Goal: Communication & Community: Answer question/provide support

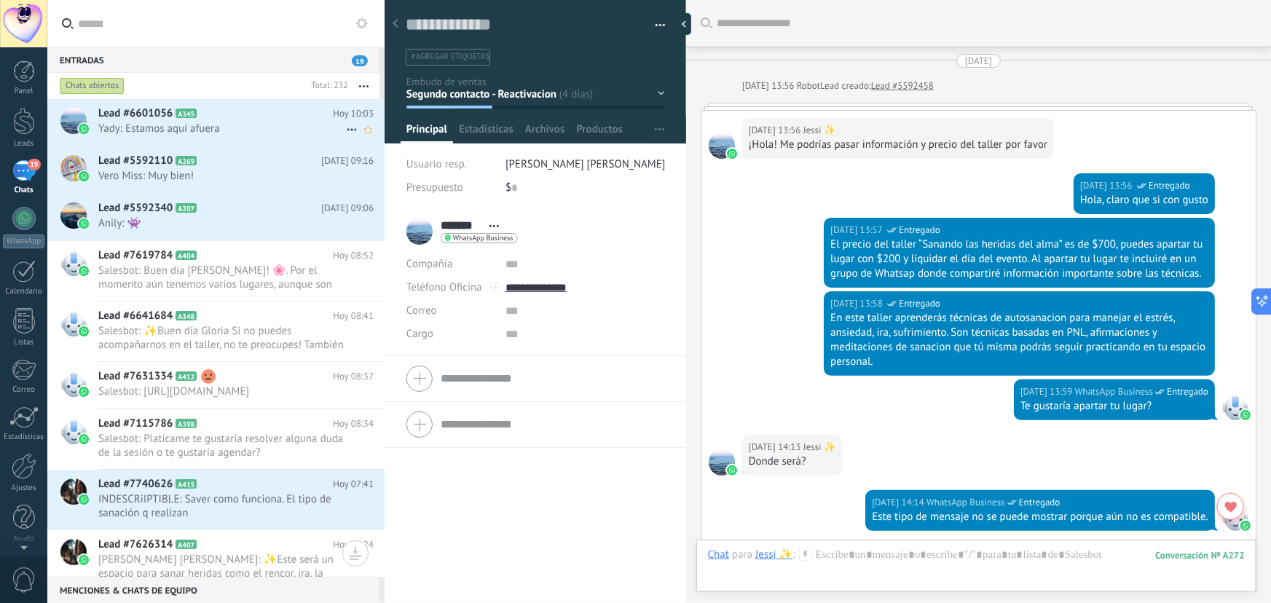
scroll to position [22, 0]
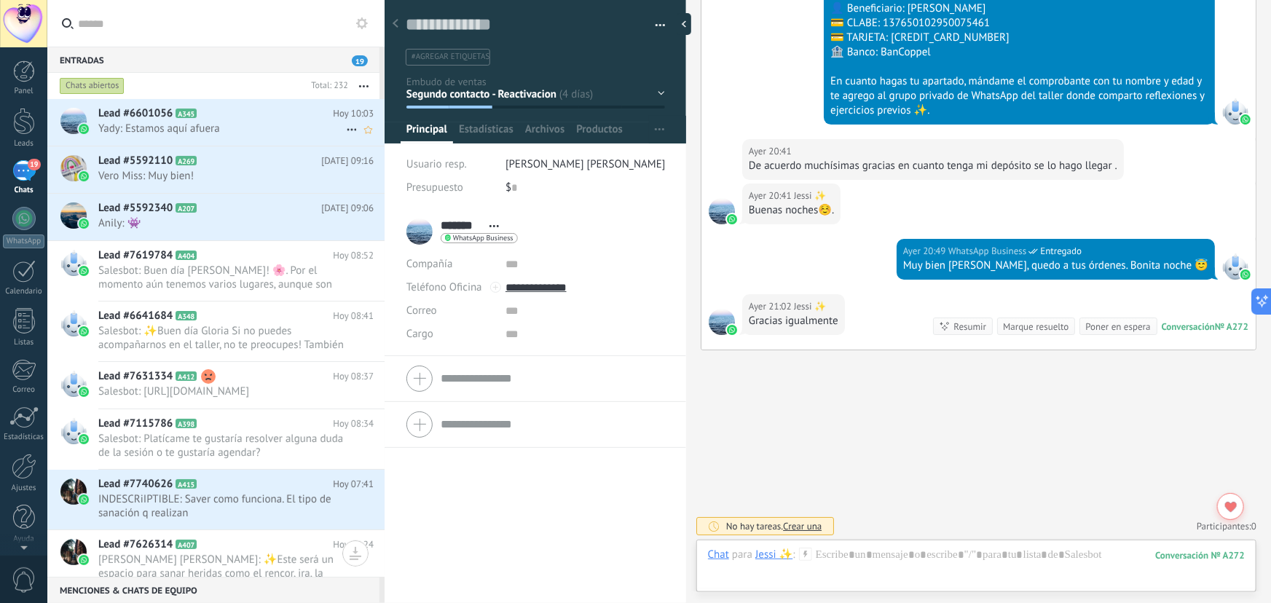
click at [243, 125] on span "Yady: Estamos aquí afuera" at bounding box center [222, 129] width 248 height 14
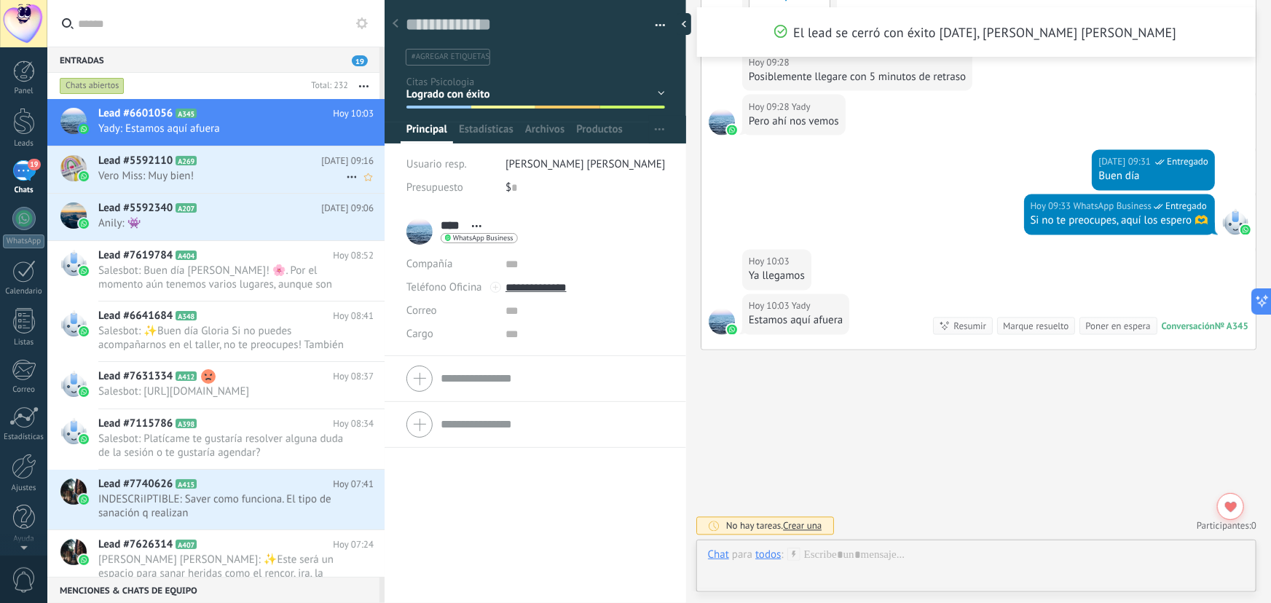
scroll to position [22, 0]
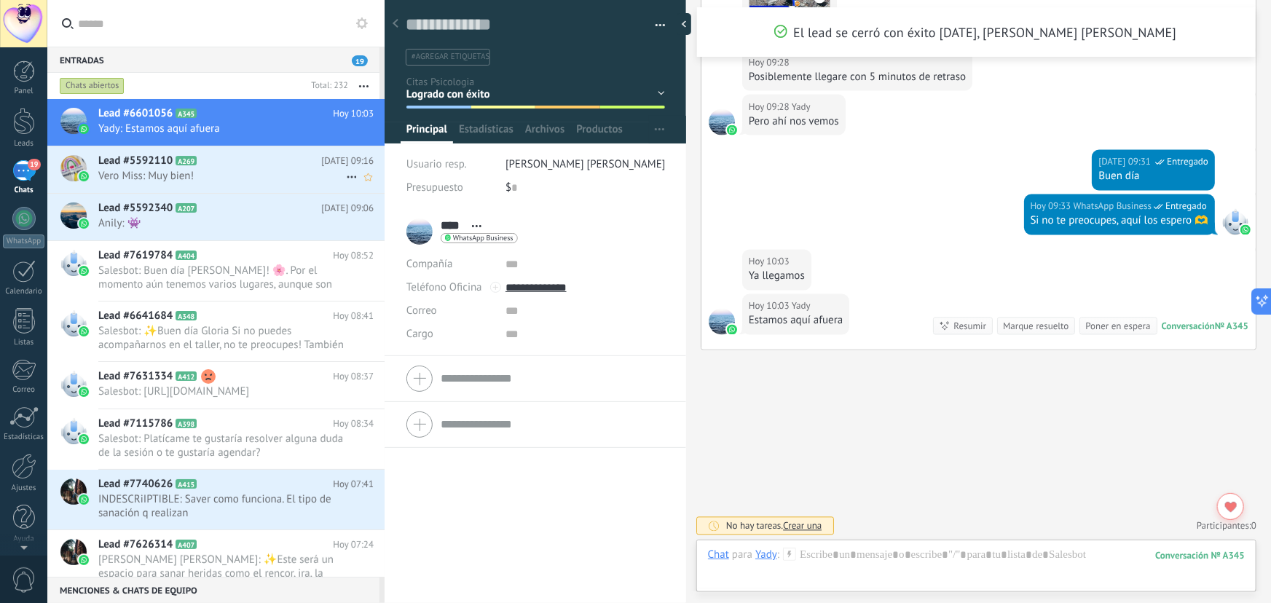
click at [237, 178] on span "Vero Miss: Muy bien!" at bounding box center [222, 176] width 248 height 14
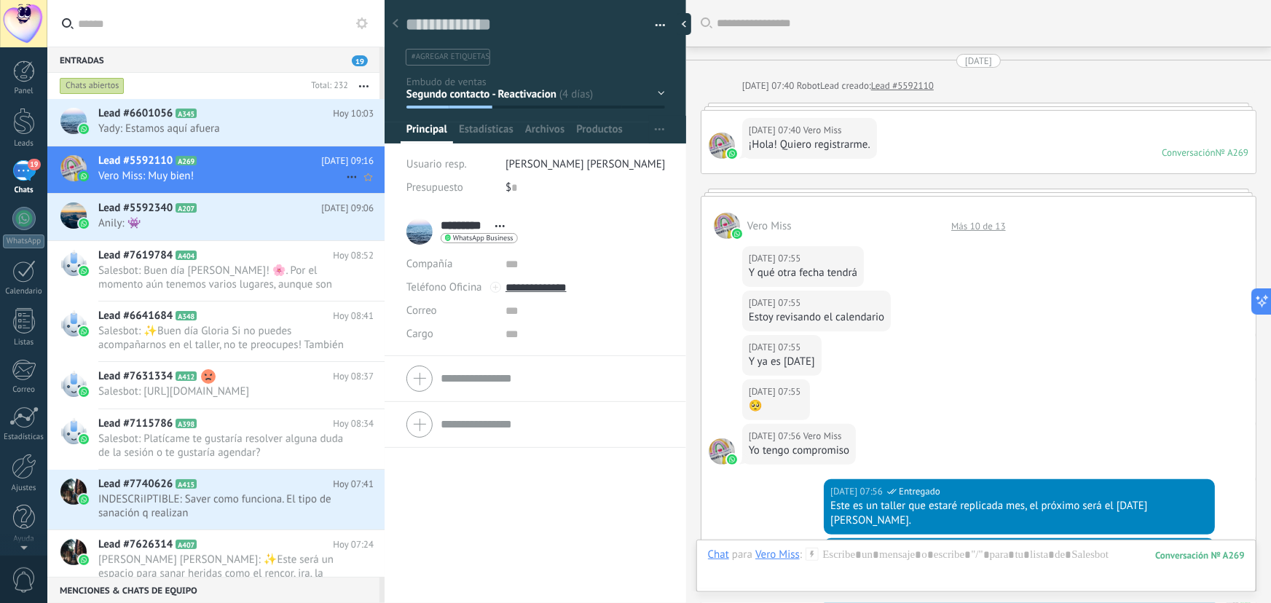
scroll to position [1733, 0]
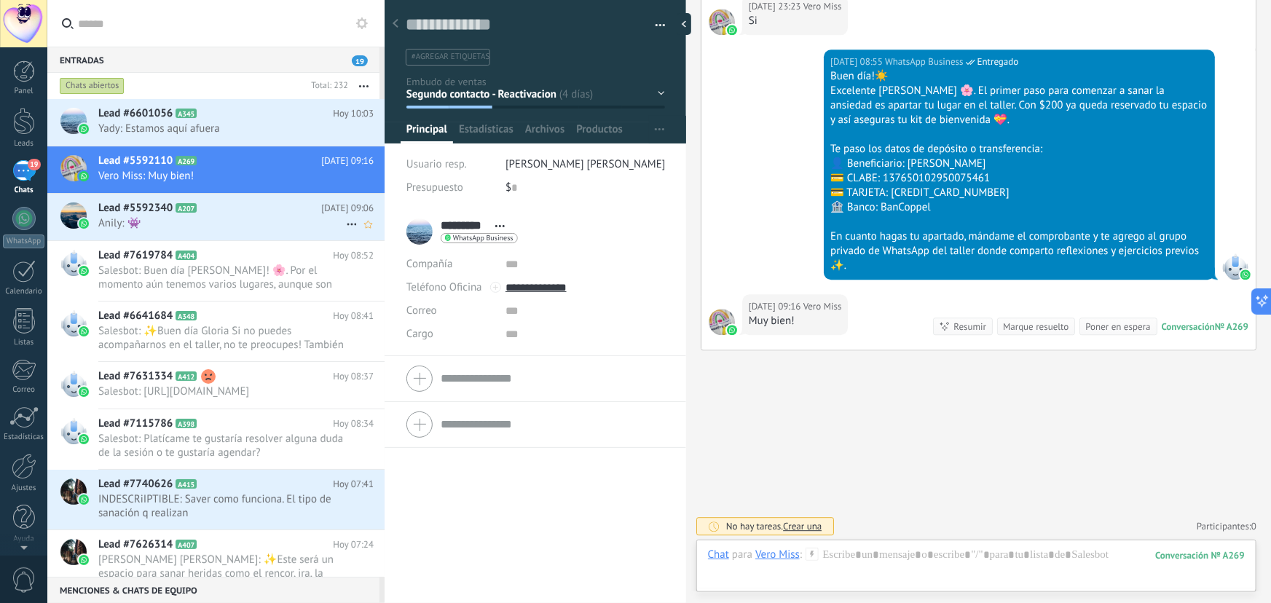
click at [213, 225] on span "Anily: 👾" at bounding box center [222, 223] width 248 height 14
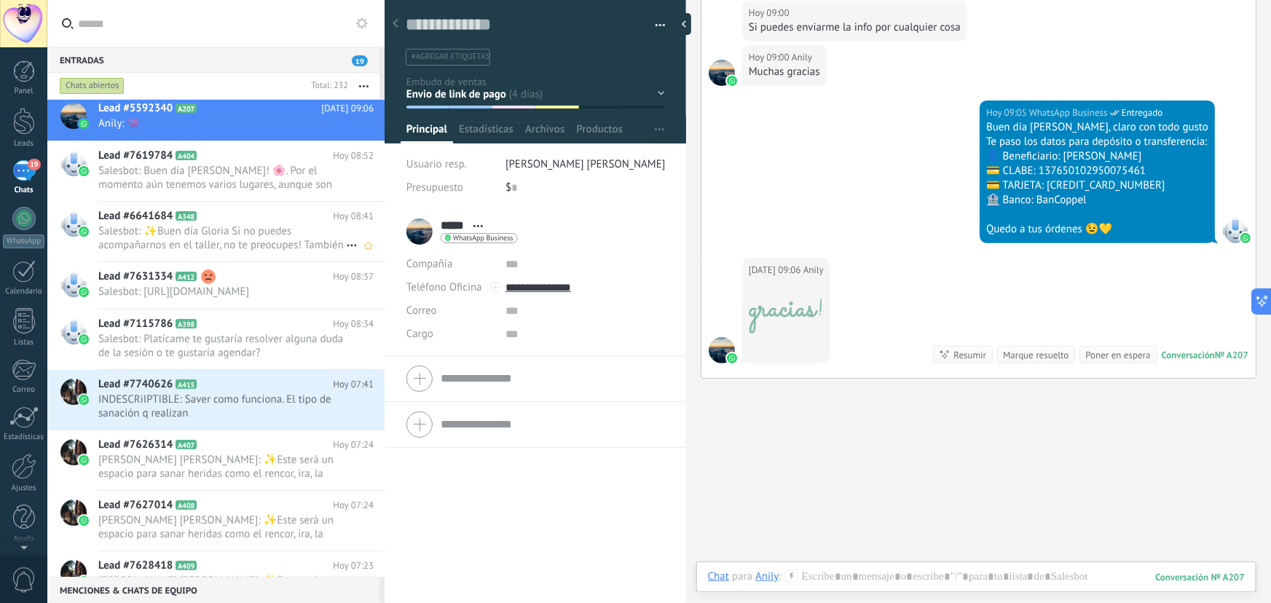
scroll to position [133, 0]
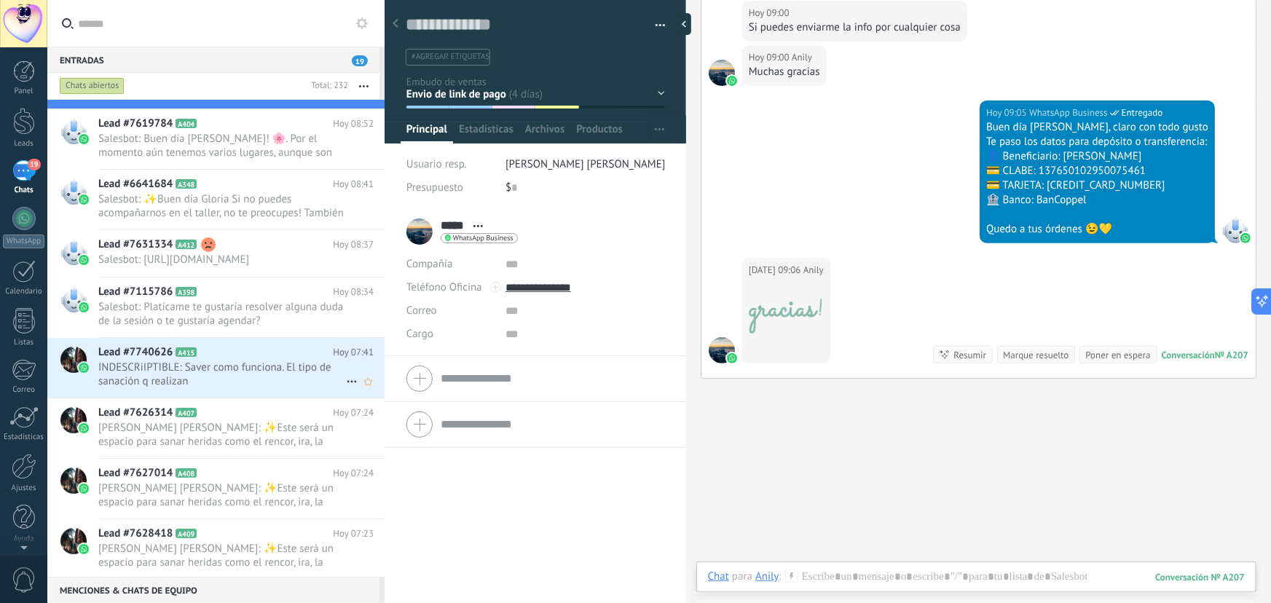
click at [240, 388] on span "INDESCRiIPTIBLE: Saver como funciona. El tipo de sanación q realizan" at bounding box center [222, 375] width 248 height 28
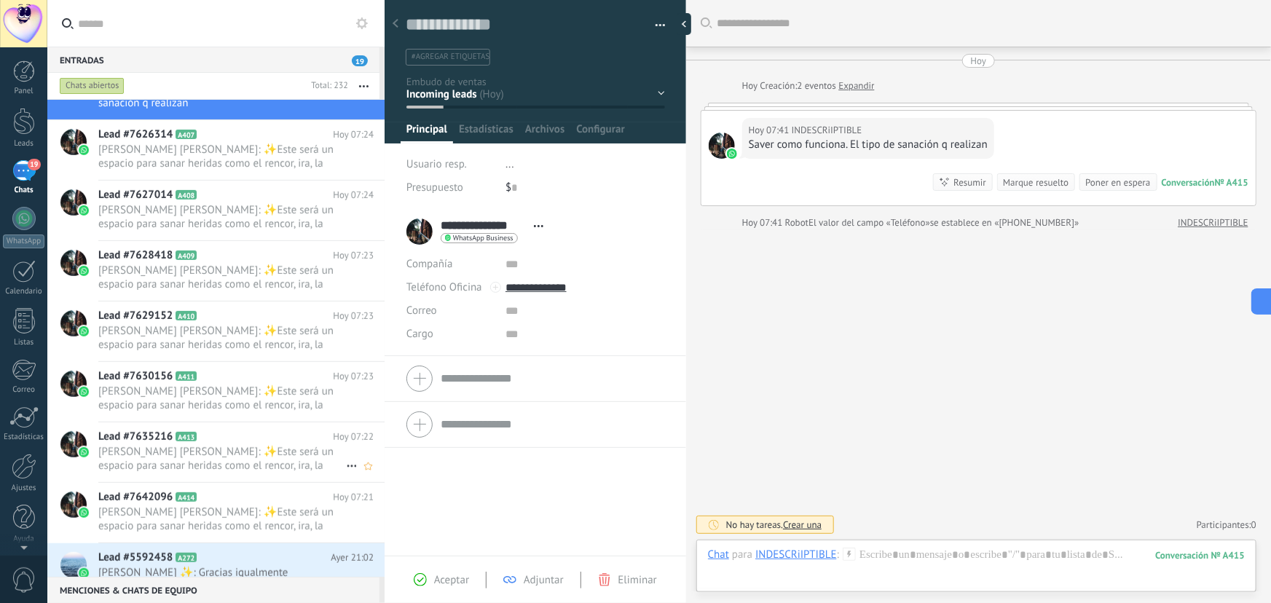
scroll to position [530, 0]
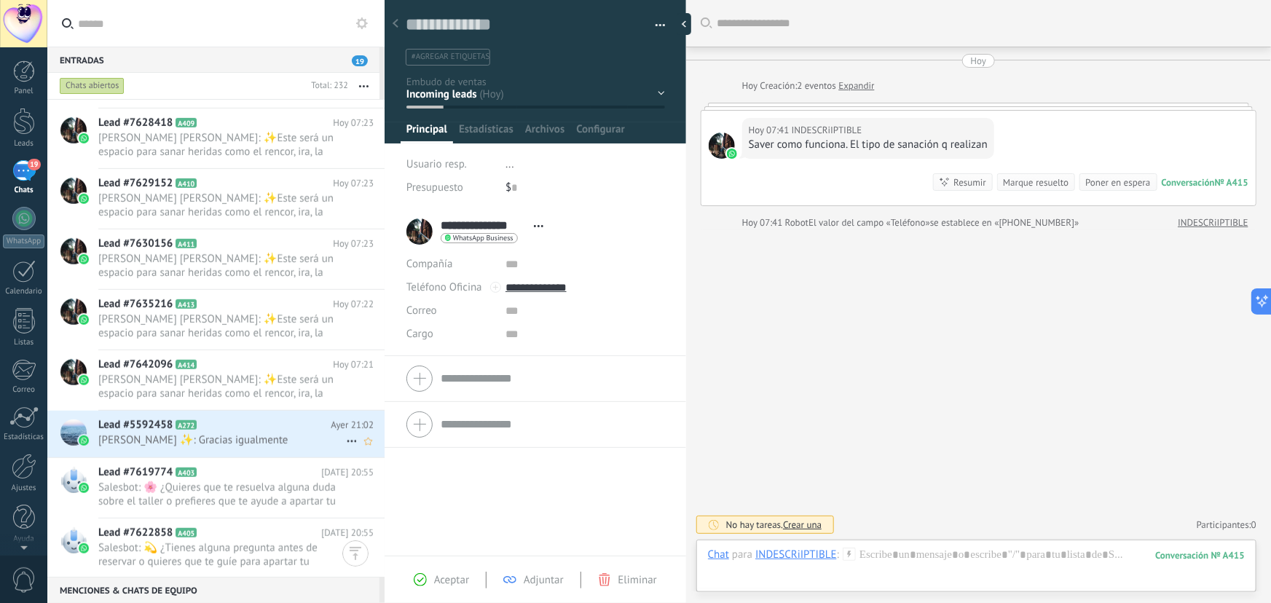
click at [223, 437] on span "[PERSON_NAME] ✨: Gracias igualmente" at bounding box center [222, 440] width 248 height 14
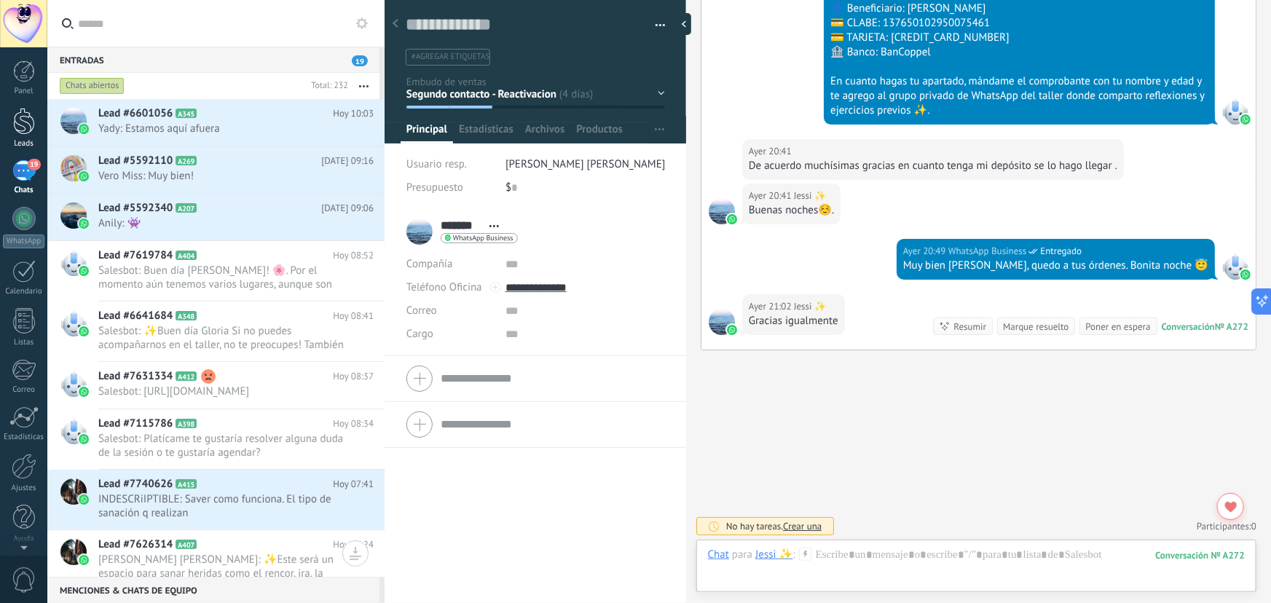
click at [15, 130] on div at bounding box center [24, 121] width 22 height 27
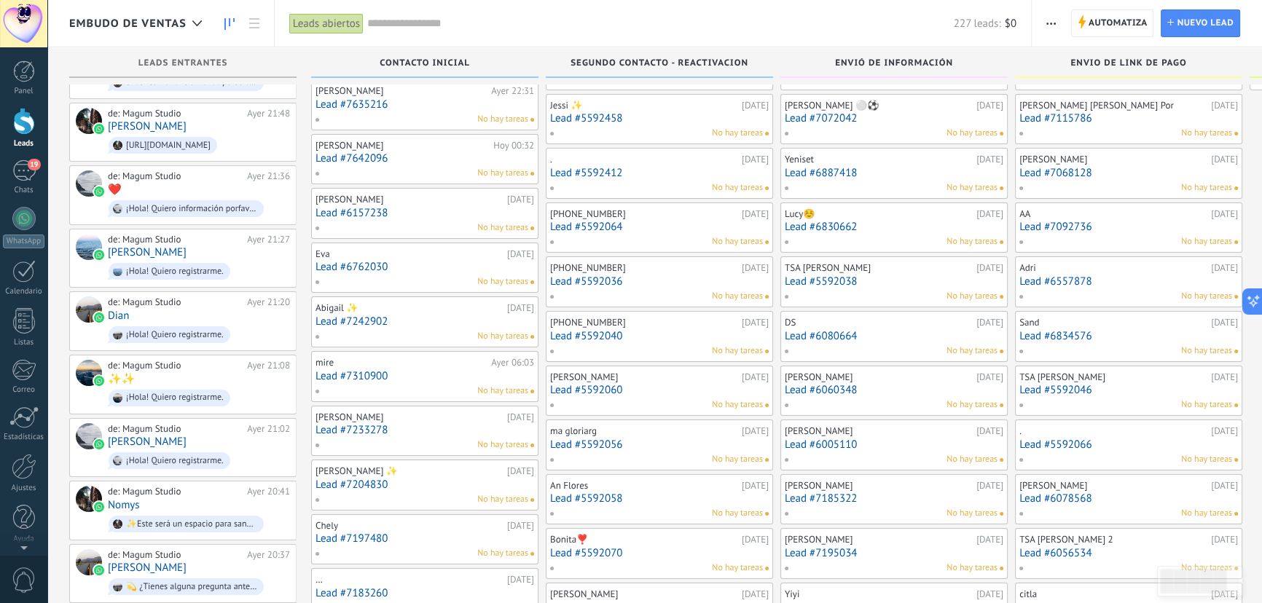
scroll to position [66, 0]
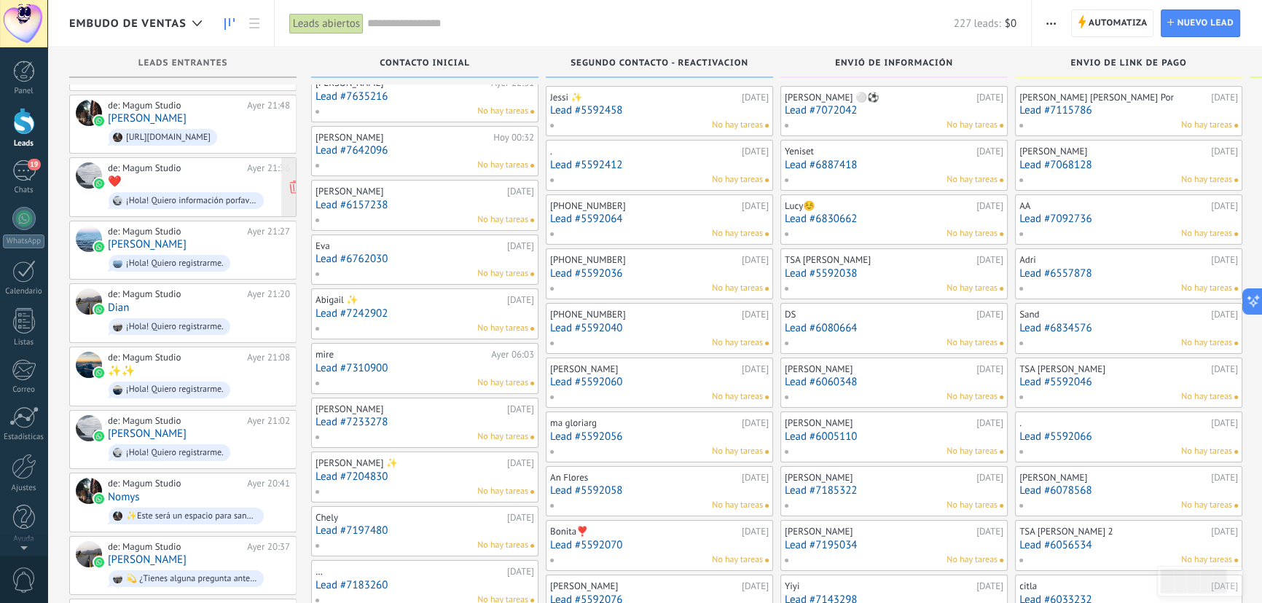
click at [180, 196] on div "¡Hola! Quiero información porfavor" at bounding box center [191, 201] width 131 height 10
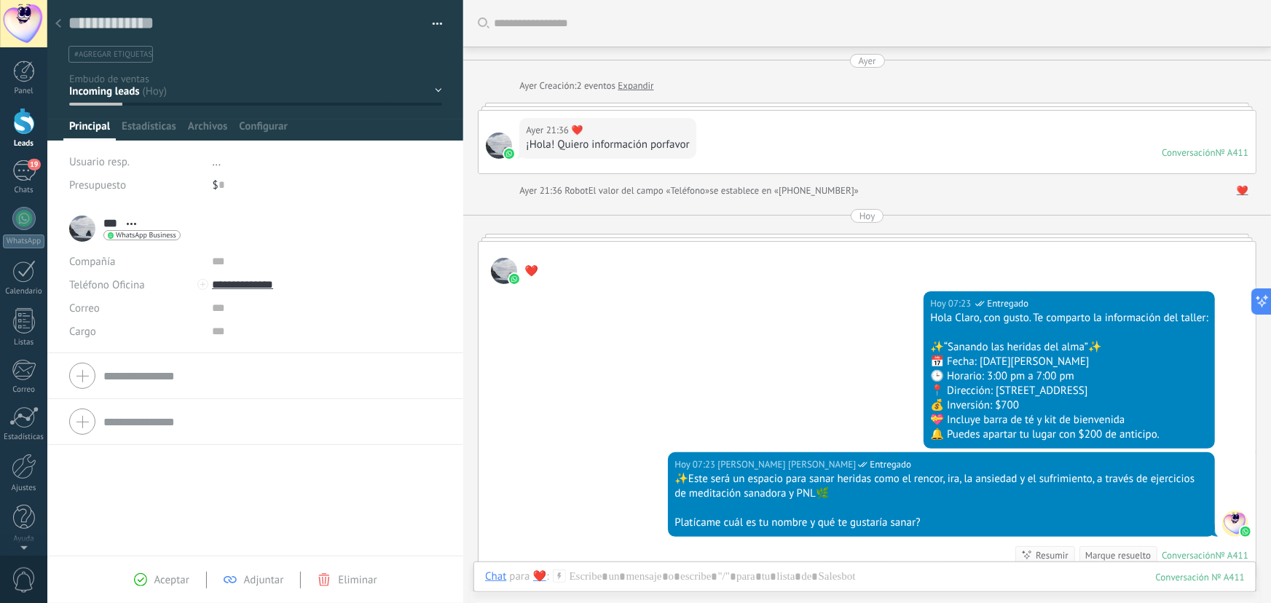
scroll to position [229, 0]
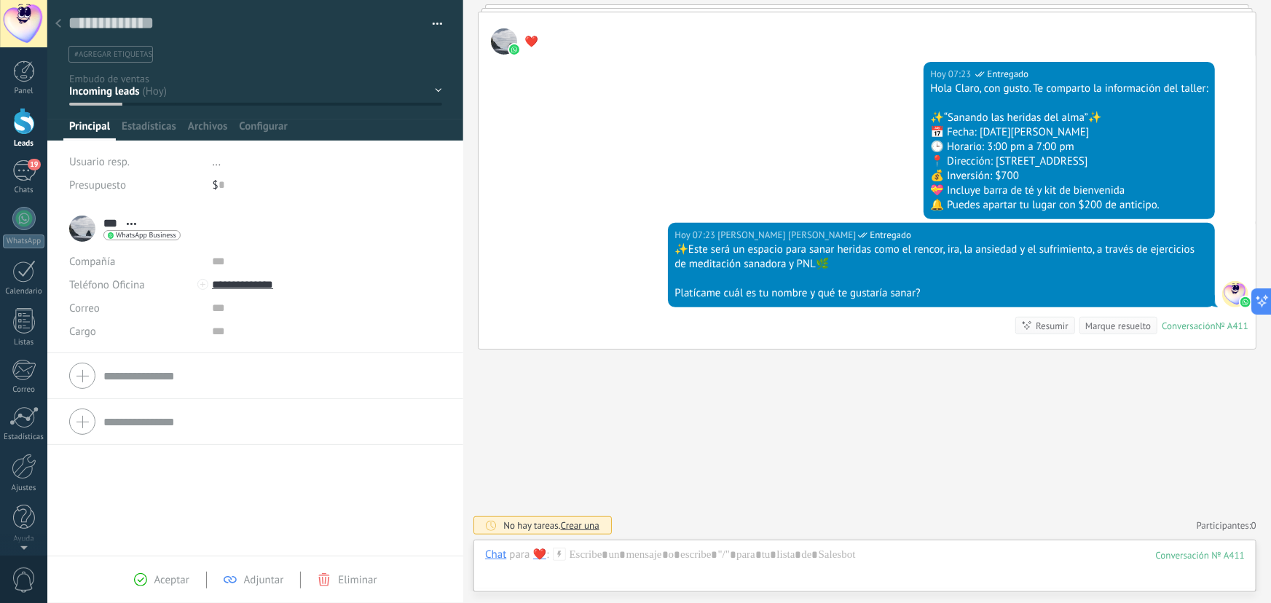
click at [0, 0] on div "Contacto inicial Segundo contacto - Reactivacion Envió de información Envio de …" at bounding box center [0, 0] width 0 height 0
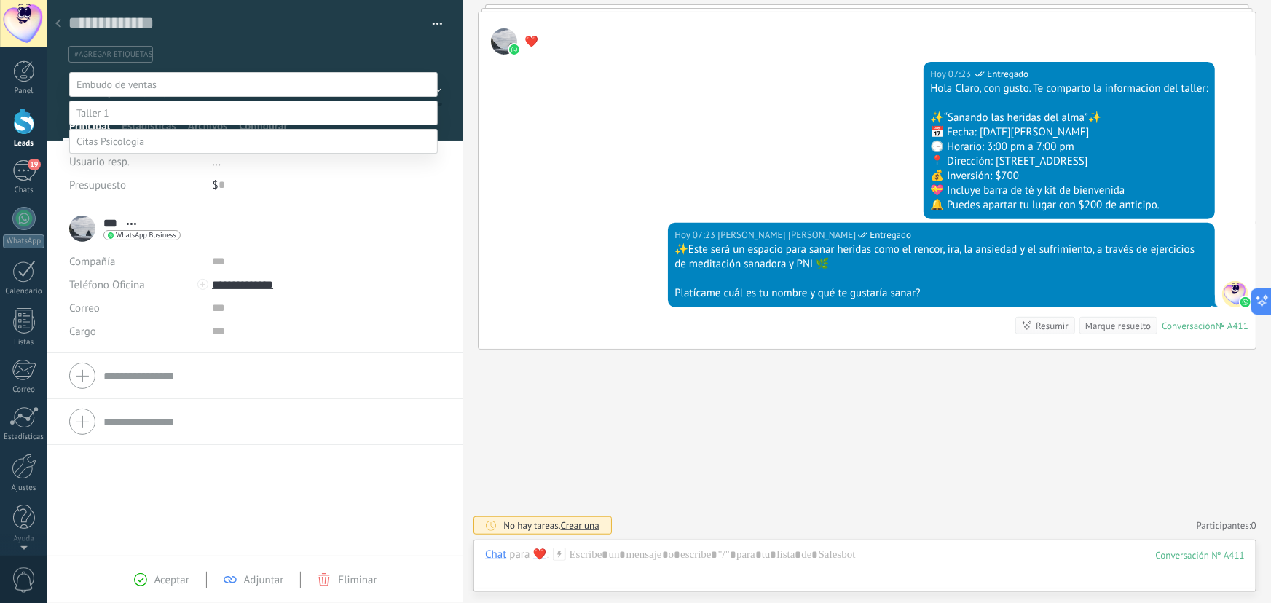
click at [0, 0] on label "Contacto inicial" at bounding box center [0, 0] width 0 height 0
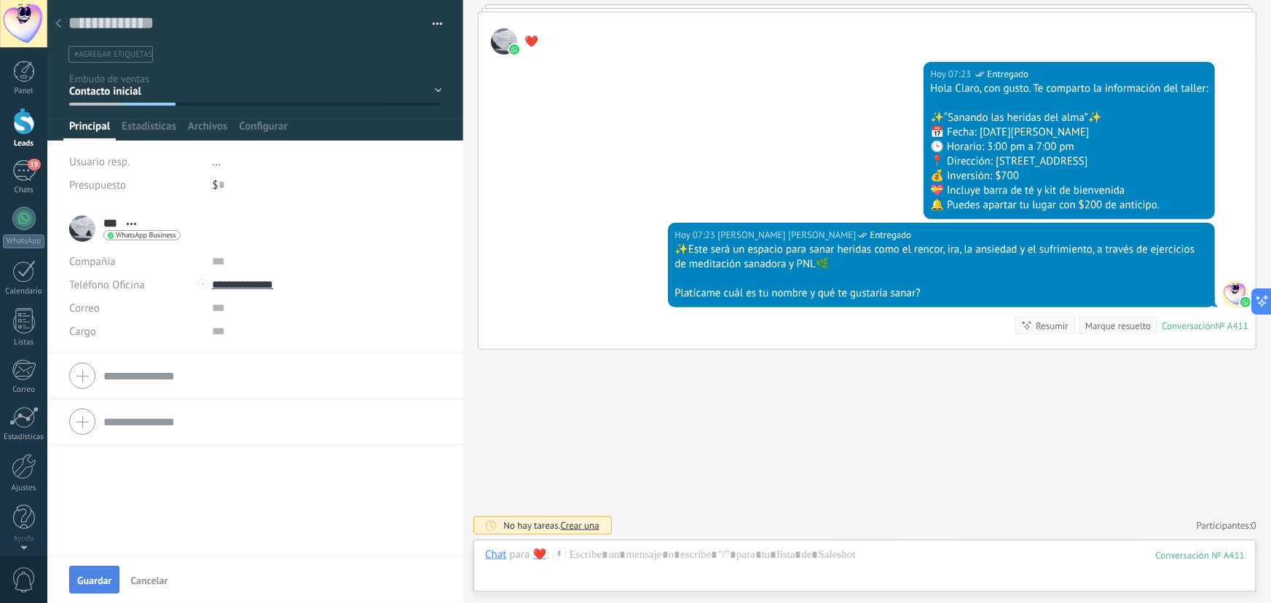
click at [90, 575] on span "Guardar" at bounding box center [94, 580] width 34 height 10
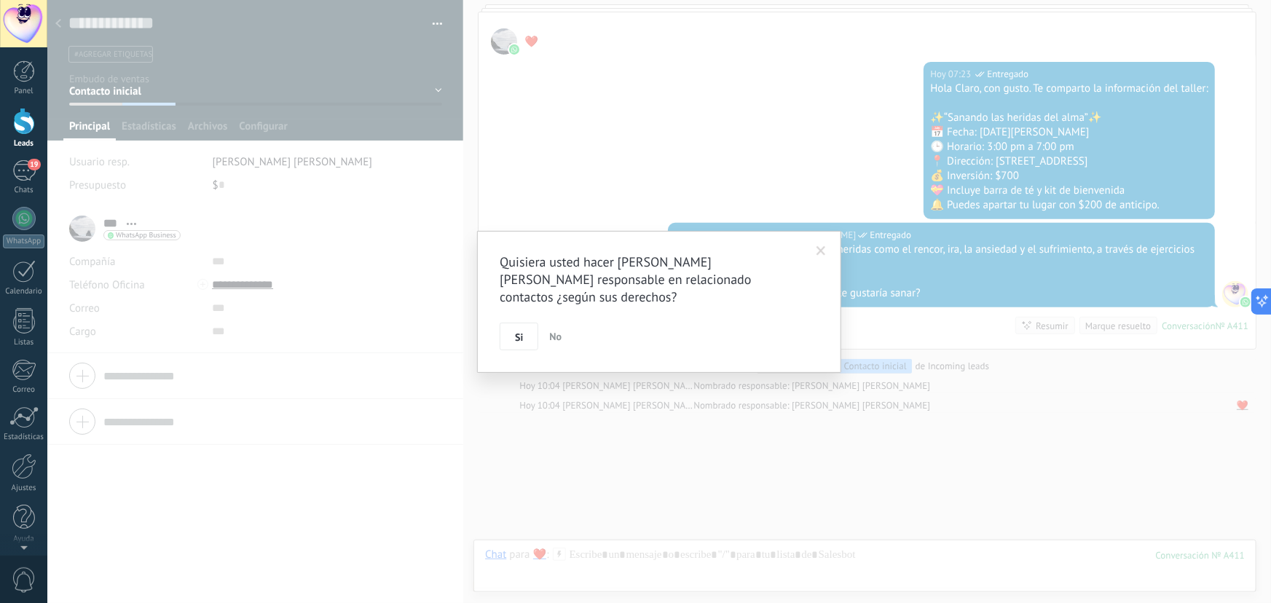
scroll to position [293, 0]
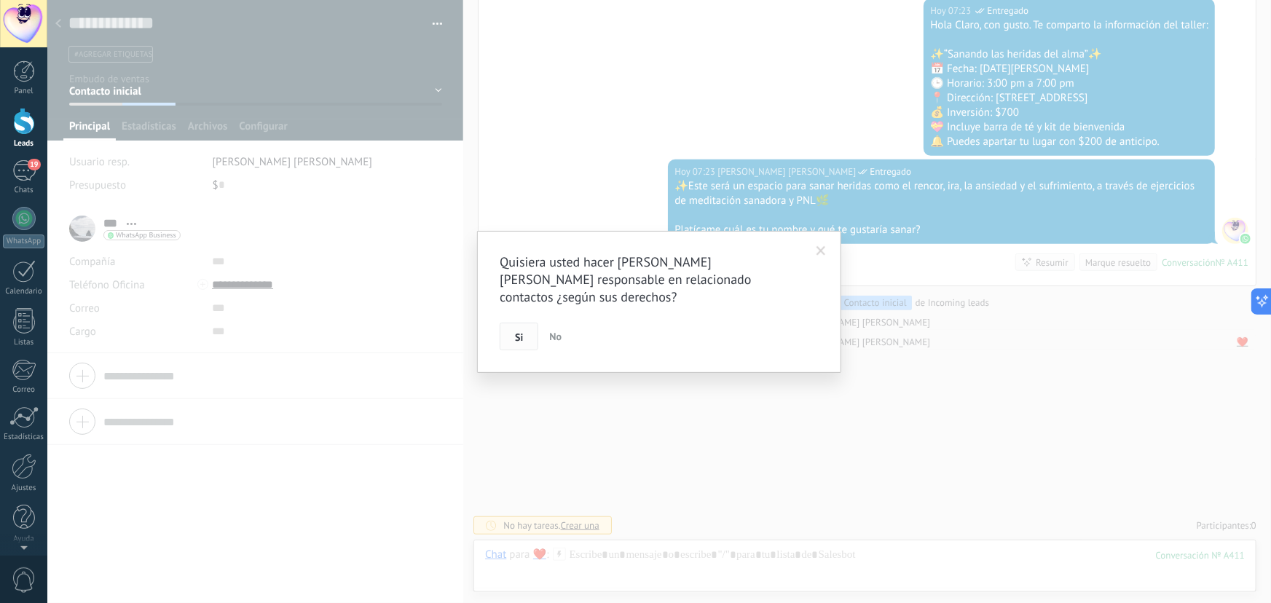
click at [514, 345] on button "Si" at bounding box center [519, 337] width 39 height 28
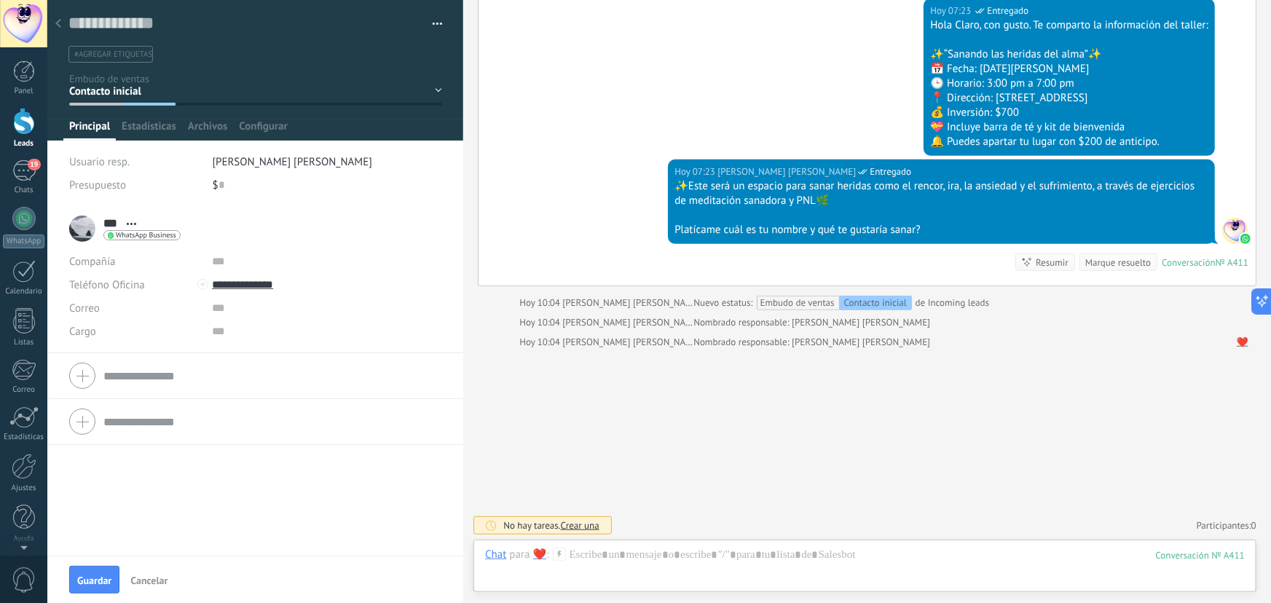
click at [66, 20] on div at bounding box center [58, 24] width 20 height 28
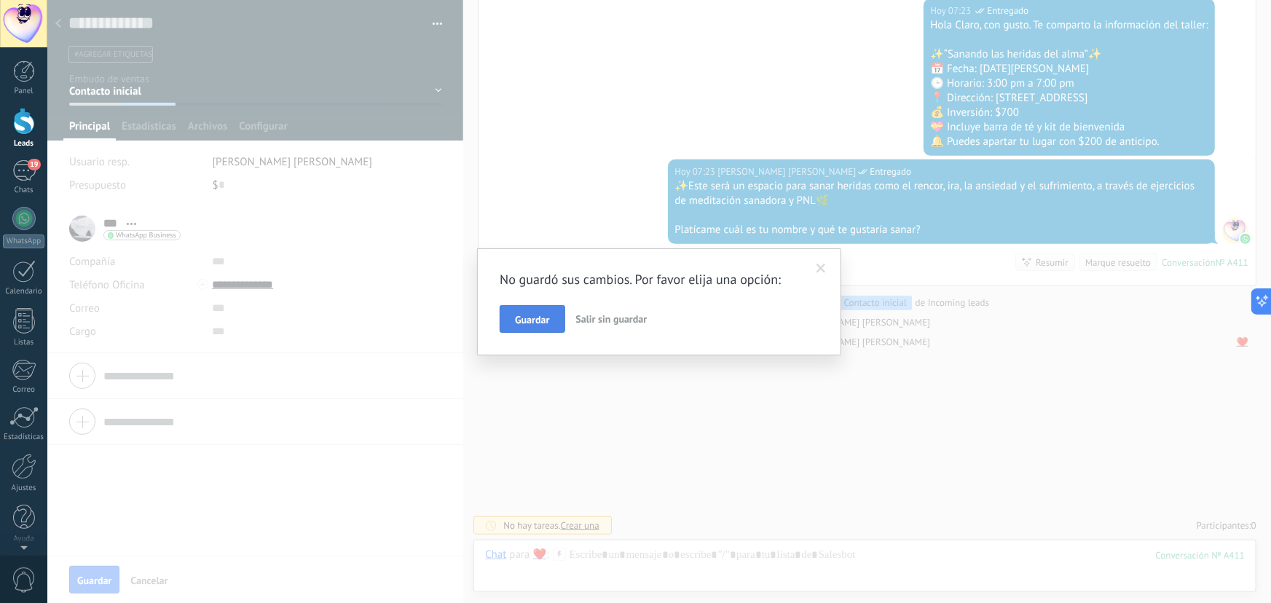
click at [516, 312] on button "Guardar" at bounding box center [532, 319] width 65 height 28
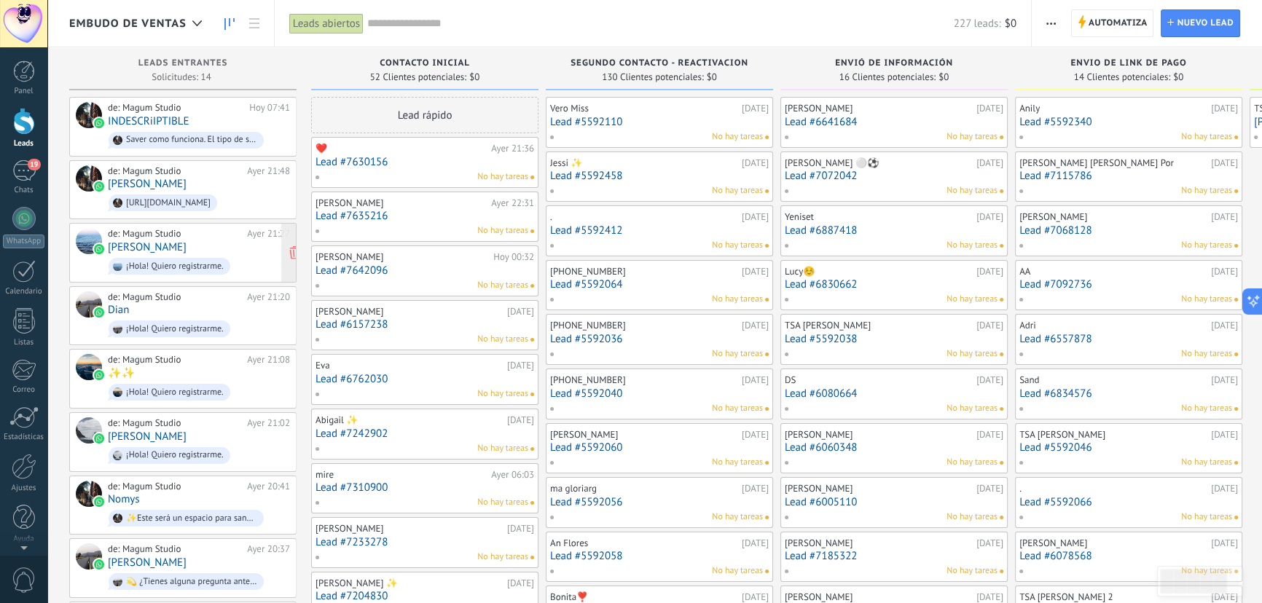
click at [232, 251] on div "de: Magum Studio [DATE] 21:27 [PERSON_NAME] ¡Hola! Quiero registrarme." at bounding box center [199, 253] width 182 height 50
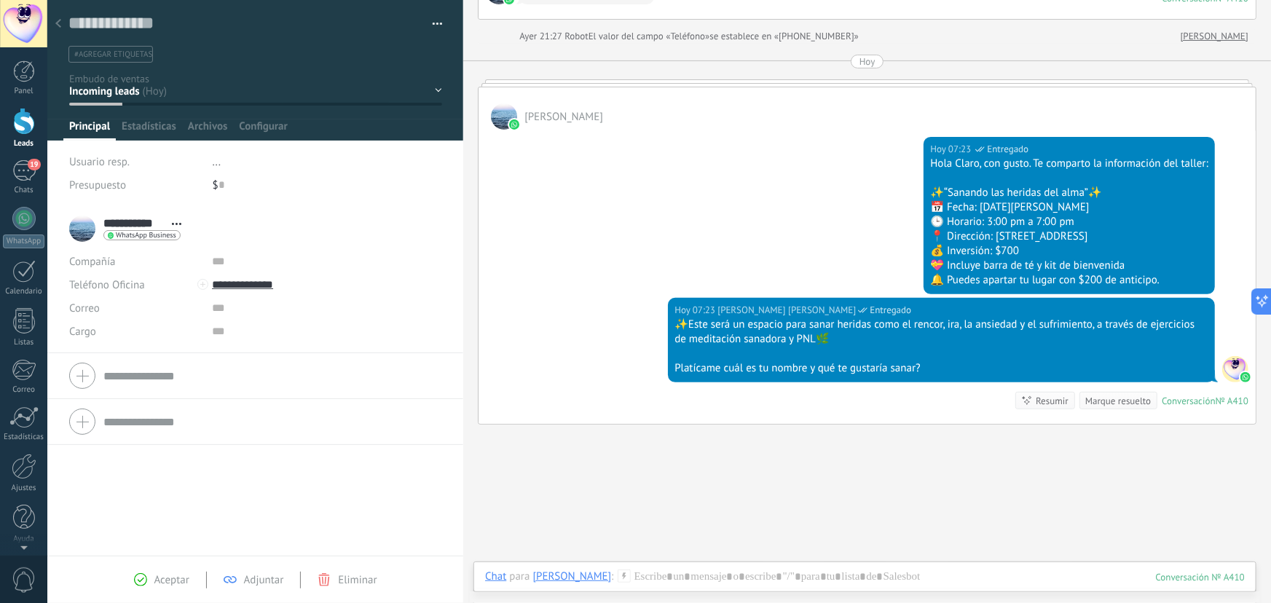
scroll to position [97, 0]
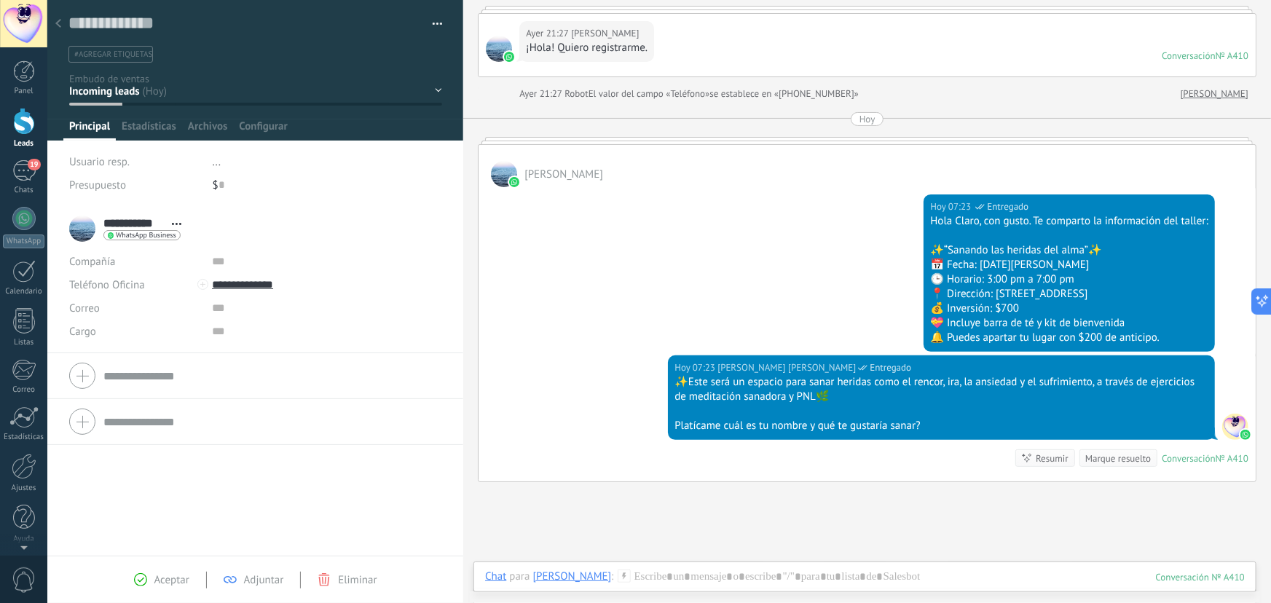
click at [0, 0] on div "Contacto inicial Segundo contacto - Reactivacion Envió de información Envio de …" at bounding box center [0, 0] width 0 height 0
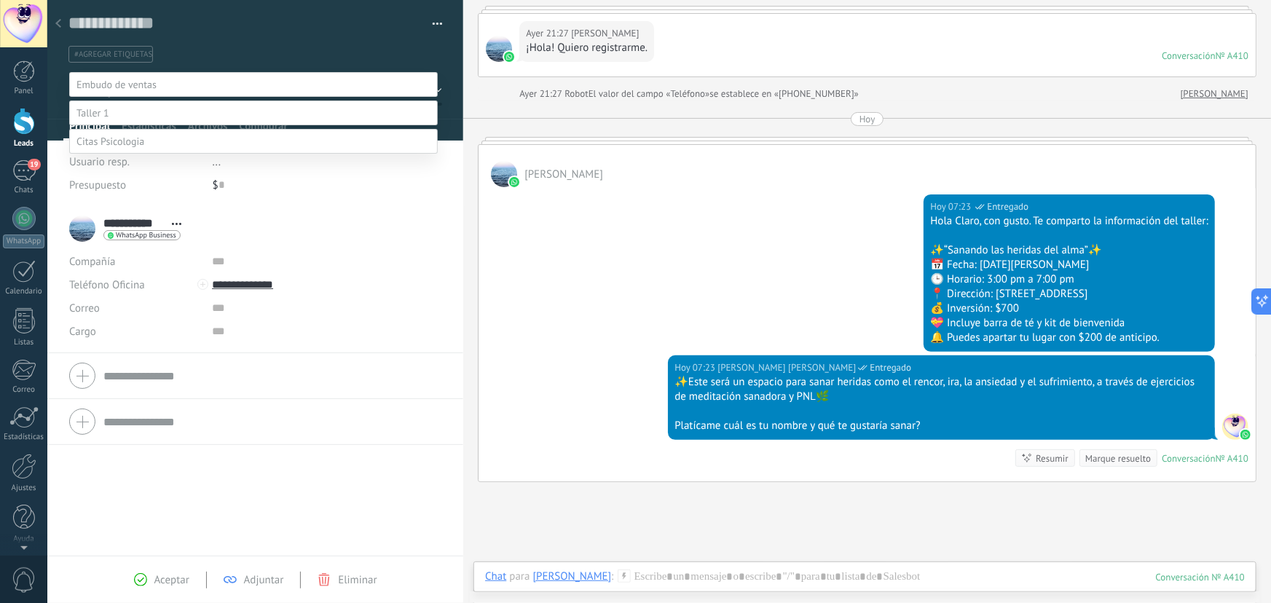
click at [0, 0] on label "Contacto inicial" at bounding box center [0, 0] width 0 height 0
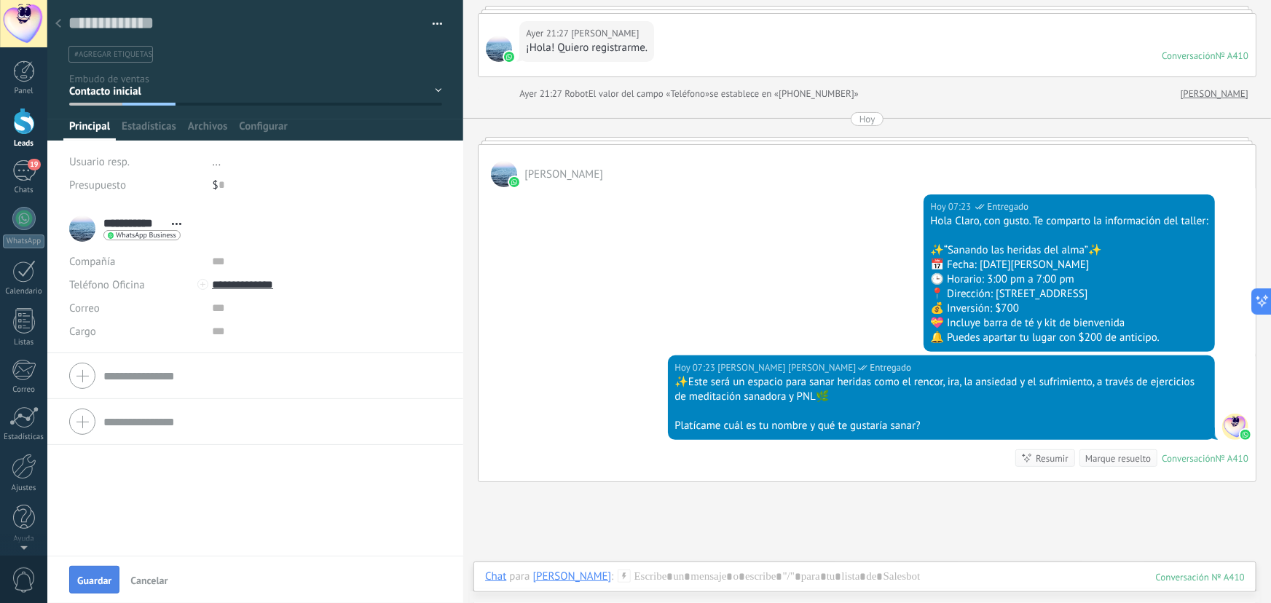
click at [96, 581] on span "Guardar" at bounding box center [94, 580] width 34 height 10
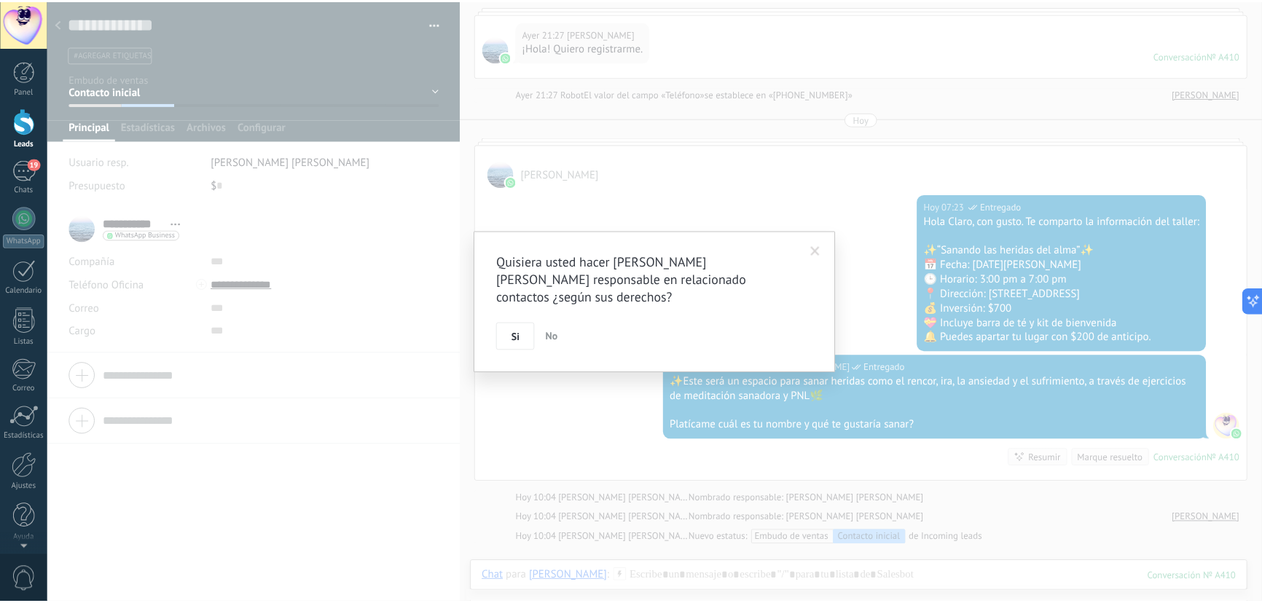
scroll to position [162, 0]
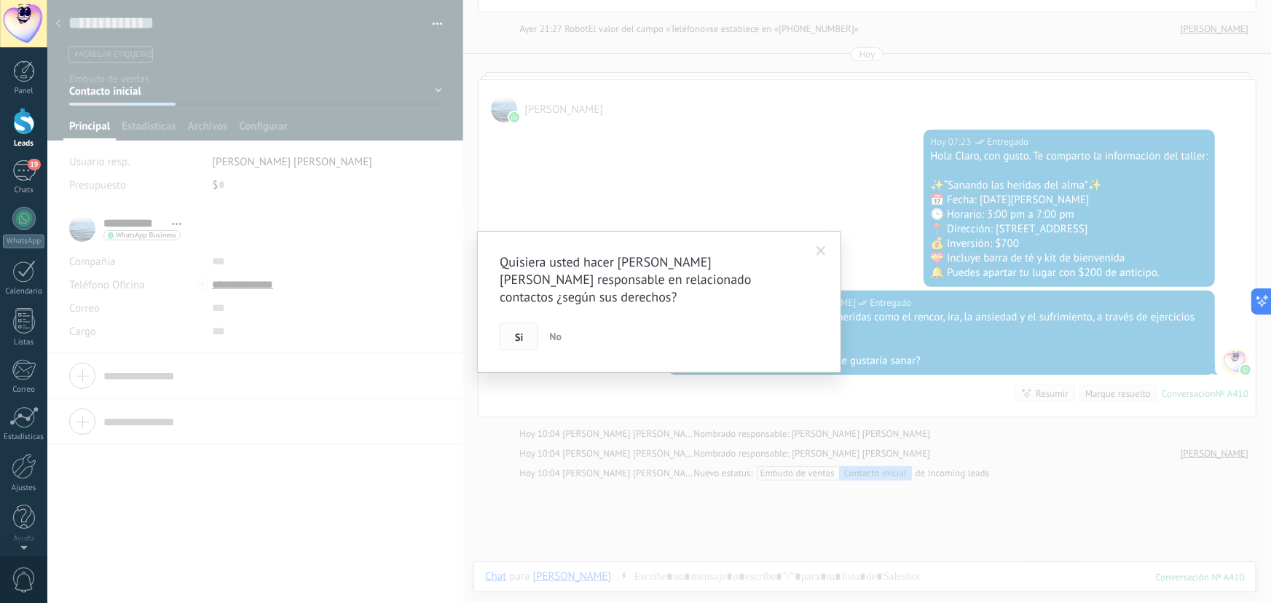
click at [526, 342] on button "Si" at bounding box center [519, 337] width 39 height 28
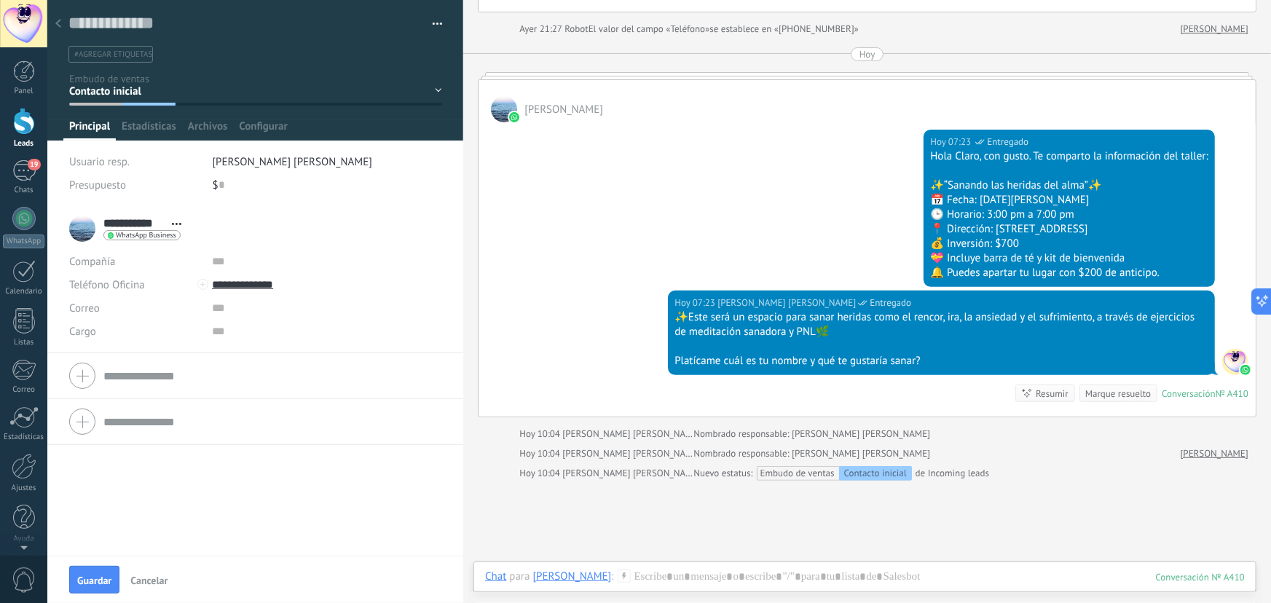
click at [56, 17] on div at bounding box center [58, 24] width 20 height 28
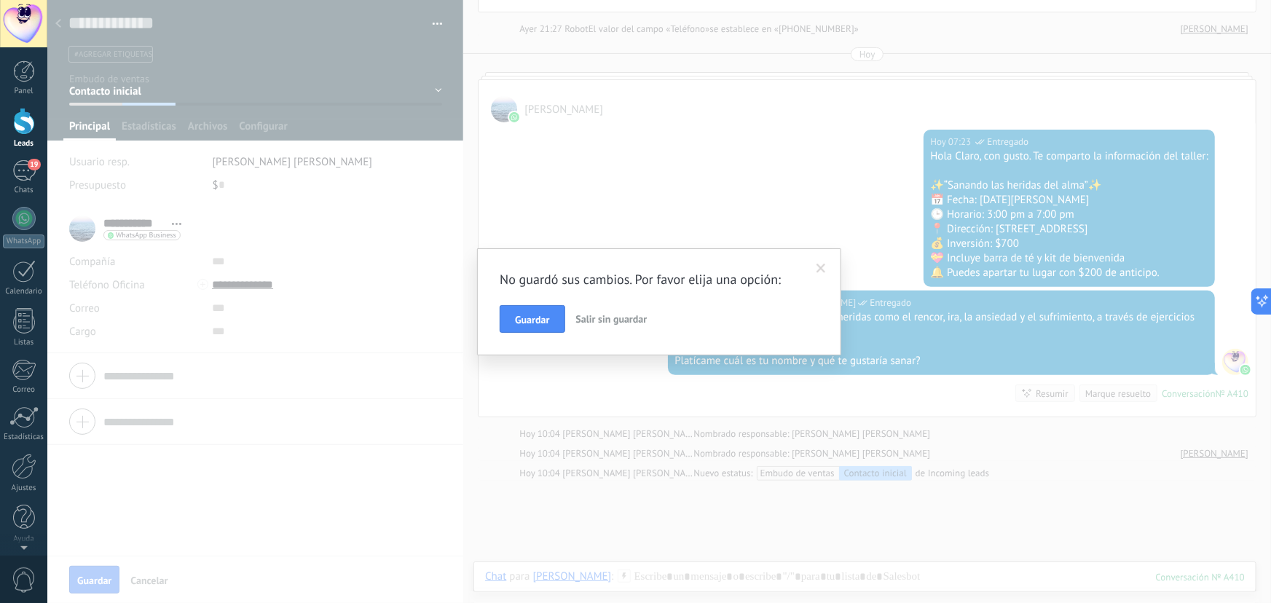
click at [545, 323] on span "Guardar" at bounding box center [532, 320] width 34 height 10
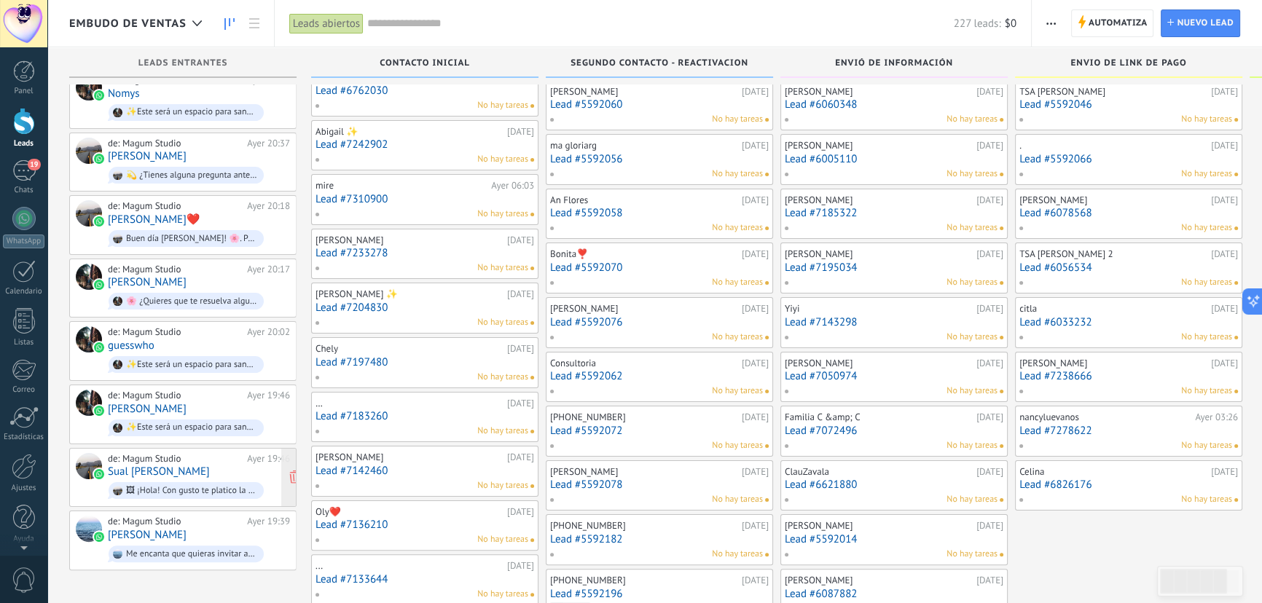
scroll to position [331, 0]
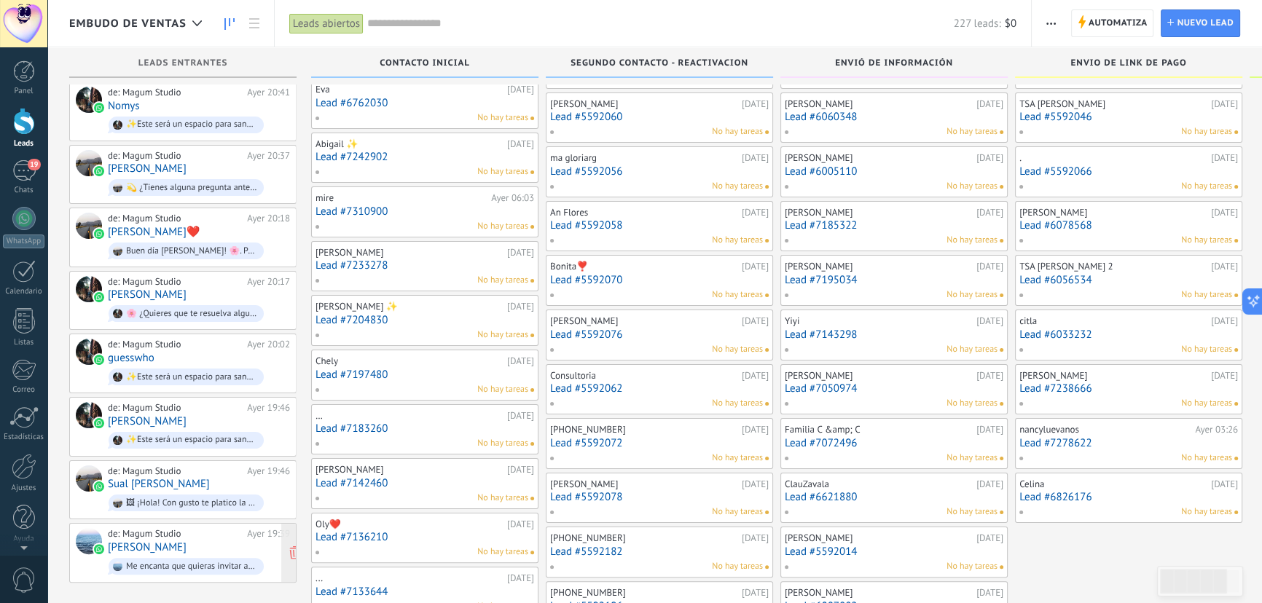
click at [197, 530] on div "de: Magum Studio [DATE] 19:39 [PERSON_NAME] Me encanta que quieras invitar a tu…" at bounding box center [199, 553] width 182 height 50
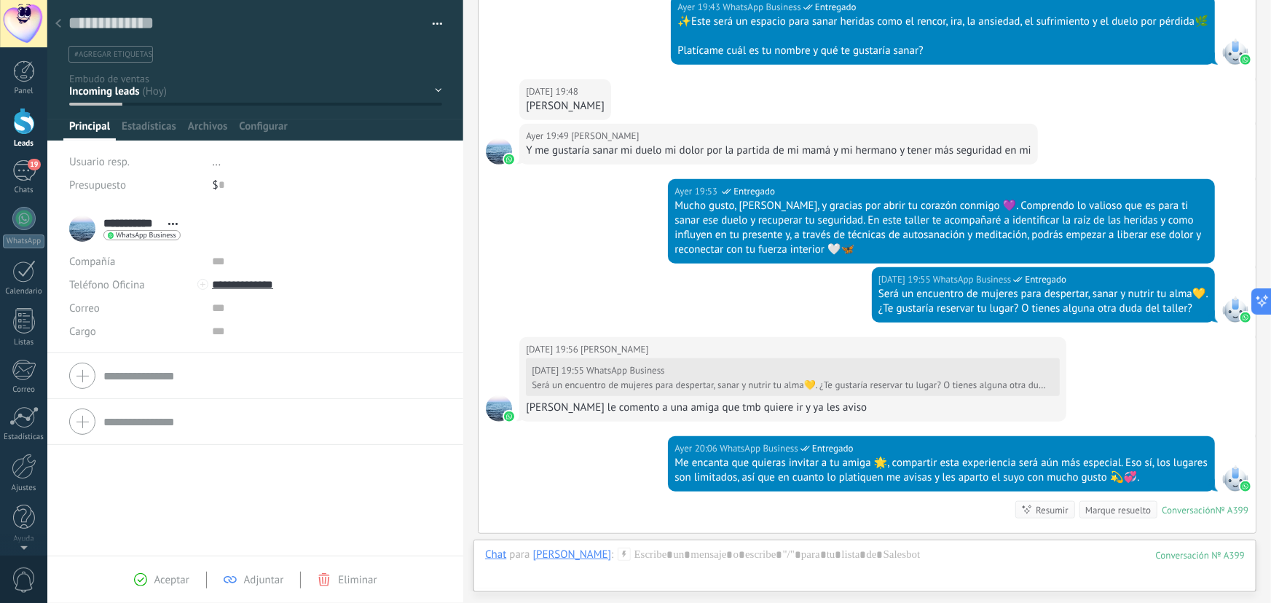
scroll to position [721, 0]
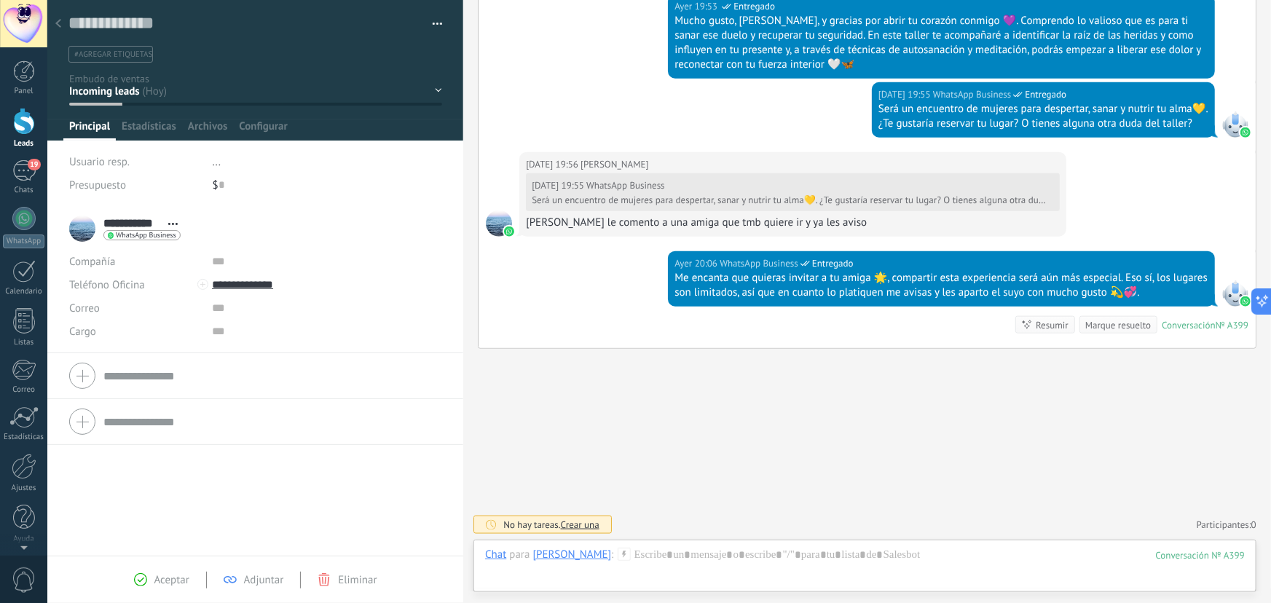
click at [0, 0] on div "Contacto inicial Segundo contacto - Reactivacion Envió de información Envio de …" at bounding box center [0, 0] width 0 height 0
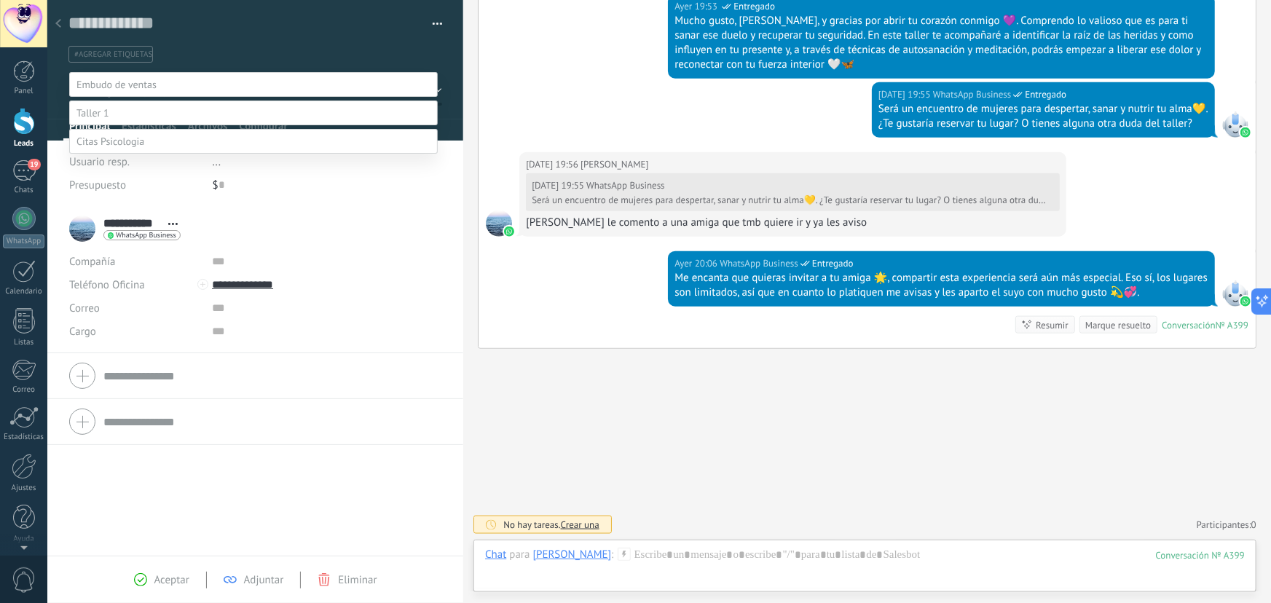
click at [0, 0] on label "Envió de información" at bounding box center [0, 0] width 0 height 0
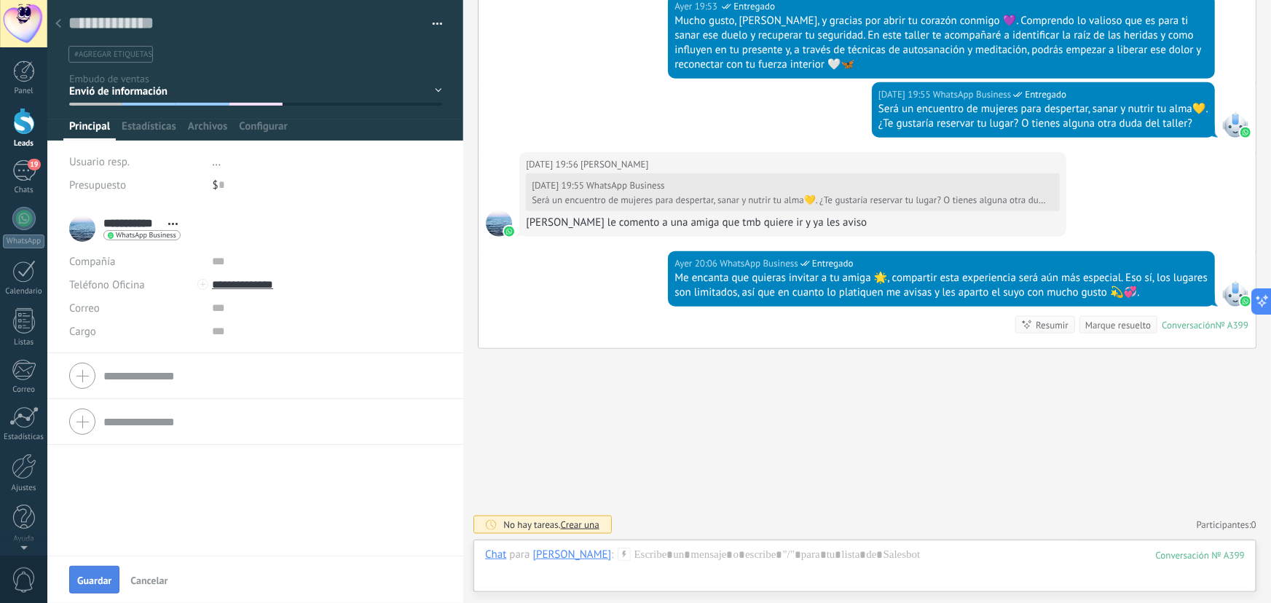
click at [93, 583] on span "Guardar" at bounding box center [94, 580] width 34 height 10
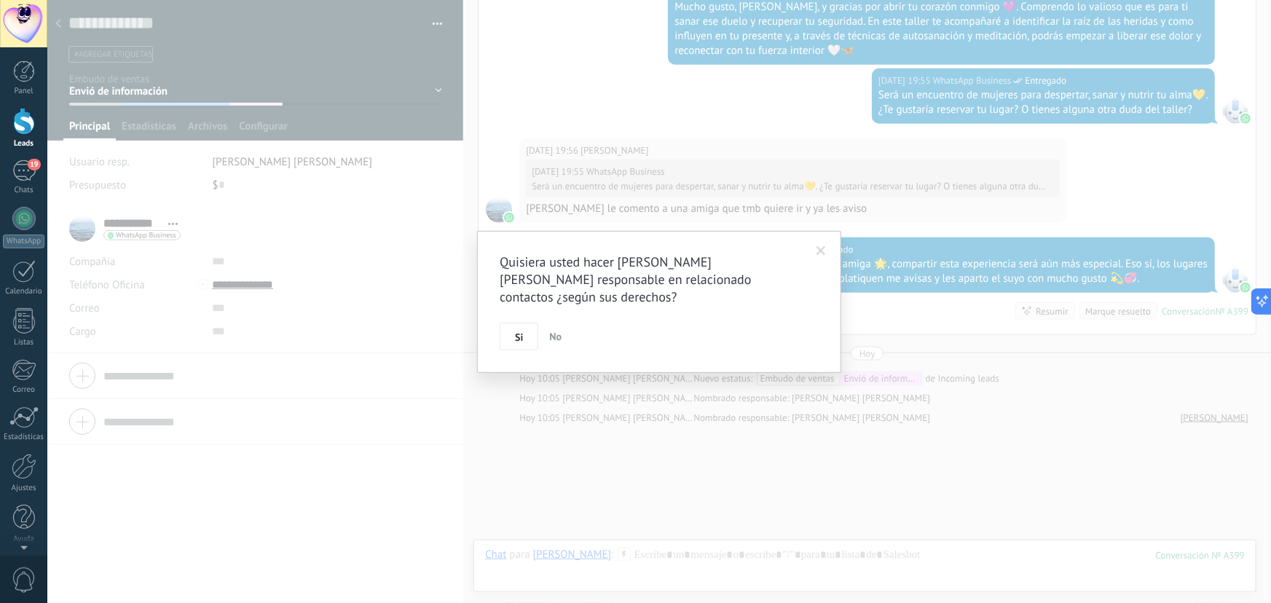
scroll to position [812, 0]
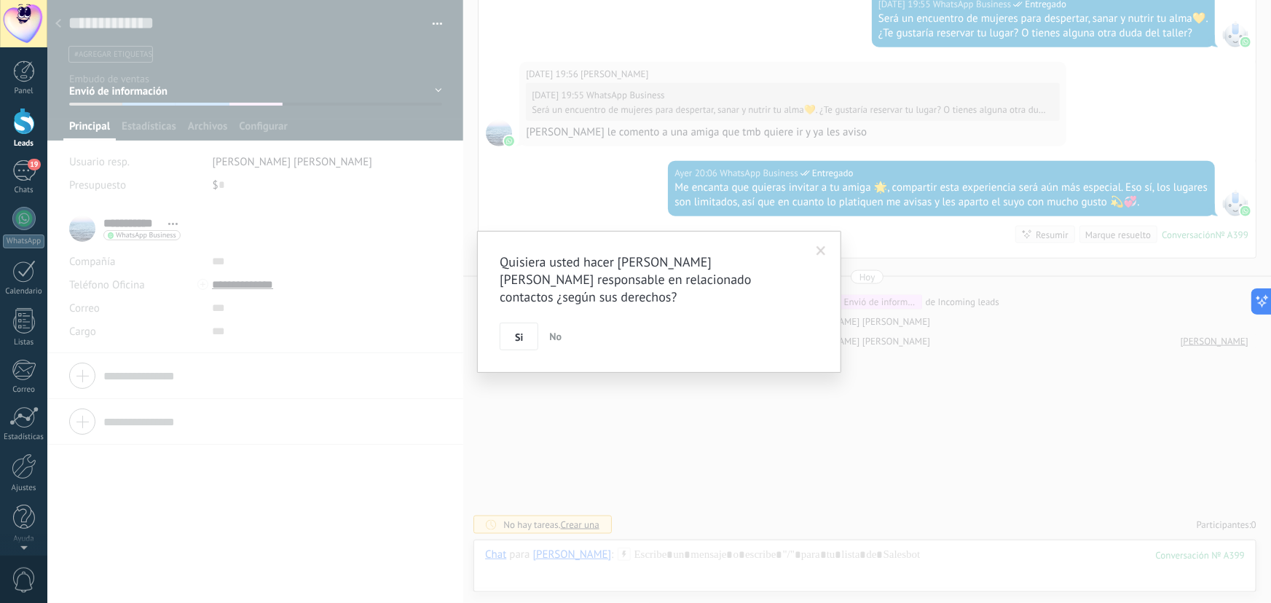
click at [521, 350] on div "Quisiera usted hacer [PERSON_NAME] [PERSON_NAME] responsable en relacionado con…" at bounding box center [659, 302] width 364 height 142
click at [517, 339] on span "Si" at bounding box center [519, 337] width 8 height 10
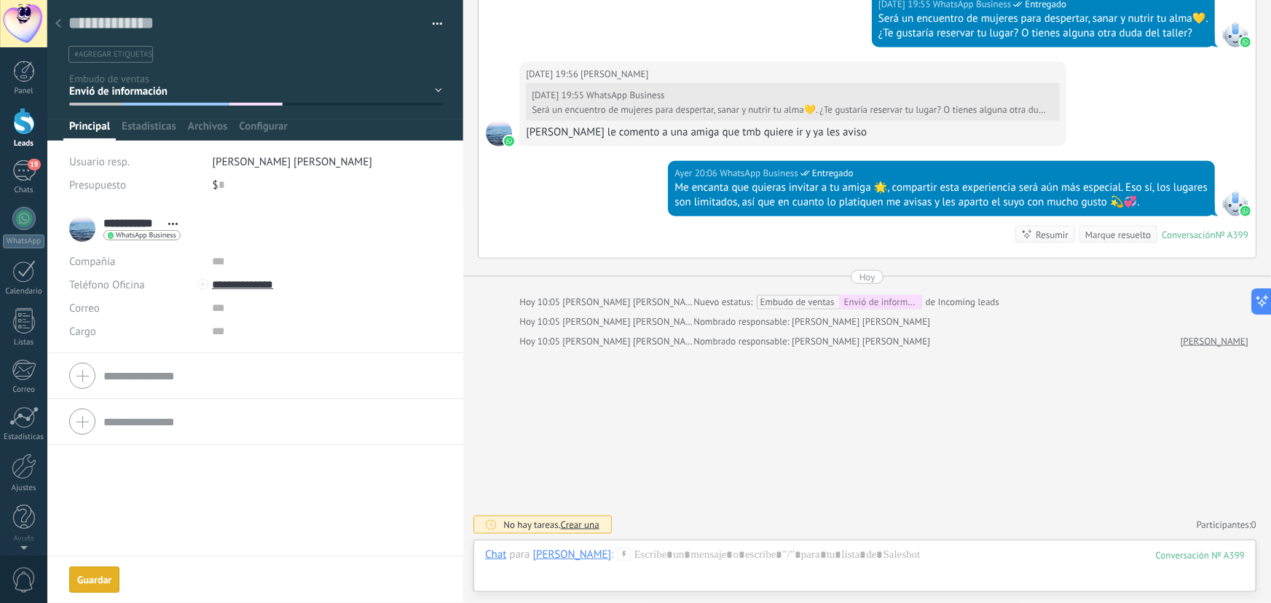
click at [100, 583] on div "Guardar" at bounding box center [94, 580] width 34 height 10
click at [58, 20] on icon at bounding box center [58, 23] width 6 height 9
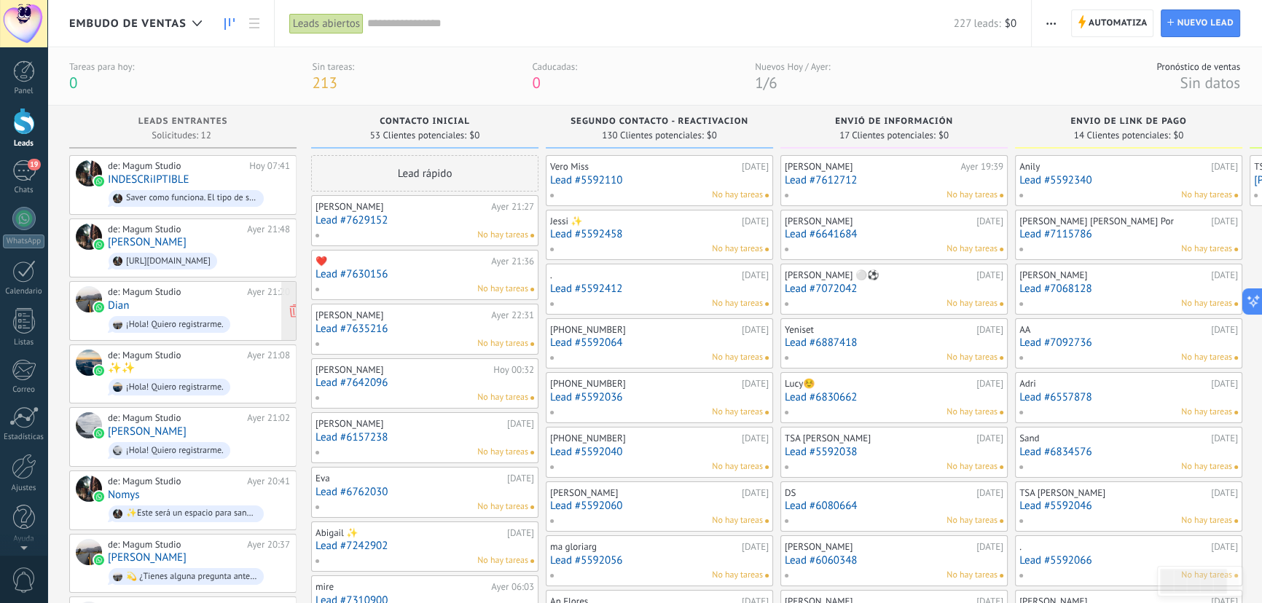
click at [231, 313] on span "¡Hola! Quiero registrarme." at bounding box center [199, 324] width 182 height 23
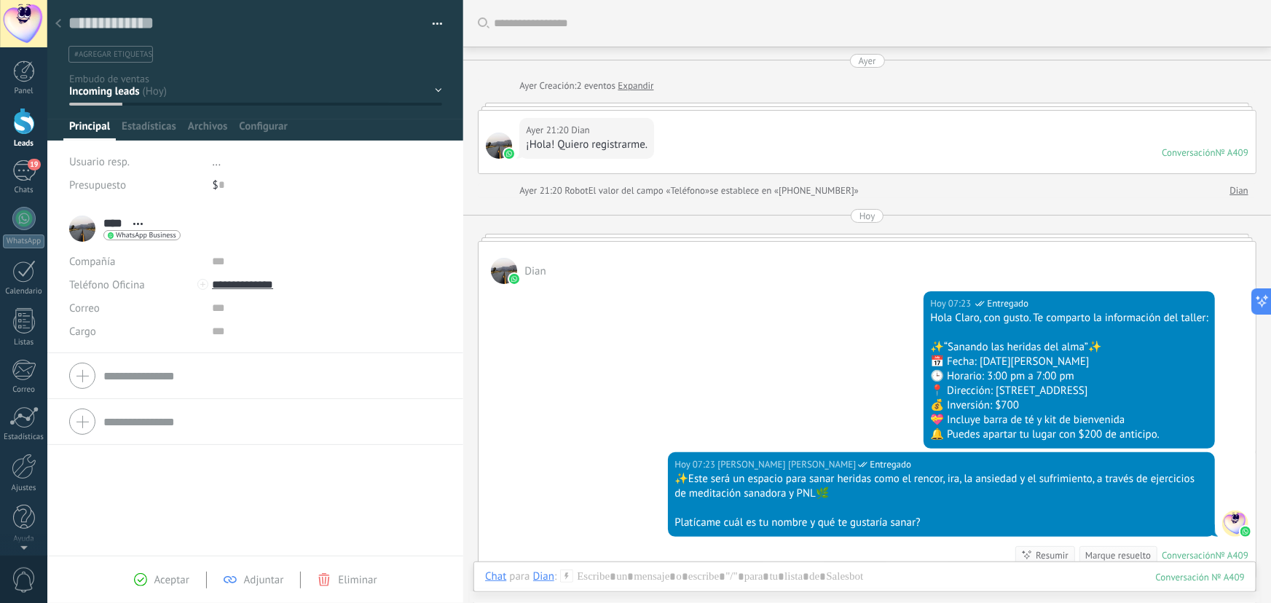
click at [0, 0] on div "Contacto inicial Segundo contacto - Reactivacion Envió de información Envio de …" at bounding box center [0, 0] width 0 height 0
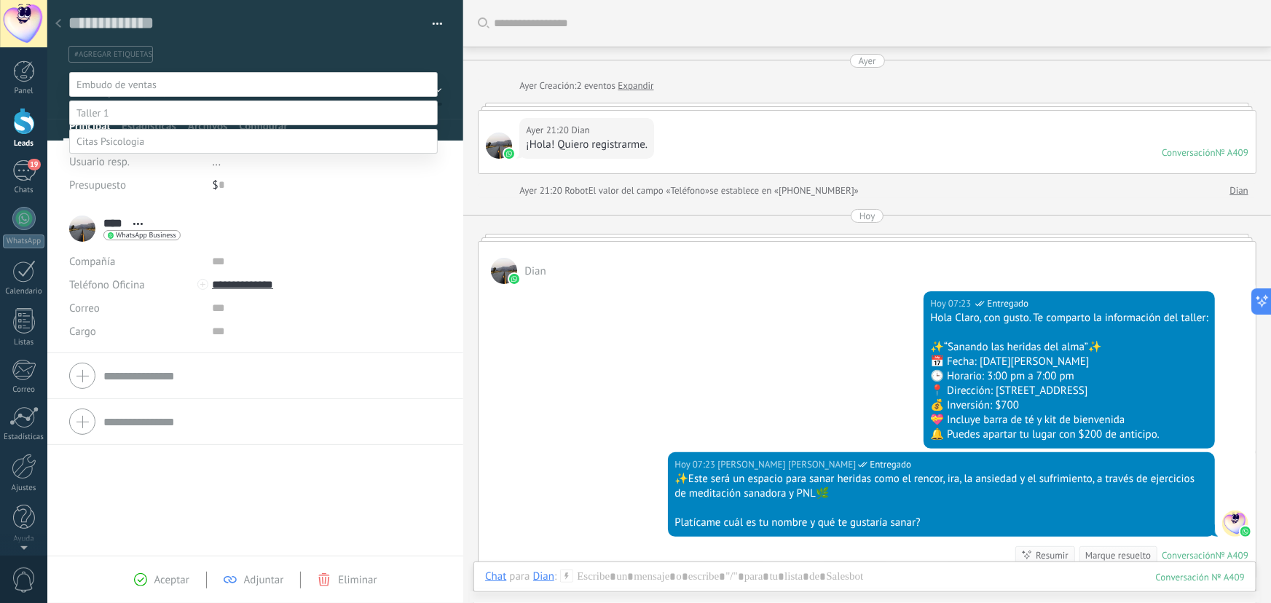
click at [0, 0] on label "Contacto inicial" at bounding box center [0, 0] width 0 height 0
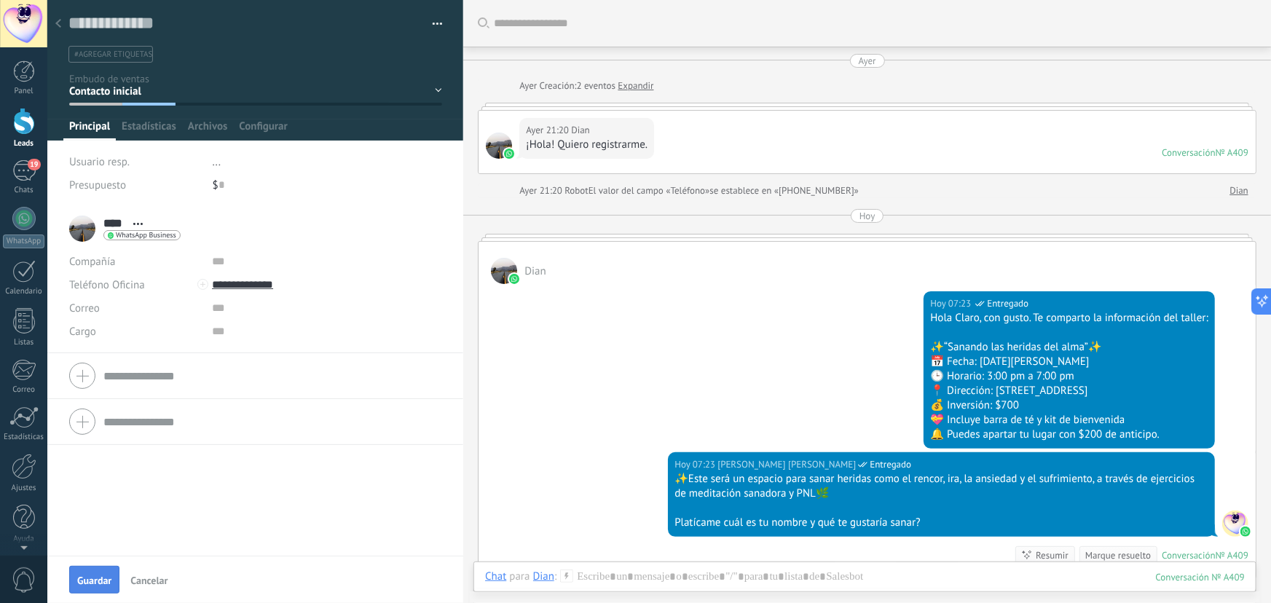
click at [77, 581] on span "Guardar" at bounding box center [94, 580] width 34 height 10
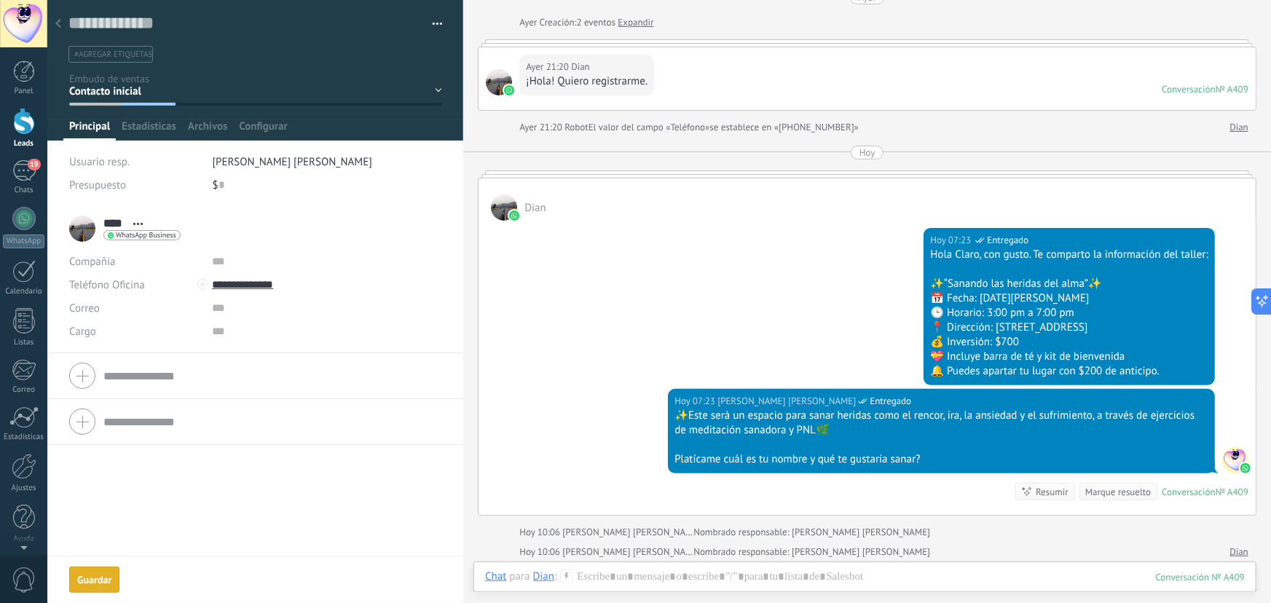
scroll to position [63, 0]
click at [103, 581] on div "Guardar" at bounding box center [94, 580] width 34 height 10
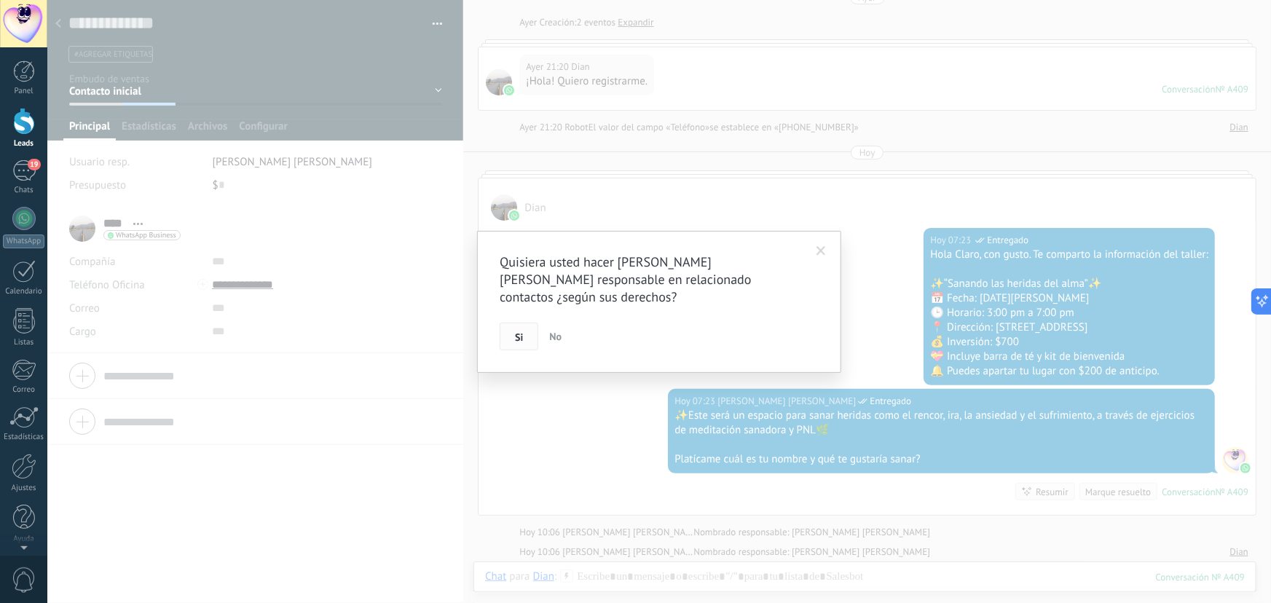
click at [508, 338] on button "Si" at bounding box center [519, 337] width 39 height 28
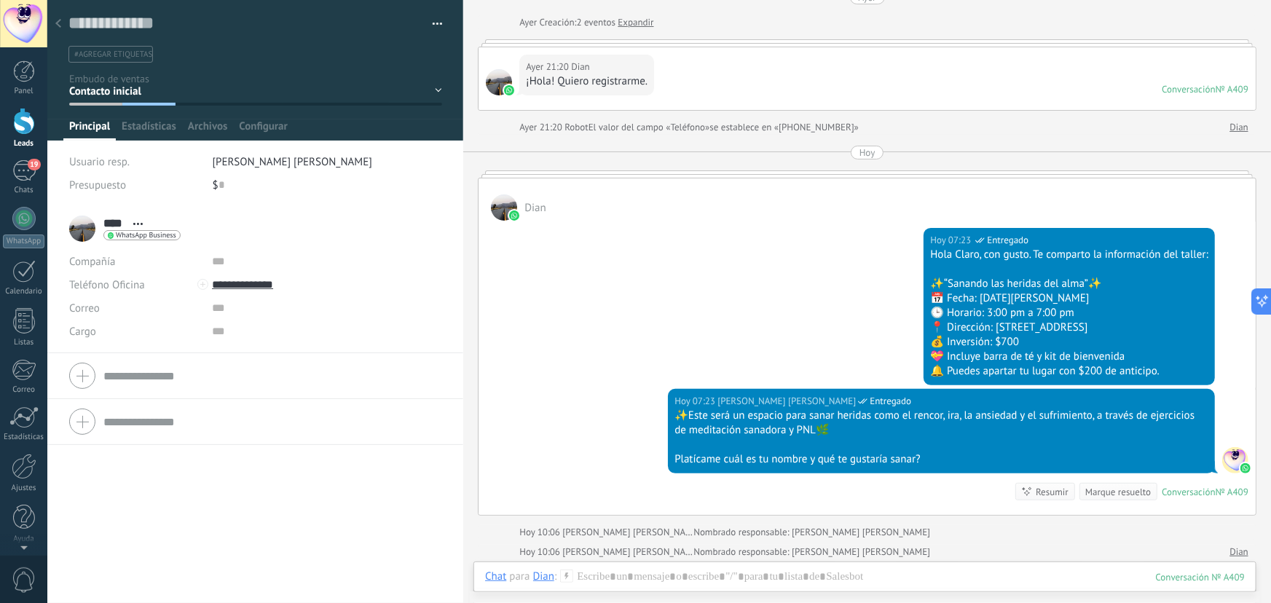
click at [60, 31] on div at bounding box center [58, 24] width 20 height 28
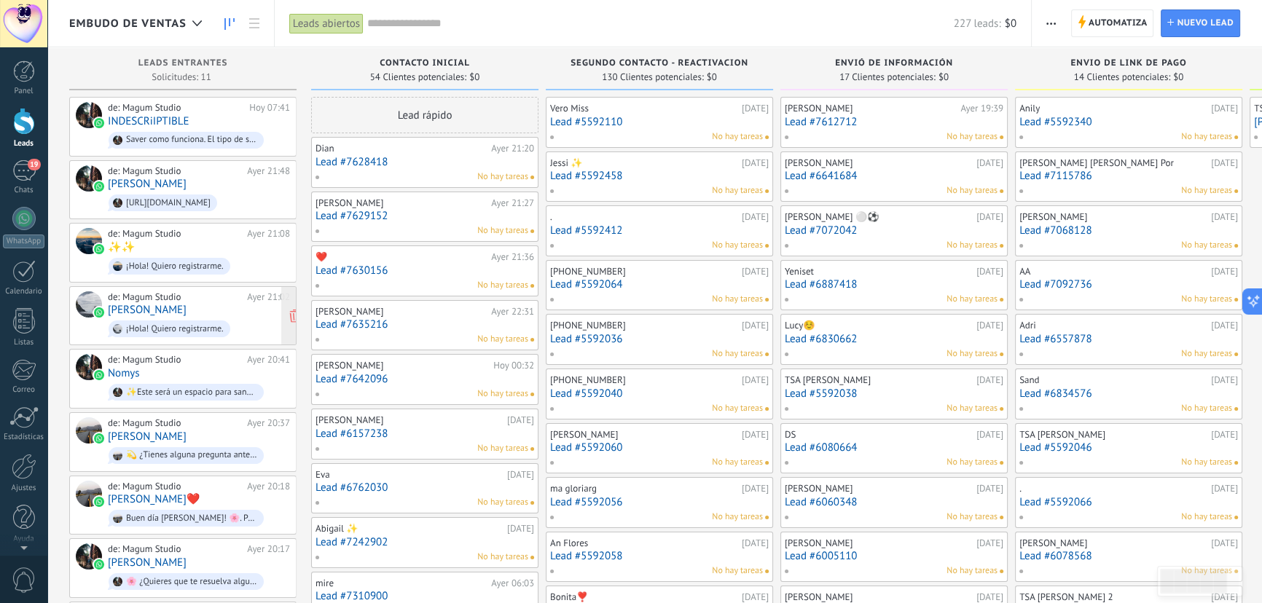
click at [211, 321] on div "¡Hola! Quiero registrarme." at bounding box center [170, 329] width 122 height 17
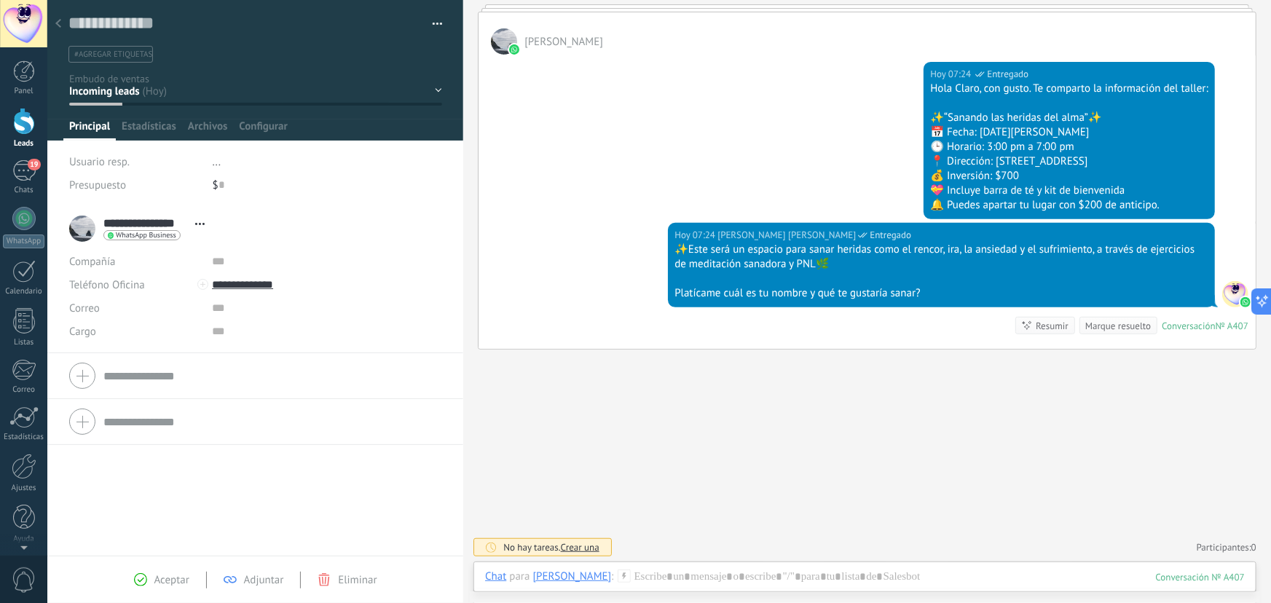
scroll to position [97, 0]
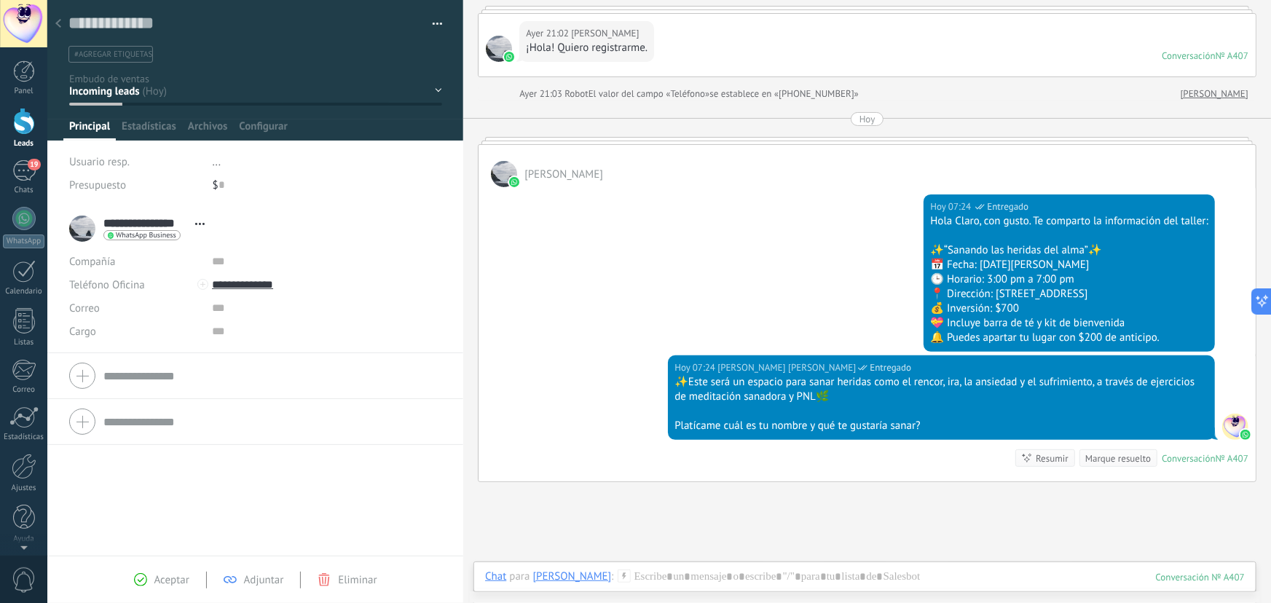
click at [0, 0] on div "Contacto inicial Segundo contacto - Reactivacion Envió de información Envio de …" at bounding box center [0, 0] width 0 height 0
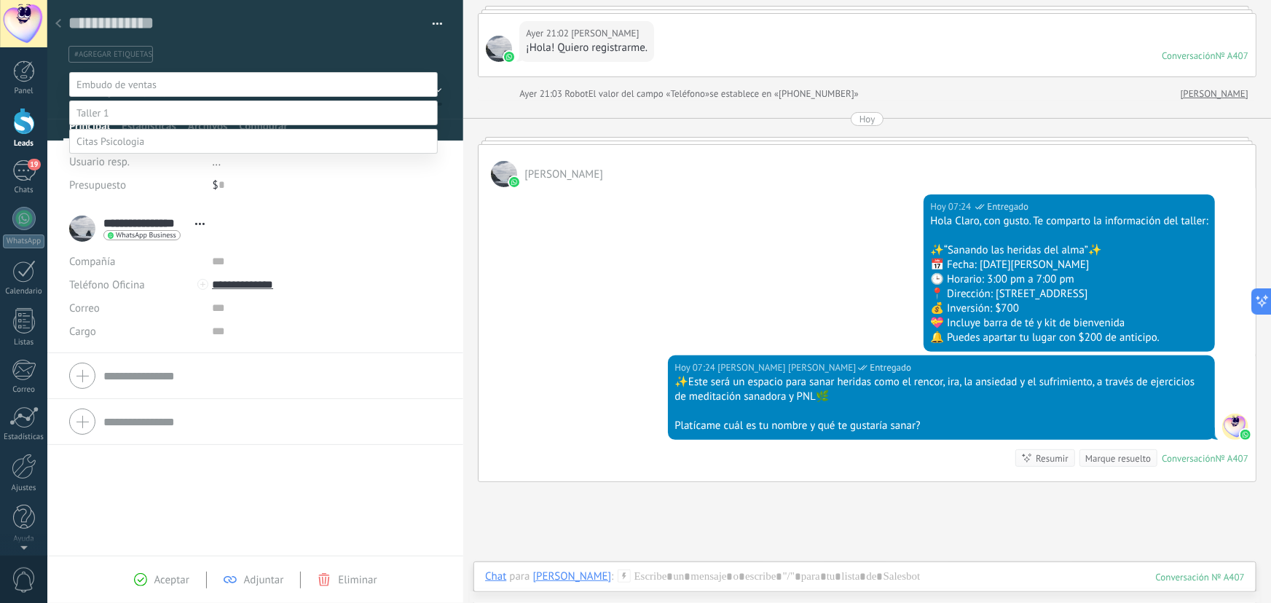
click at [0, 0] on label "Contacto inicial" at bounding box center [0, 0] width 0 height 0
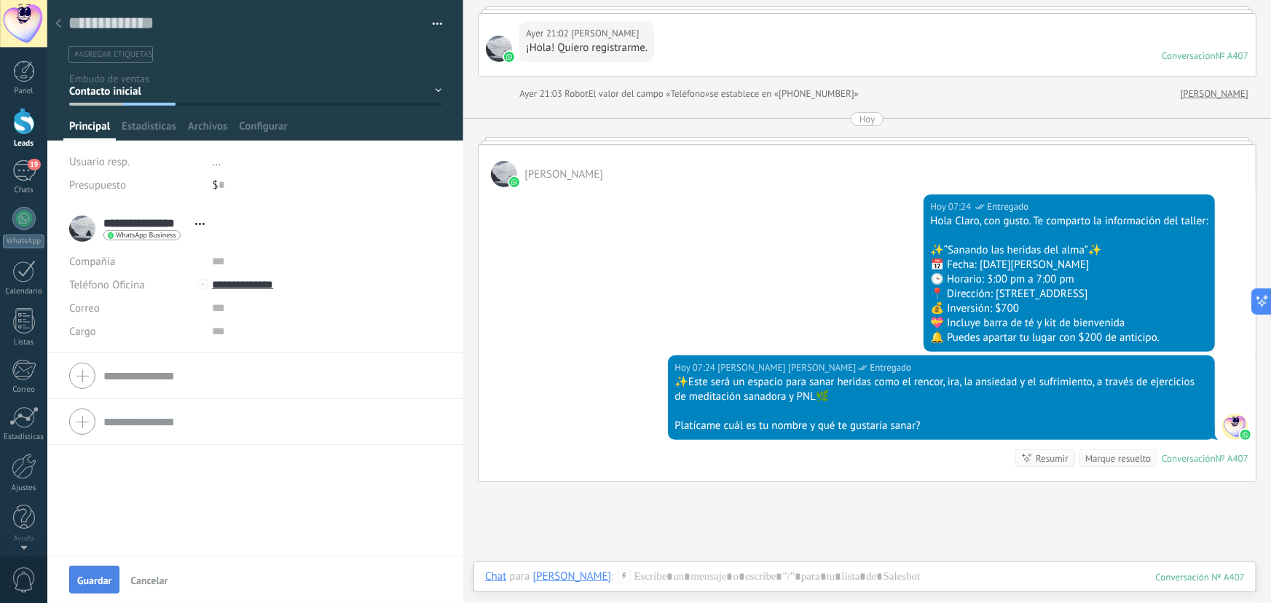
click at [89, 579] on span "Guardar" at bounding box center [94, 580] width 34 height 10
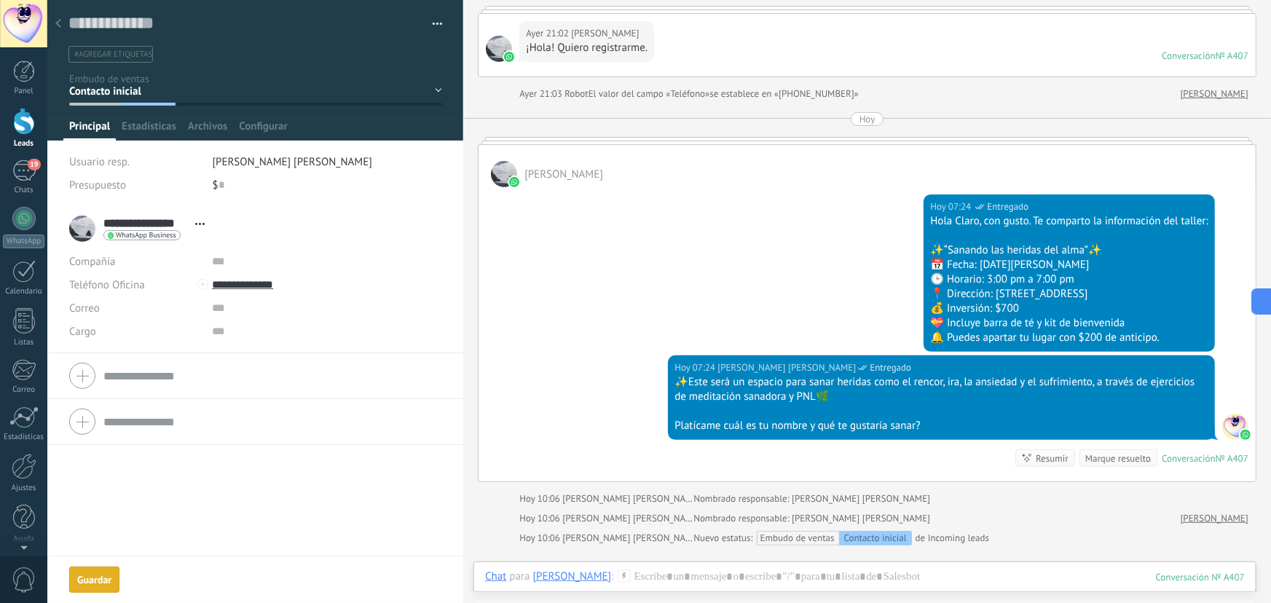
scroll to position [162, 0]
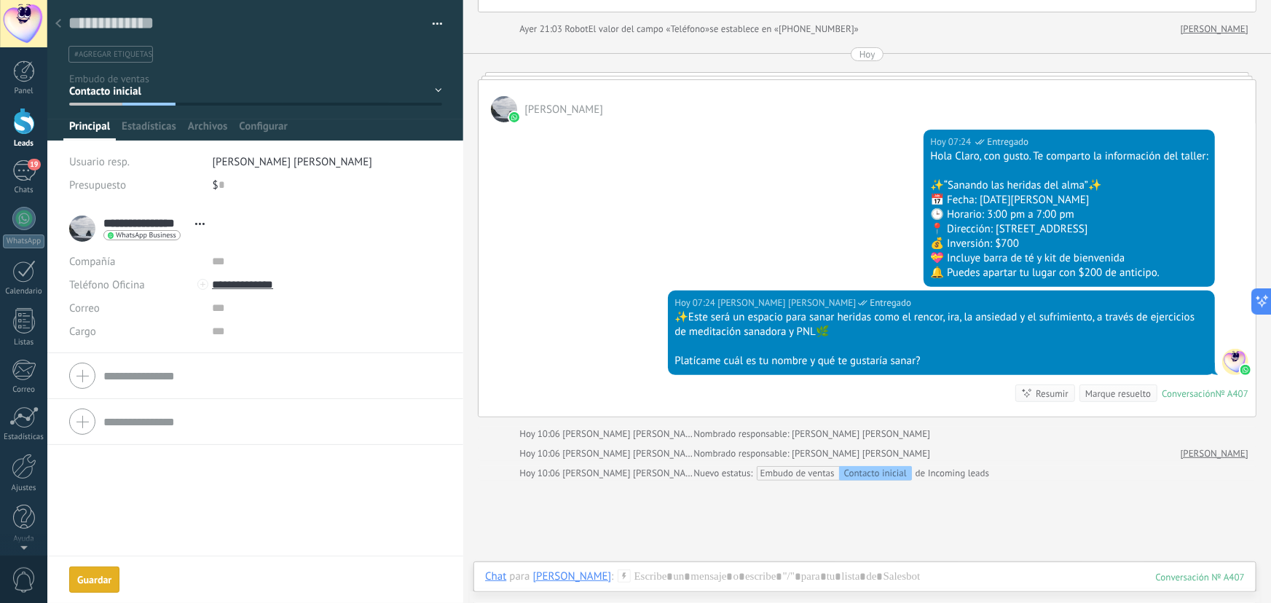
click at [105, 575] on div "Guardar" at bounding box center [94, 580] width 34 height 10
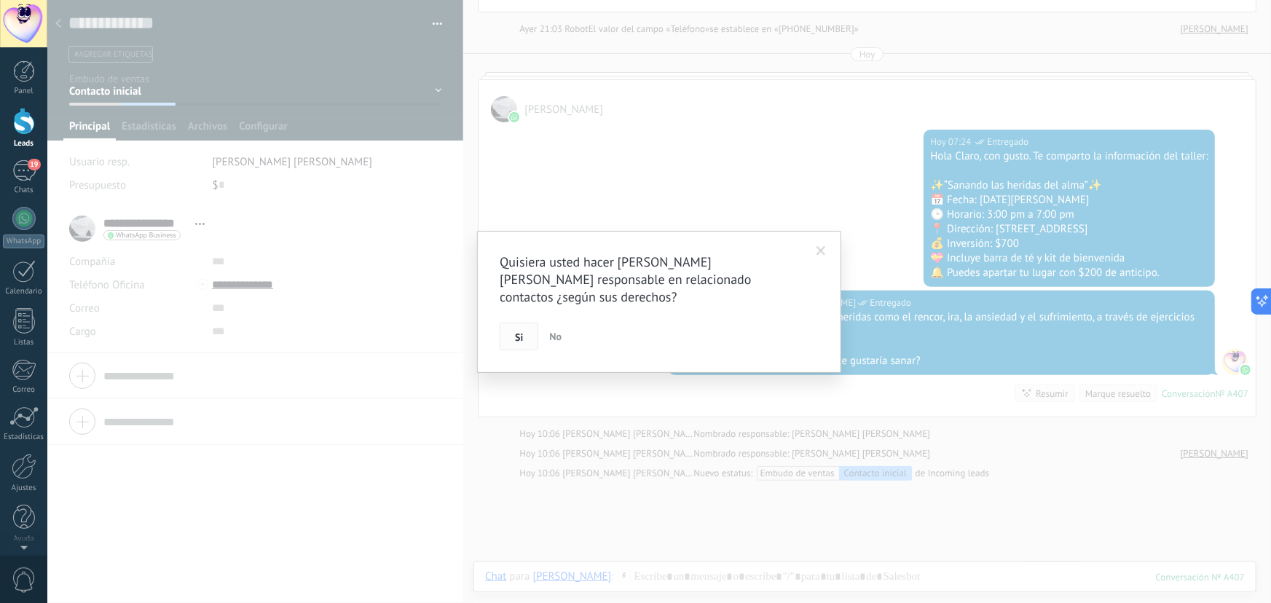
click at [523, 334] on span "Si" at bounding box center [519, 337] width 8 height 10
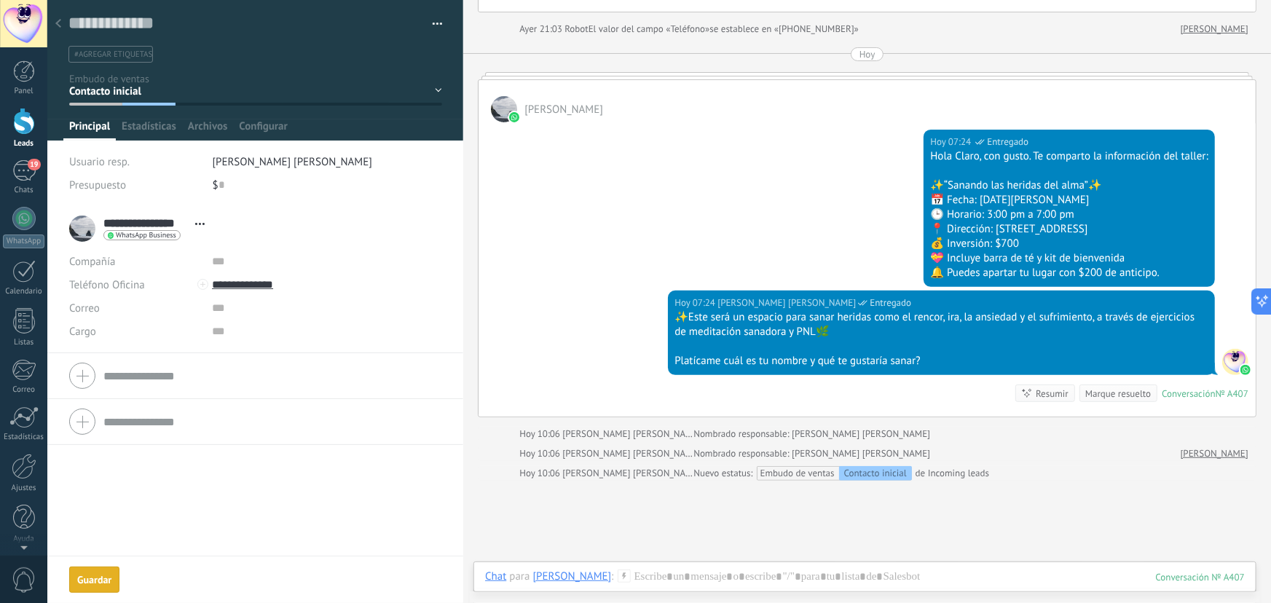
click at [110, 575] on div "Guardar" at bounding box center [94, 580] width 34 height 10
click at [60, 21] on use at bounding box center [58, 23] width 6 height 9
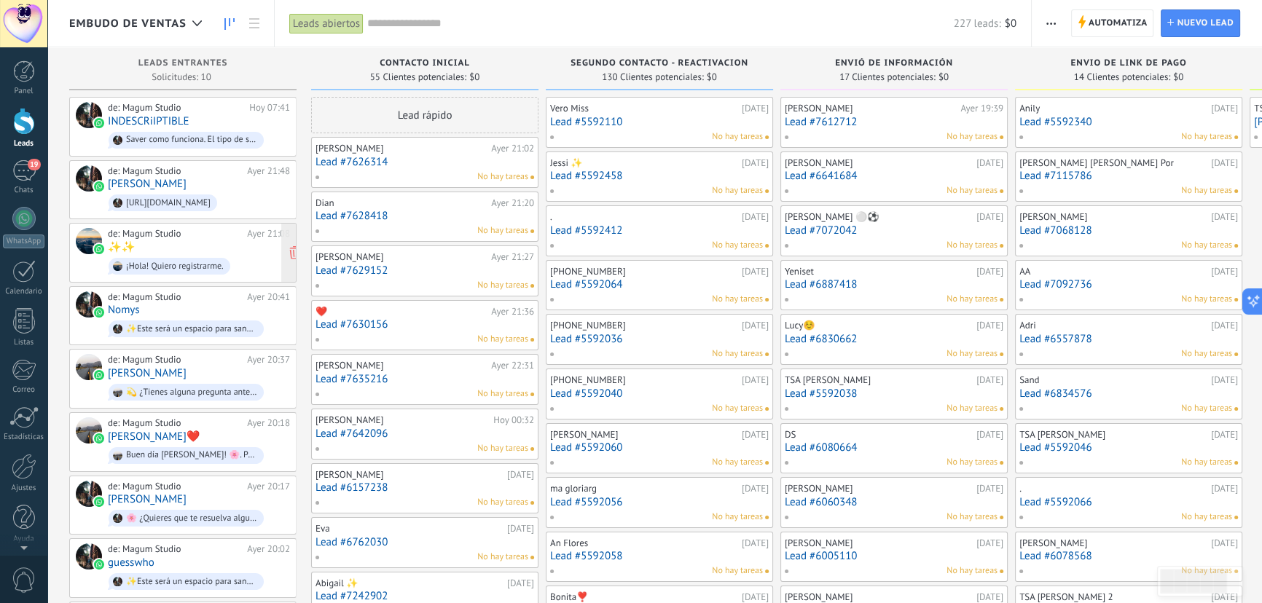
click at [214, 258] on div "¡Hola! Quiero registrarme." at bounding box center [170, 266] width 122 height 17
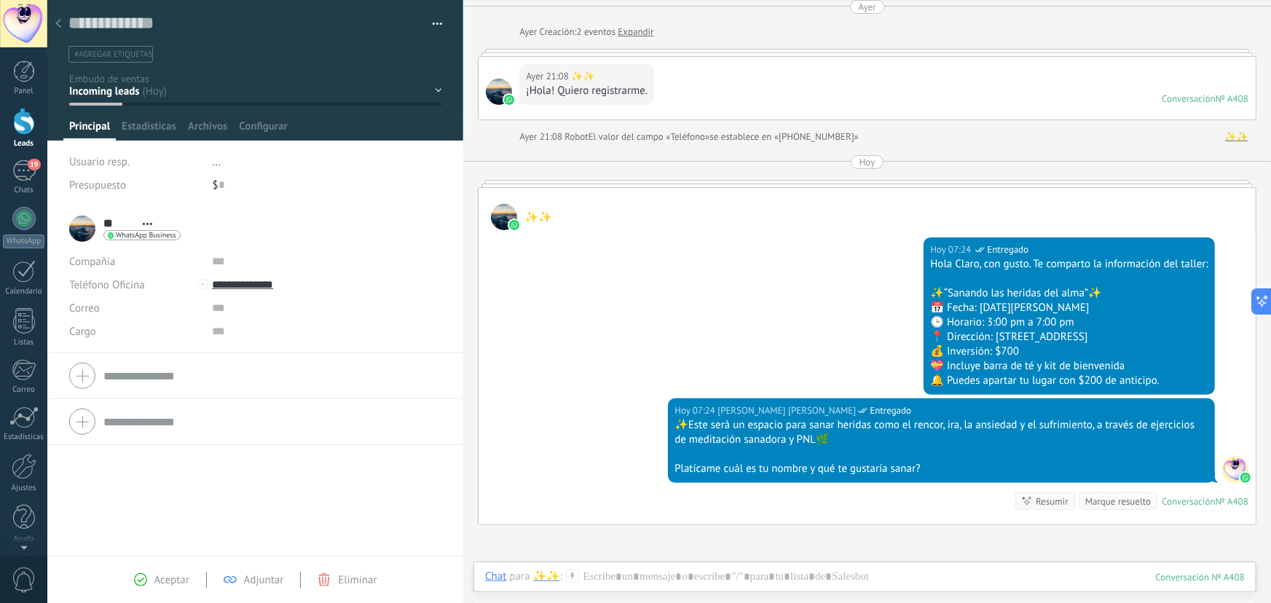
scroll to position [31, 0]
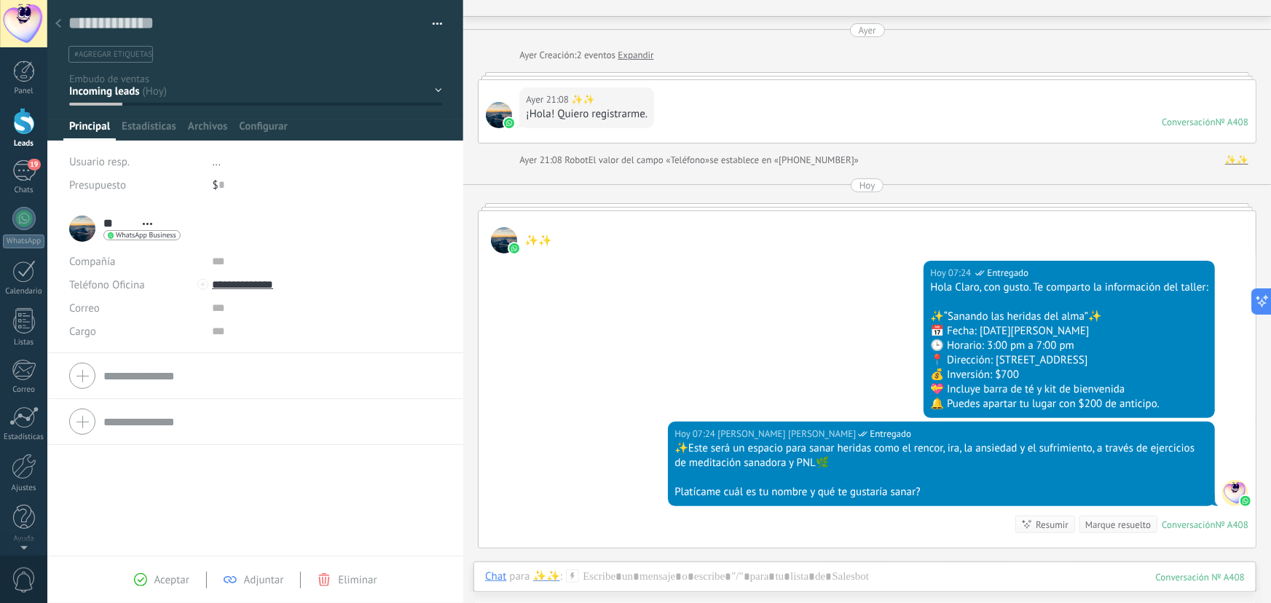
click at [0, 0] on div "Contacto inicial Segundo contacto - Reactivacion Envió de información Envio de …" at bounding box center [0, 0] width 0 height 0
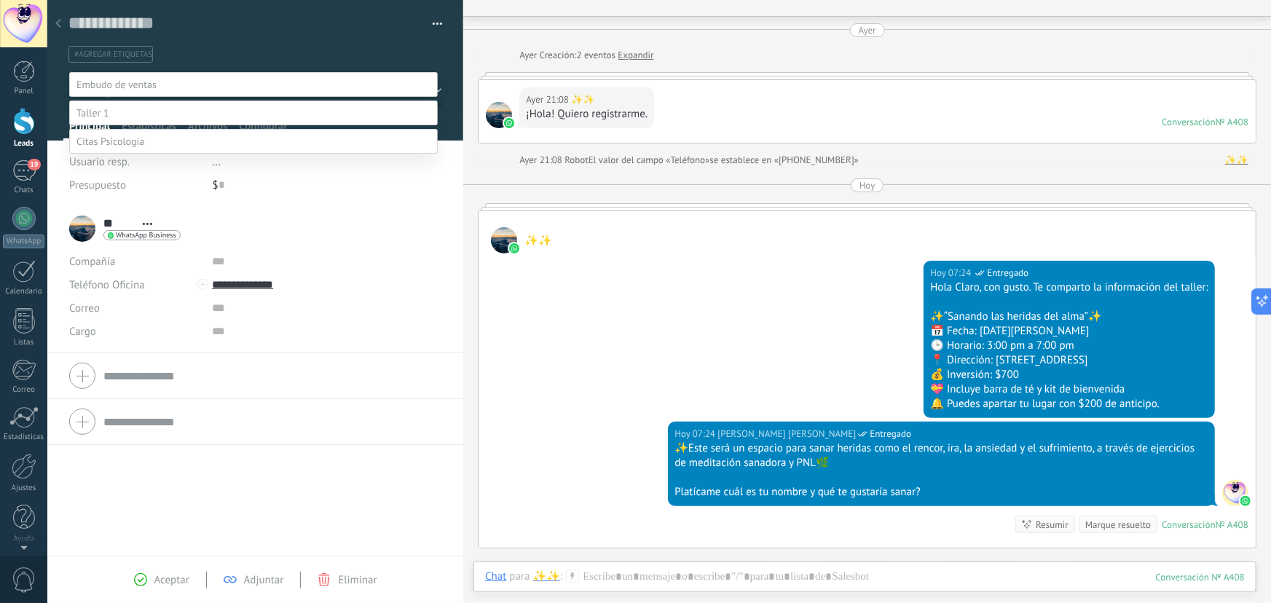
click at [0, 0] on label "Contacto inicial" at bounding box center [0, 0] width 0 height 0
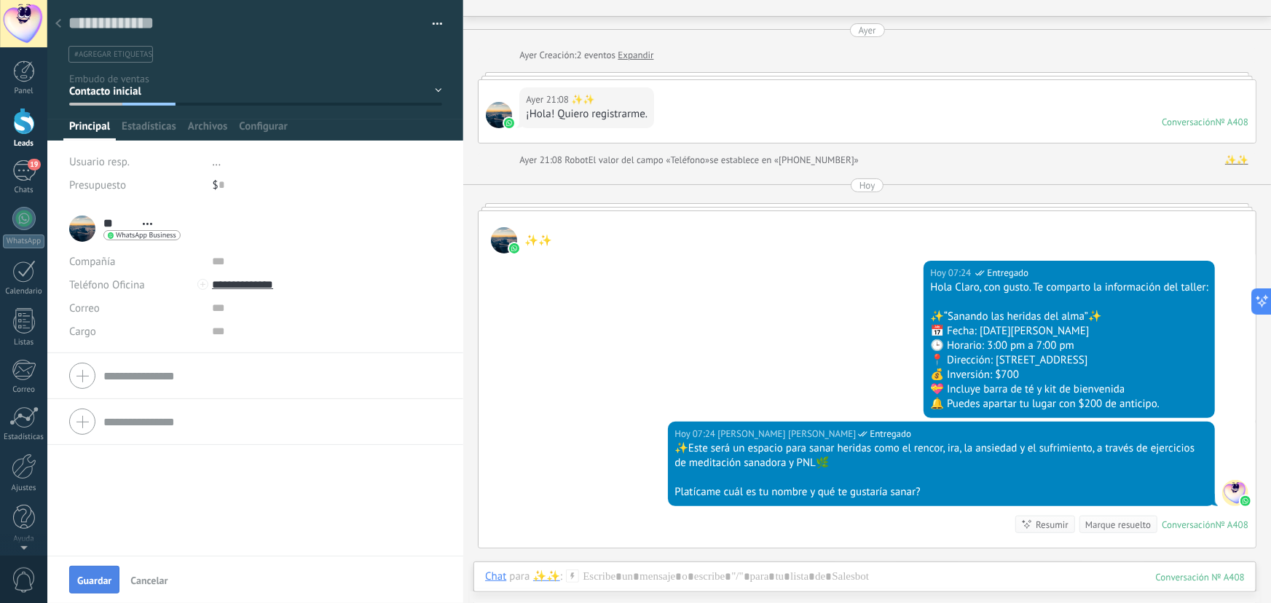
click at [98, 581] on span "Guardar" at bounding box center [94, 580] width 34 height 10
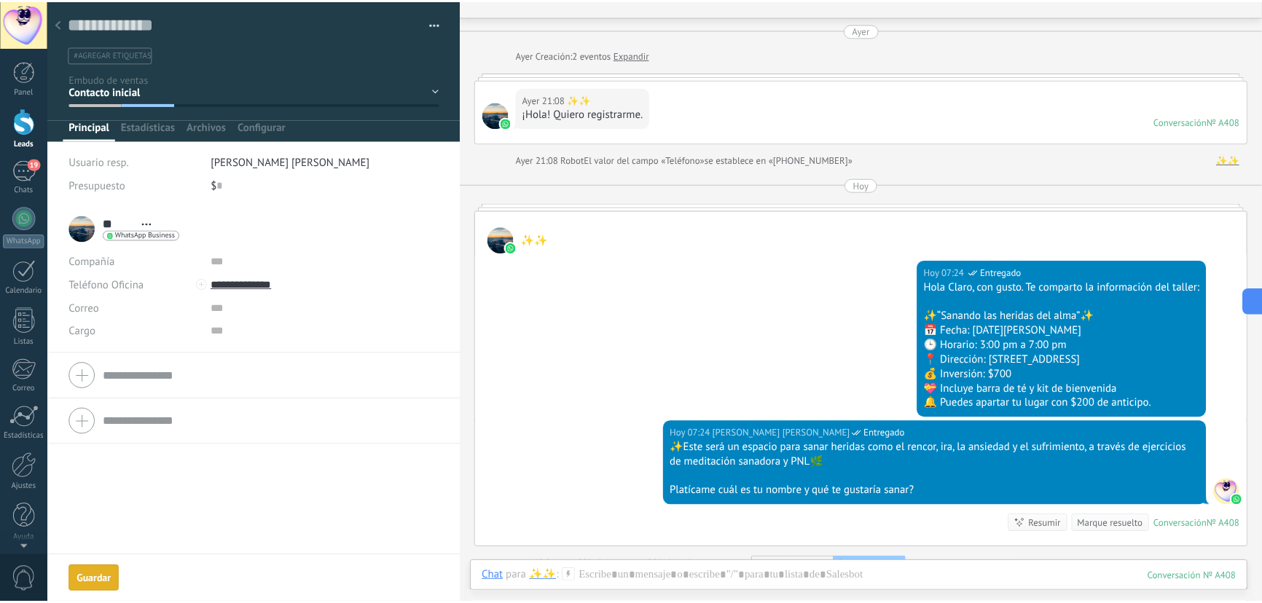
scroll to position [95, 0]
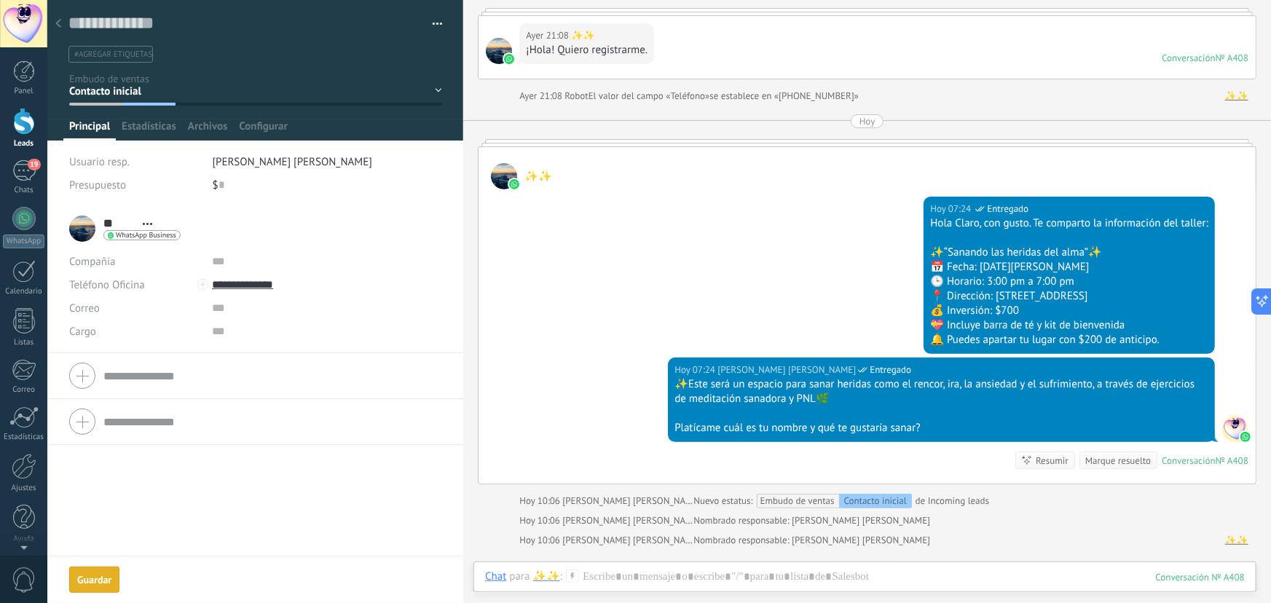
click at [80, 586] on button "Guardar [GEOGRAPHIC_DATA]" at bounding box center [94, 580] width 50 height 26
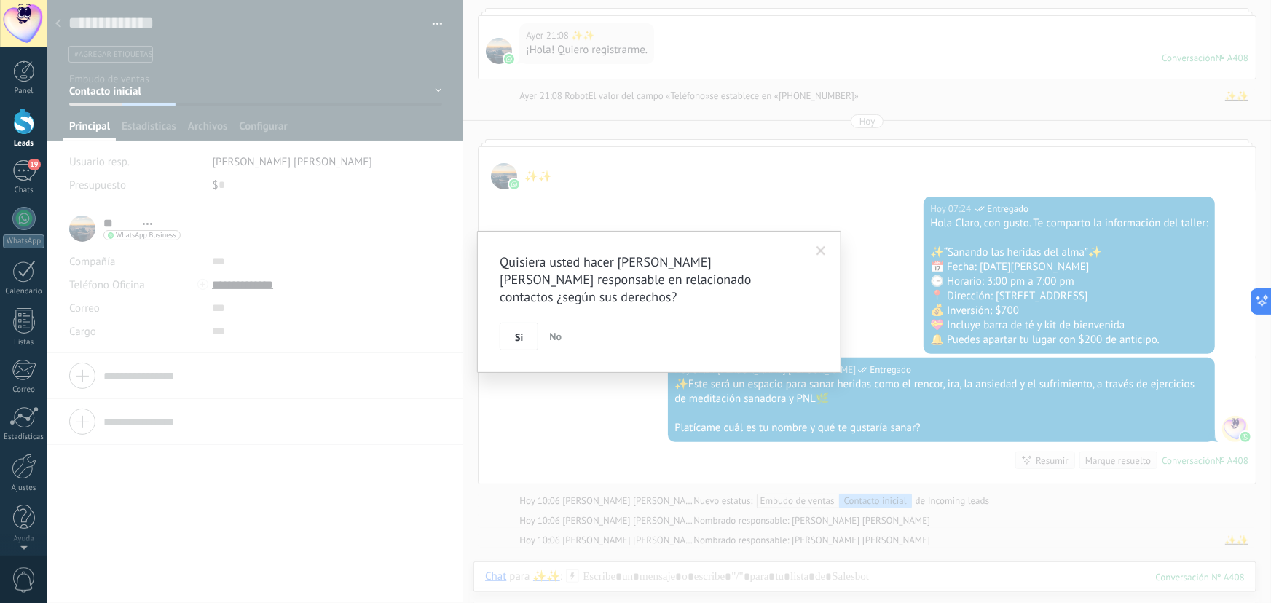
click at [524, 336] on button "Si" at bounding box center [519, 337] width 39 height 28
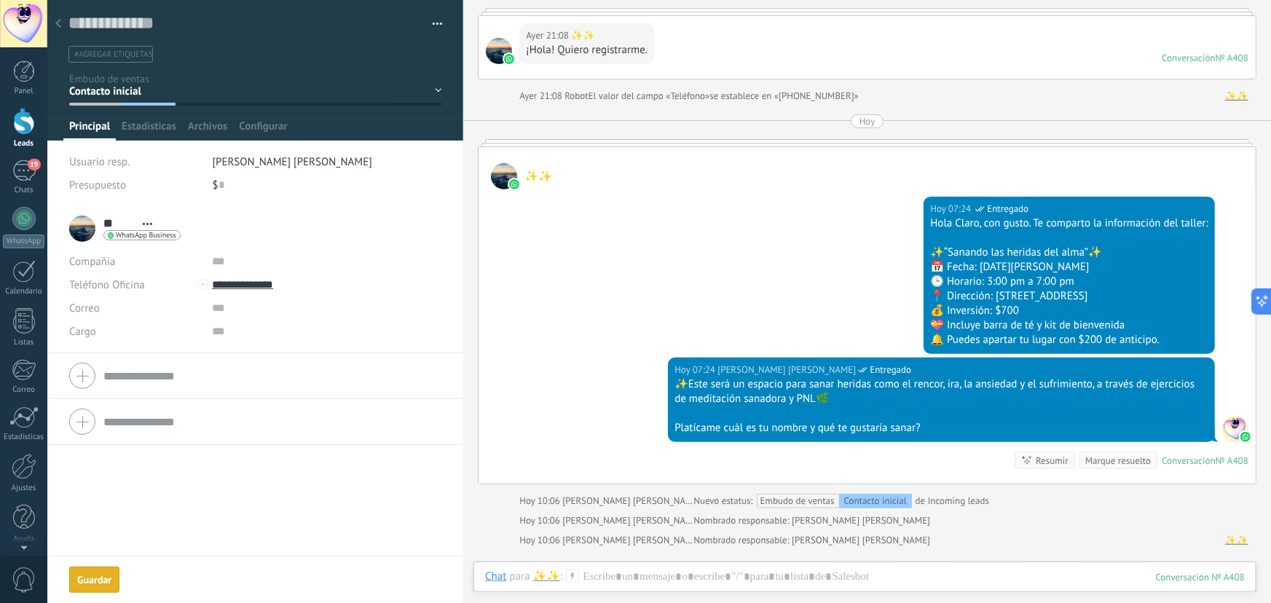
click at [109, 577] on div "Guardar" at bounding box center [94, 580] width 34 height 10
click at [109, 578] on div "Guardar" at bounding box center [94, 580] width 34 height 10
click at [66, 23] on div at bounding box center [58, 24] width 20 height 28
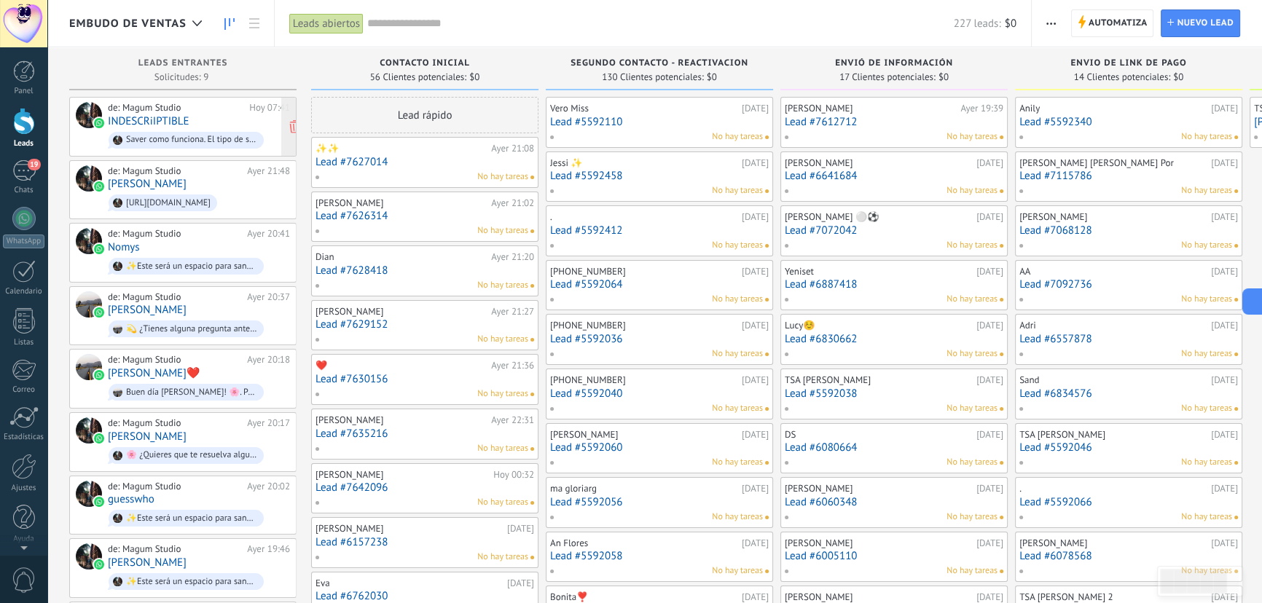
click at [219, 122] on div "de: Magum Studio [DATE] 07:41 INDESCRiIPTIBLE Saver como funciona. El tipo de s…" at bounding box center [199, 127] width 182 height 50
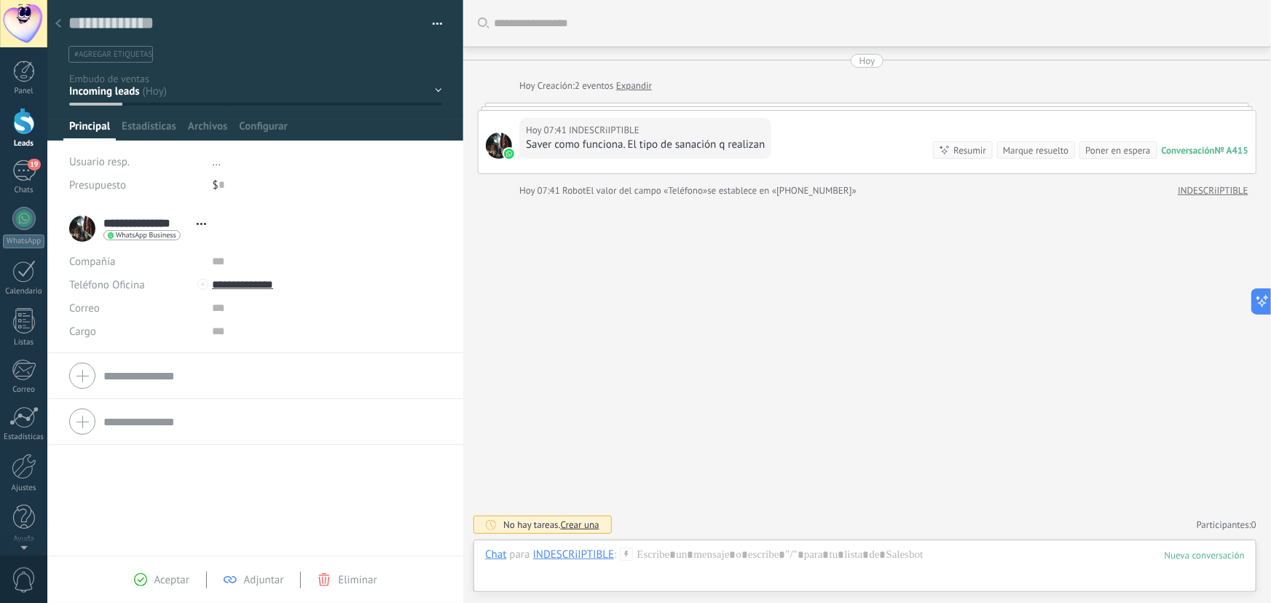
scroll to position [22, 0]
click at [59, 17] on div at bounding box center [58, 24] width 20 height 28
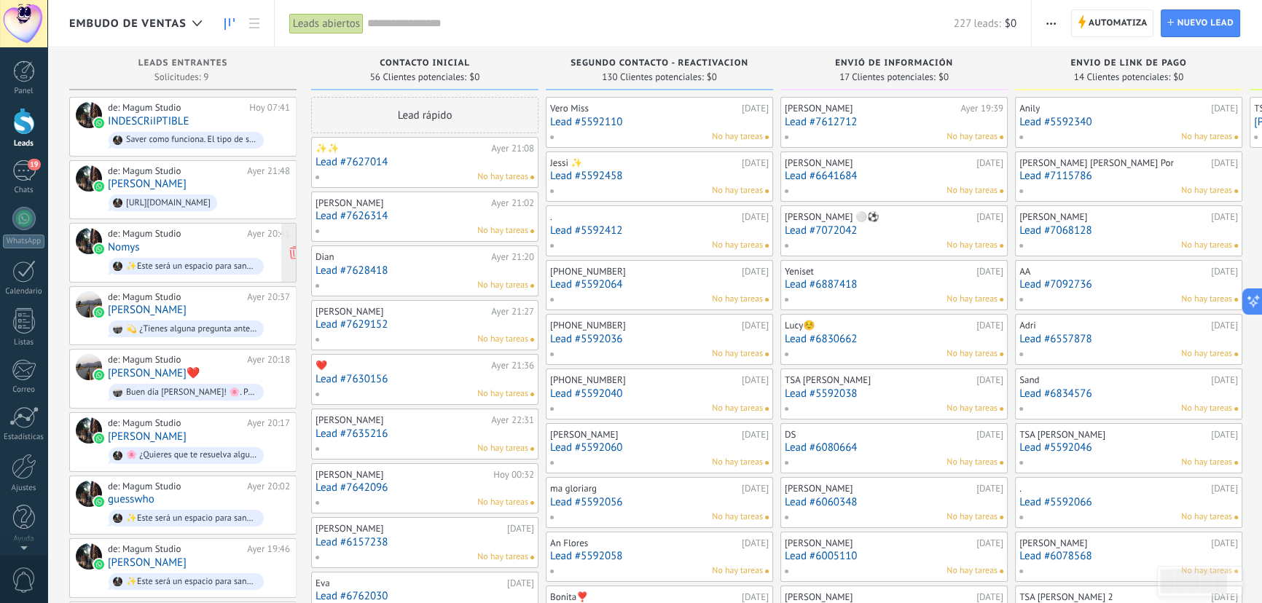
click at [189, 237] on div "de: Magum Studio" at bounding box center [175, 234] width 134 height 12
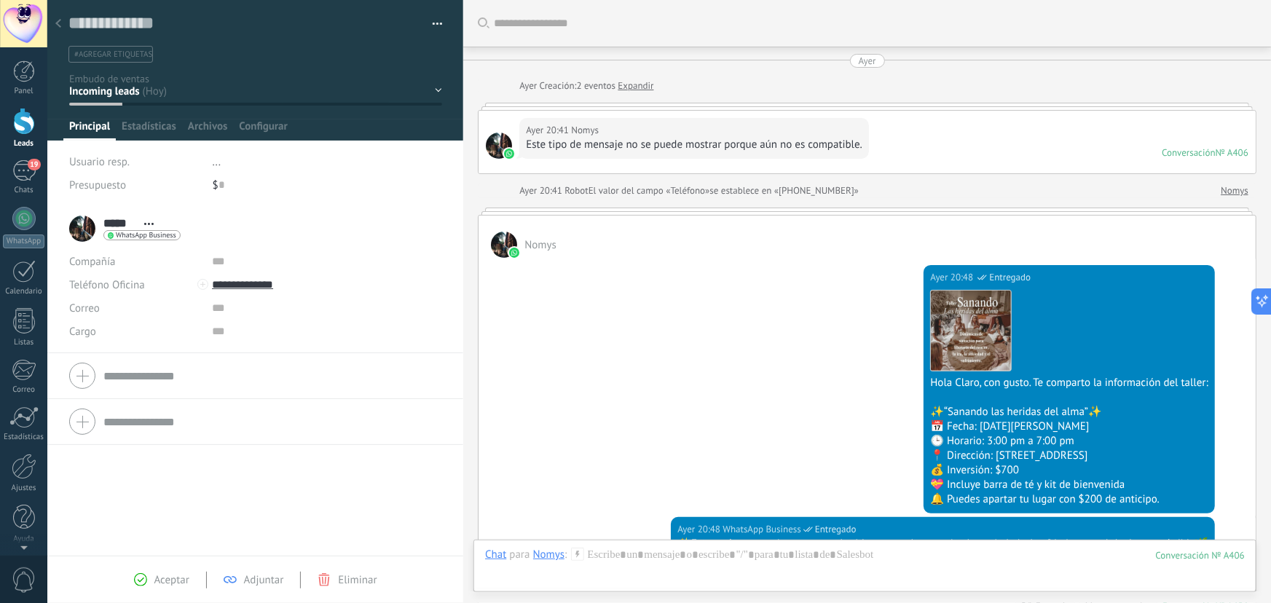
scroll to position [294, 0]
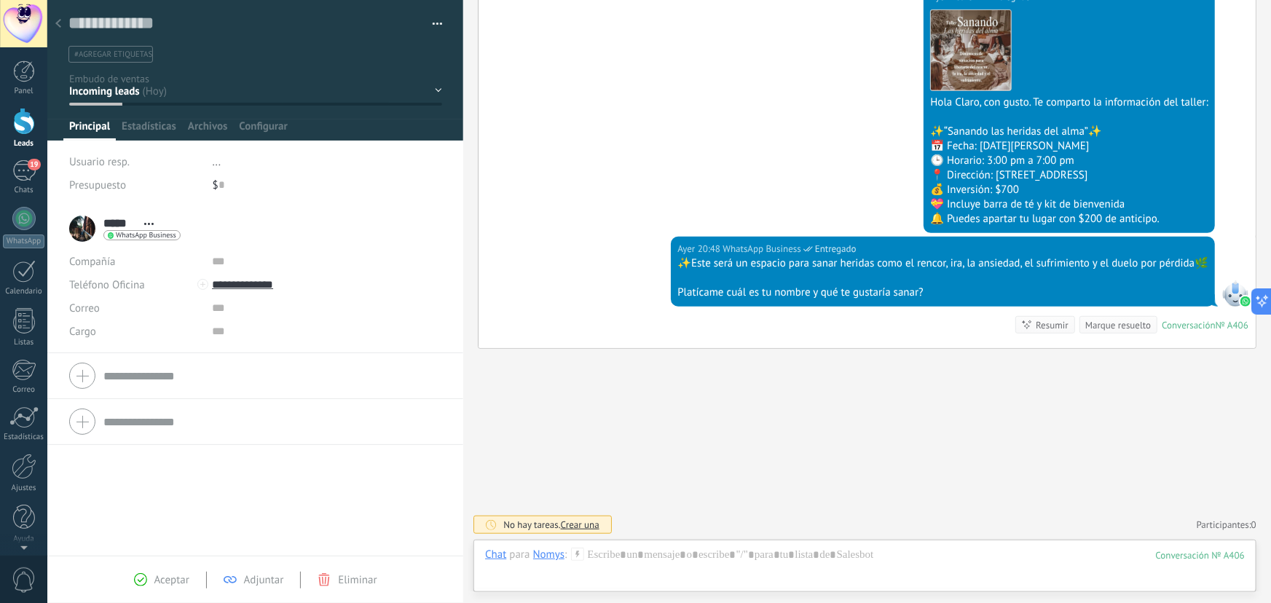
click at [0, 0] on div "Contacto inicial Segundo contacto - Reactivacion Envió de información Envio de …" at bounding box center [0, 0] width 0 height 0
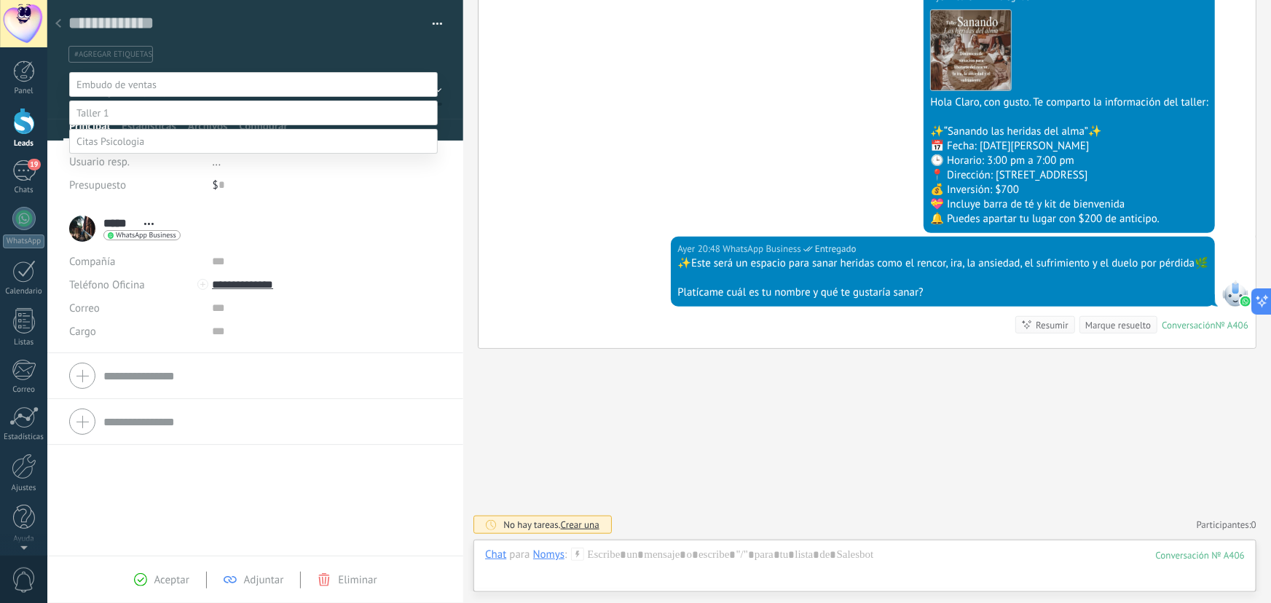
click at [0, 0] on label "Contacto inicial" at bounding box center [0, 0] width 0 height 0
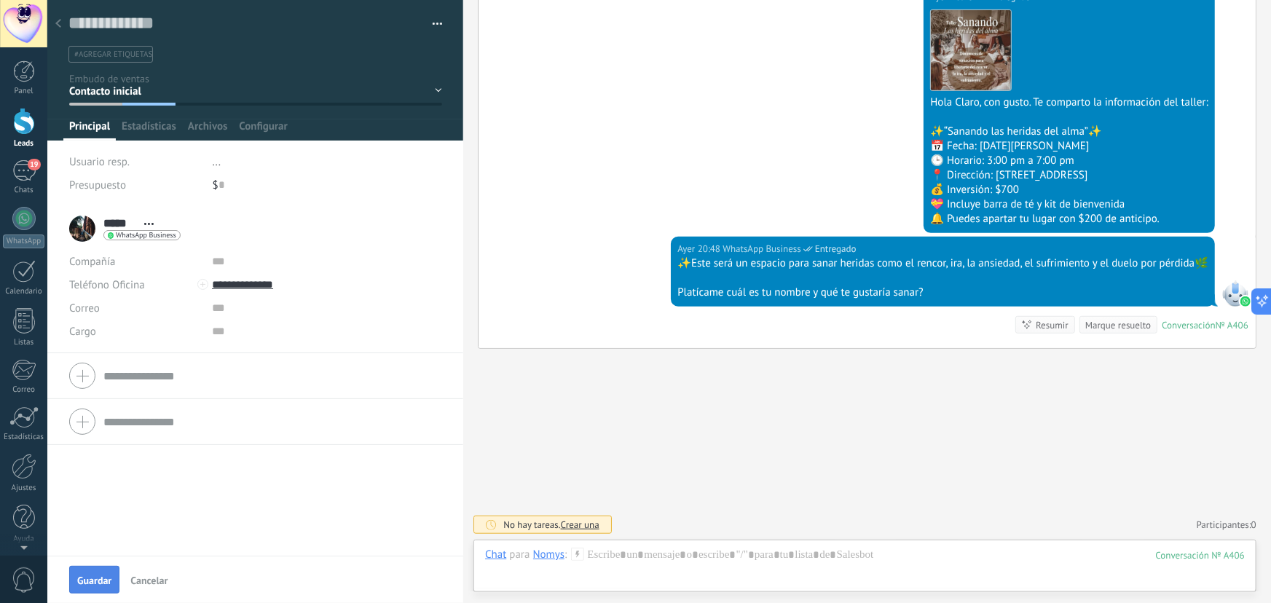
click at [102, 571] on button "Guardar" at bounding box center [94, 580] width 50 height 28
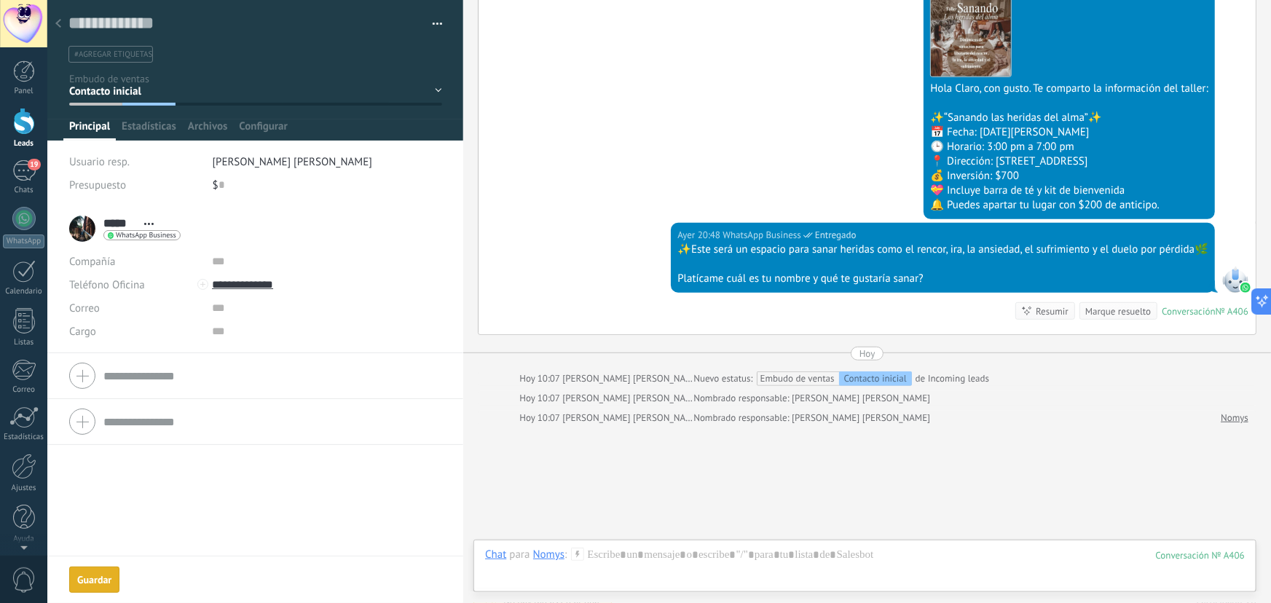
scroll to position [385, 0]
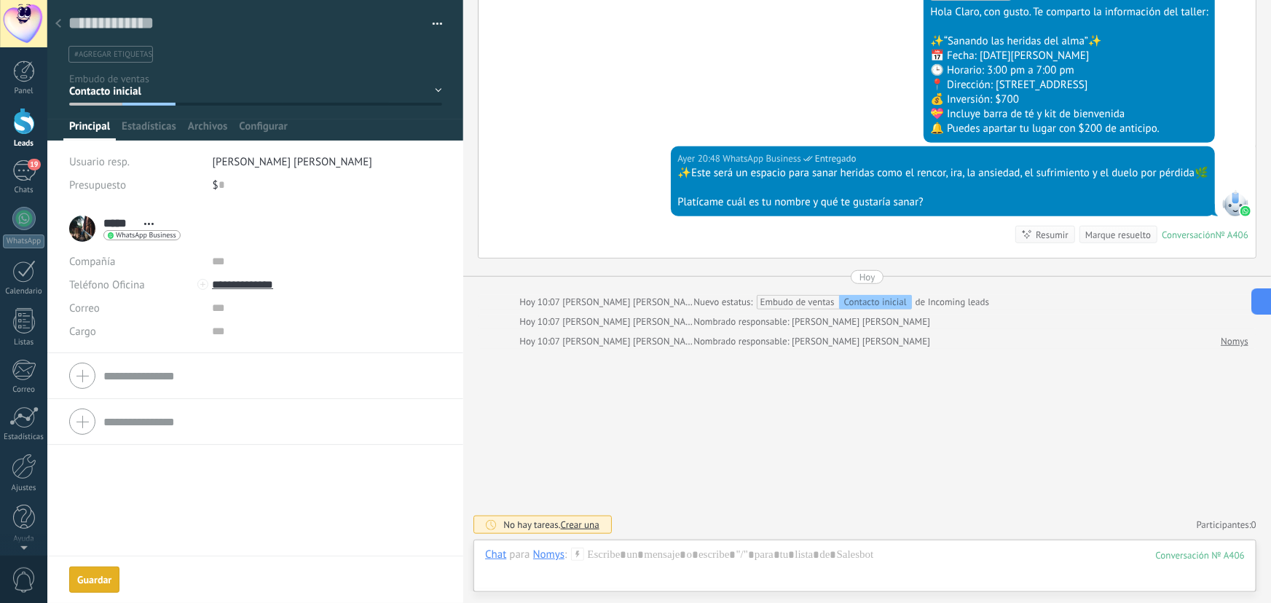
click at [99, 578] on div "Guardar" at bounding box center [94, 580] width 34 height 10
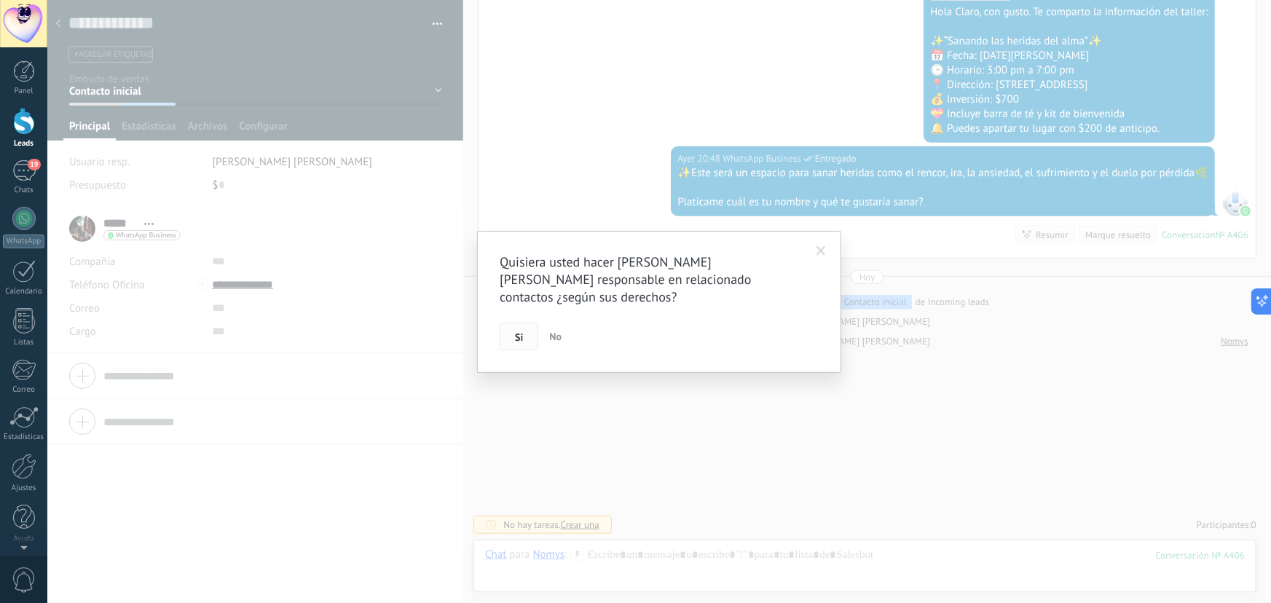
click at [514, 337] on button "Si" at bounding box center [519, 337] width 39 height 28
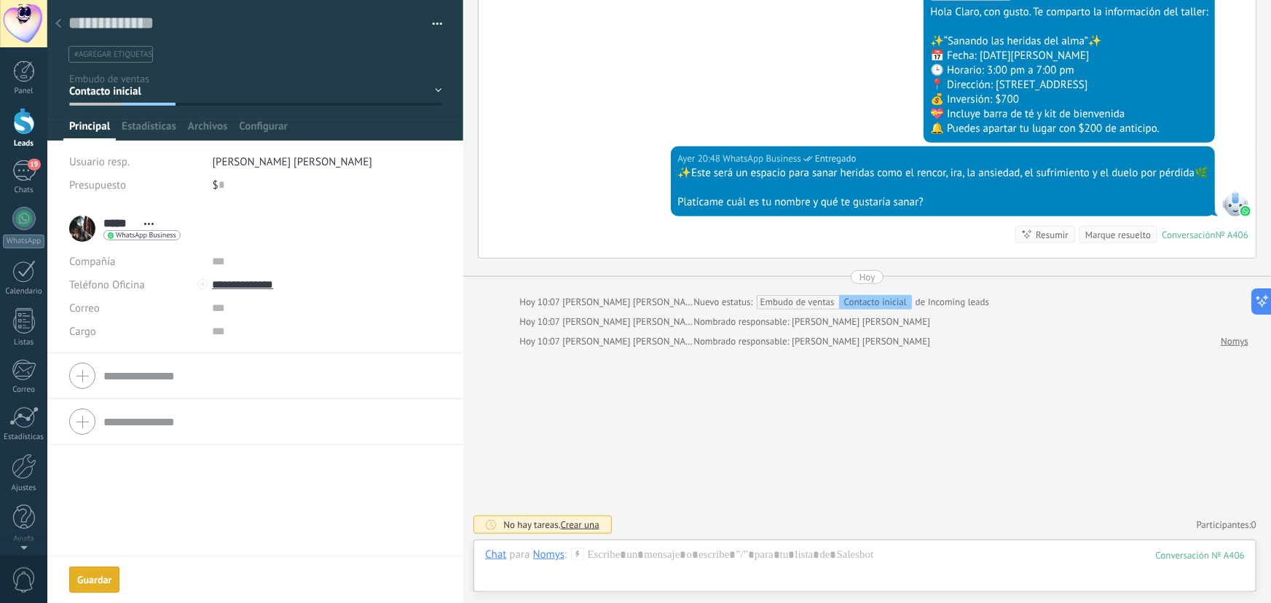
click at [95, 579] on div "Guardar" at bounding box center [94, 580] width 34 height 10
click at [60, 24] on icon at bounding box center [58, 23] width 6 height 9
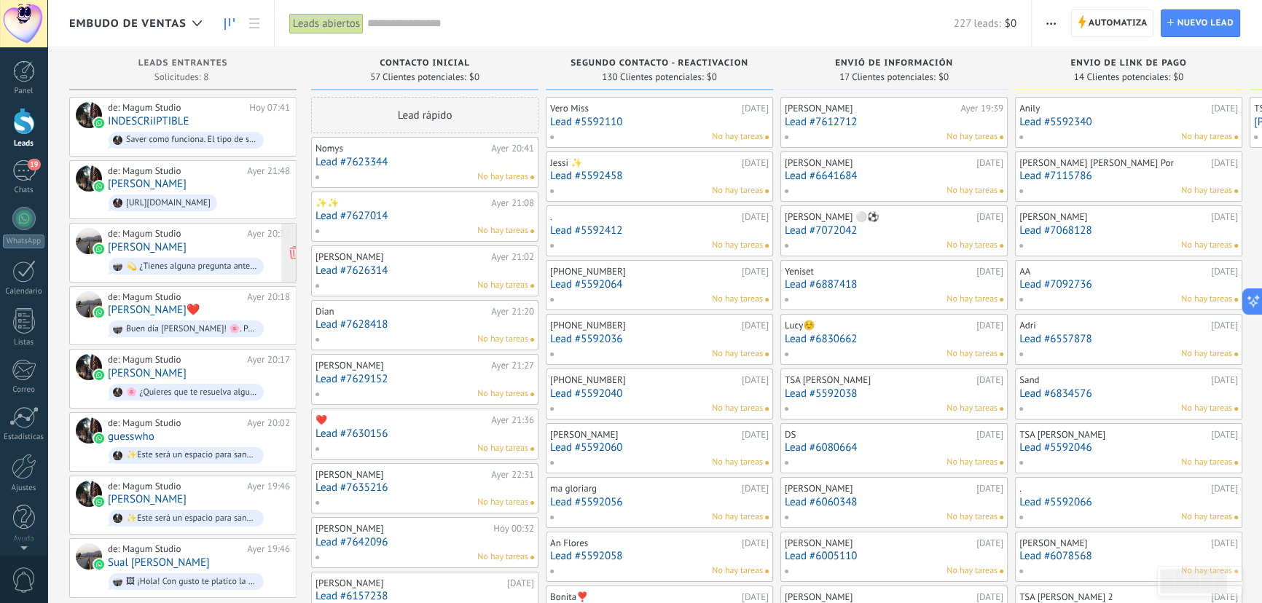
click at [194, 248] on div "de: Magum Studio [DATE] 20:37 [PERSON_NAME] 💫 ¿Tienes alguna pregunta antes de …" at bounding box center [199, 253] width 182 height 50
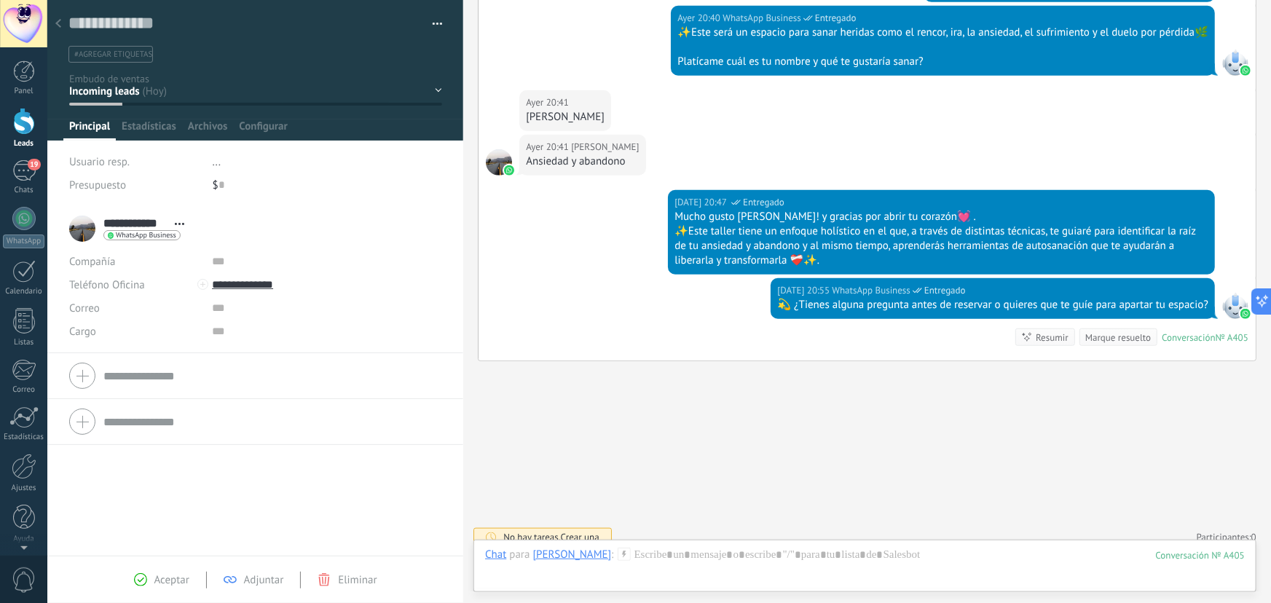
scroll to position [551, 0]
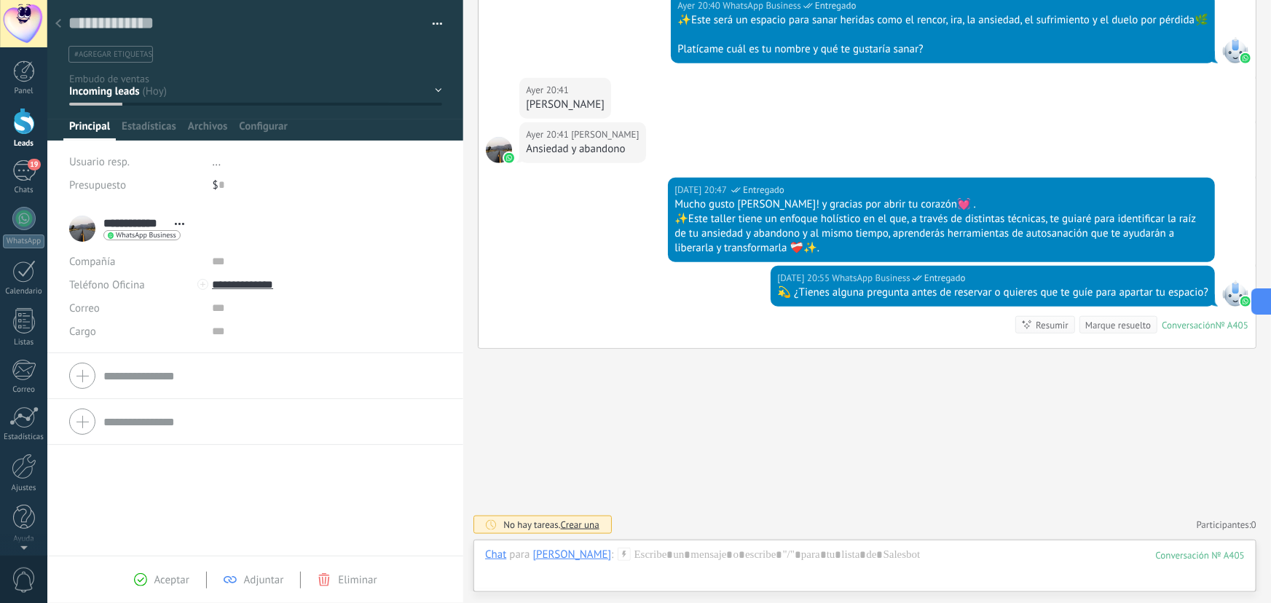
click at [0, 0] on div "Contacto inicial Segundo contacto - Reactivacion Envió de información Envio de …" at bounding box center [0, 0] width 0 height 0
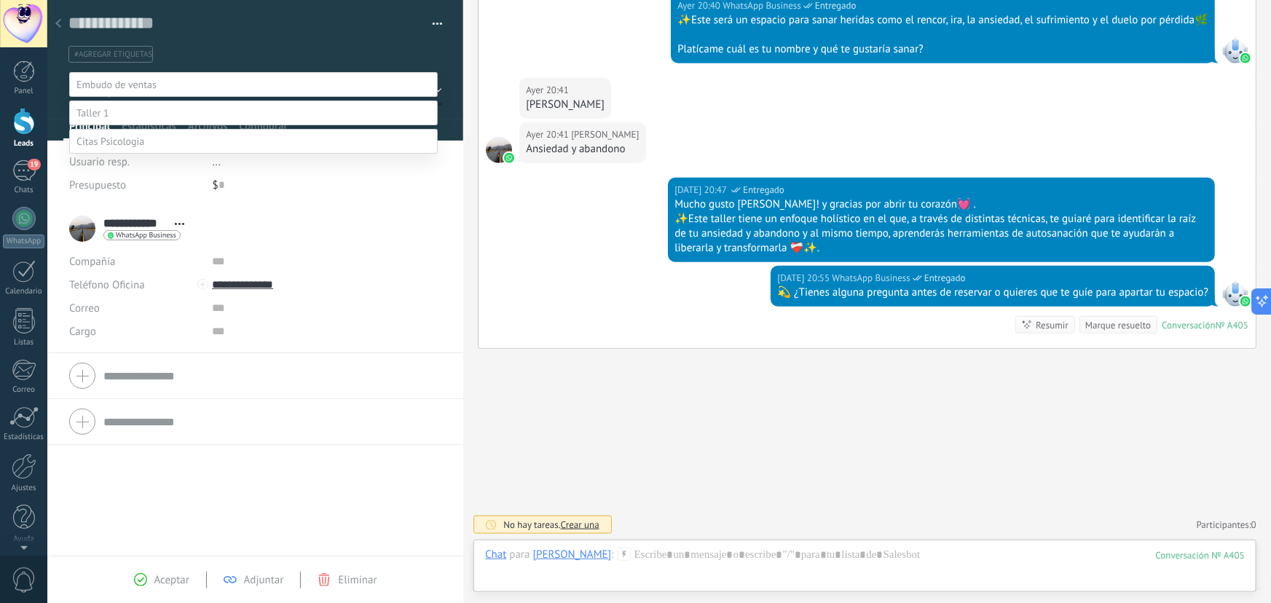
click at [0, 0] on label "Envió de información" at bounding box center [0, 0] width 0 height 0
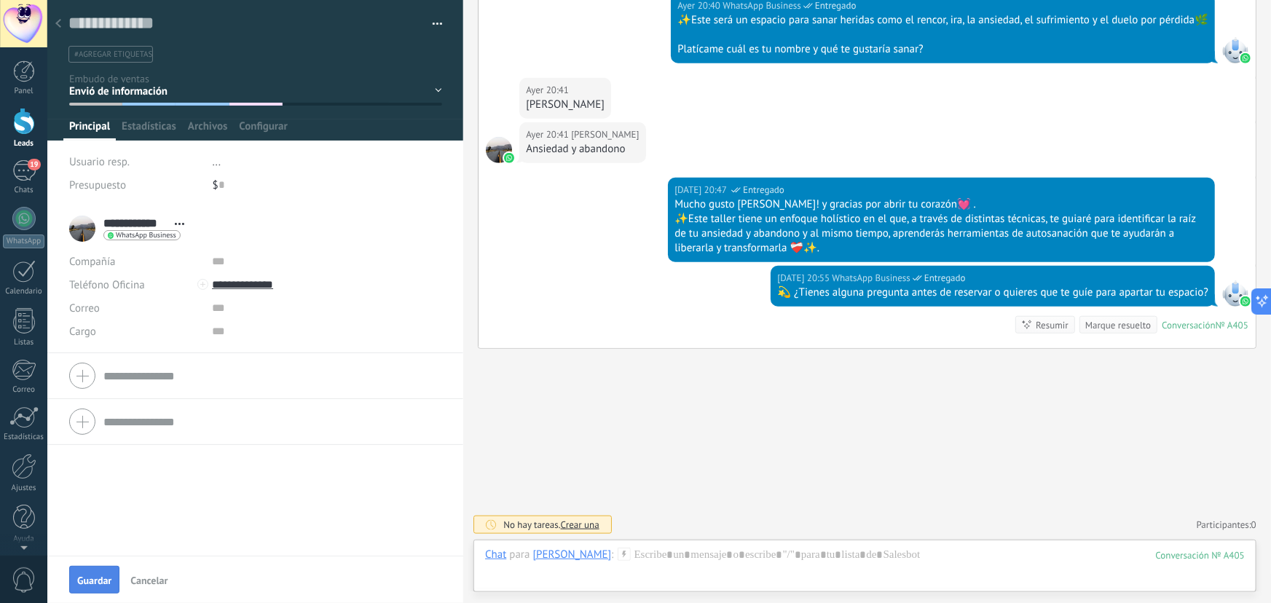
click at [79, 576] on span "Guardar" at bounding box center [94, 580] width 34 height 10
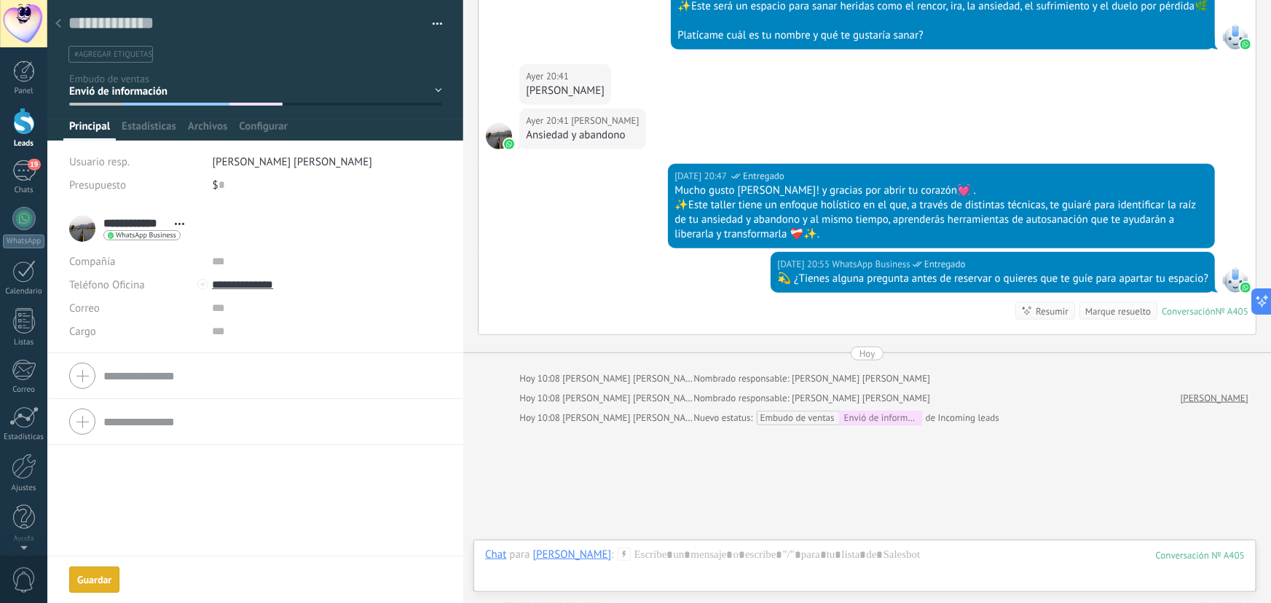
scroll to position [641, 0]
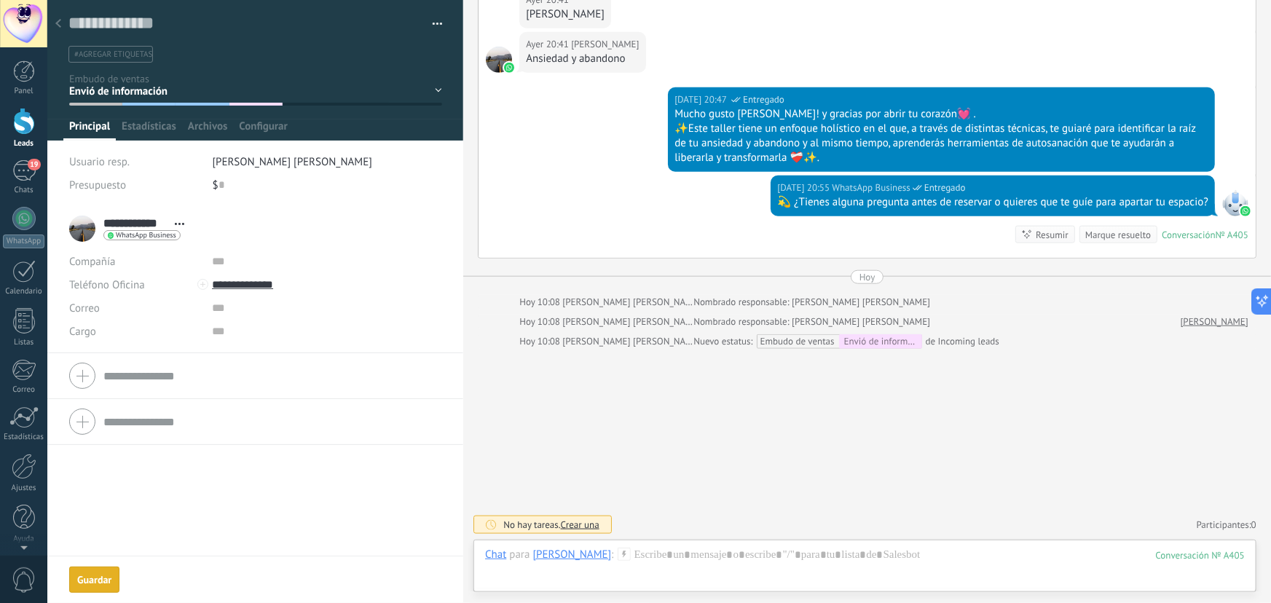
click at [88, 578] on div "Guardar" at bounding box center [94, 580] width 34 height 10
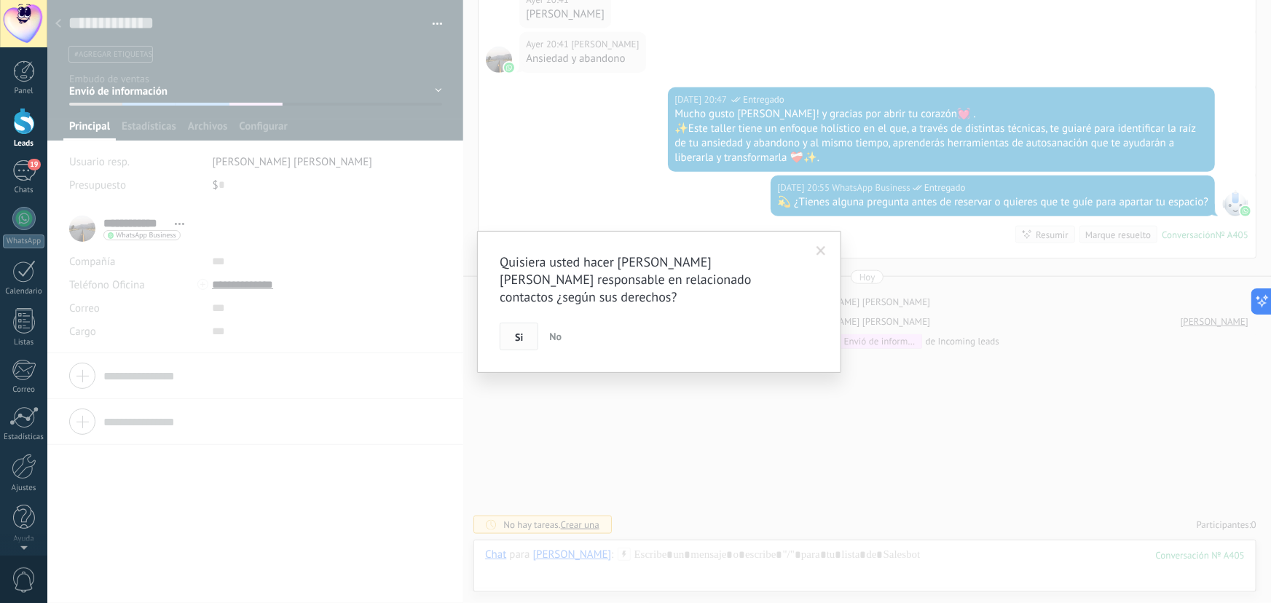
click at [508, 334] on button "Si" at bounding box center [519, 337] width 39 height 28
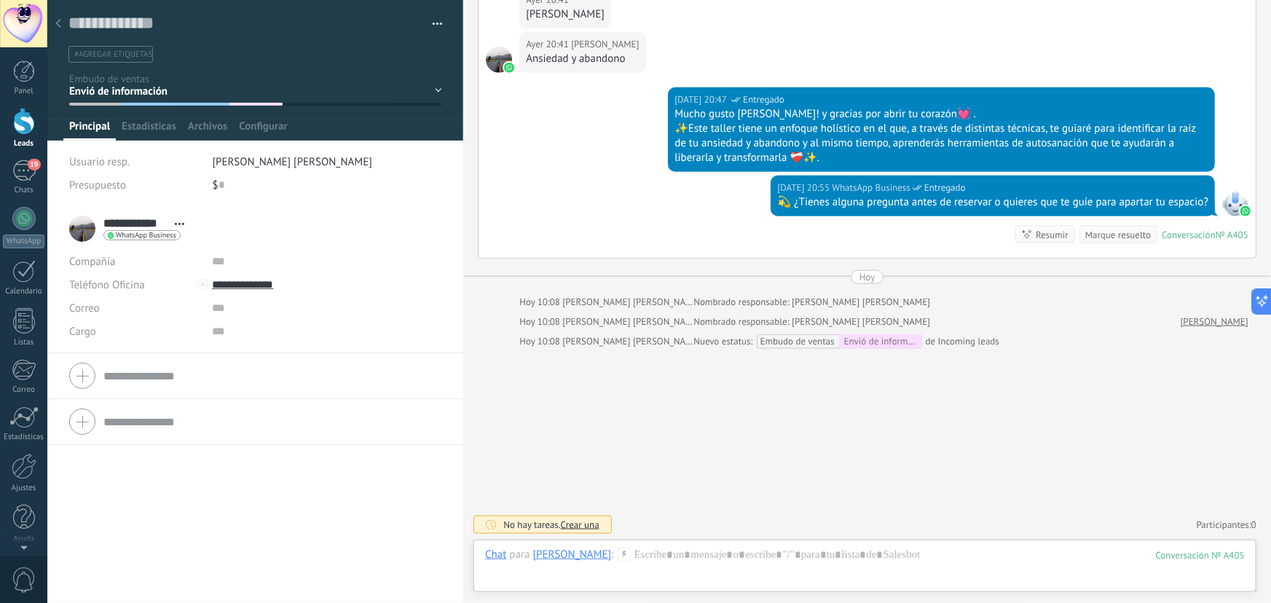
click at [61, 21] on div at bounding box center [58, 24] width 20 height 28
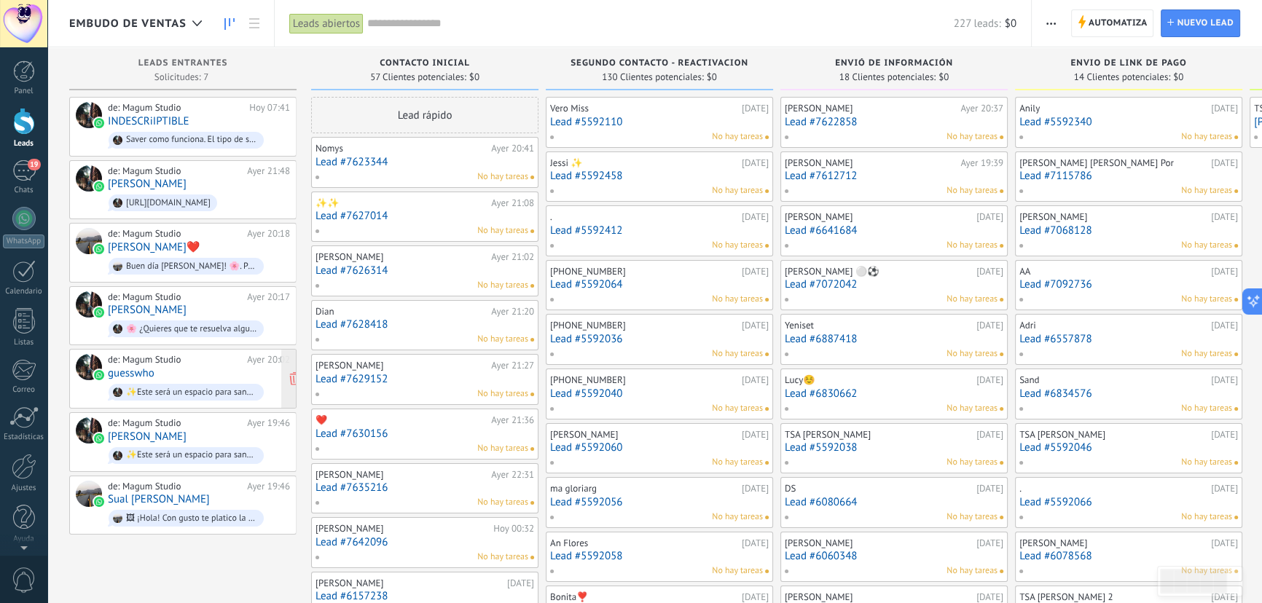
click at [219, 368] on div "de: Magum Studio [DATE] 20:02 guesswho ✨Este será un espacio para sanar heridas…" at bounding box center [199, 379] width 182 height 50
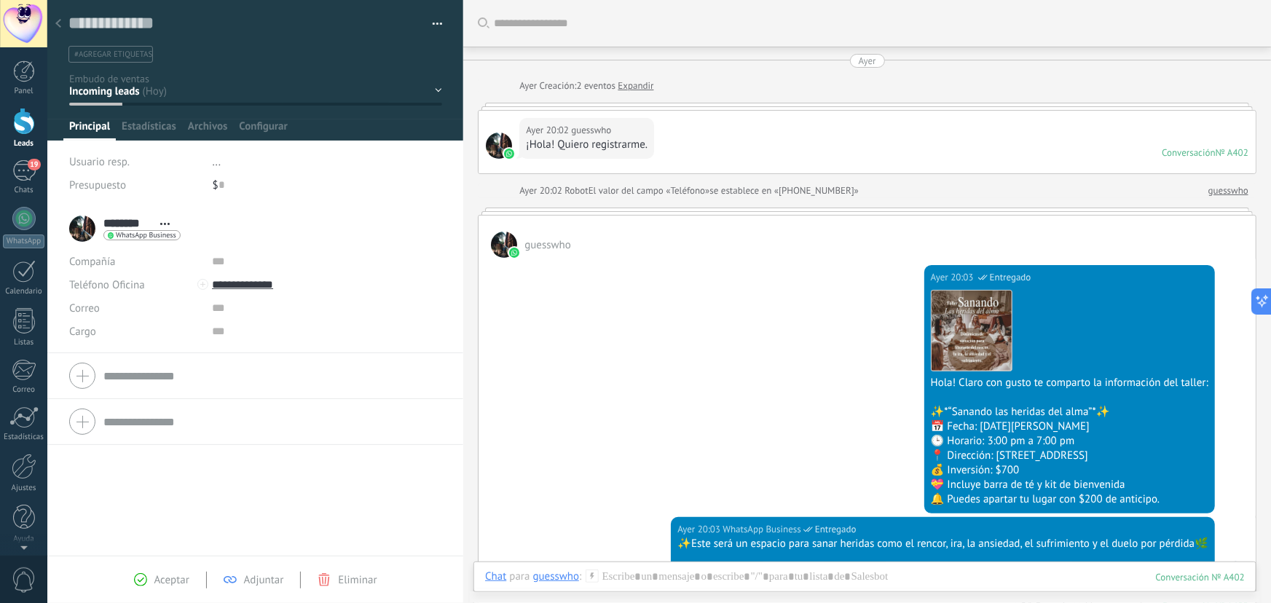
click at [0, 0] on div "Contacto inicial Segundo contacto - Reactivacion Envió de información Envio de …" at bounding box center [0, 0] width 0 height 0
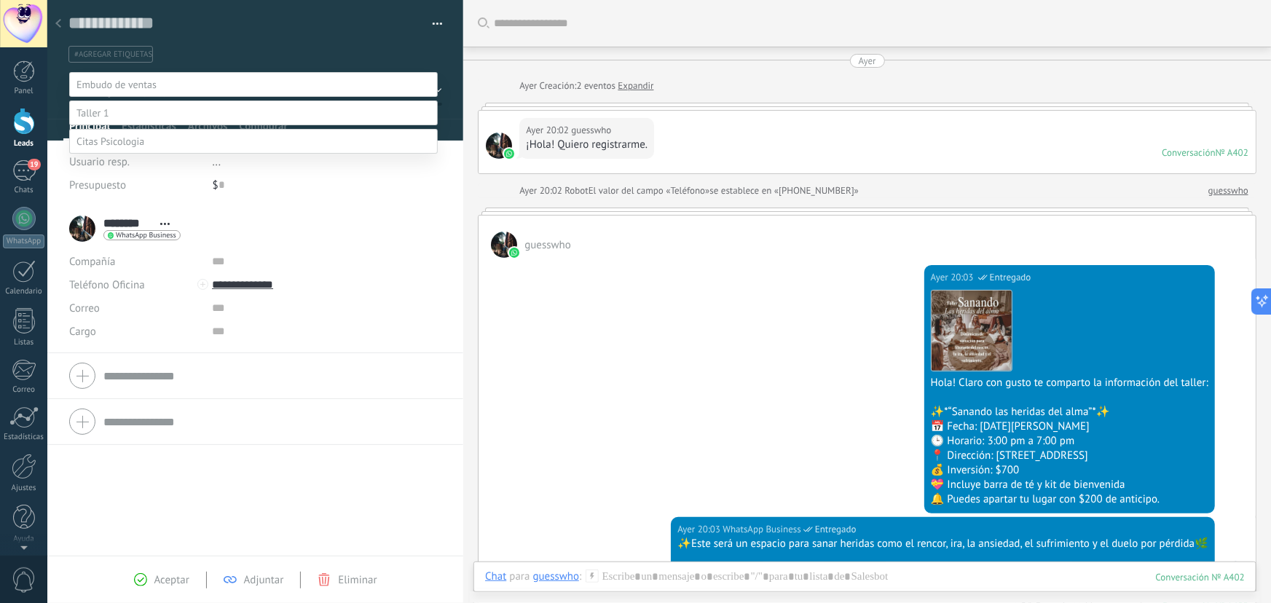
click at [0, 0] on label "Contacto inicial" at bounding box center [0, 0] width 0 height 0
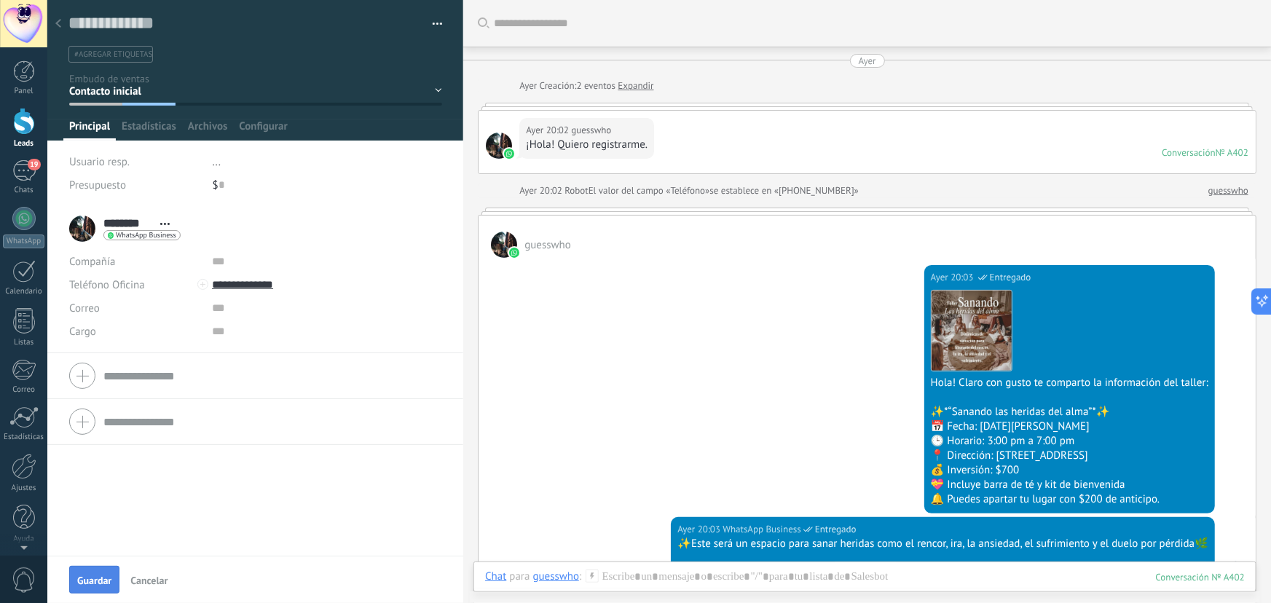
click at [88, 585] on span "Guardar" at bounding box center [94, 580] width 34 height 10
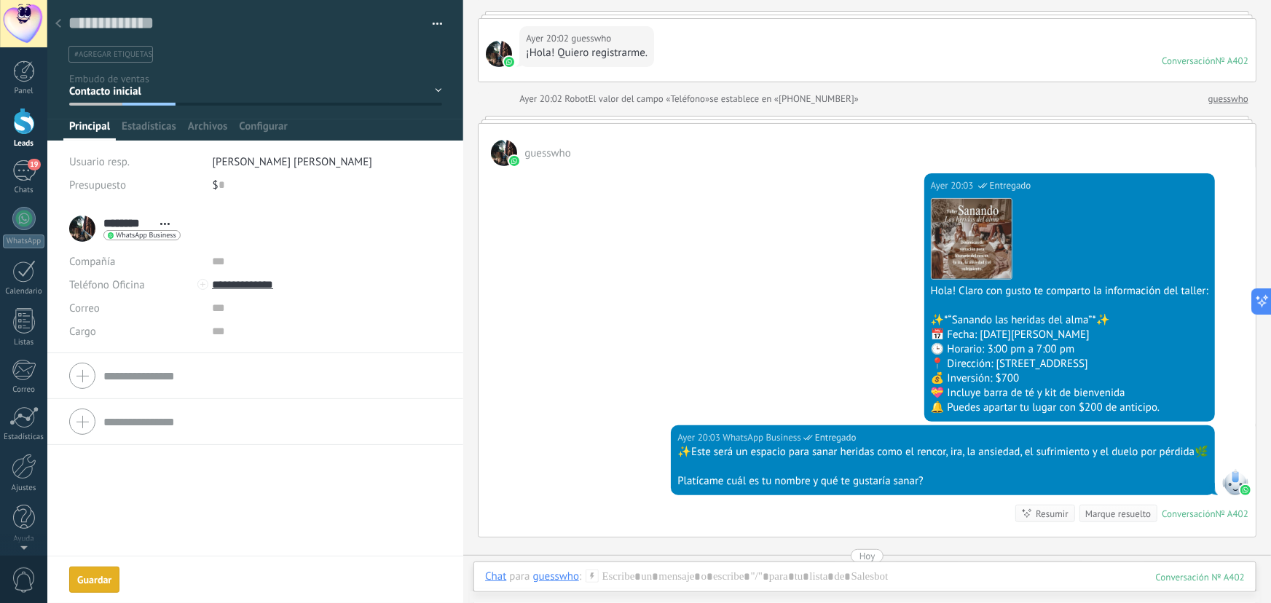
click at [101, 581] on div "Guardar" at bounding box center [94, 580] width 34 height 10
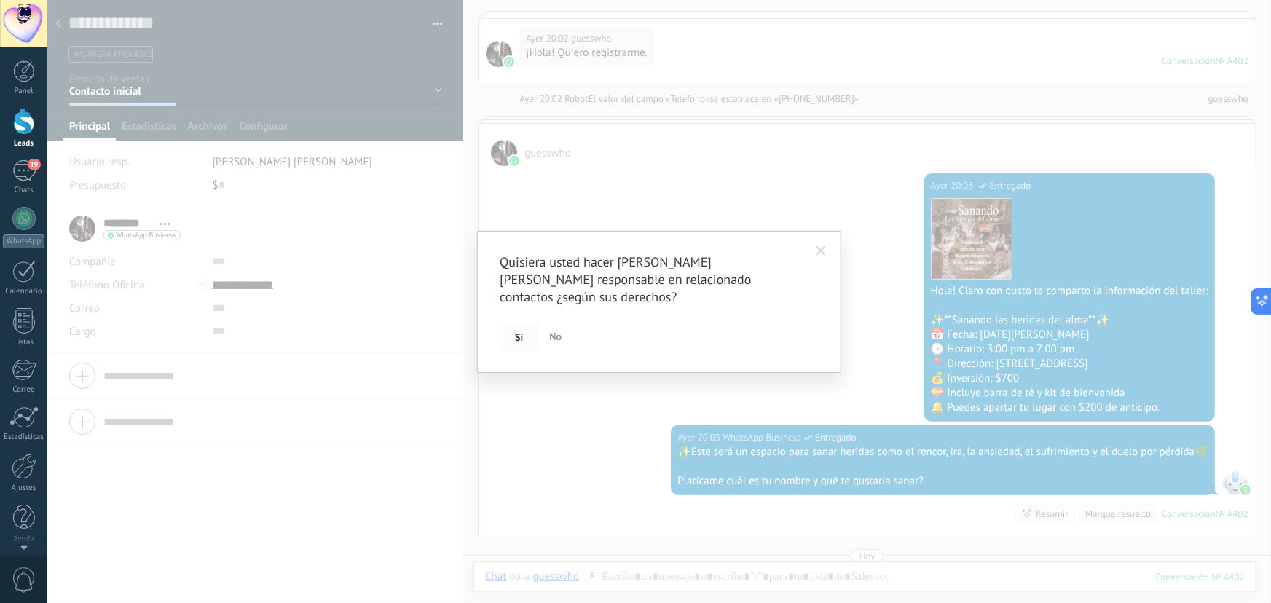
click at [527, 342] on button "Si" at bounding box center [519, 337] width 39 height 28
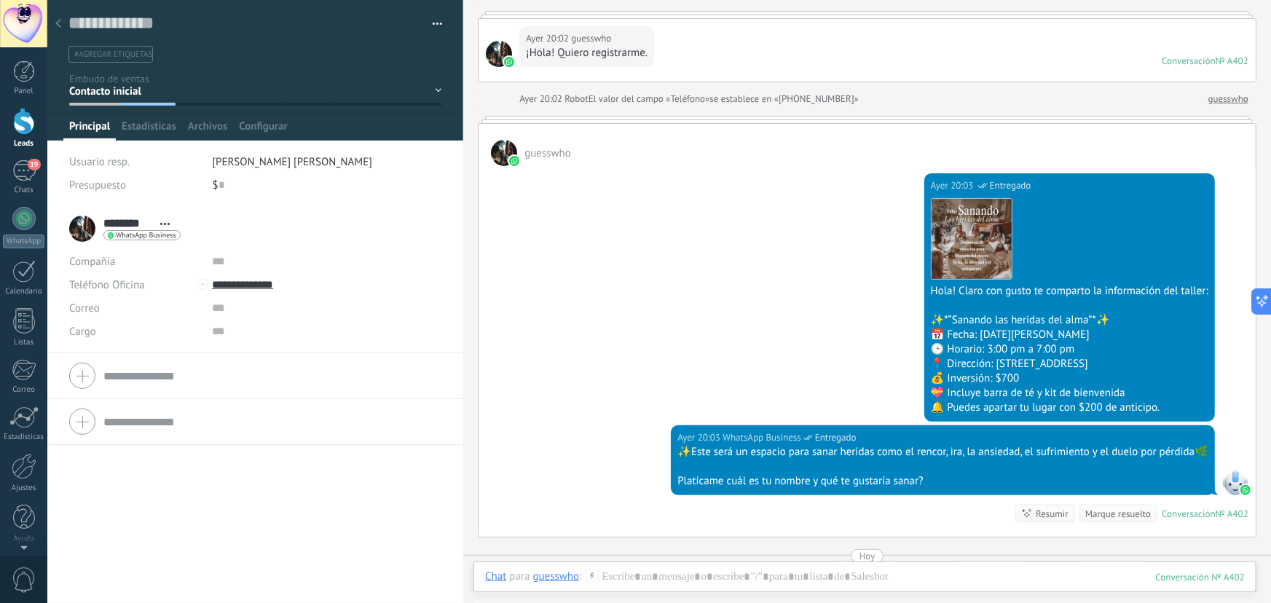
click at [60, 22] on icon at bounding box center [58, 23] width 6 height 9
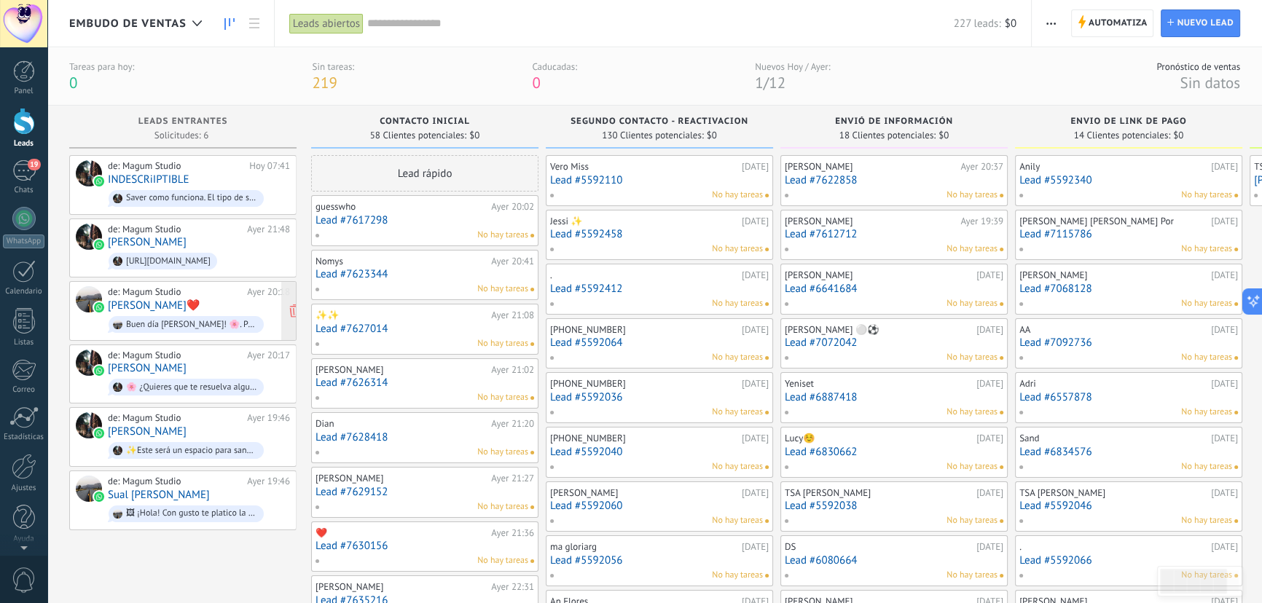
click at [225, 294] on div "de: Magum Studio" at bounding box center [175, 292] width 134 height 12
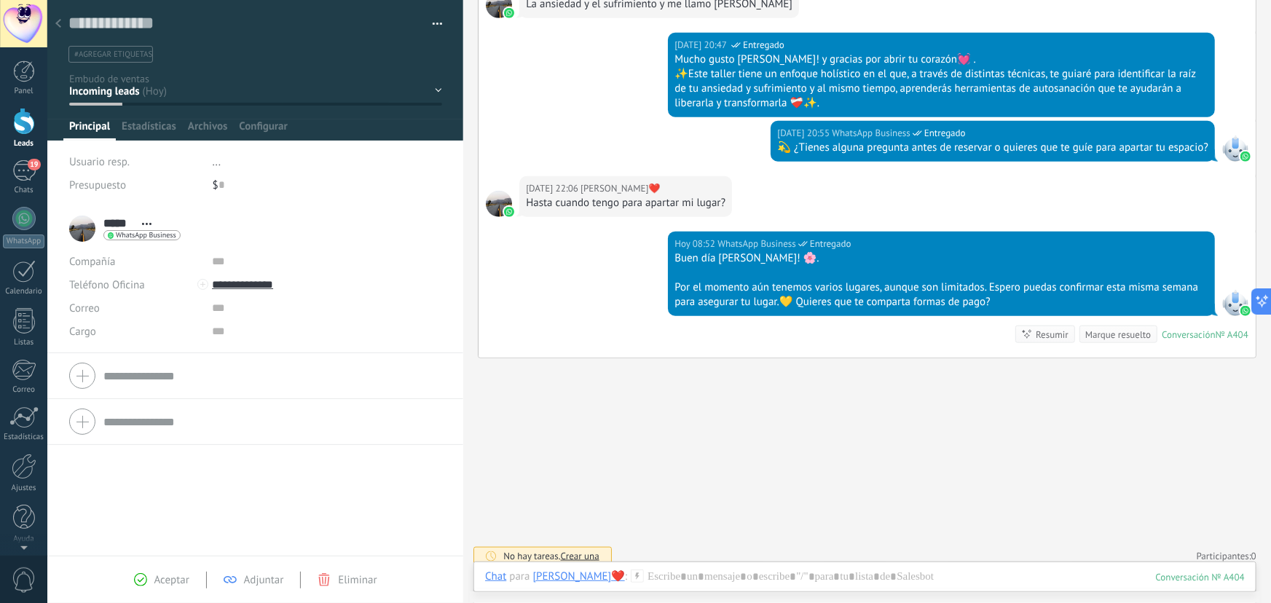
scroll to position [648, 0]
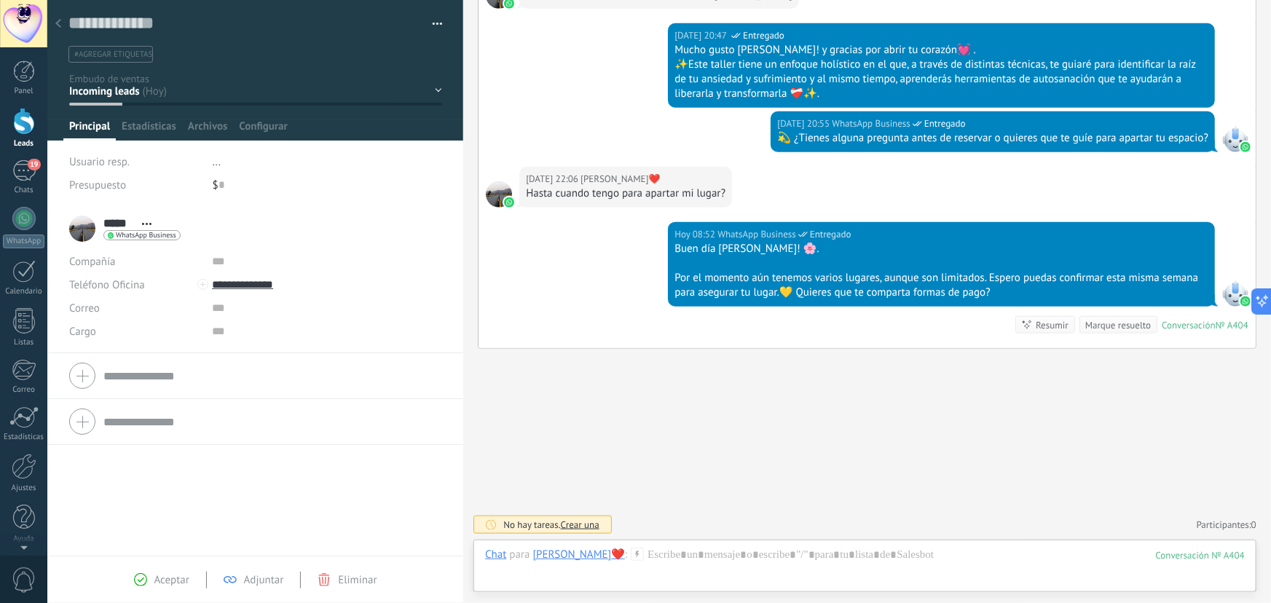
click at [0, 0] on div "Contacto inicial Segundo contacto - Reactivacion Envió de información Envio de …" at bounding box center [0, 0] width 0 height 0
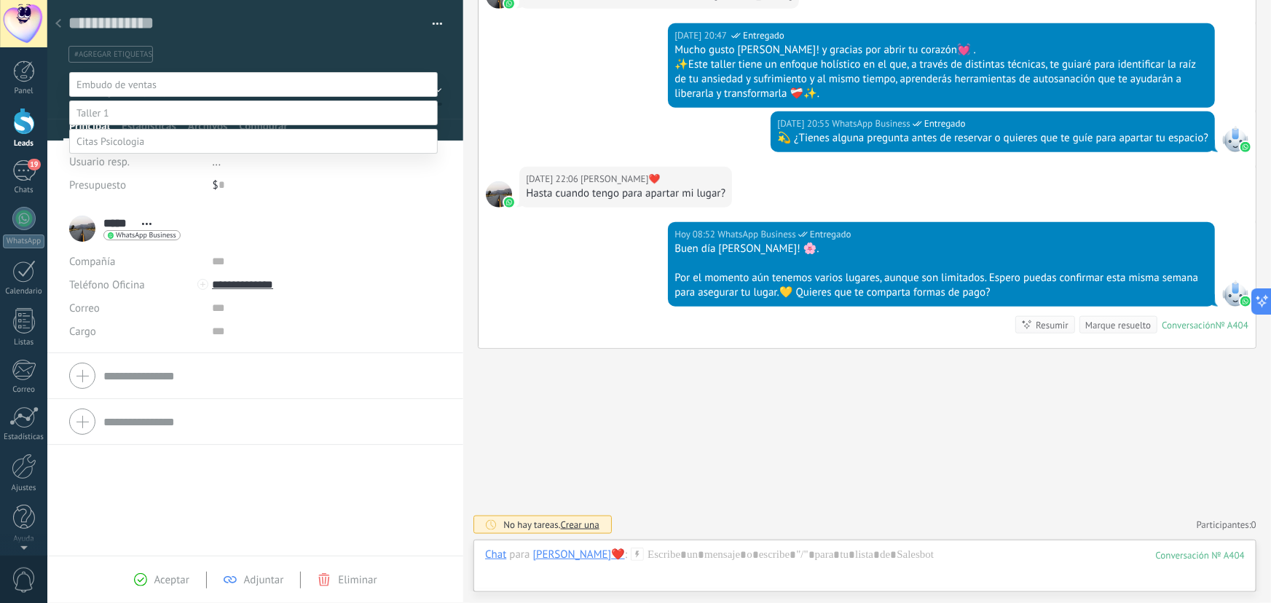
click at [0, 0] on label "Envió de información" at bounding box center [0, 0] width 0 height 0
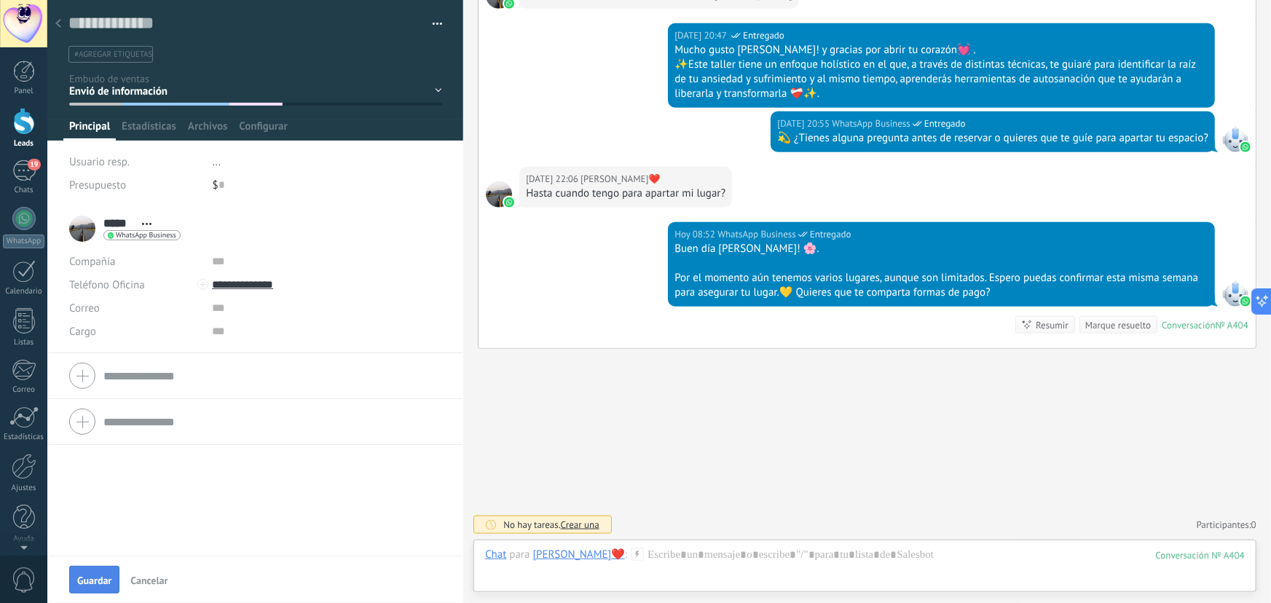
click at [92, 585] on span "Guardar" at bounding box center [94, 580] width 34 height 10
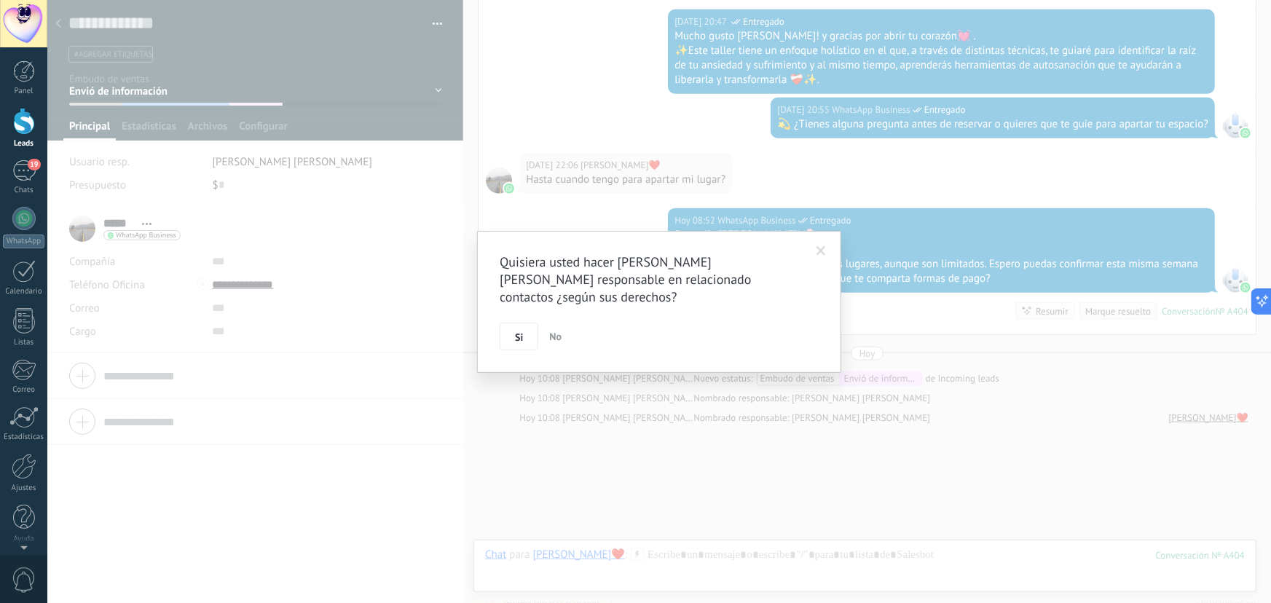
scroll to position [738, 0]
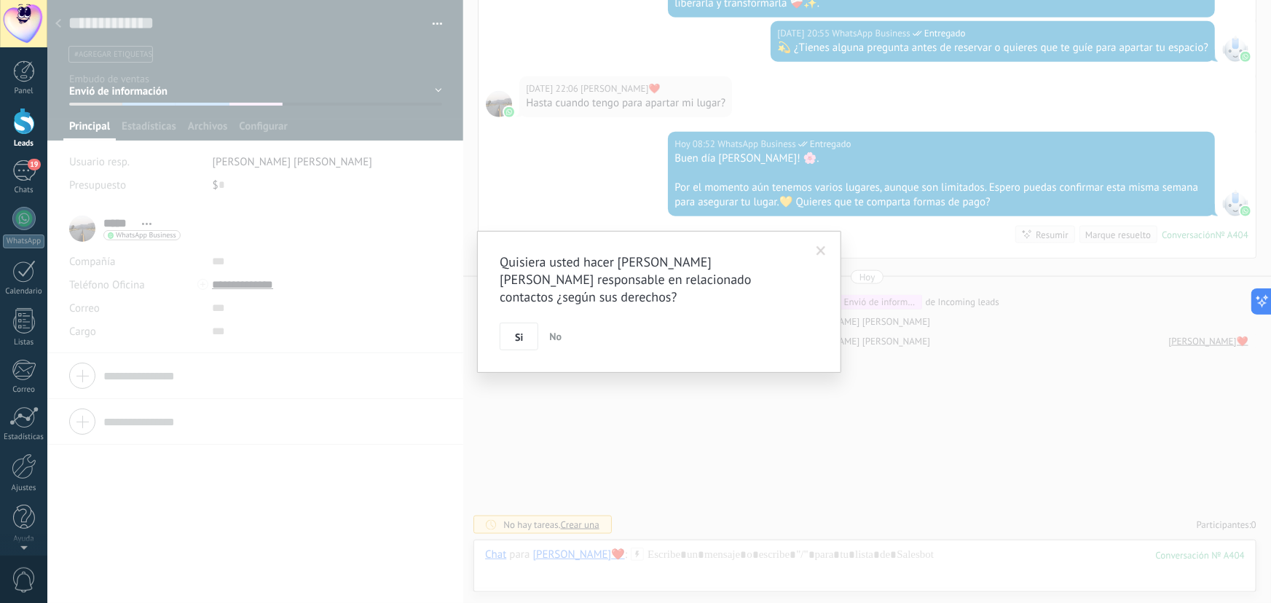
click at [526, 334] on button "Si" at bounding box center [519, 337] width 39 height 28
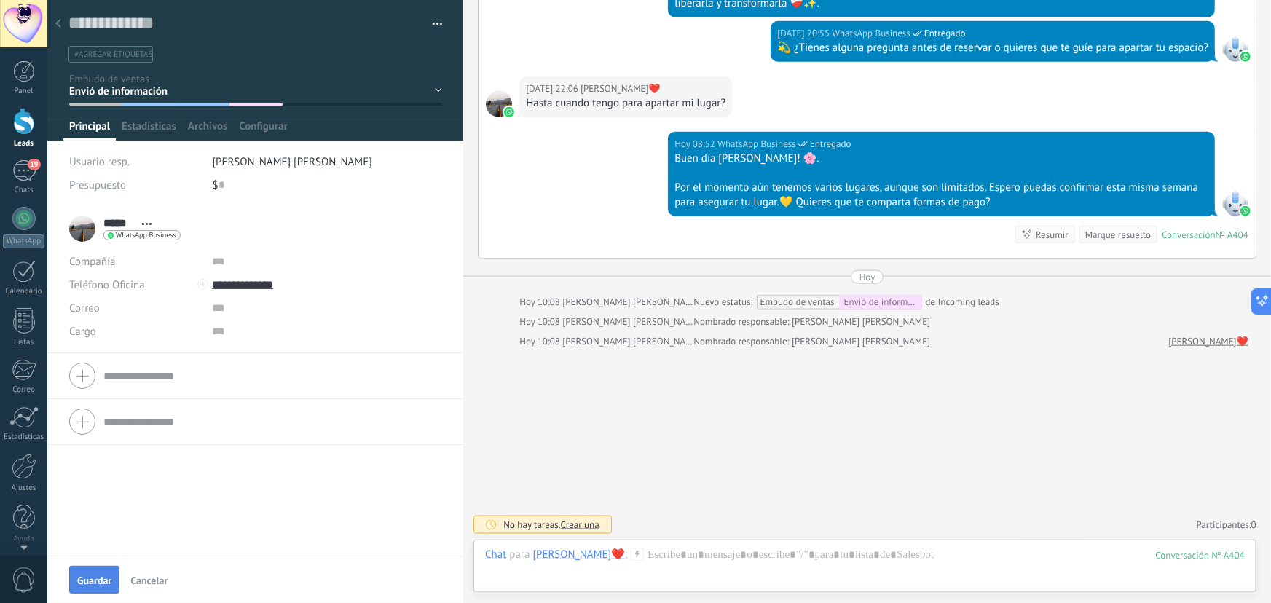
click at [106, 579] on span "Guardar" at bounding box center [94, 580] width 34 height 10
click at [60, 20] on icon at bounding box center [58, 23] width 6 height 9
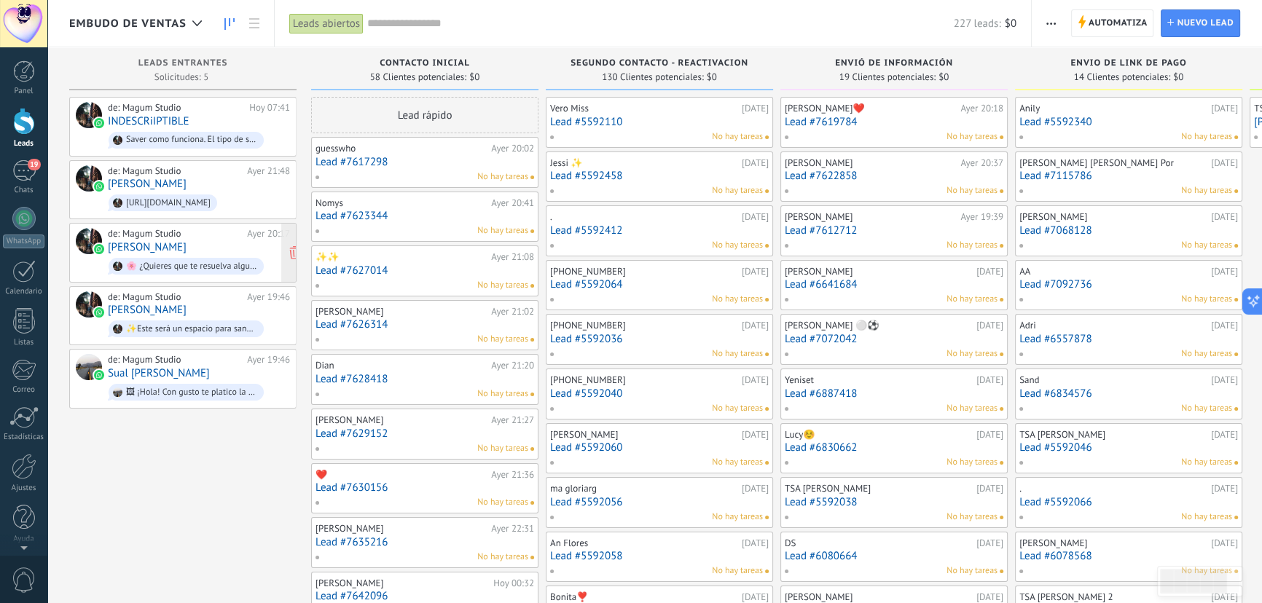
click at [189, 255] on span "🌸 ¿Quieres que te resuelva alguna duda sobre el taller o prefieres que te ayude…" at bounding box center [199, 266] width 182 height 23
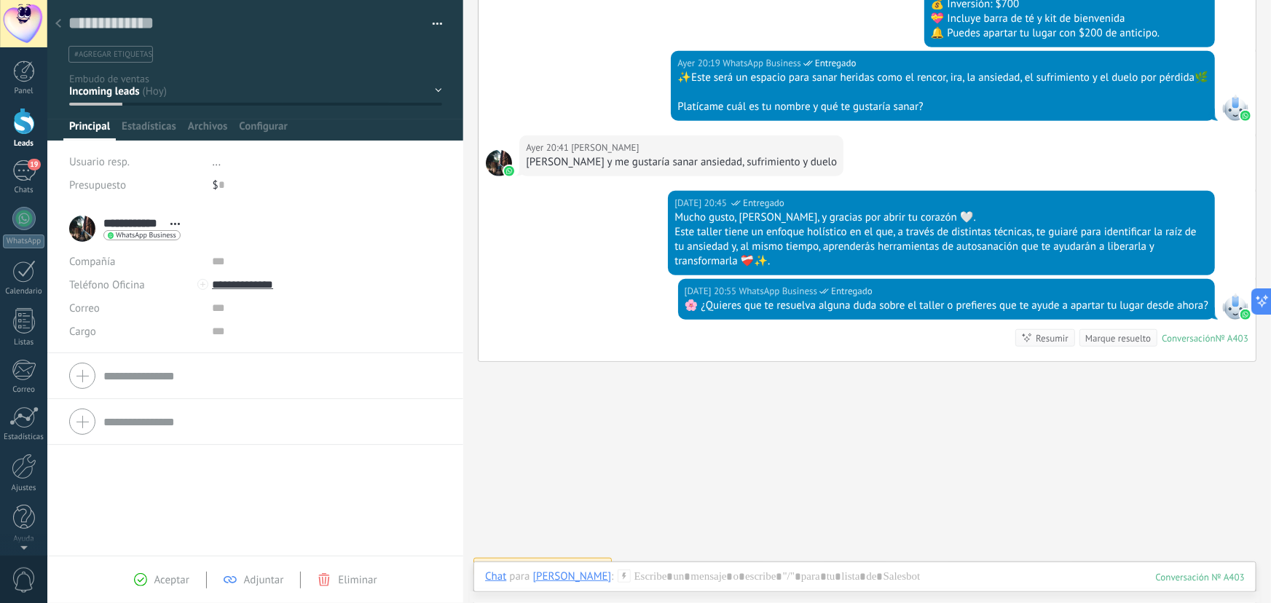
scroll to position [493, 0]
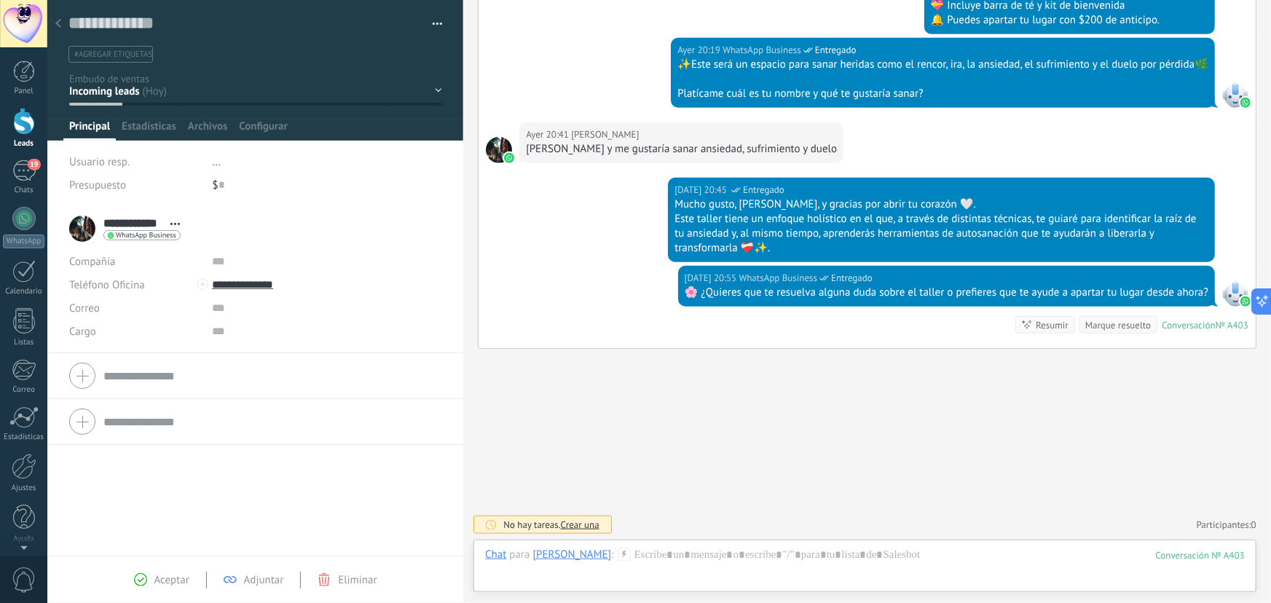
click at [0, 0] on div "Contacto inicial Segundo contacto - Reactivacion Envió de información Envio de …" at bounding box center [0, 0] width 0 height 0
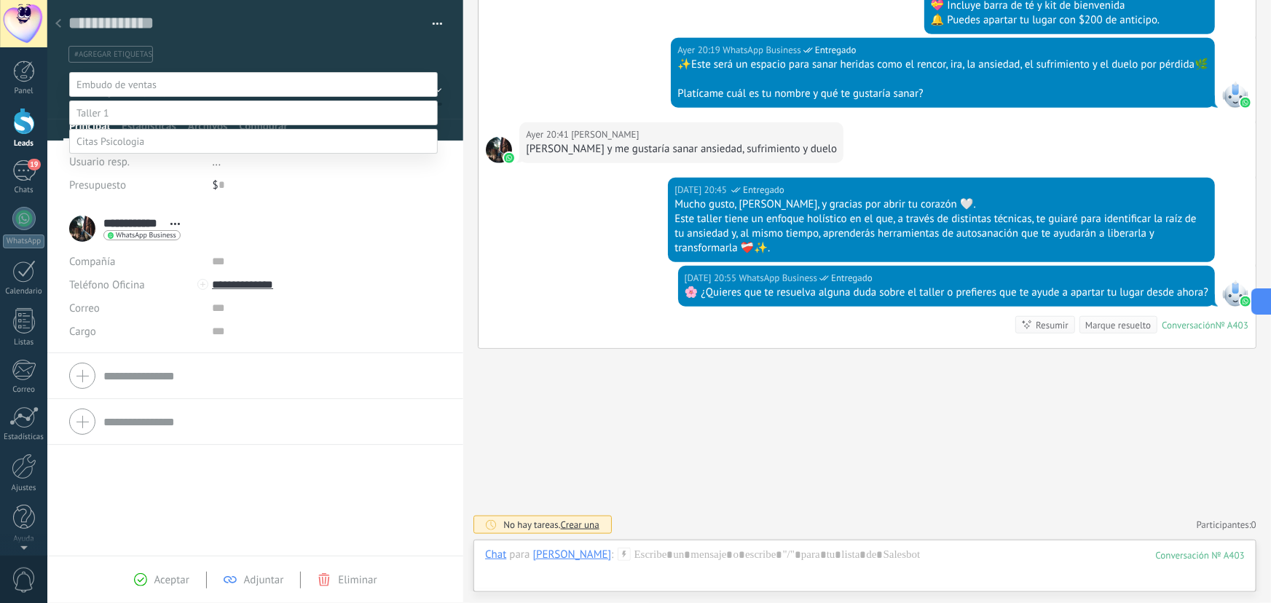
click at [0, 0] on label "Envió de información" at bounding box center [0, 0] width 0 height 0
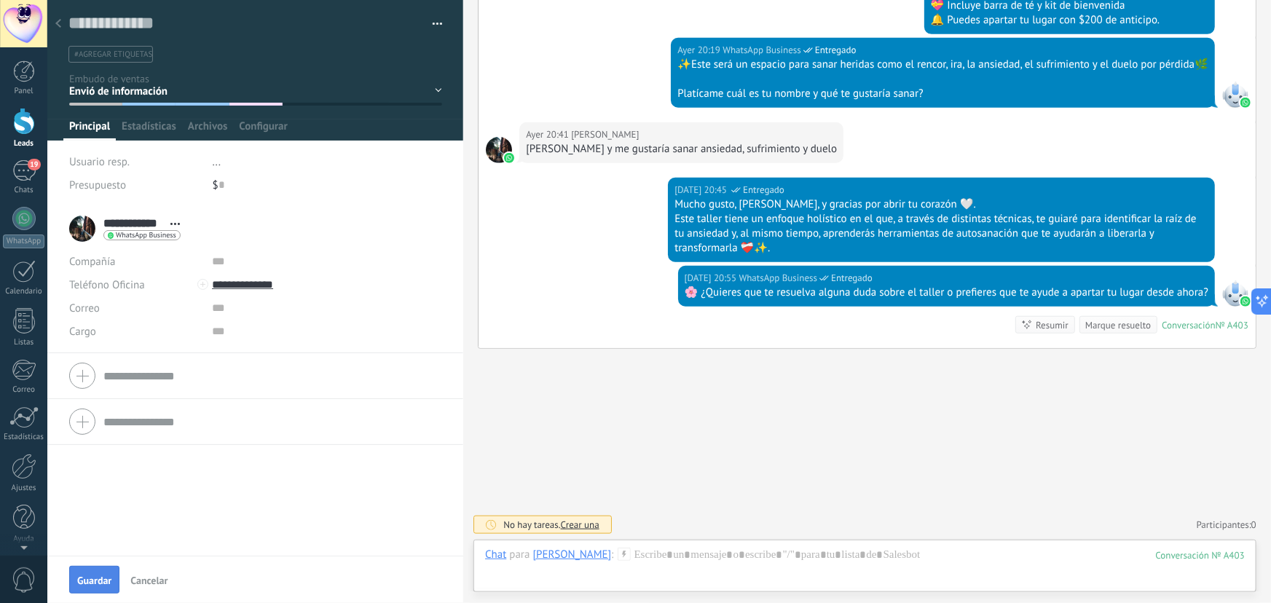
click at [90, 568] on button "Guardar" at bounding box center [94, 580] width 50 height 28
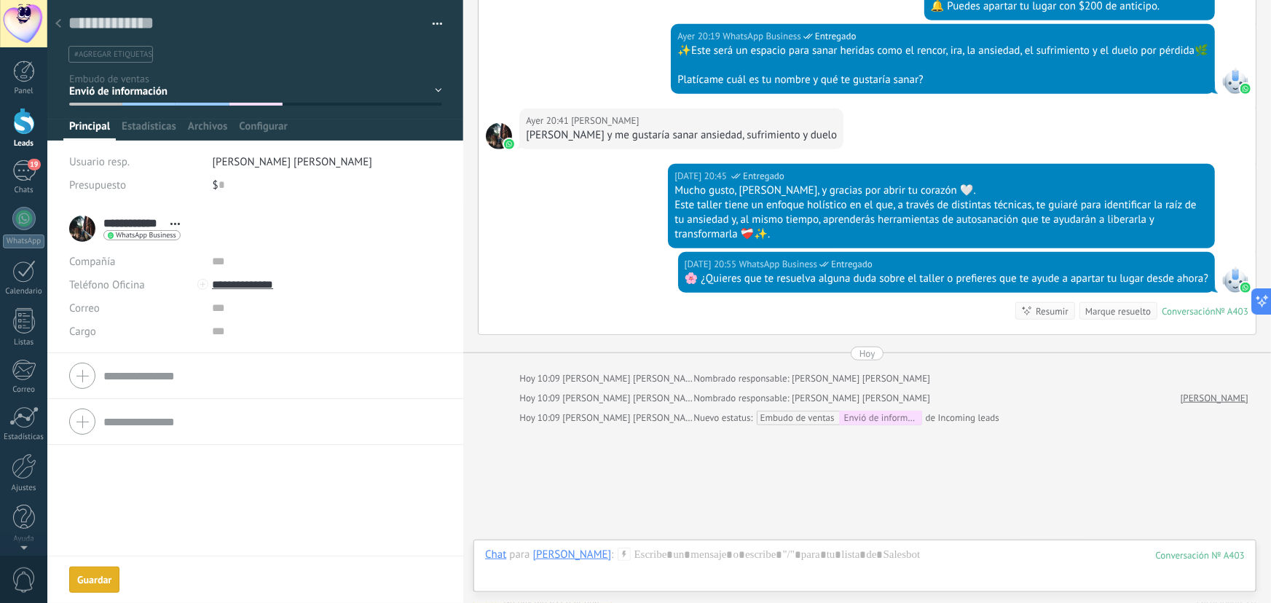
scroll to position [583, 0]
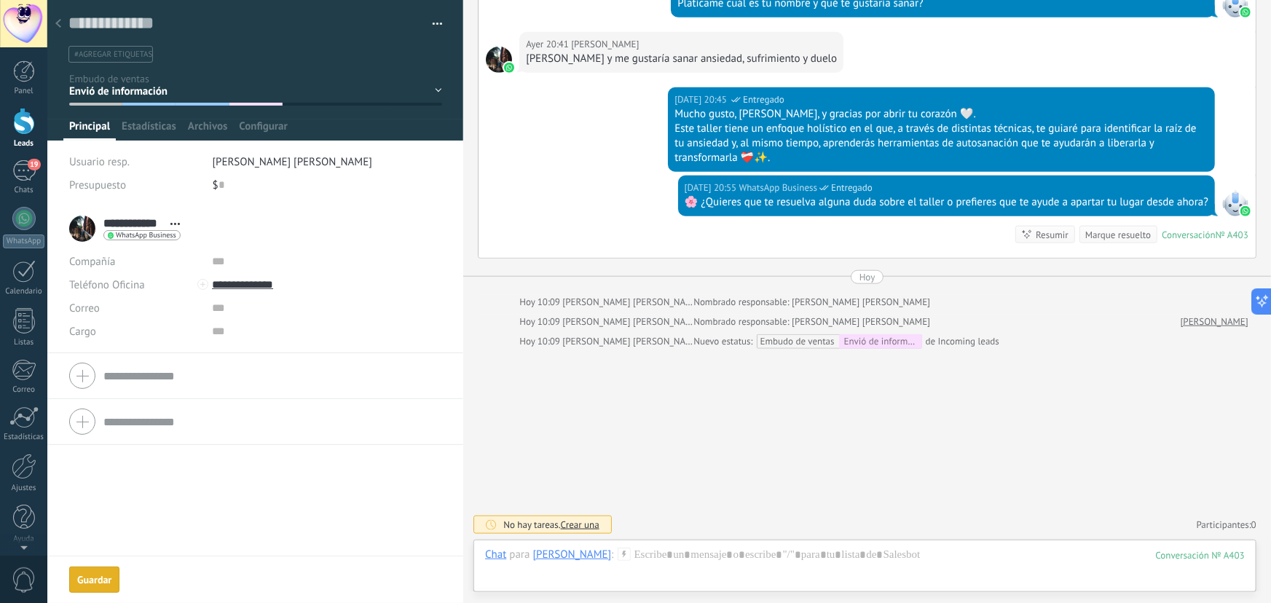
click at [101, 577] on div "Guardar" at bounding box center [94, 580] width 34 height 10
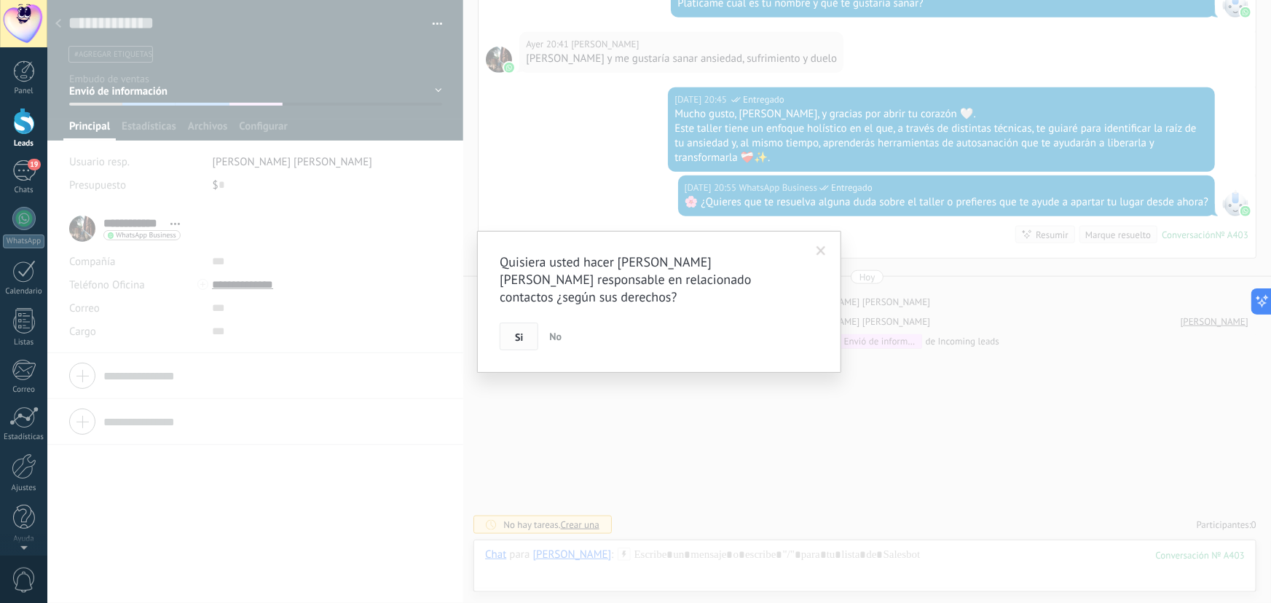
click at [514, 336] on button "Si" at bounding box center [519, 337] width 39 height 28
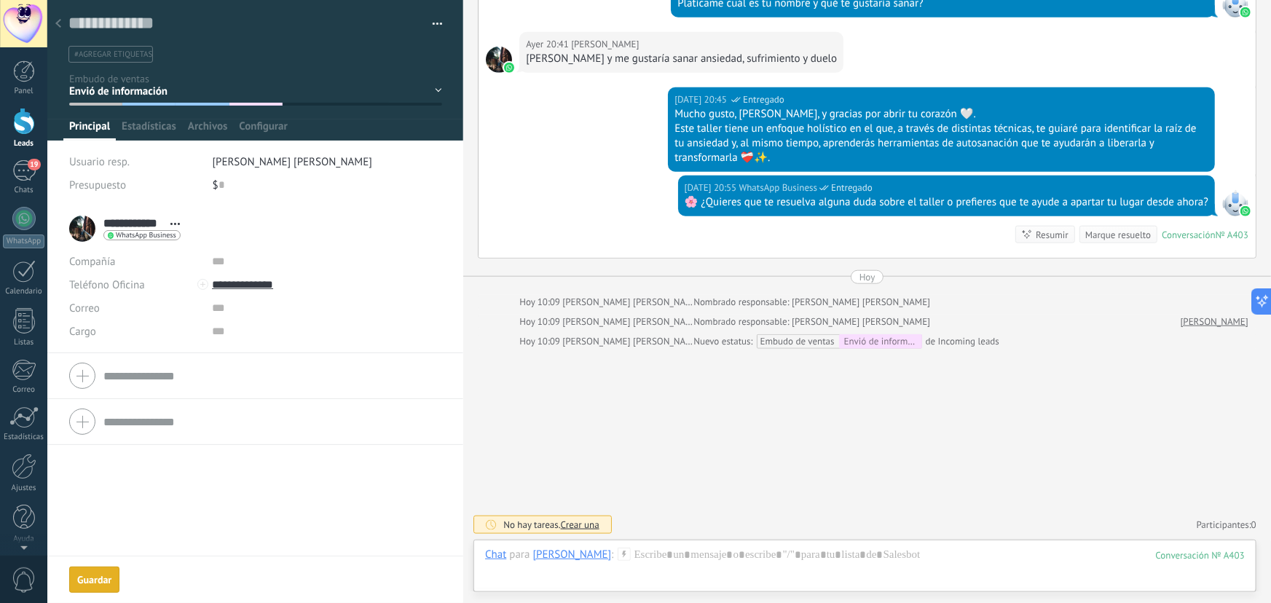
click at [79, 581] on div "Guardar" at bounding box center [94, 580] width 34 height 10
click at [59, 20] on icon at bounding box center [58, 23] width 6 height 9
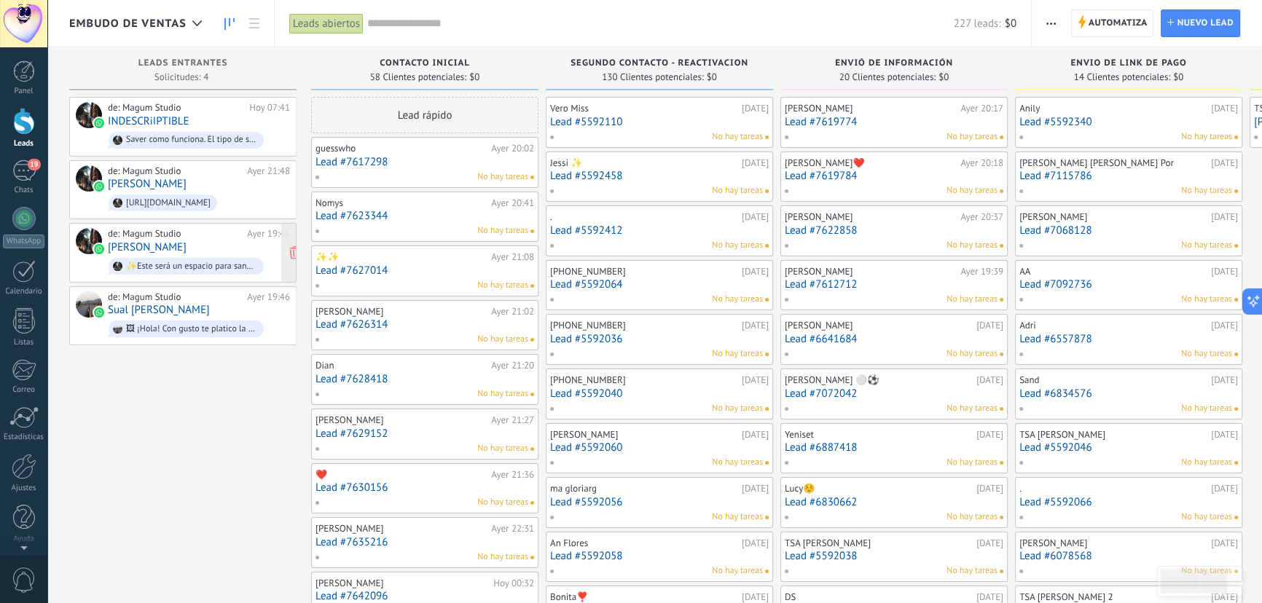
click at [200, 240] on div "de: Magum Studio [DATE] 19:46 [PERSON_NAME] ✨Este será un espacio para sanar he…" at bounding box center [199, 253] width 182 height 50
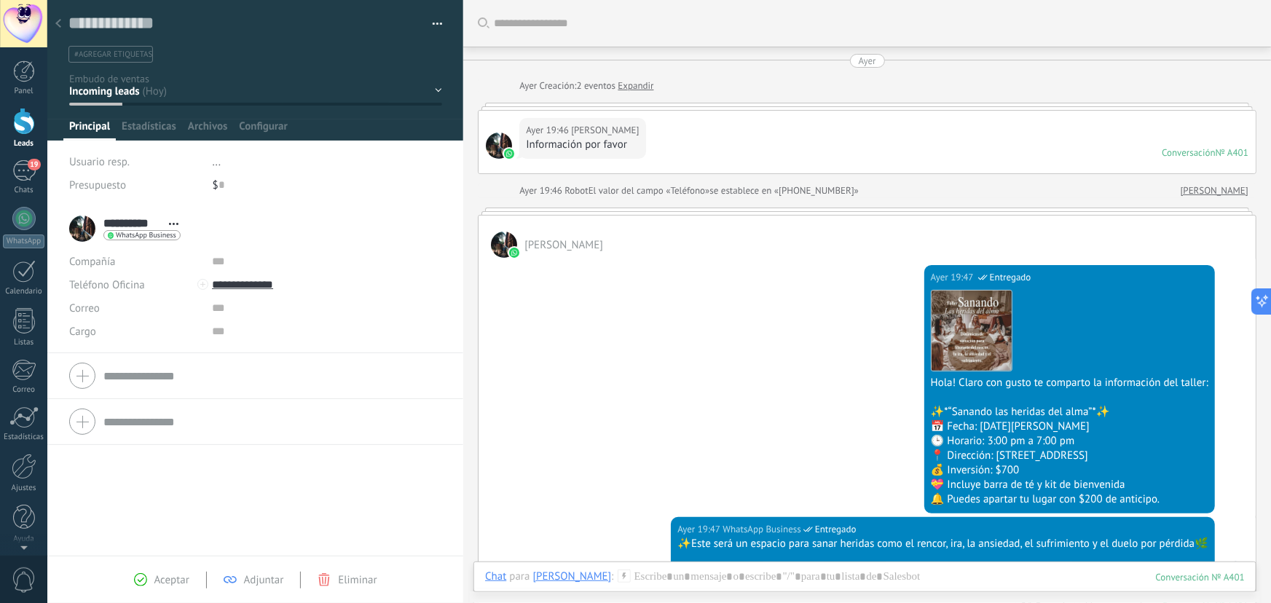
click at [0, 0] on div "Contacto inicial Segundo contacto - Reactivacion Envió de información Envio de …" at bounding box center [0, 0] width 0 height 0
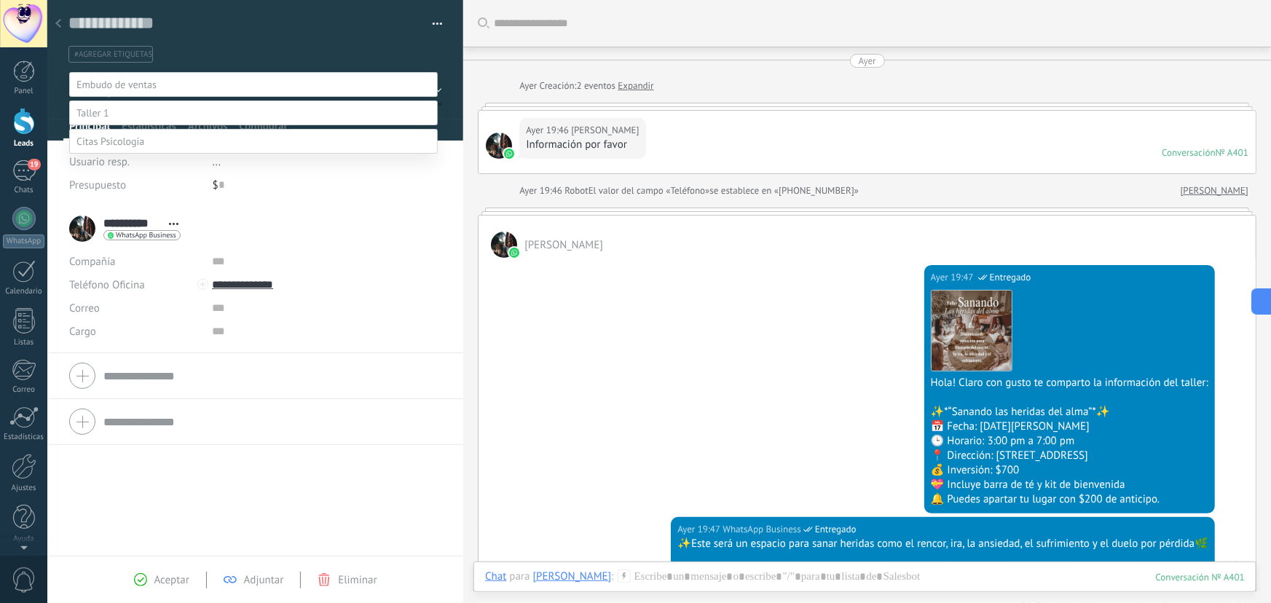
click at [0, 0] on label "Contacto inicial" at bounding box center [0, 0] width 0 height 0
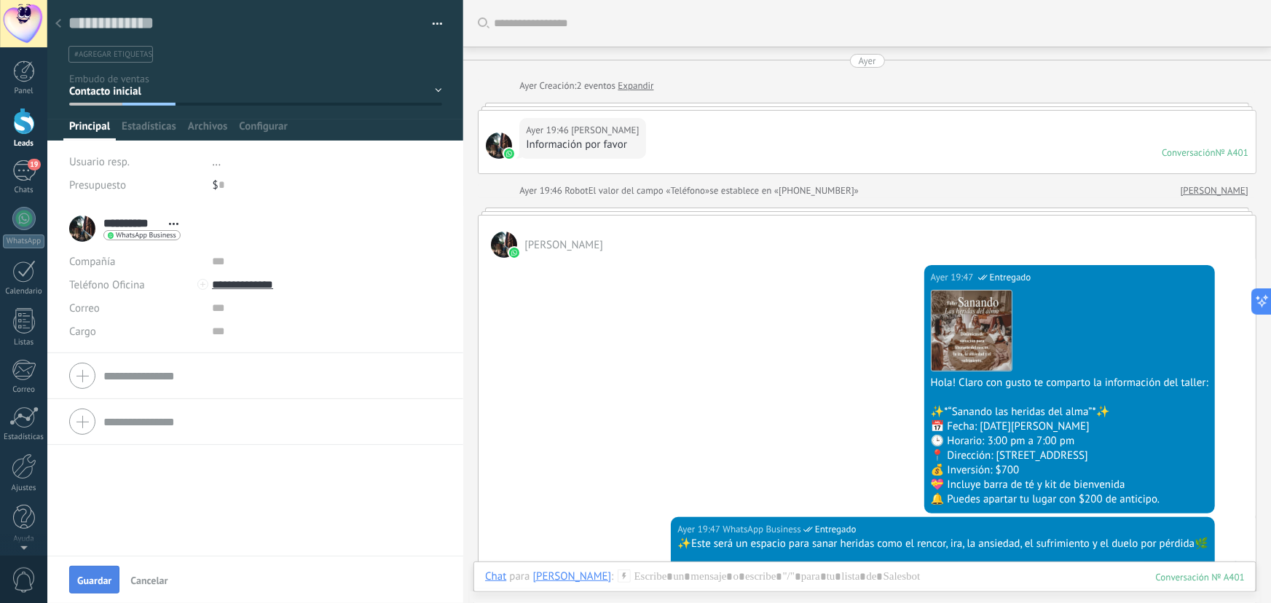
click at [97, 569] on button "Guardar" at bounding box center [94, 580] width 50 height 28
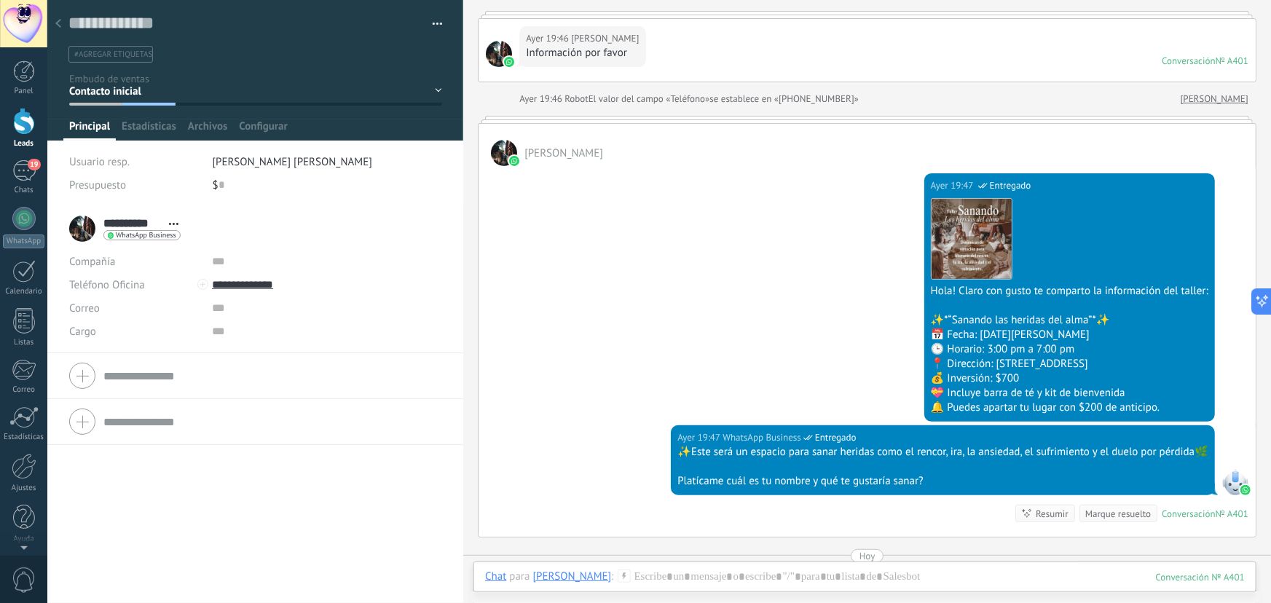
click at [59, 25] on icon at bounding box center [58, 23] width 6 height 9
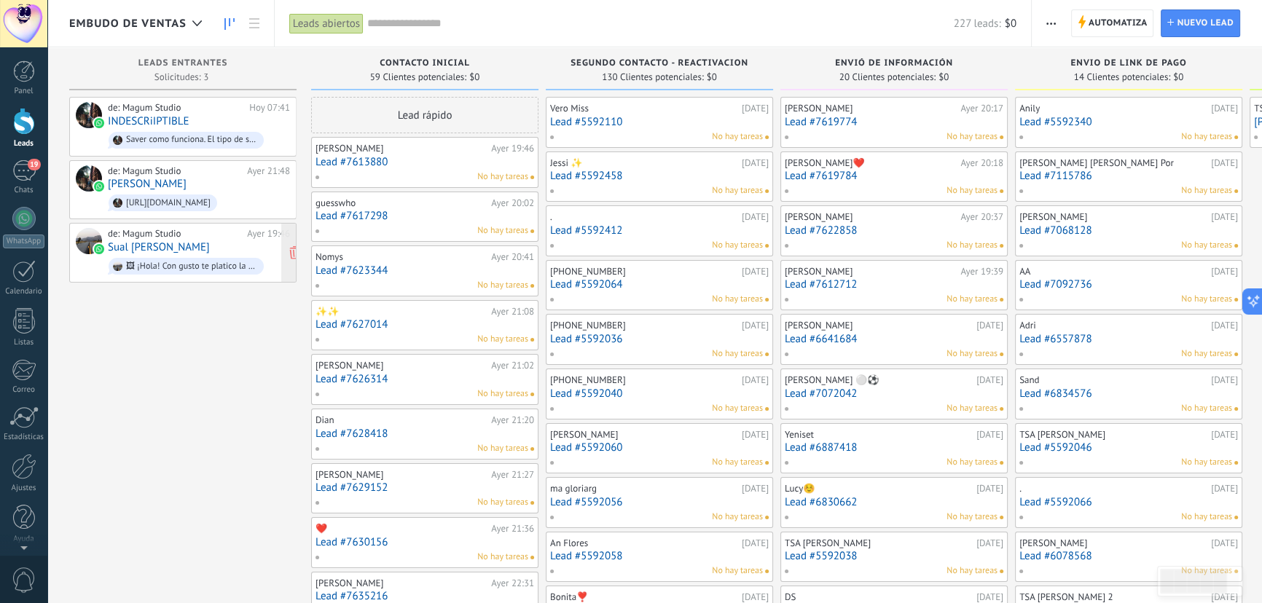
click at [221, 247] on div "de: Magum Studio [DATE] 19:46 Sual [PERSON_NAME] 🖼 ¡Hola! Con gusto te platico …" at bounding box center [199, 253] width 182 height 50
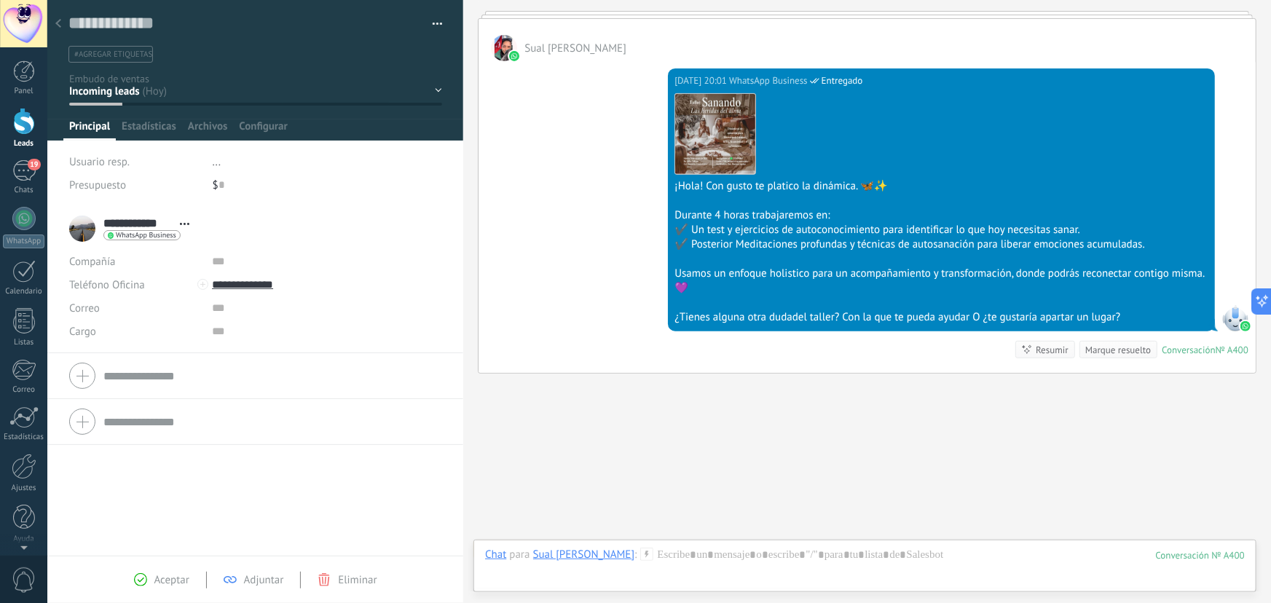
scroll to position [278, 0]
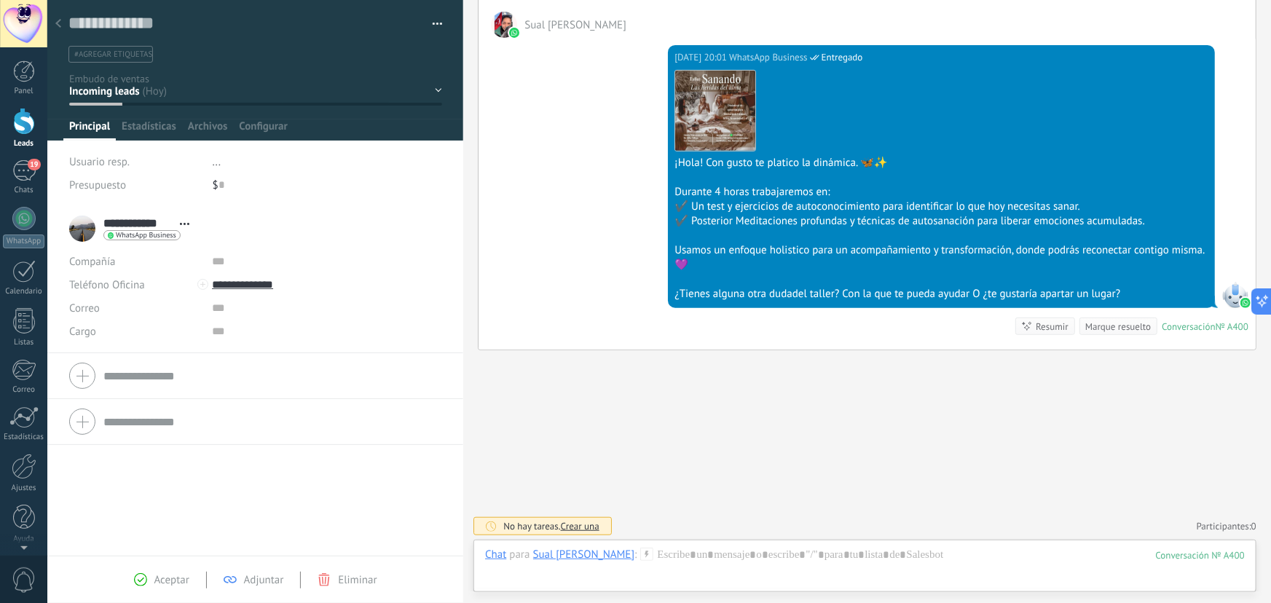
click at [0, 0] on div "Contacto inicial Segundo contacto - Reactivacion Envió de información Envio de …" at bounding box center [0, 0] width 0 height 0
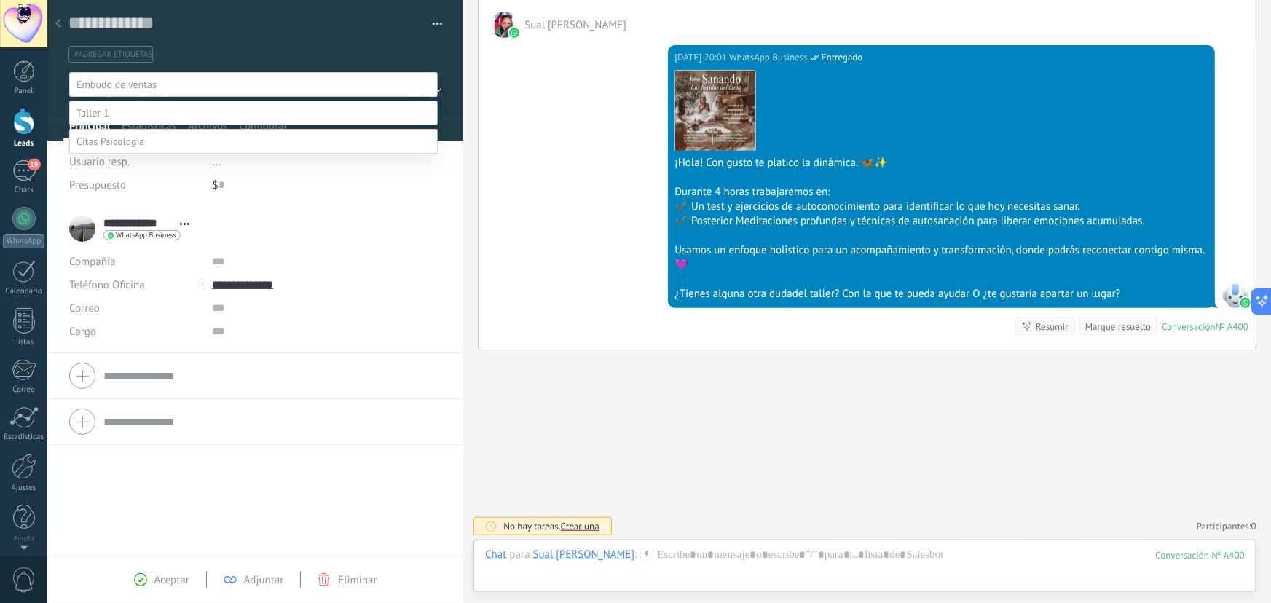
click at [0, 0] on label "Envió de información" at bounding box center [0, 0] width 0 height 0
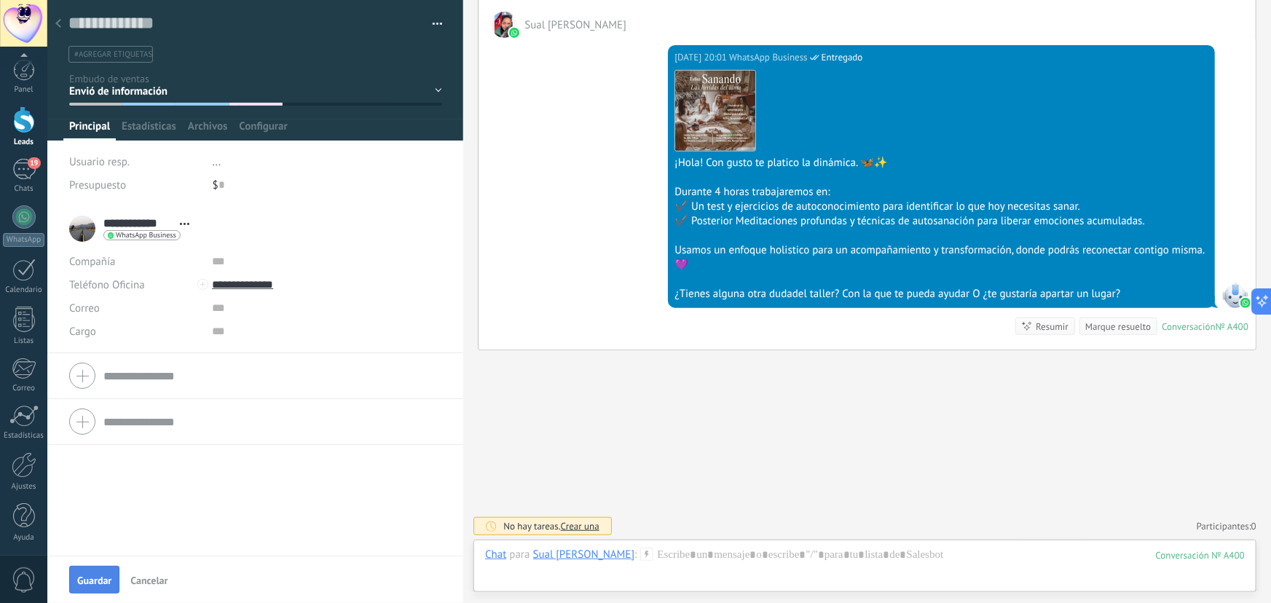
scroll to position [0, 0]
click at [86, 583] on span "Guardar" at bounding box center [94, 580] width 34 height 10
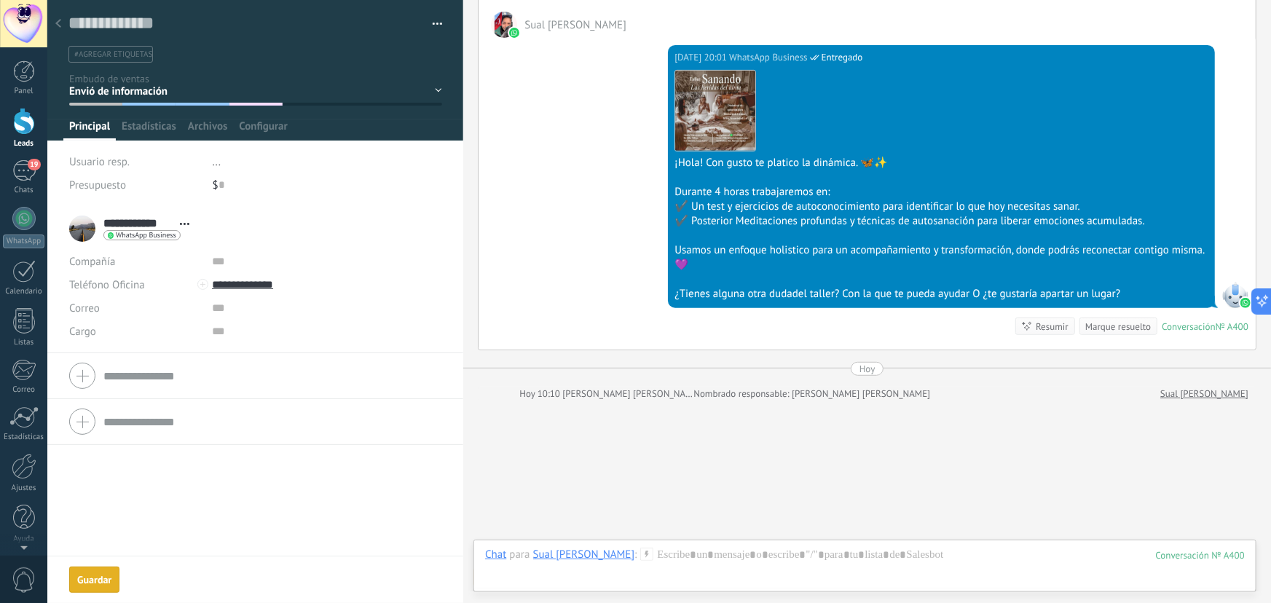
scroll to position [369, 0]
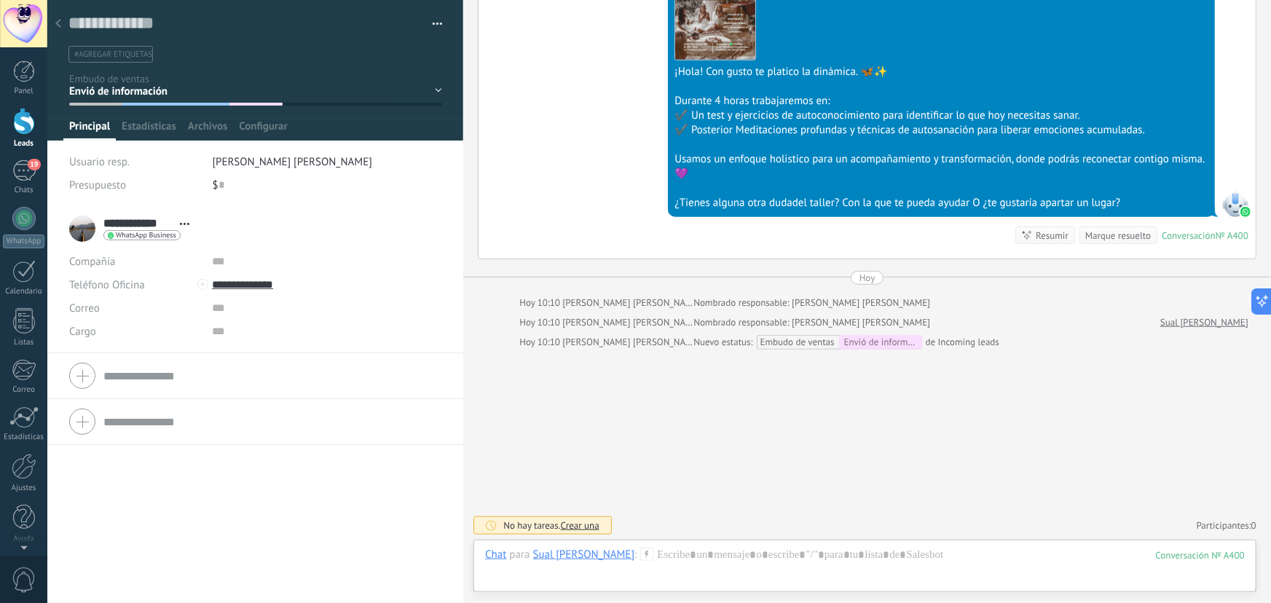
click at [56, 18] on div at bounding box center [58, 24] width 20 height 28
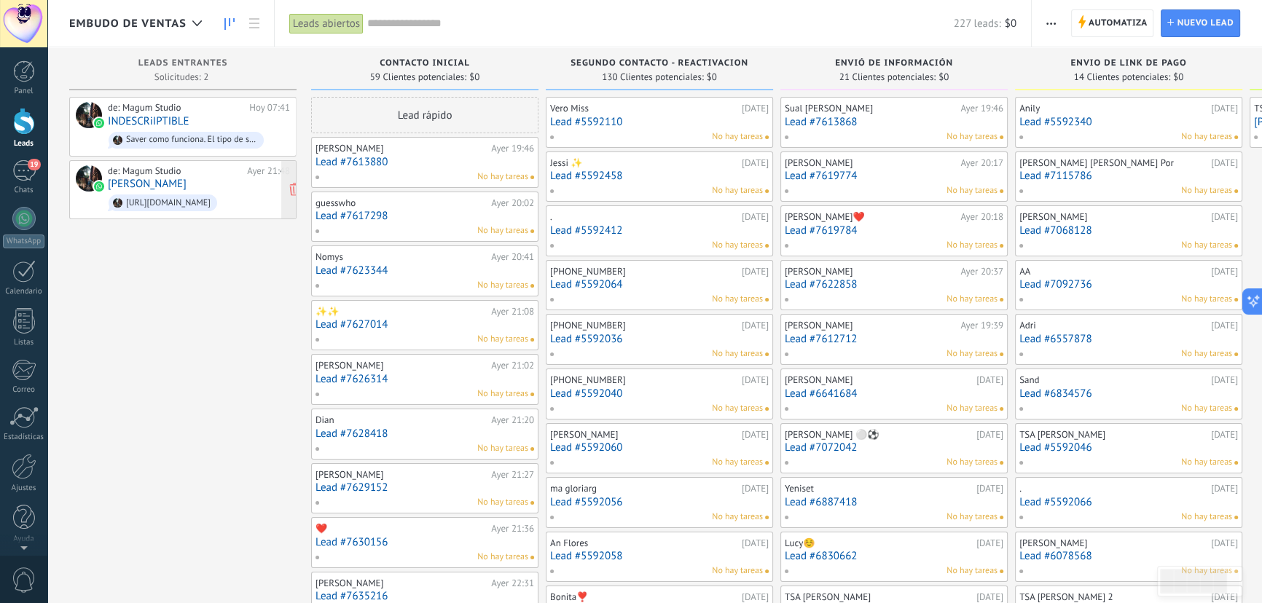
click at [211, 182] on div "de: Magum Studio [DATE] 21:48 [PERSON_NAME] [URL][DOMAIN_NAME]" at bounding box center [199, 190] width 182 height 50
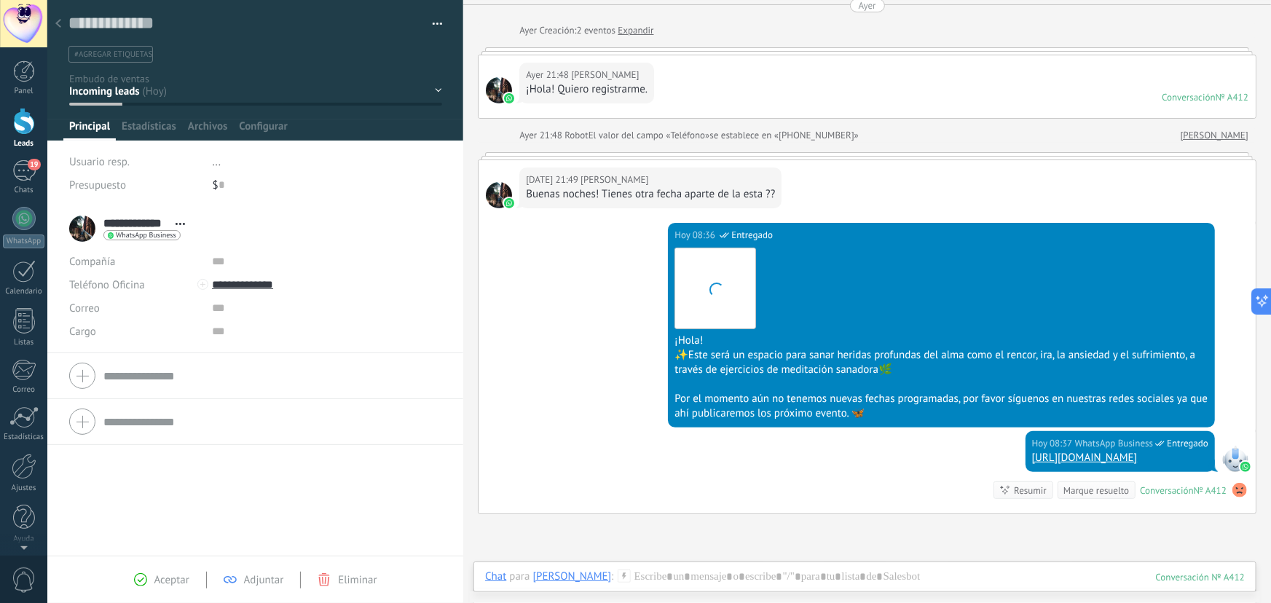
scroll to position [21, 0]
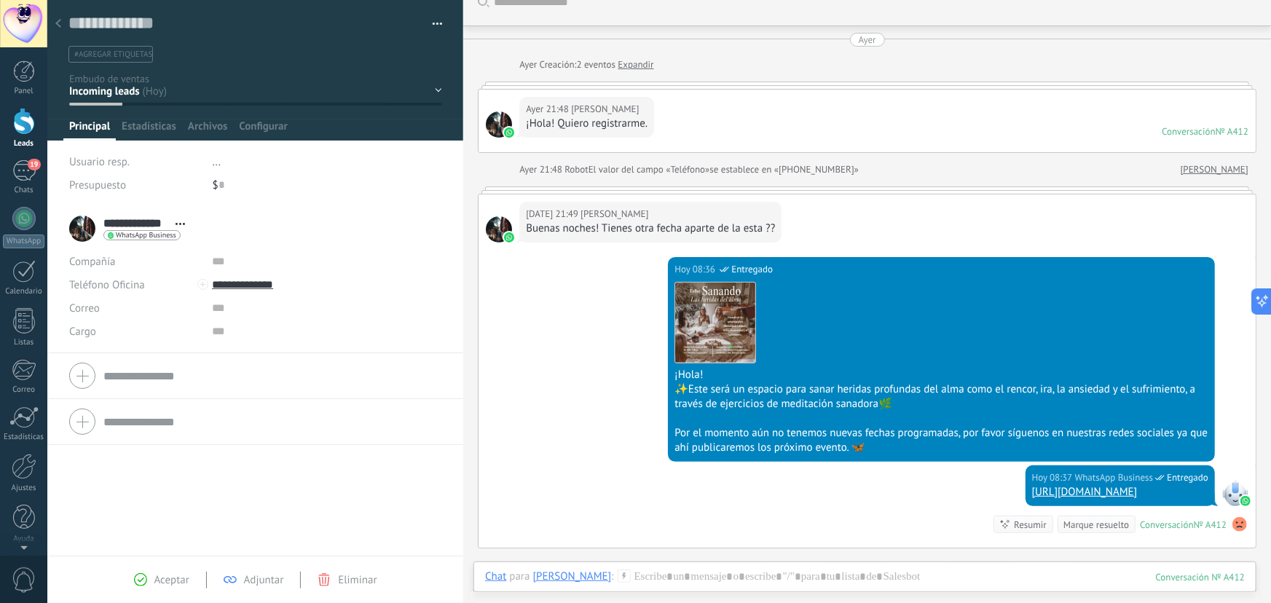
click at [0, 0] on div "Contacto inicial Segundo contacto - Reactivacion Envió de información Envio de …" at bounding box center [0, 0] width 0 height 0
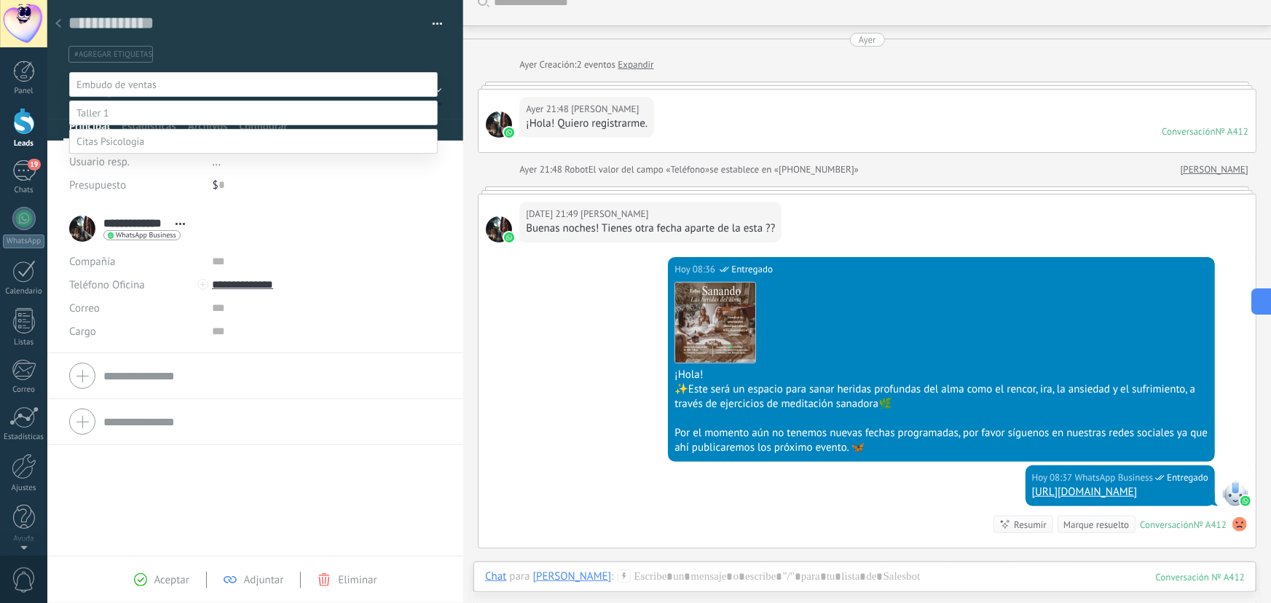
click at [0, 0] on label "Contacto inicial" at bounding box center [0, 0] width 0 height 0
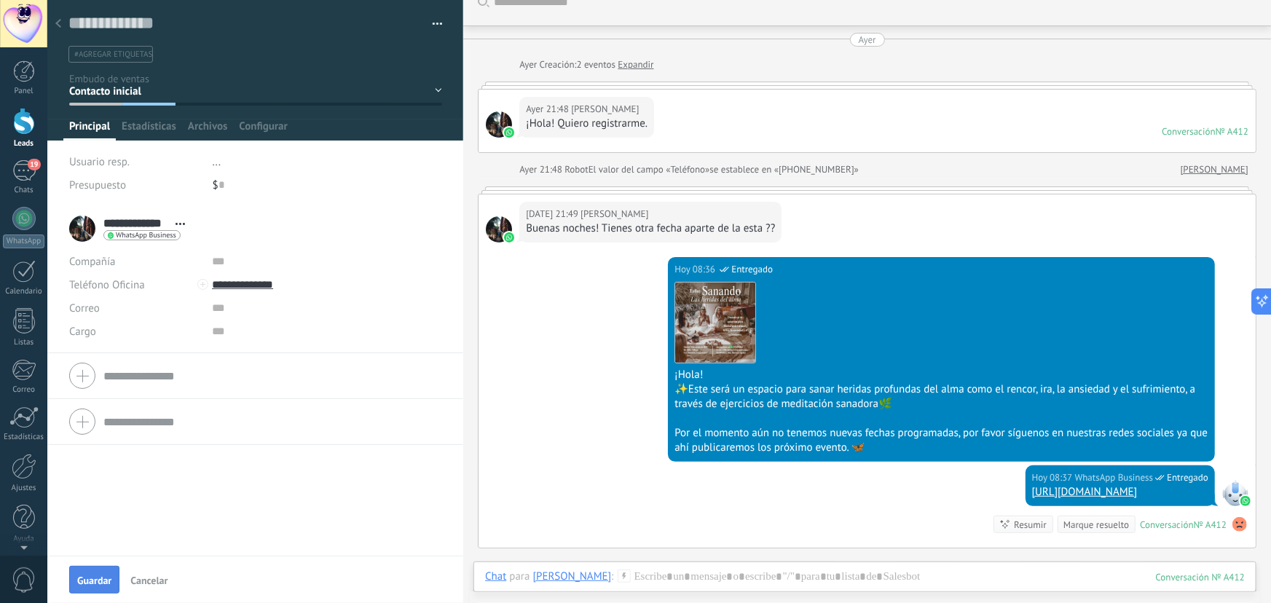
click at [95, 575] on span "Guardar" at bounding box center [94, 580] width 34 height 10
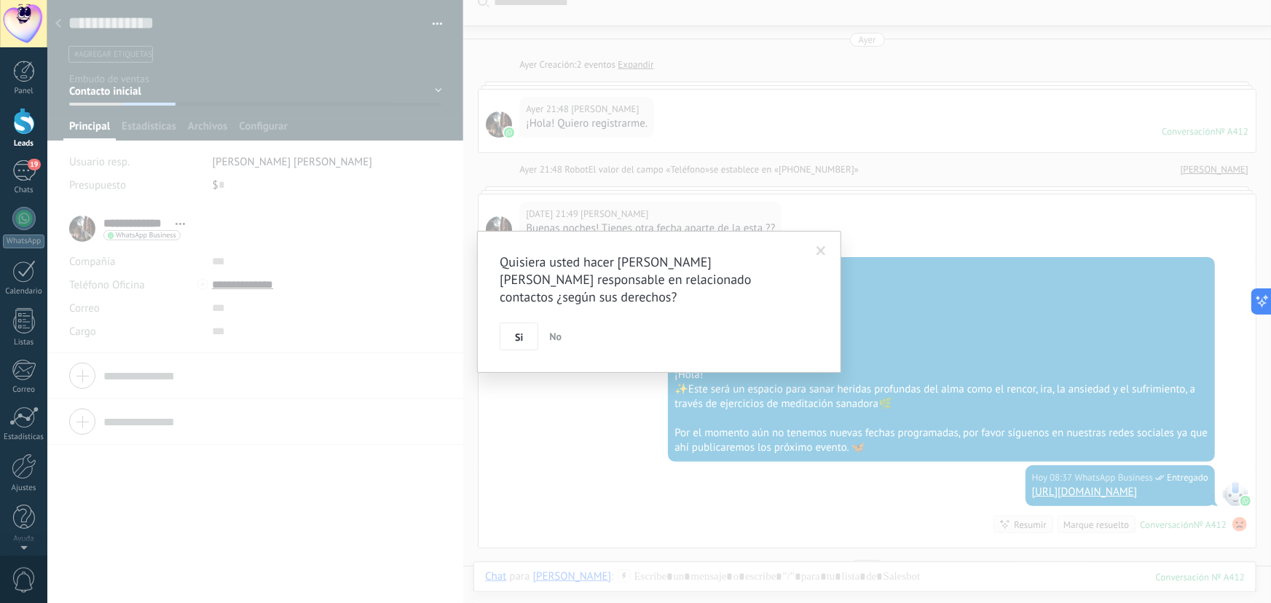
scroll to position [114, 0]
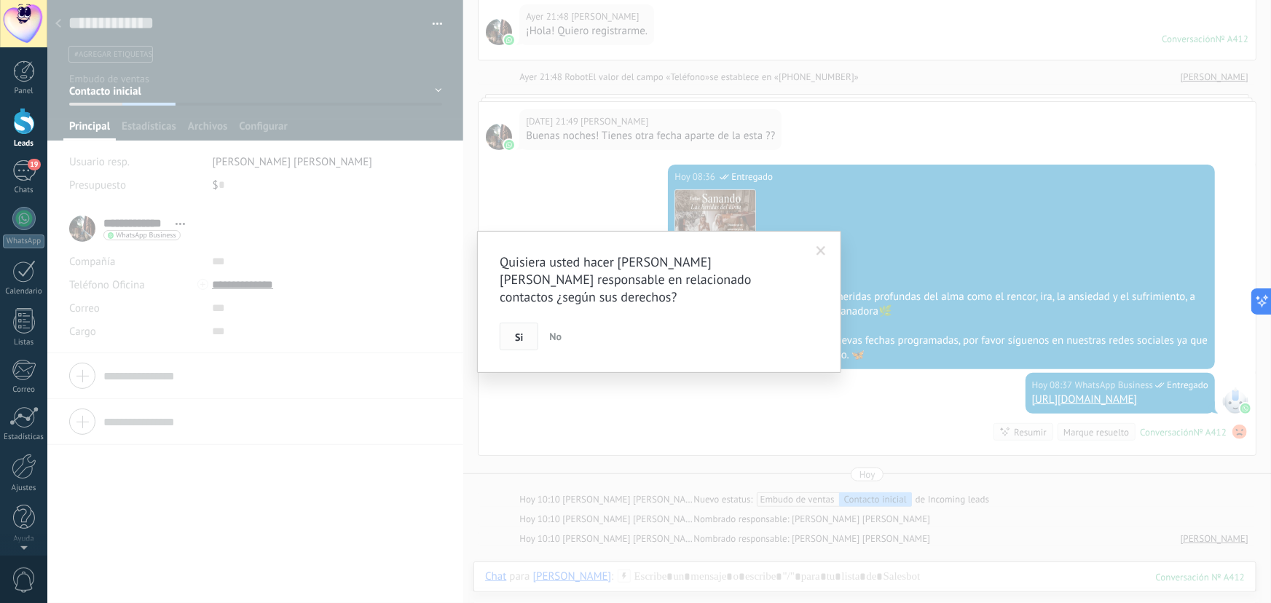
click at [523, 339] on span "Si" at bounding box center [519, 337] width 8 height 10
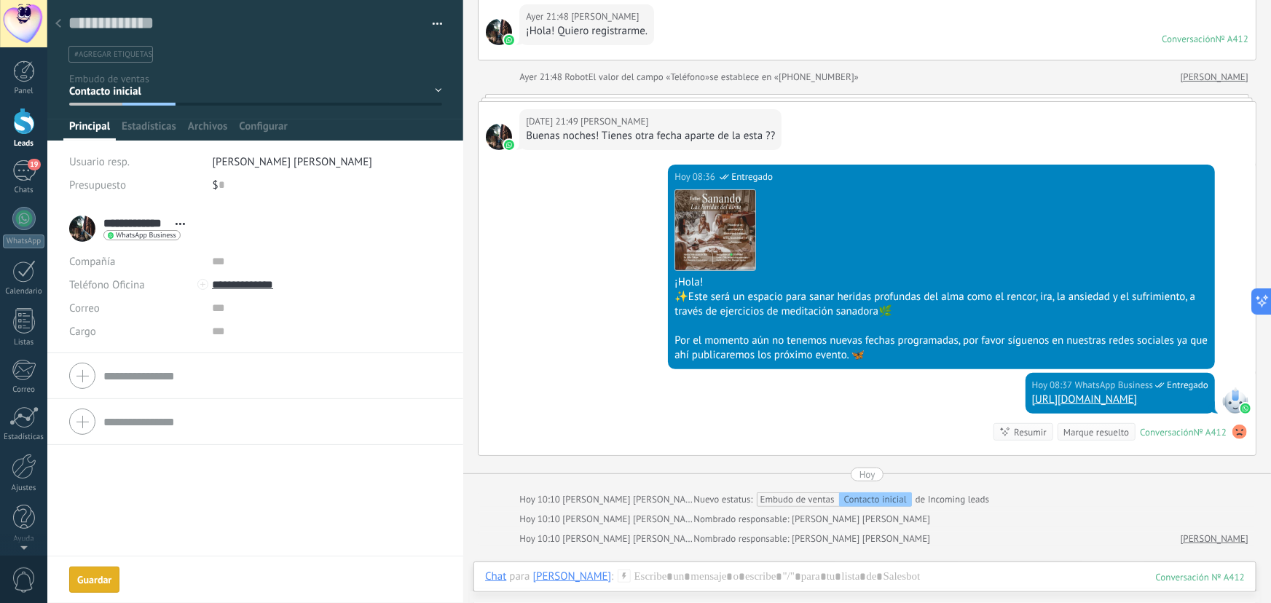
click at [102, 581] on div "Guardar" at bounding box center [94, 580] width 34 height 10
click at [60, 20] on icon at bounding box center [58, 23] width 6 height 9
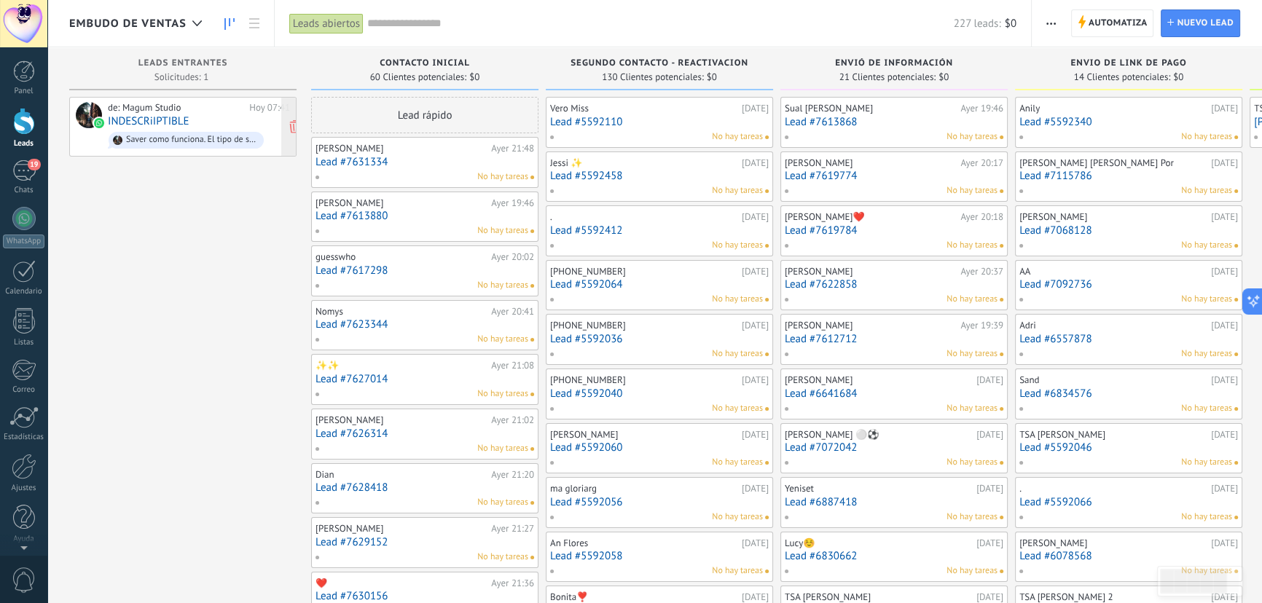
click at [189, 117] on div "de: Magum Studio [DATE] 07:41 INDESCRiIPTIBLE Saver como funciona. El tipo de s…" at bounding box center [199, 127] width 182 height 50
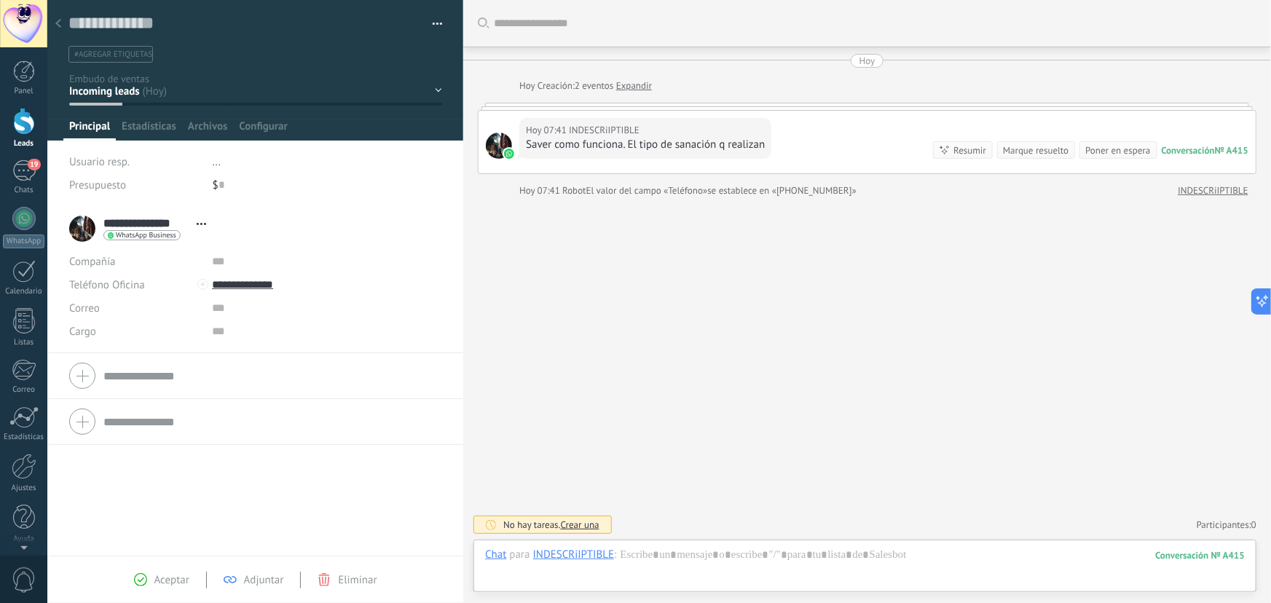
scroll to position [22, 0]
click at [798, 97] on div "[DATE] [DATE] Creación: 2 eventos Expandir [DATE] 07:41 INDESCRiIPTIBLE Saver c…" at bounding box center [867, 126] width 779 height 144
click at [803, 111] on div "[DATE] 07:41 INDESCRiIPTIBLE Saver como funciona. El tipo de sanación q realiza…" at bounding box center [867, 142] width 777 height 63
click at [801, 138] on div "[DATE] 07:41 INDESCRiIPTIBLE Saver como funciona. El tipo de sanación q realiza…" at bounding box center [867, 142] width 777 height 63
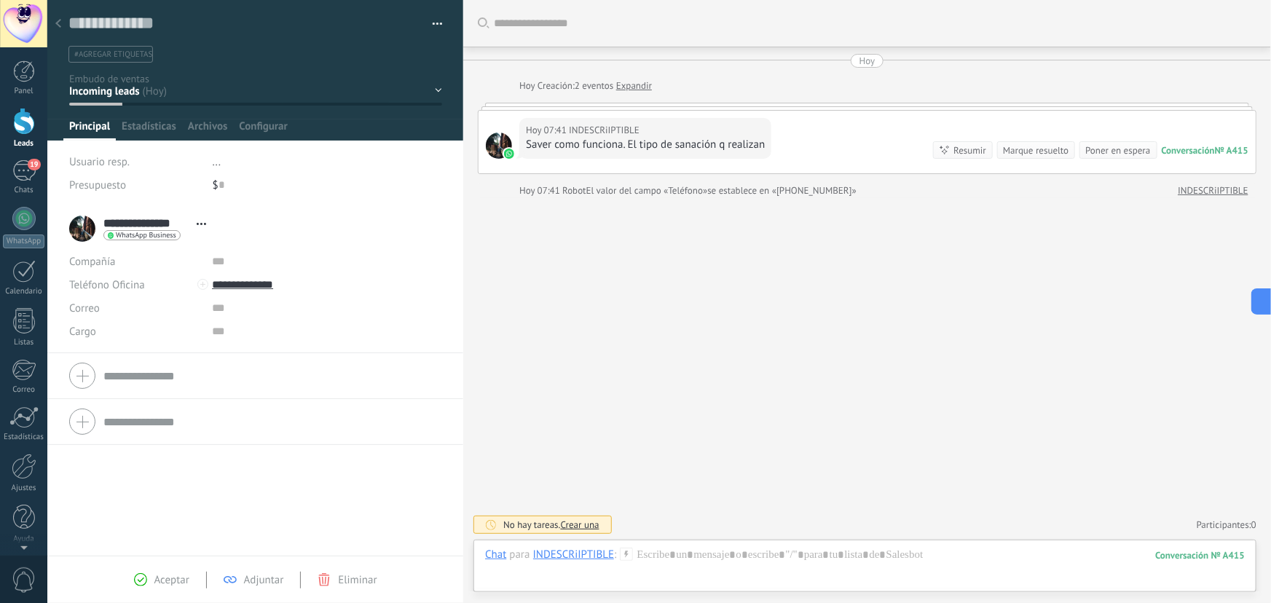
click at [801, 138] on div "[DATE] 07:41 INDESCRiIPTIBLE Saver como funciona. El tipo de sanación q realiza…" at bounding box center [867, 142] width 777 height 63
click at [509, 106] on div at bounding box center [867, 106] width 779 height 7
click at [503, 111] on div "[DATE] 07:41 INDESCRiIPTIBLE Saver como funciona. El tipo de sanación q realiza…" at bounding box center [867, 142] width 777 height 63
click at [634, 88] on link "Expandir" at bounding box center [634, 86] width 36 height 15
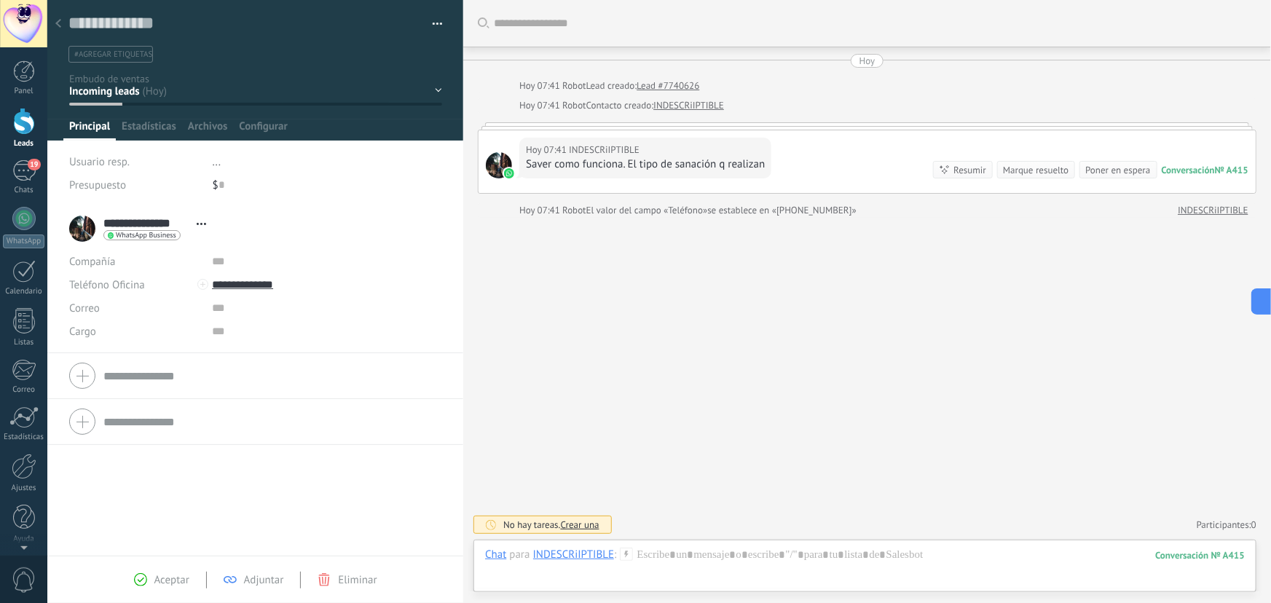
click at [713, 130] on div "[DATE] 07:41 INDESCRiIPTIBLE Saver como funciona. El tipo de sanación q realiza…" at bounding box center [867, 162] width 779 height 64
click at [63, 27] on div at bounding box center [58, 24] width 20 height 28
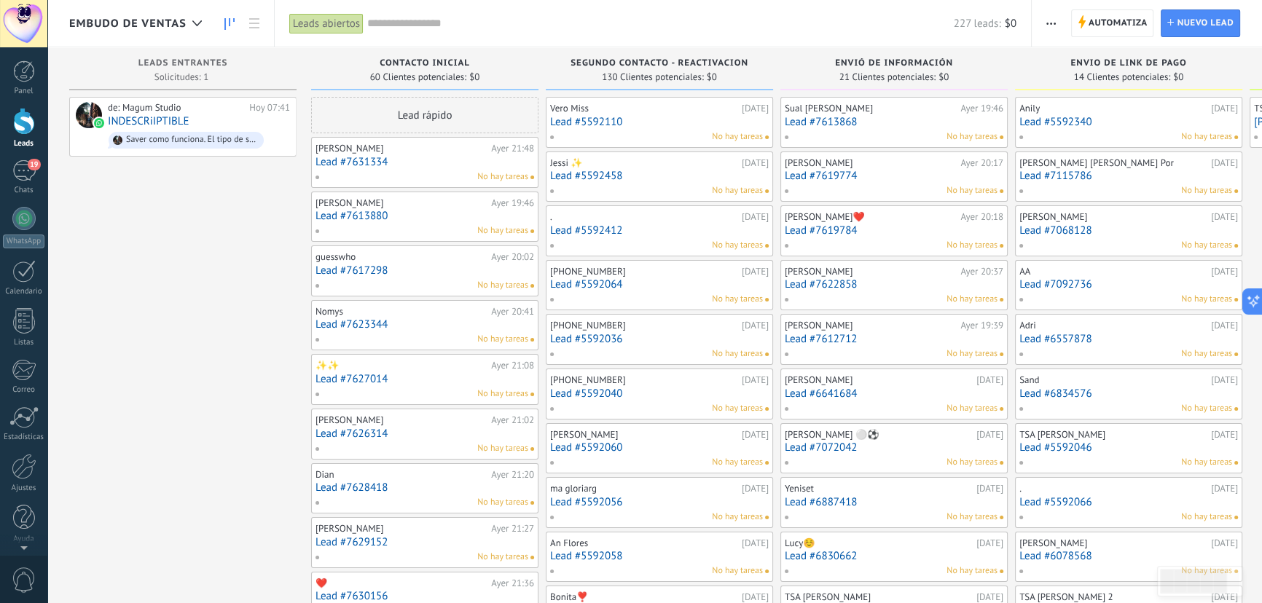
click at [852, 129] on div "Sual [PERSON_NAME] [DATE] 19:46 Lead #7613868 No hay tareas" at bounding box center [894, 122] width 219 height 42
click at [914, 125] on link "Lead #7613868" at bounding box center [894, 122] width 219 height 12
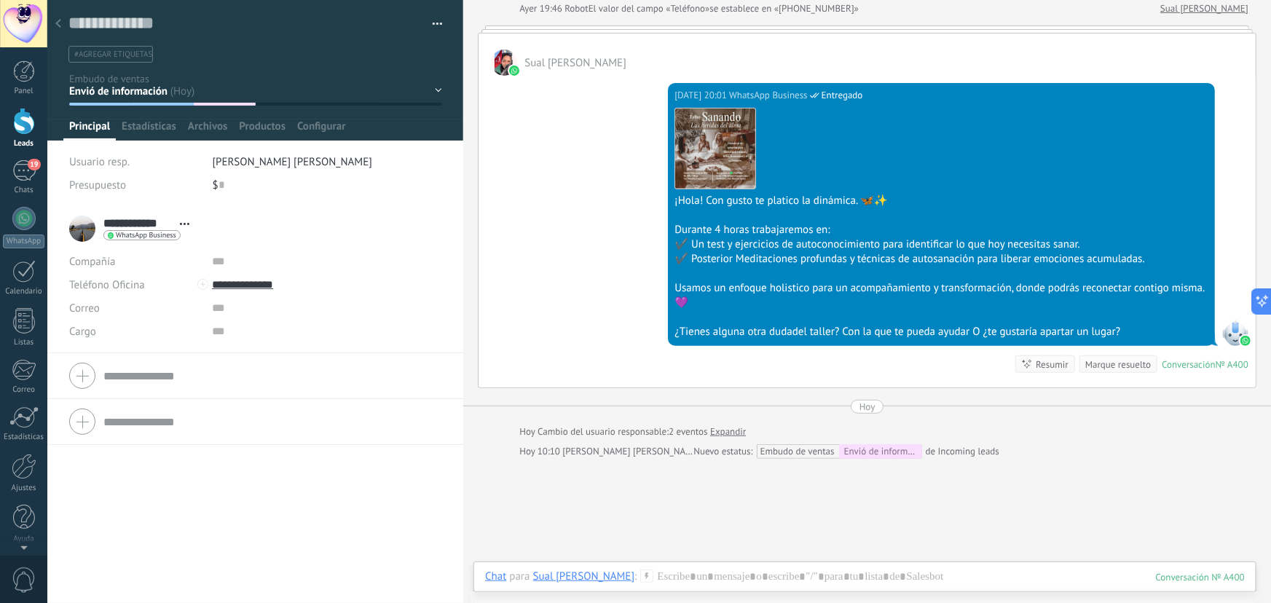
scroll to position [217, 0]
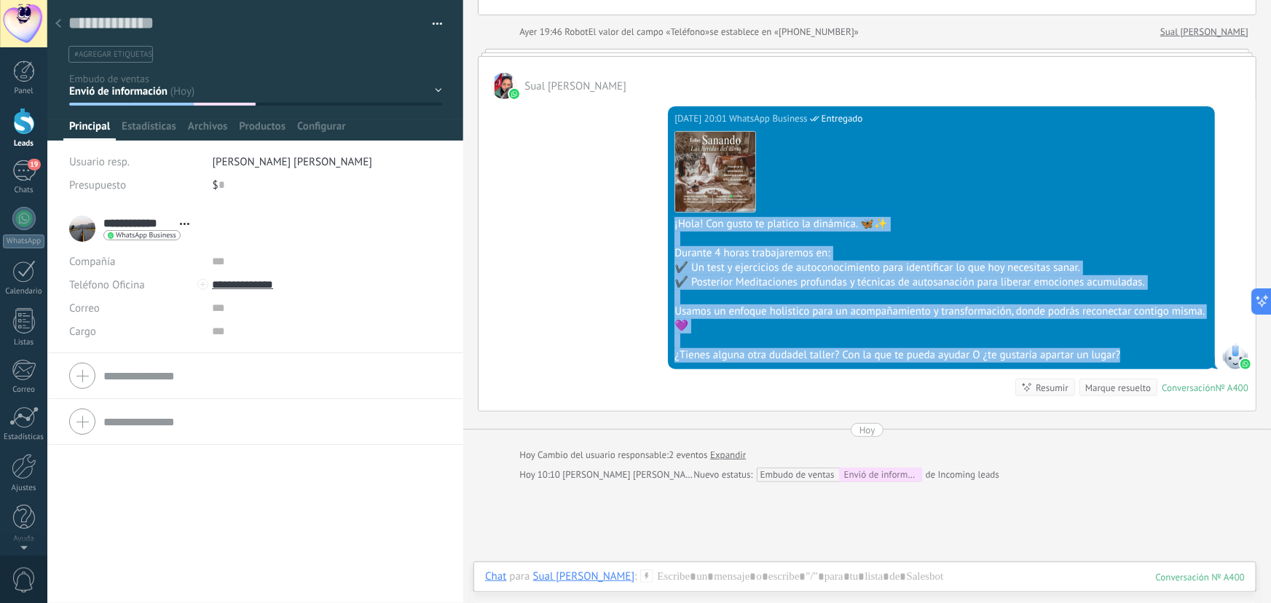
drag, startPoint x: 674, startPoint y: 221, endPoint x: 1126, endPoint y: 360, distance: 473.1
click at [1126, 360] on div "Descargar ¡Hola! Con gusto te platico la dinámica. 🦋✨ Durante 4 horas trabajare…" at bounding box center [942, 244] width 534 height 237
copy div "¡Hola! Con gusto te platico la dinámica. 🦋✨ Durante 4 horas trabajaremos en: ✔️…"
click at [712, 202] on button "Descargar" at bounding box center [715, 204] width 80 height 15
click at [59, 22] on icon at bounding box center [58, 23] width 6 height 9
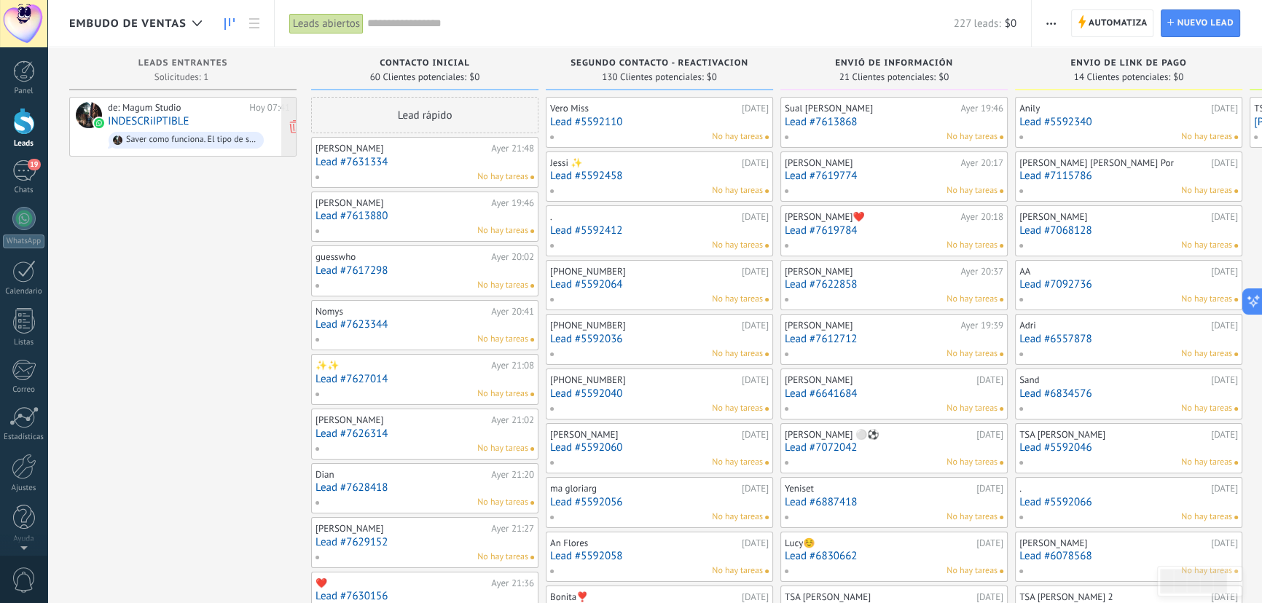
click at [177, 121] on link "INDESCRiIPTIBLE" at bounding box center [149, 121] width 82 height 12
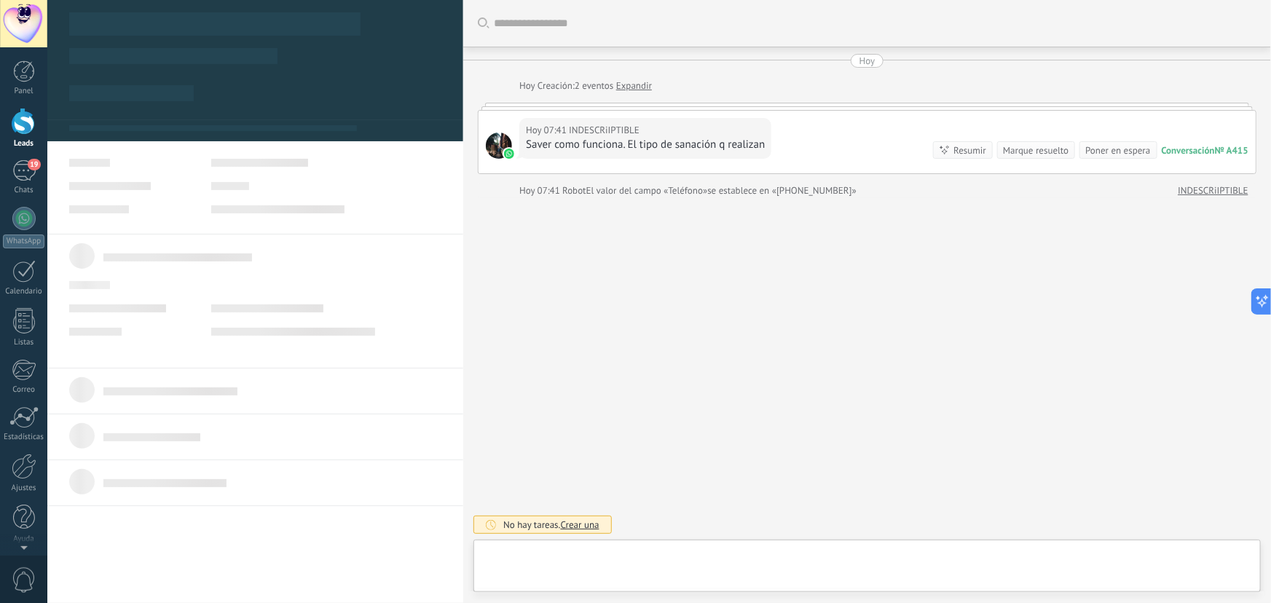
type textarea "**********"
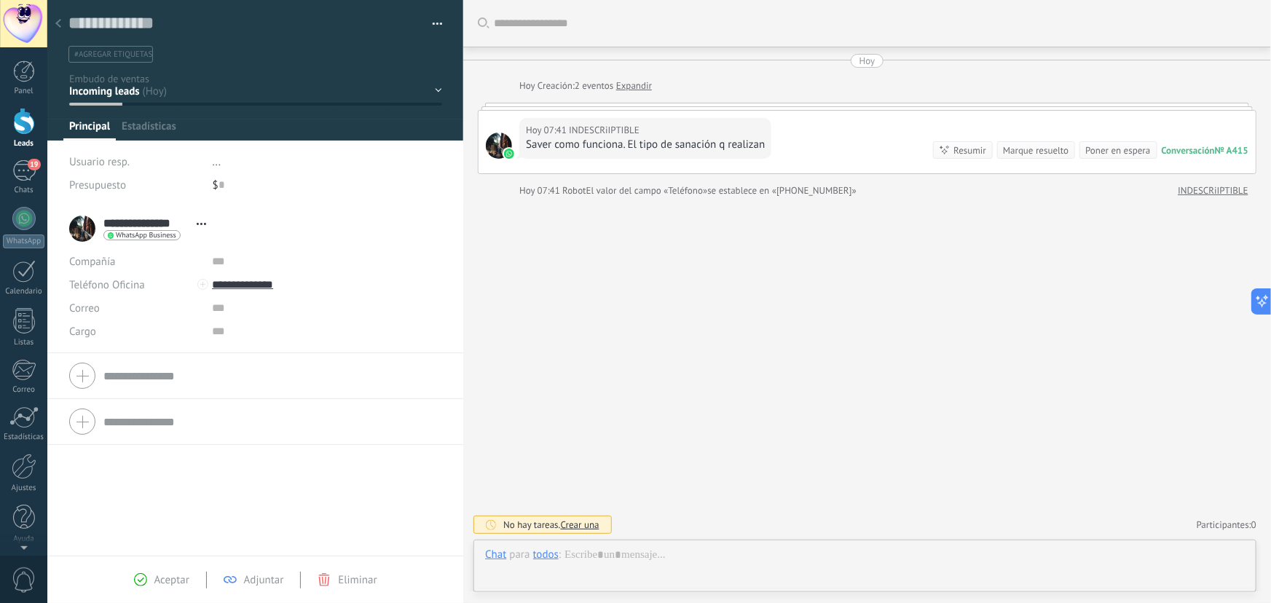
scroll to position [22, 0]
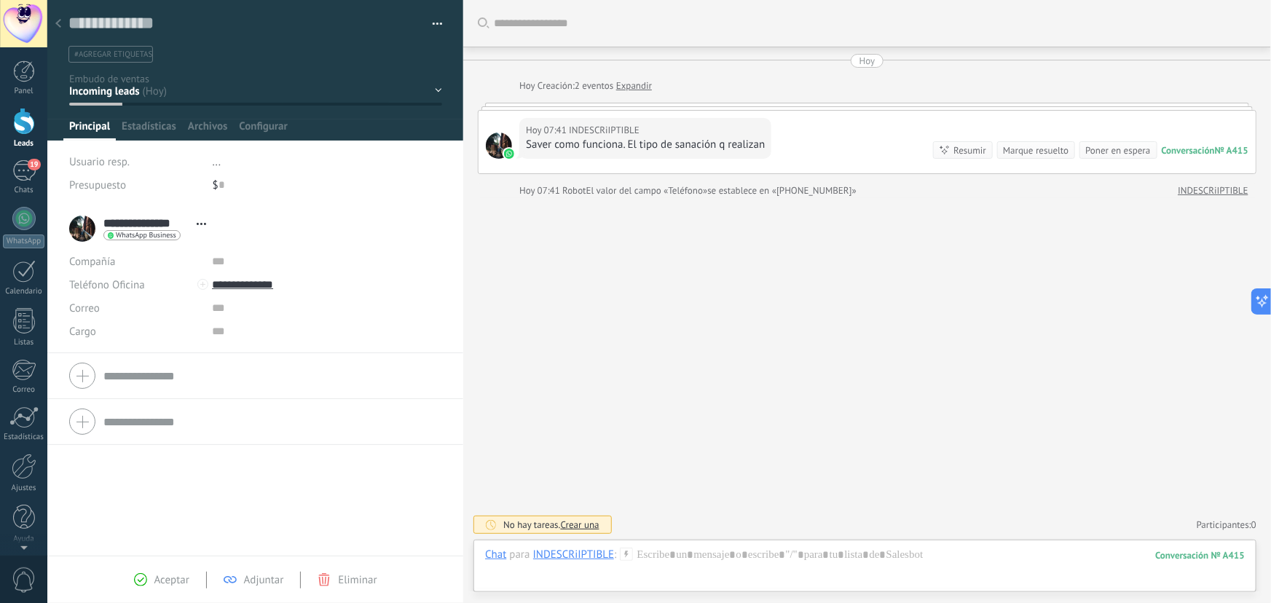
click at [889, 546] on div "Chat Correo Nota Tarea Chat para INDESCRiIPTIBLE : 415 Enviar Cancelar Rastrear…" at bounding box center [864, 566] width 783 height 52
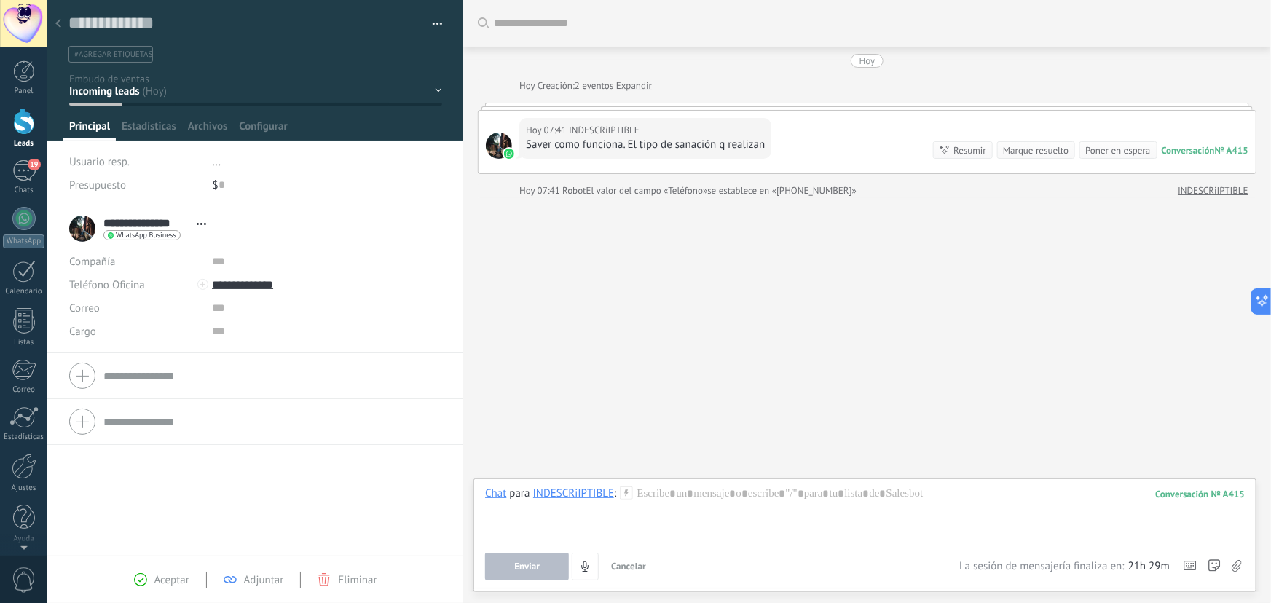
click at [888, 552] on div "Chat para INDESCRiIPTIBLE : 415 Enviar Cancelar Rastrear clics en links ? Reduc…" at bounding box center [865, 534] width 760 height 94
click at [1235, 565] on icon at bounding box center [1237, 566] width 10 height 12
click at [0, 0] on input "file" at bounding box center [0, 0] width 0 height 0
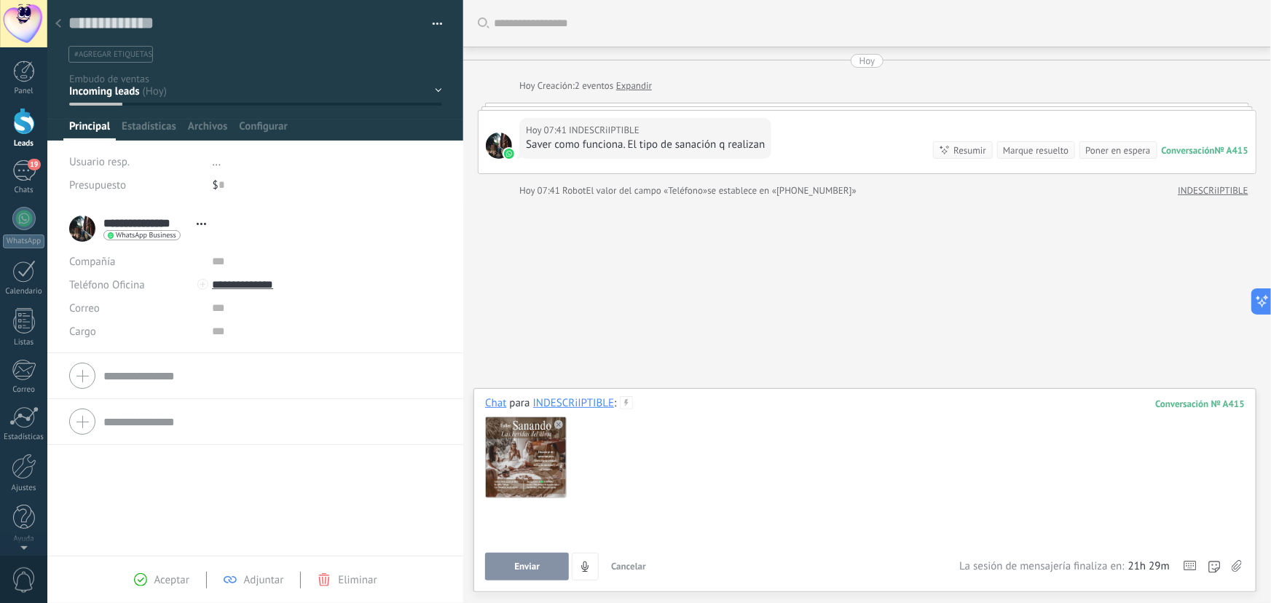
paste div
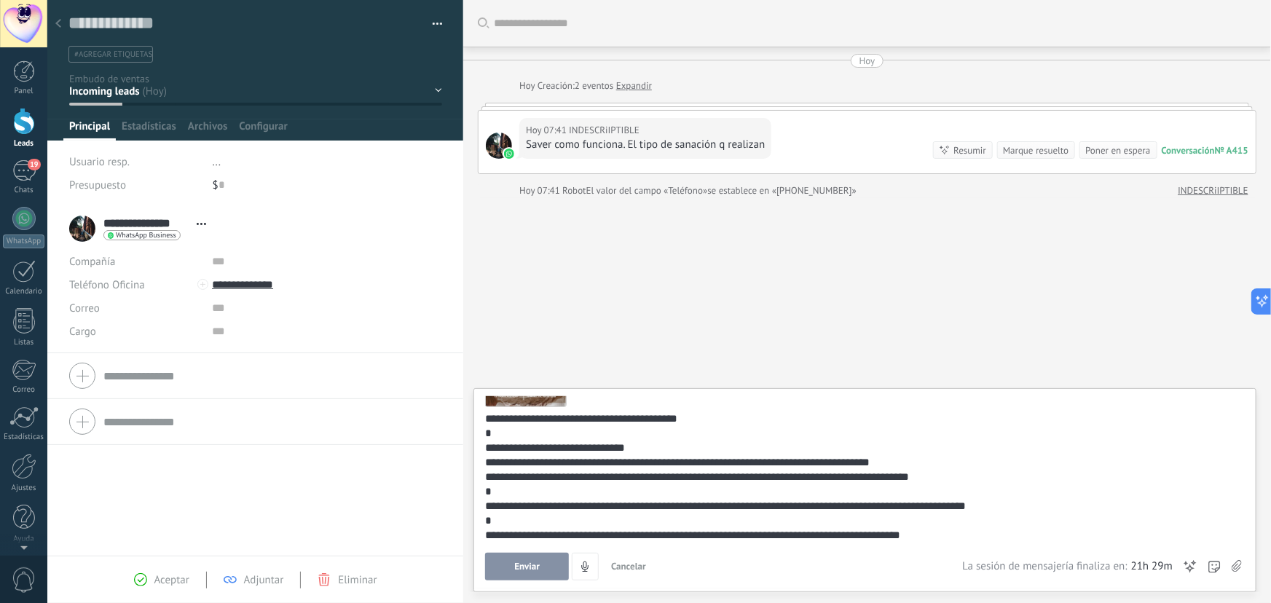
click at [603, 510] on div "**********" at bounding box center [862, 506] width 755 height 15
click at [0, 0] on lt-span "*** * *****" at bounding box center [0, 0] width 0 height 0
click at [604, 533] on div "**********" at bounding box center [862, 535] width 755 height 15
click at [0, 0] on lt-em "********" at bounding box center [0, 0] width 0 height 0
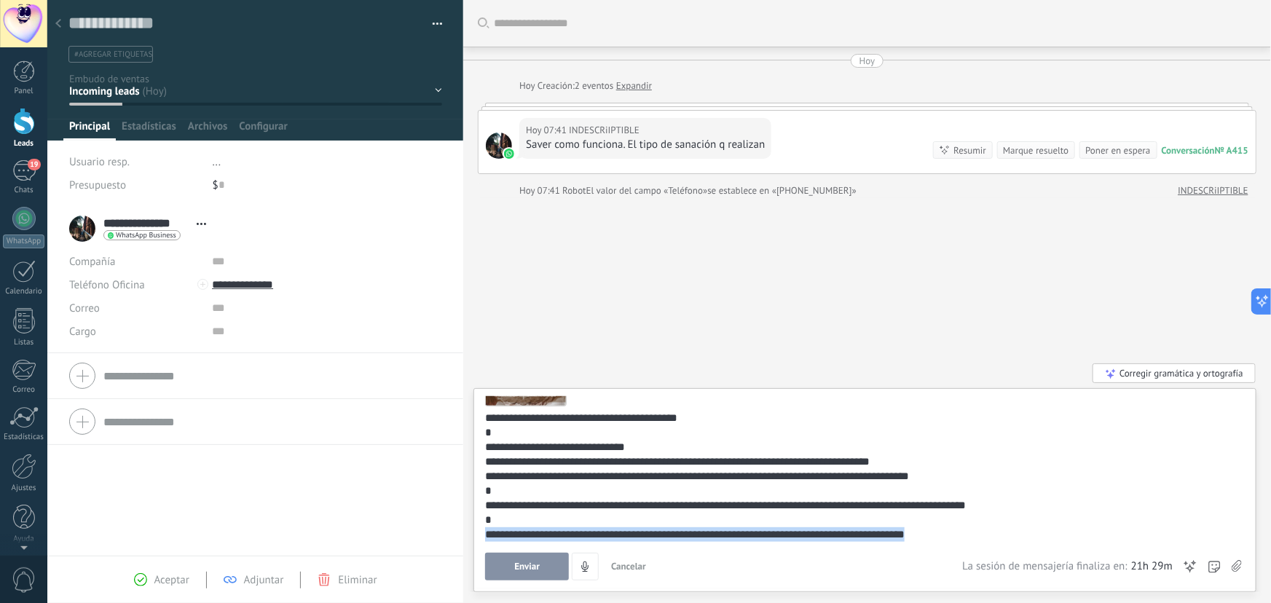
drag, startPoint x: 944, startPoint y: 538, endPoint x: 453, endPoint y: 535, distance: 491.0
click at [453, 535] on div "Guardar y crear Imprimir Administrar etiquetas" at bounding box center [659, 301] width 1224 height 603
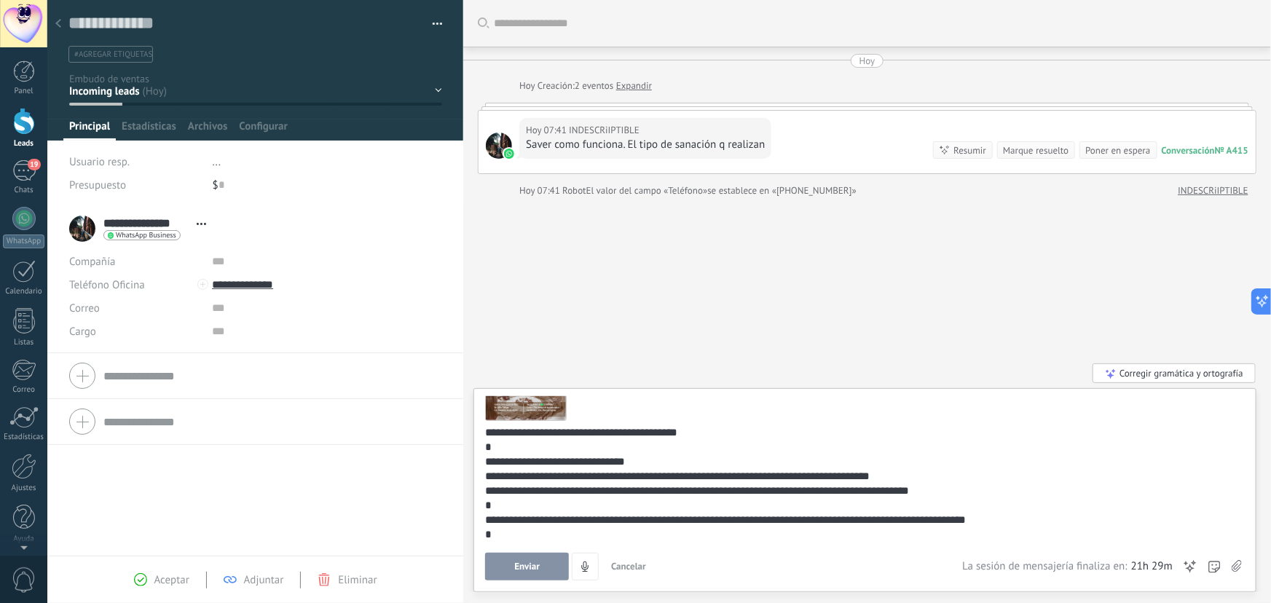
click at [534, 564] on span "Enviar" at bounding box center [526, 567] width 25 height 10
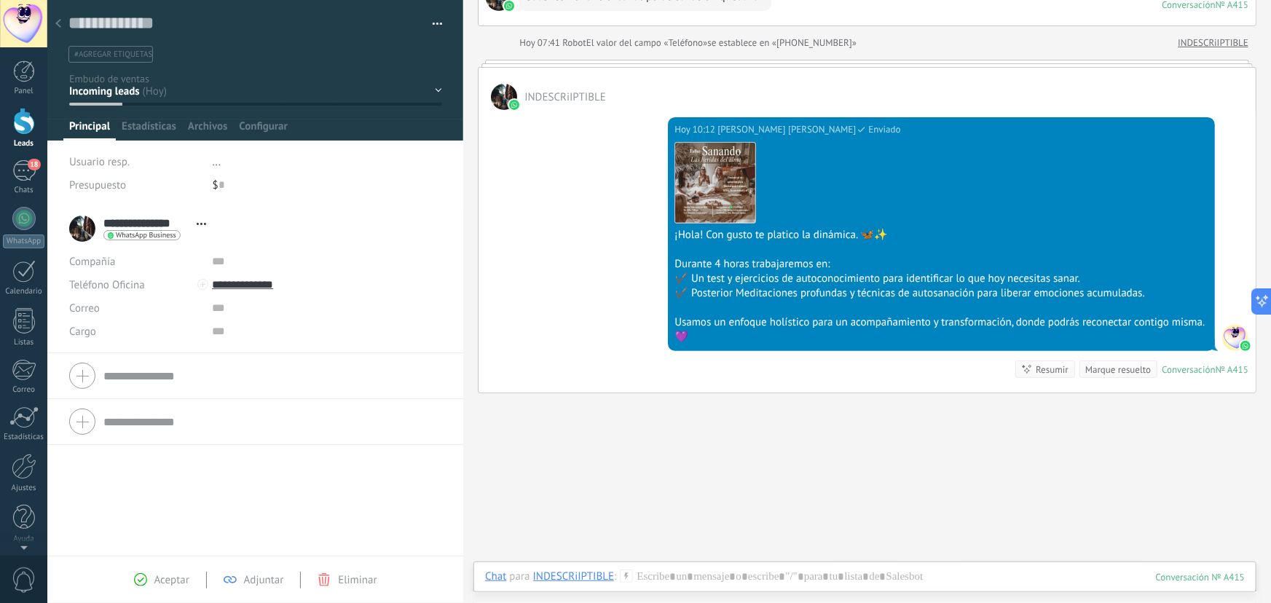
scroll to position [125, 0]
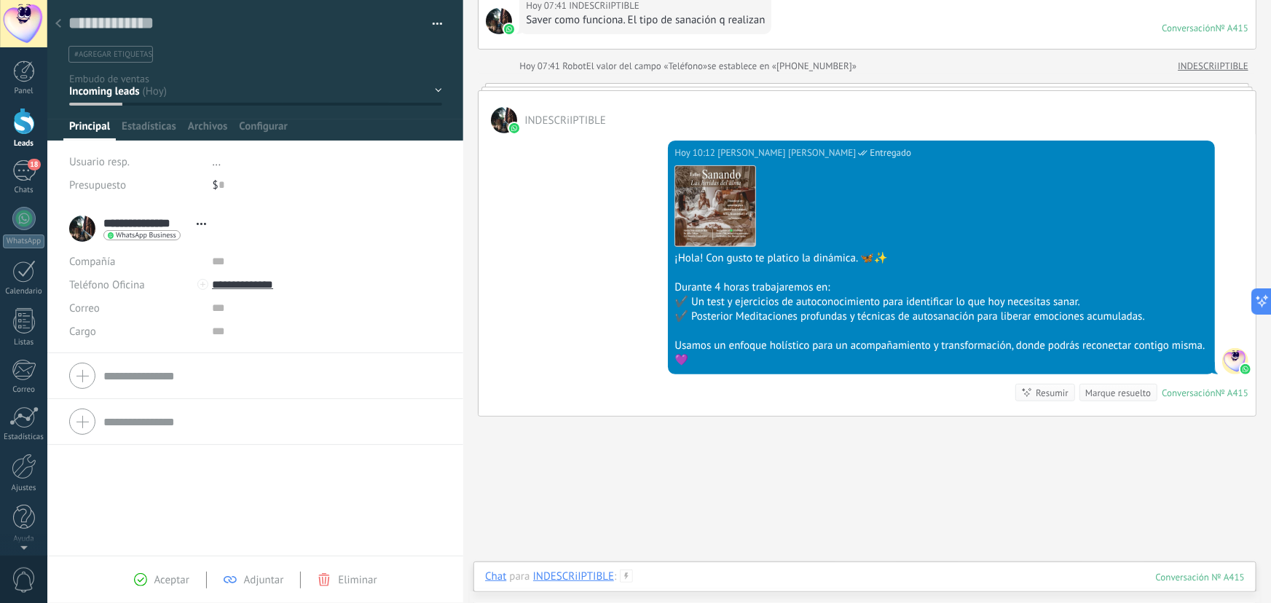
click at [663, 573] on div at bounding box center [865, 592] width 760 height 44
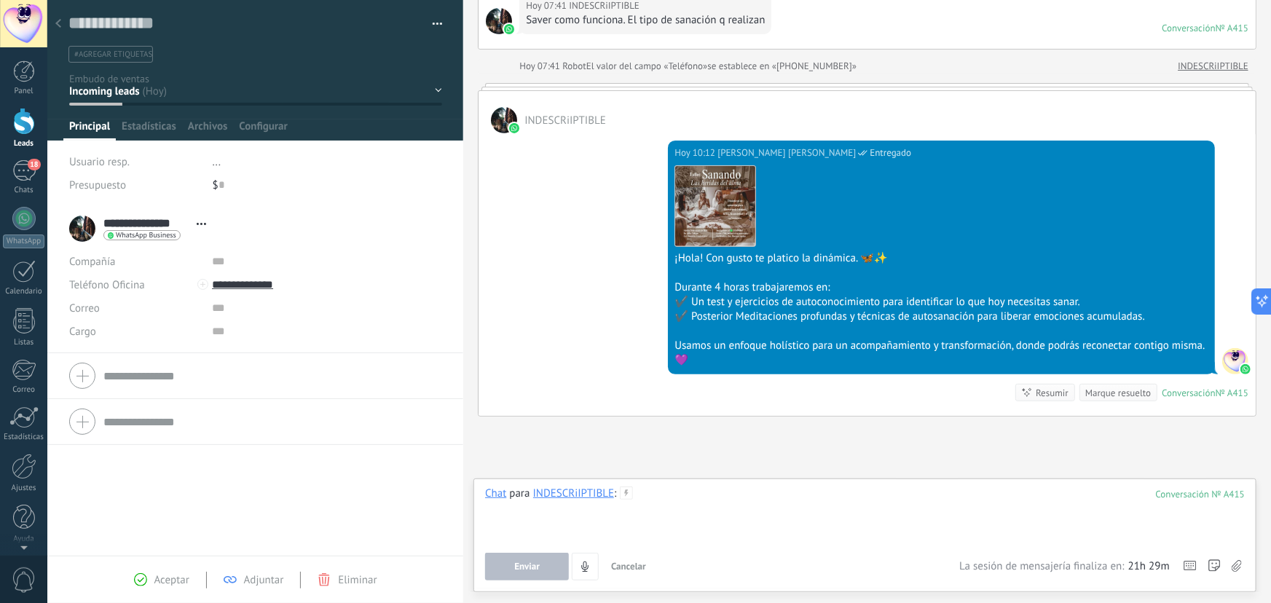
paste div
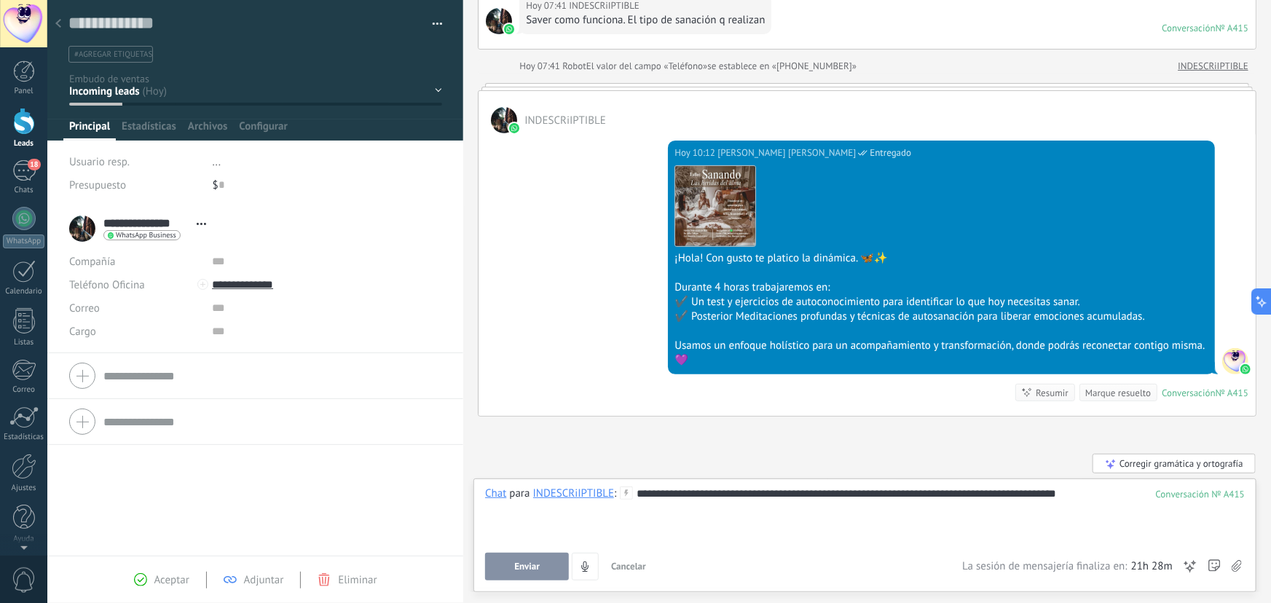
click at [636, 495] on div "**********" at bounding box center [865, 514] width 760 height 55
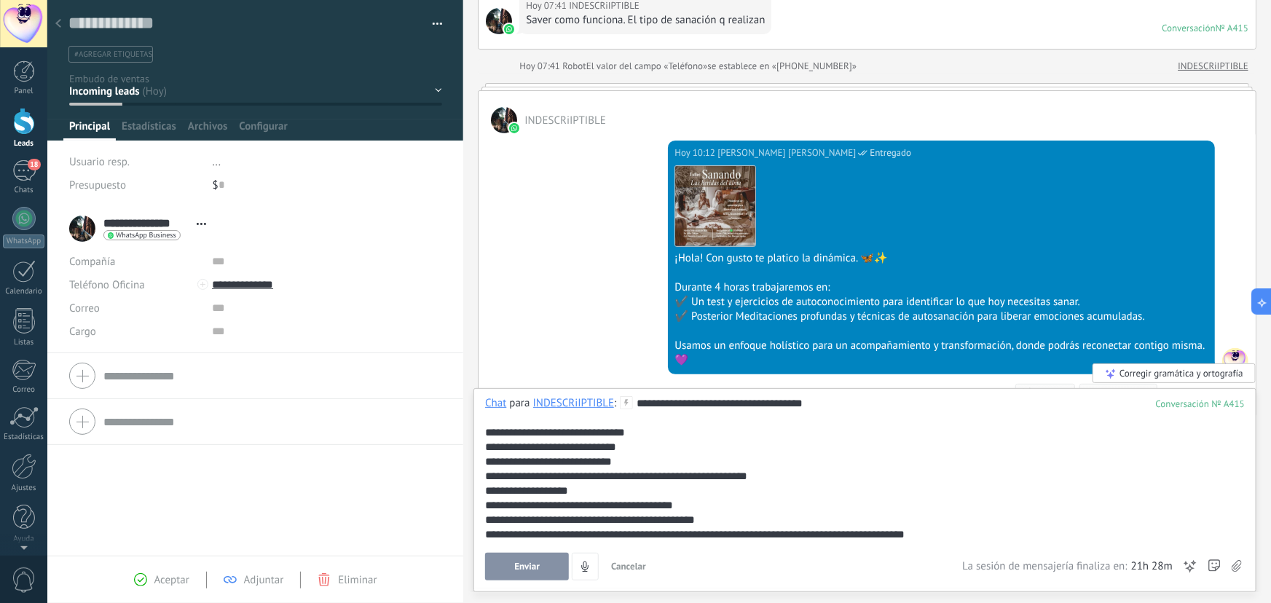
scroll to position [15, 0]
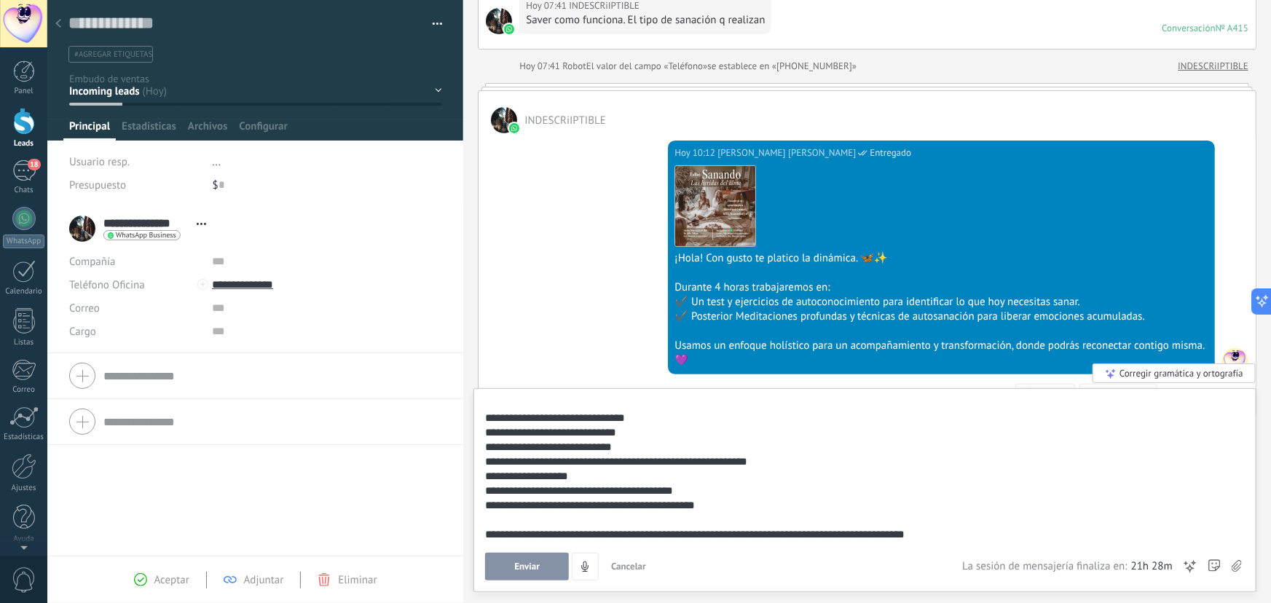
click at [520, 565] on span "Enviar" at bounding box center [526, 567] width 25 height 10
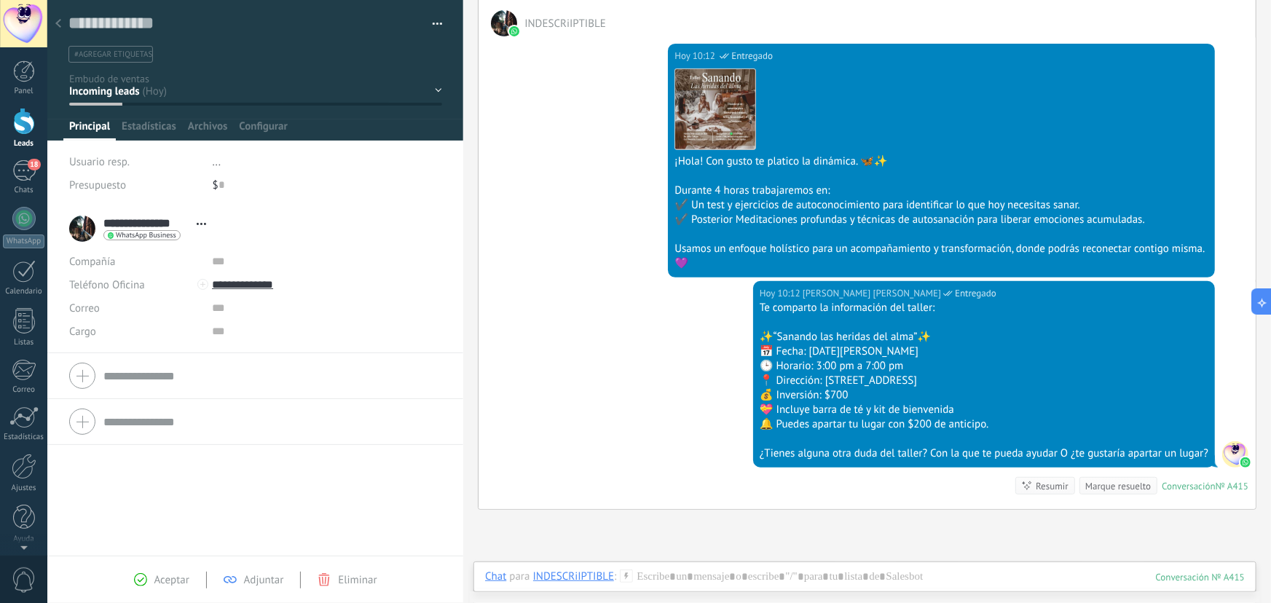
scroll to position [198, 0]
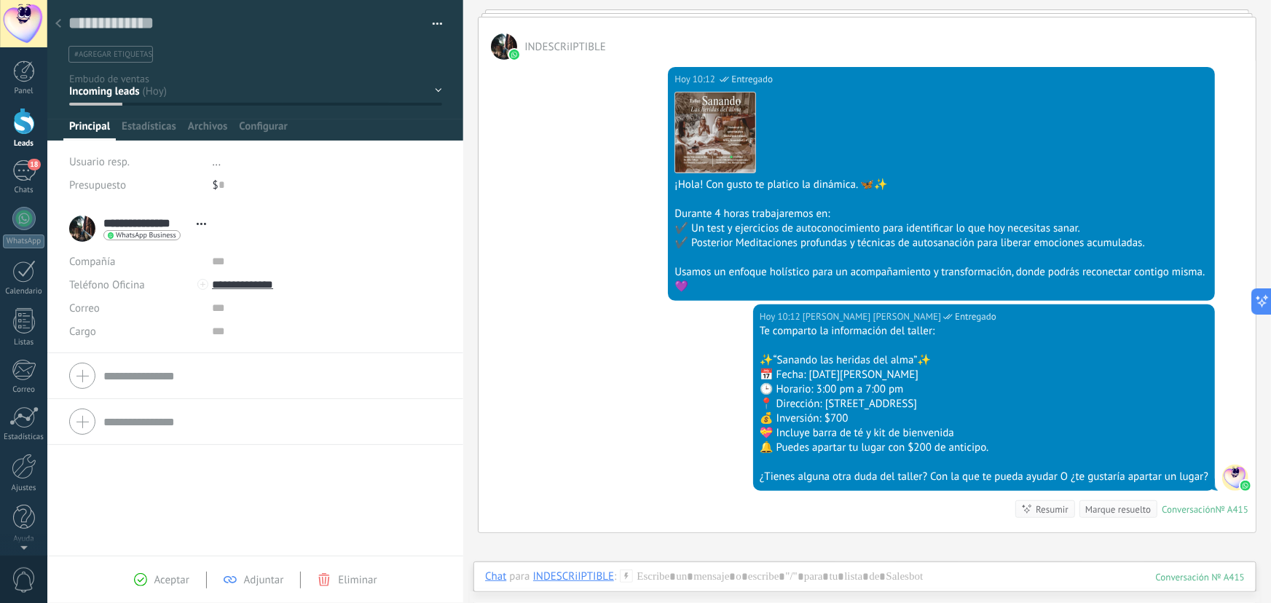
click at [58, 21] on use at bounding box center [58, 23] width 6 height 9
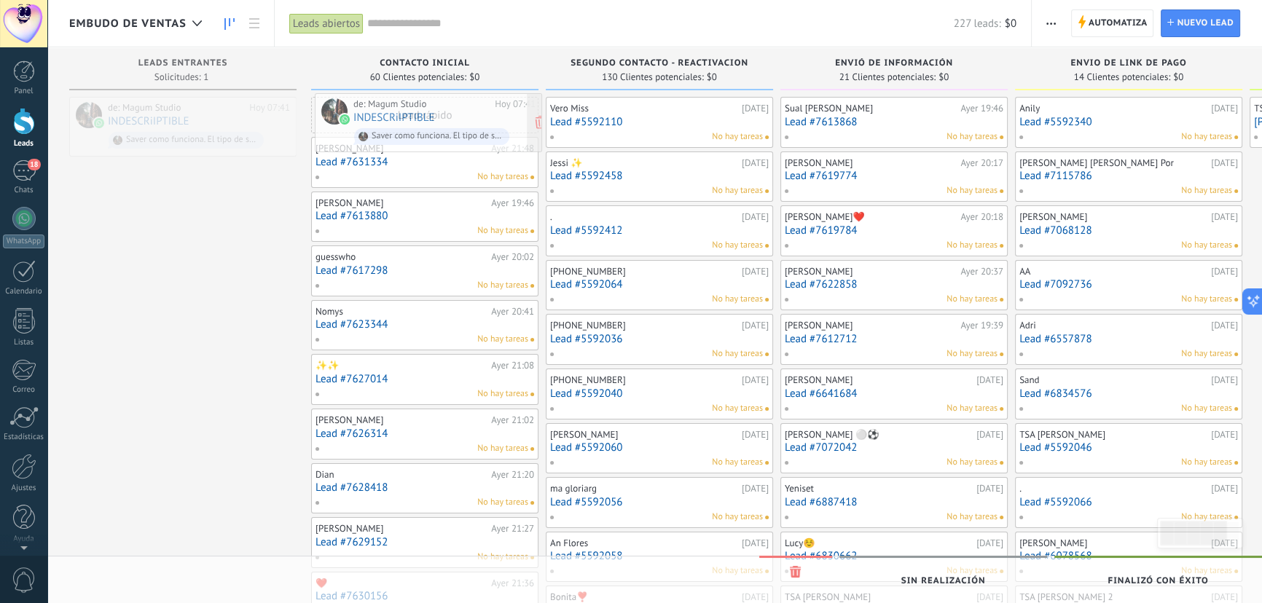
drag, startPoint x: 294, startPoint y: 117, endPoint x: 465, endPoint y: 117, distance: 171.2
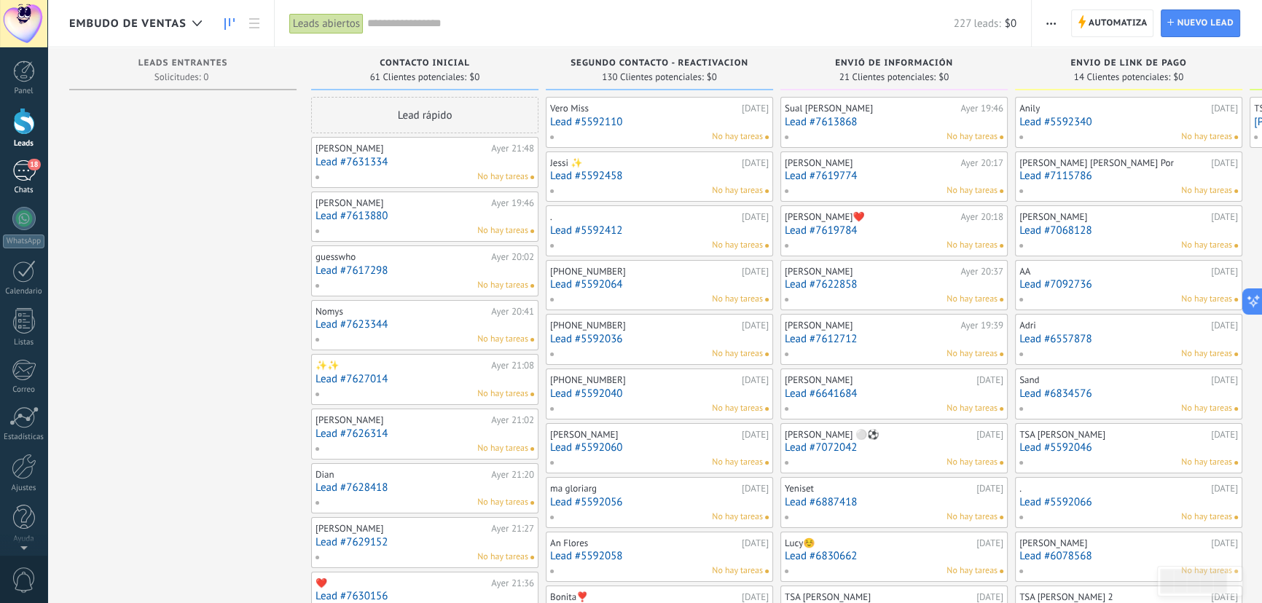
click at [20, 166] on div "18" at bounding box center [23, 170] width 23 height 21
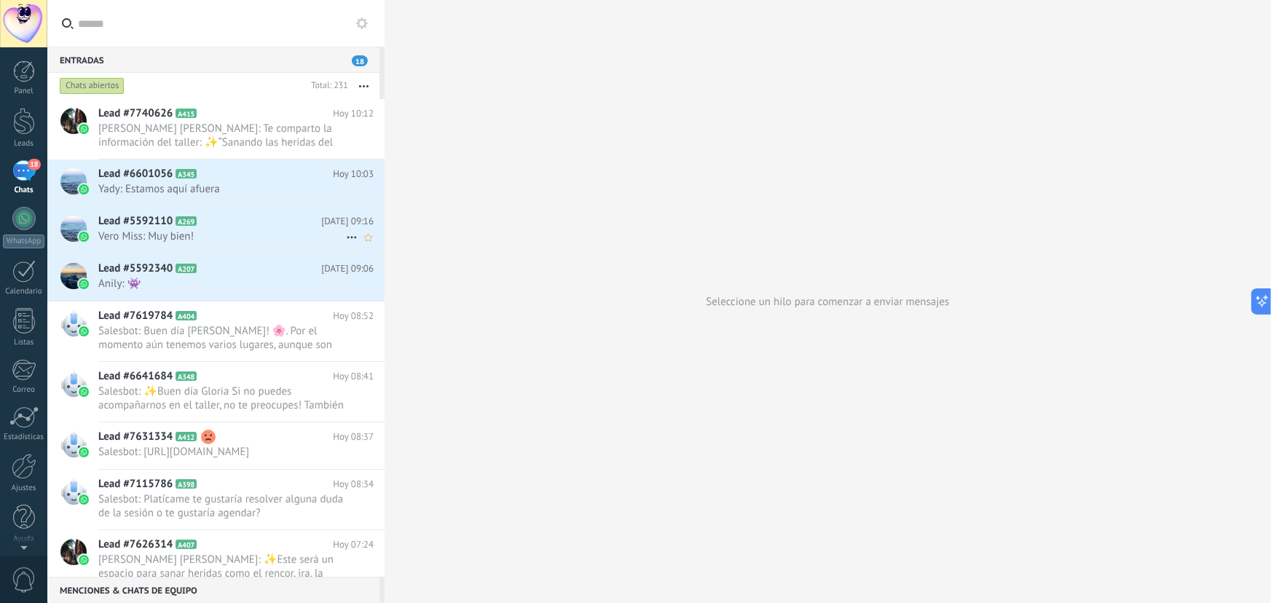
click at [237, 237] on span "Vero Miss: Muy bien!" at bounding box center [222, 236] width 248 height 14
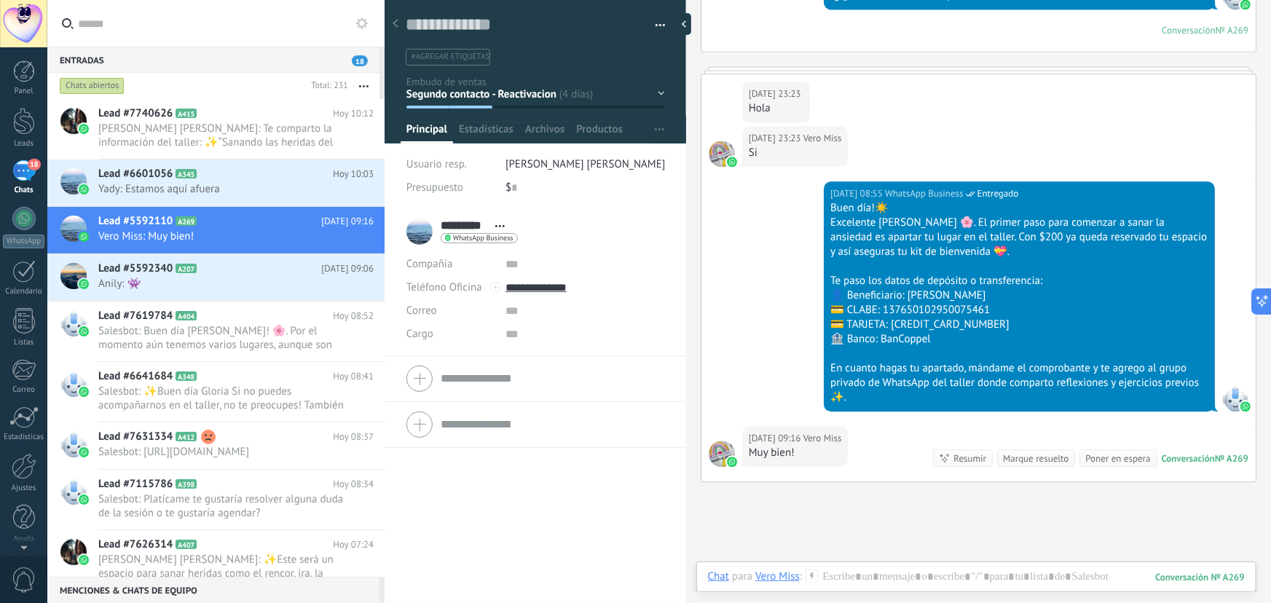
scroll to position [1600, 0]
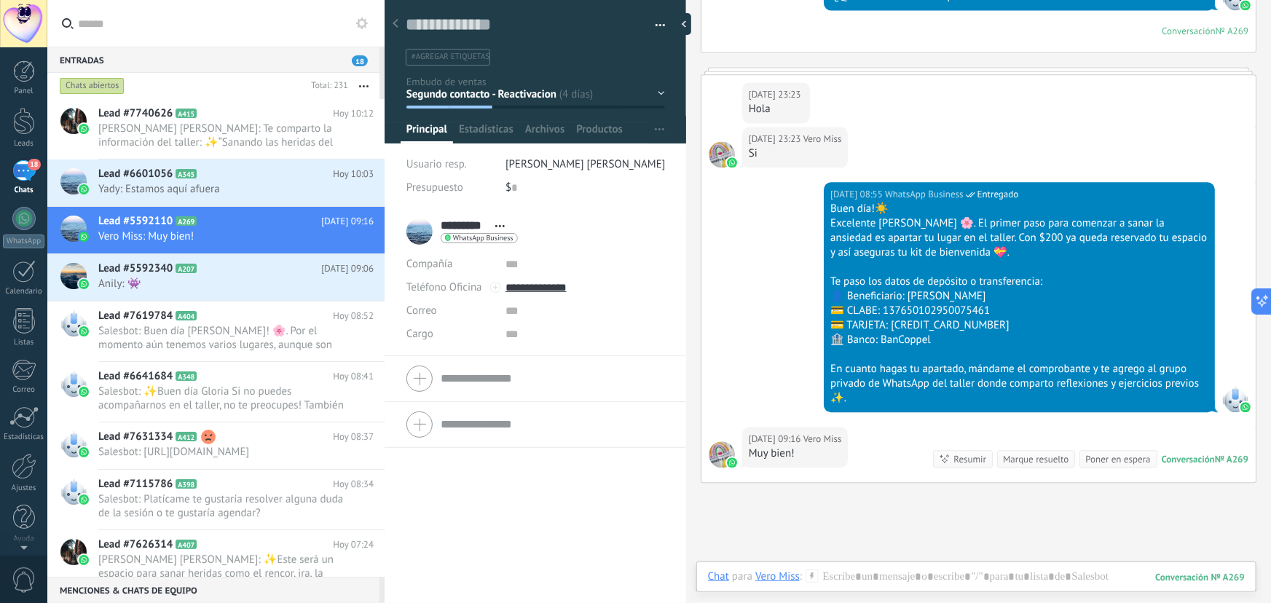
click at [0, 0] on div "Contacto inicial Segundo contacto - Reactivacion Envió de información Envio de …" at bounding box center [0, 0] width 0 height 0
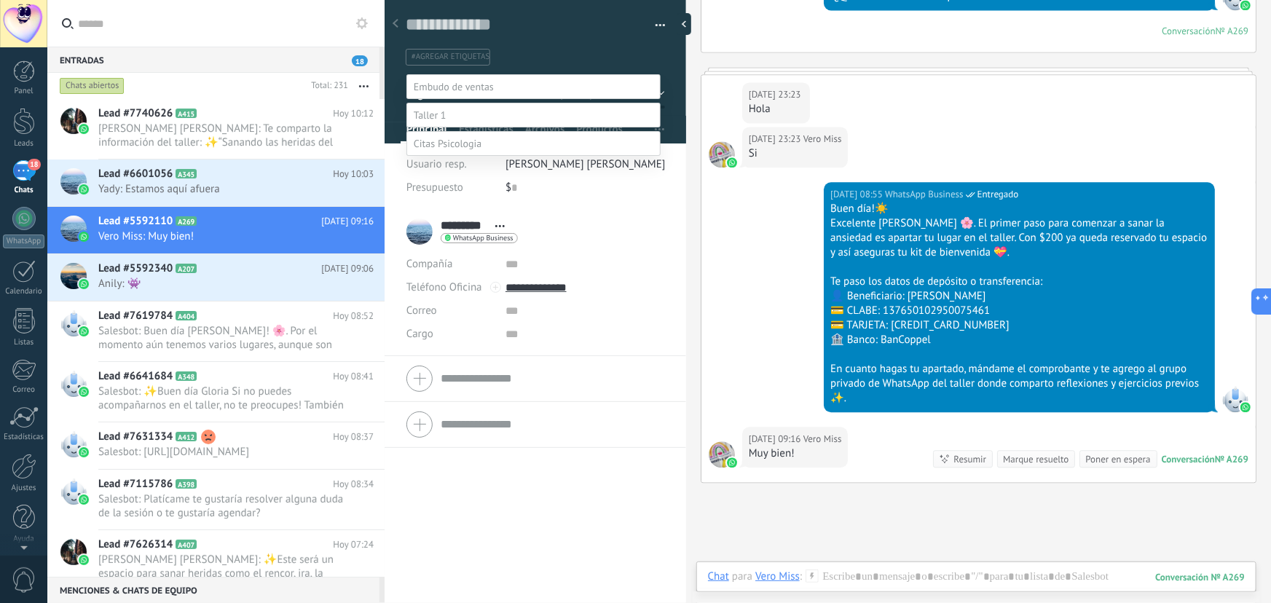
click at [0, 0] on label "Envio de link de pago" at bounding box center [0, 0] width 0 height 0
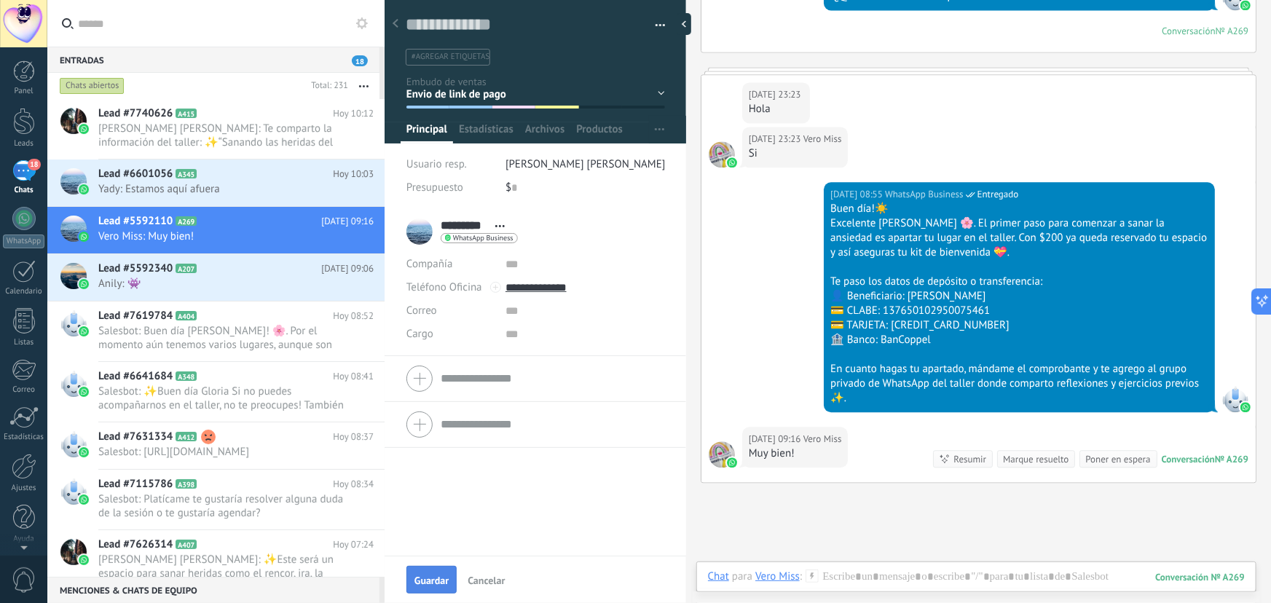
click at [425, 581] on span "Guardar" at bounding box center [431, 580] width 34 height 10
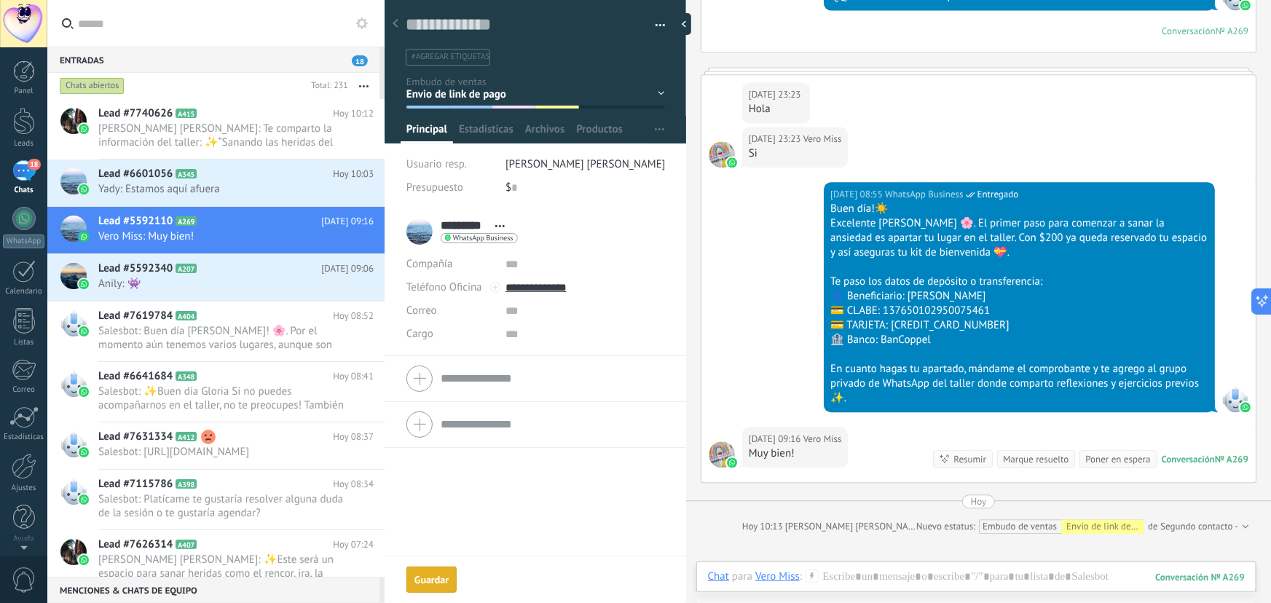
scroll to position [1653, 0]
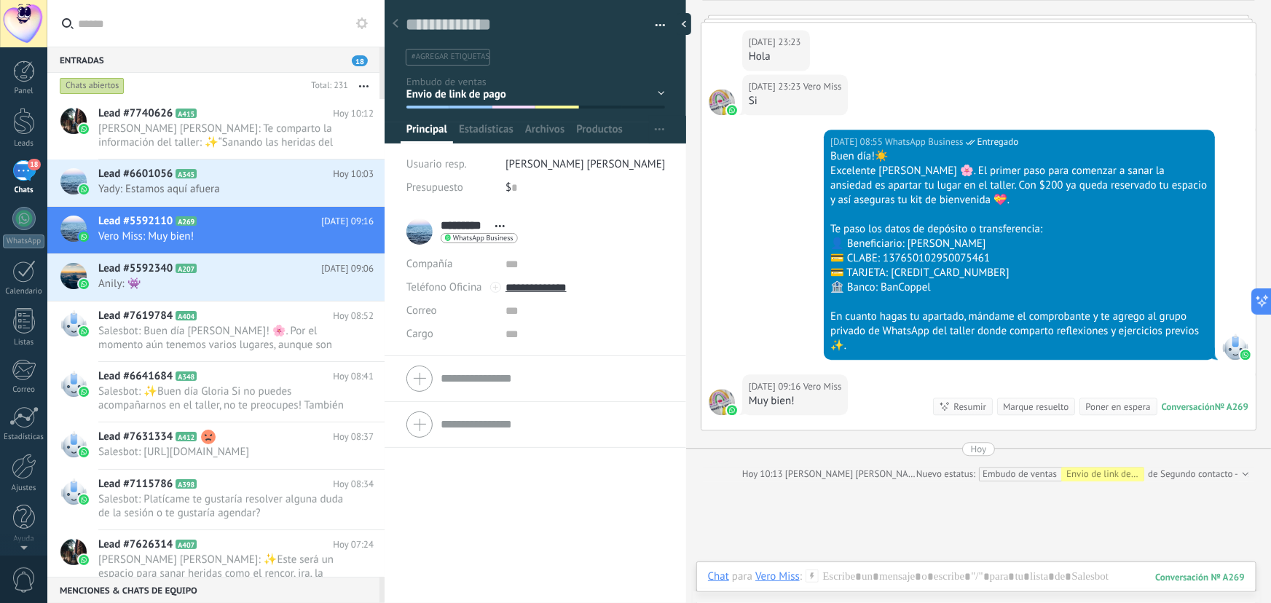
click at [1036, 402] on div "Marque resuelto" at bounding box center [1036, 407] width 66 height 14
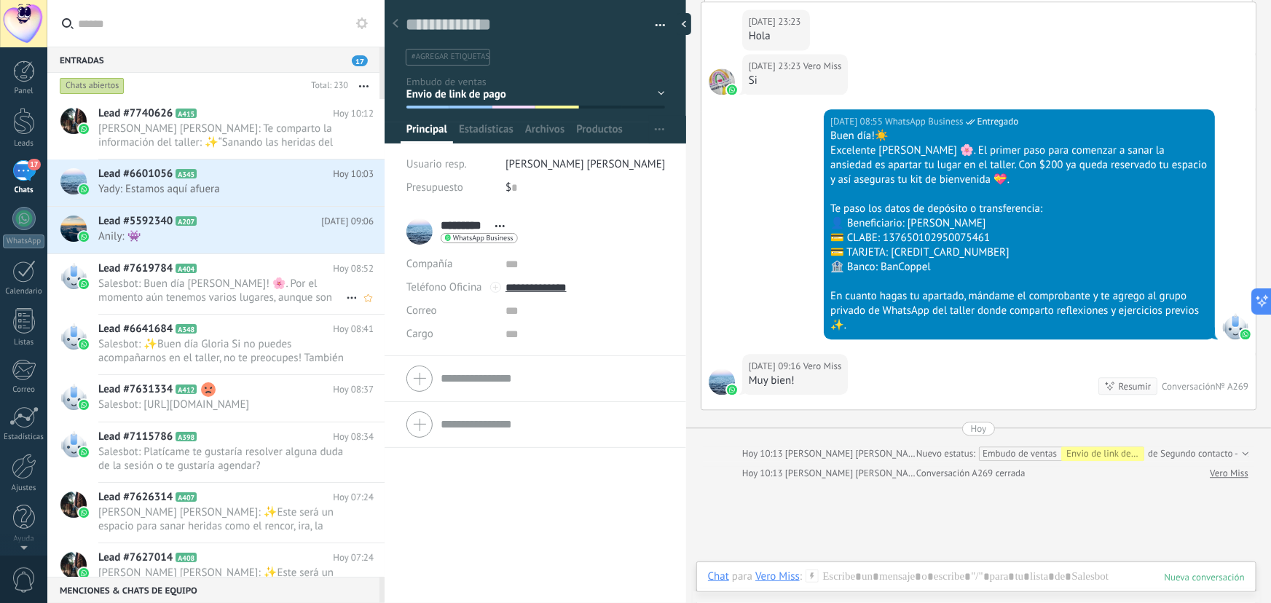
click at [213, 283] on span "Salesbot: Buen día Elizabeth! 🌸. Por el momento aún tenemos varios lugares, aun…" at bounding box center [222, 291] width 248 height 28
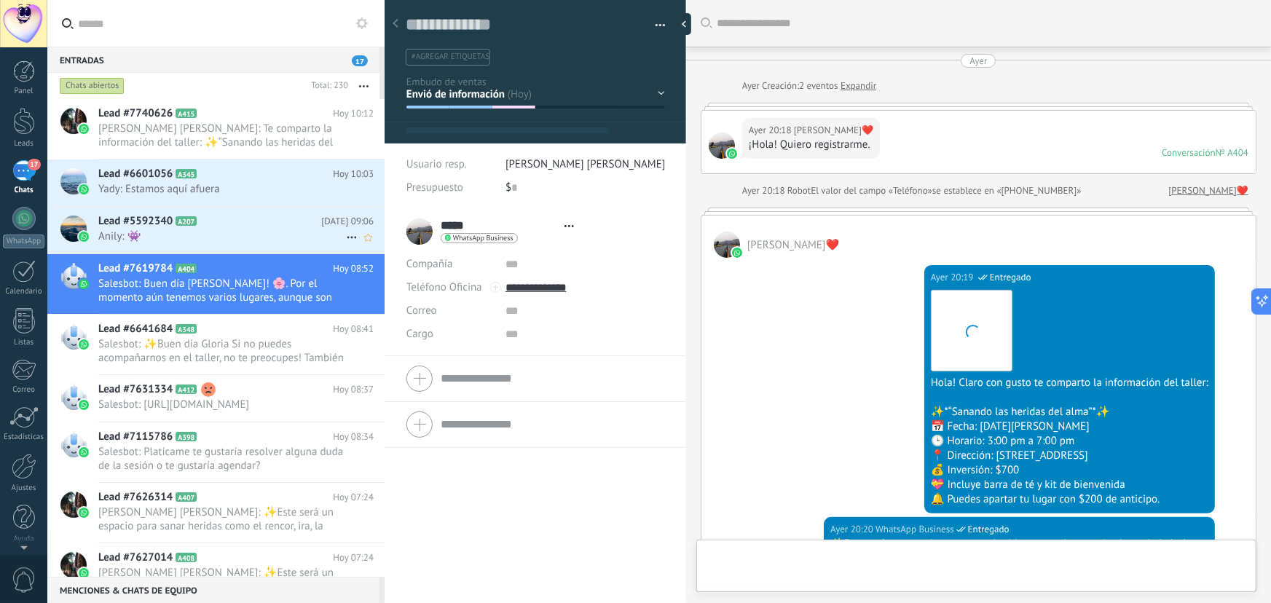
click at [220, 235] on span "Anily: 👾" at bounding box center [222, 236] width 248 height 14
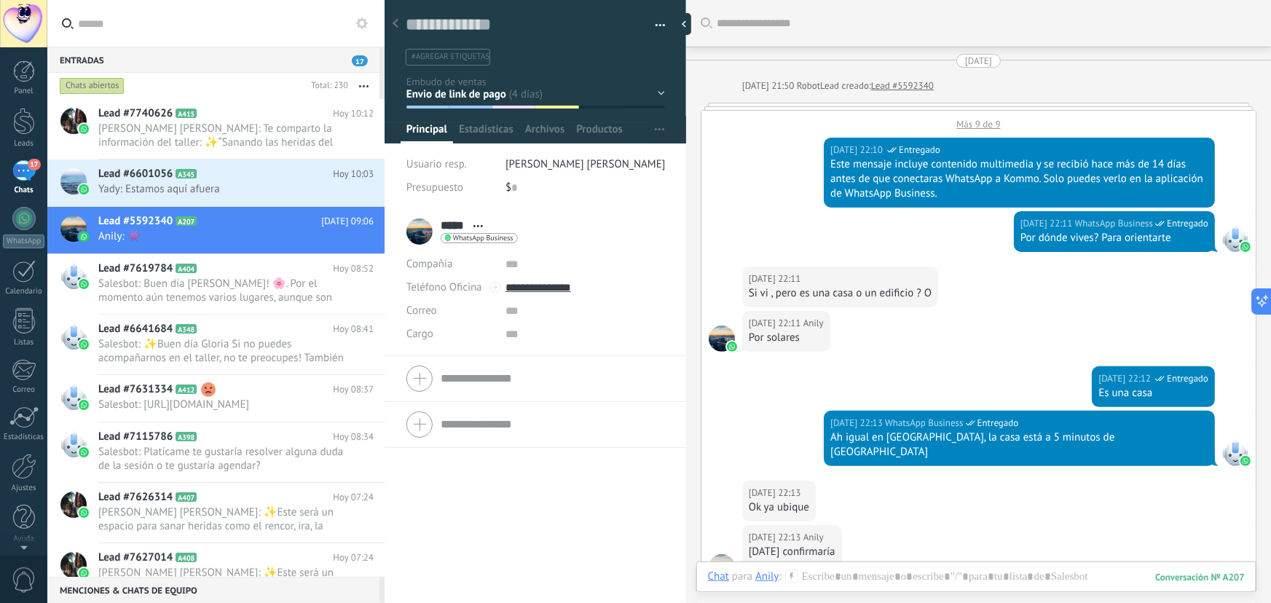
scroll to position [2976, 0]
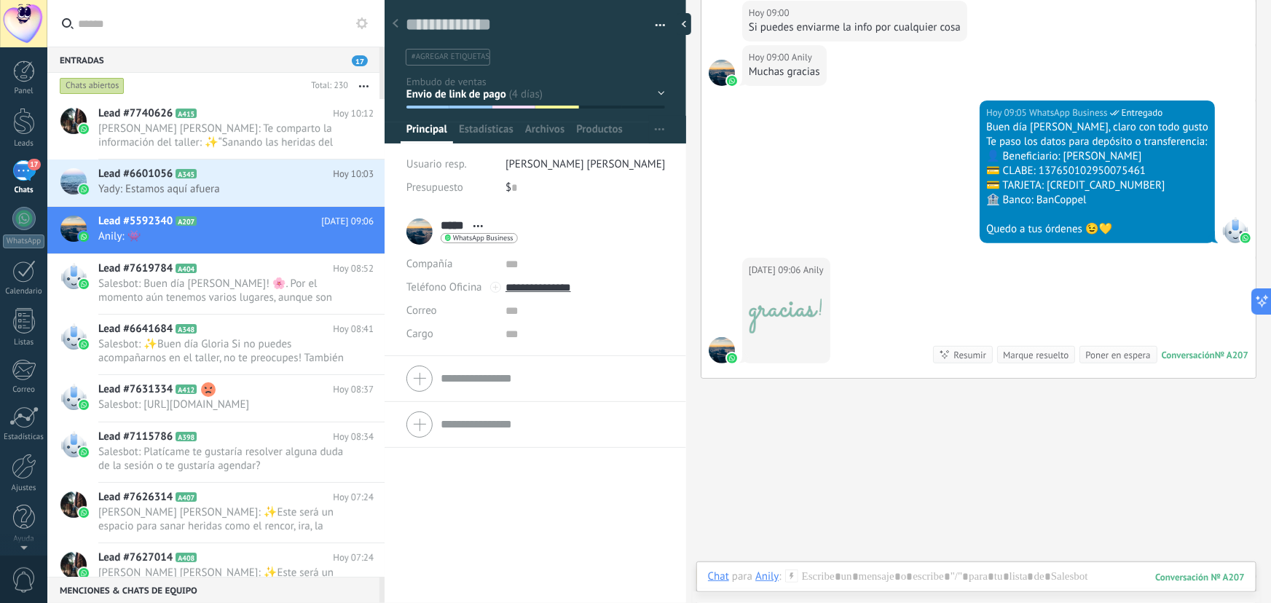
click at [1012, 348] on div "Marque resuelto" at bounding box center [1036, 355] width 66 height 14
click at [1024, 348] on div "Marque resuelto" at bounding box center [1036, 355] width 66 height 14
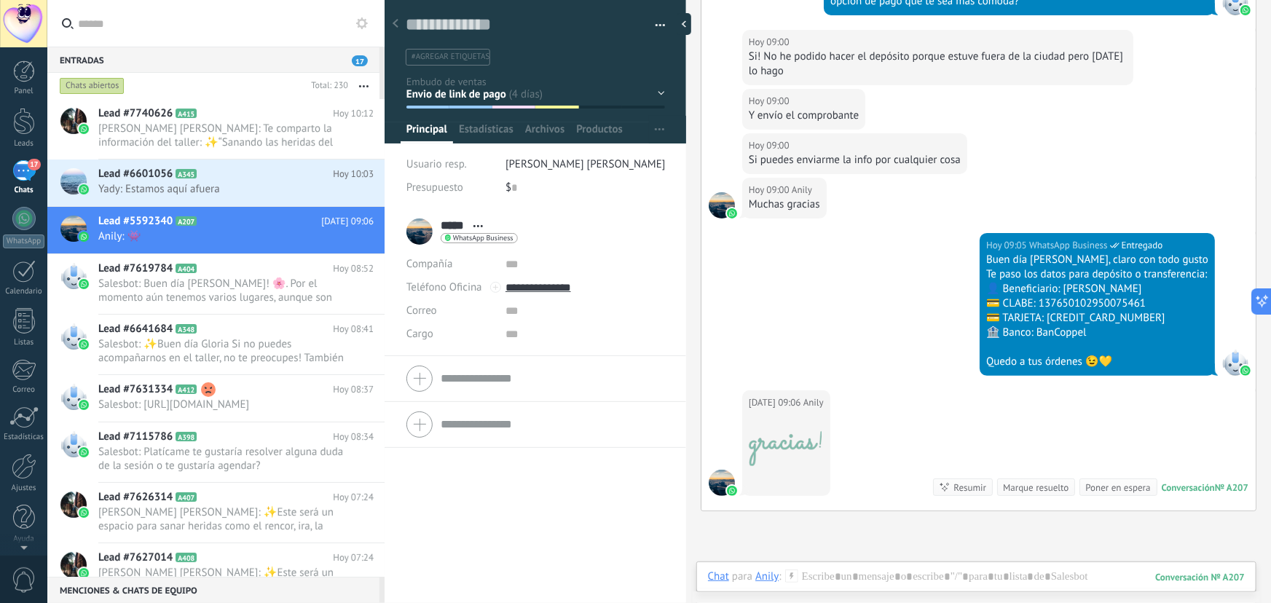
scroll to position [2989, 0]
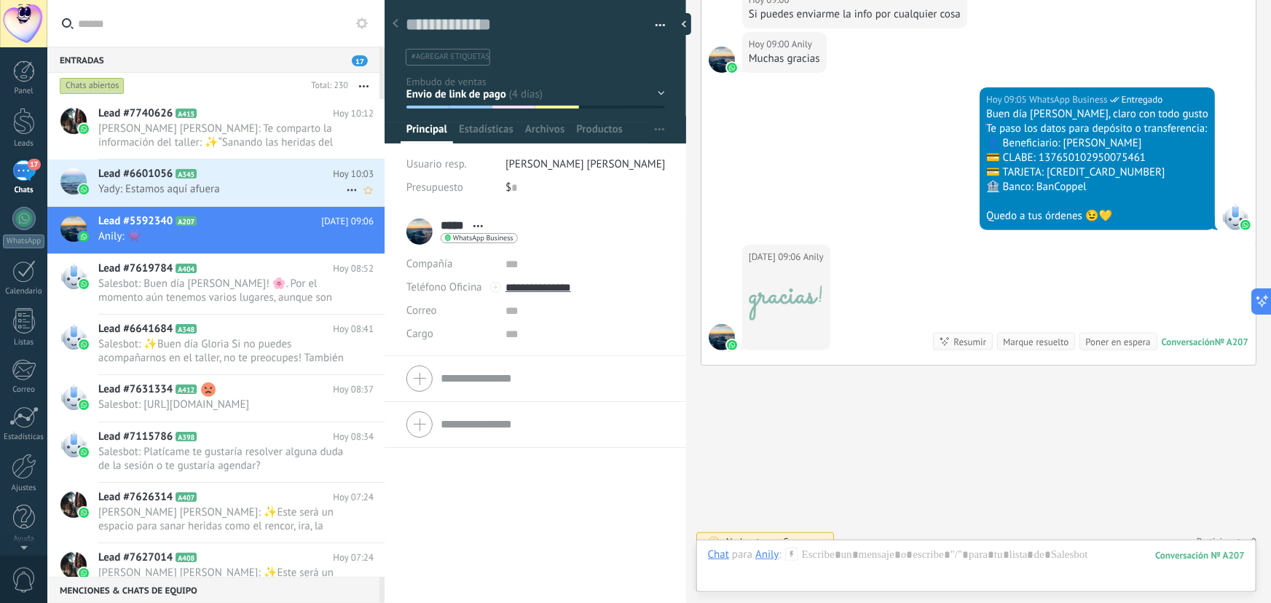
click at [153, 187] on span "Yady: Estamos aquí afuera" at bounding box center [222, 189] width 248 height 14
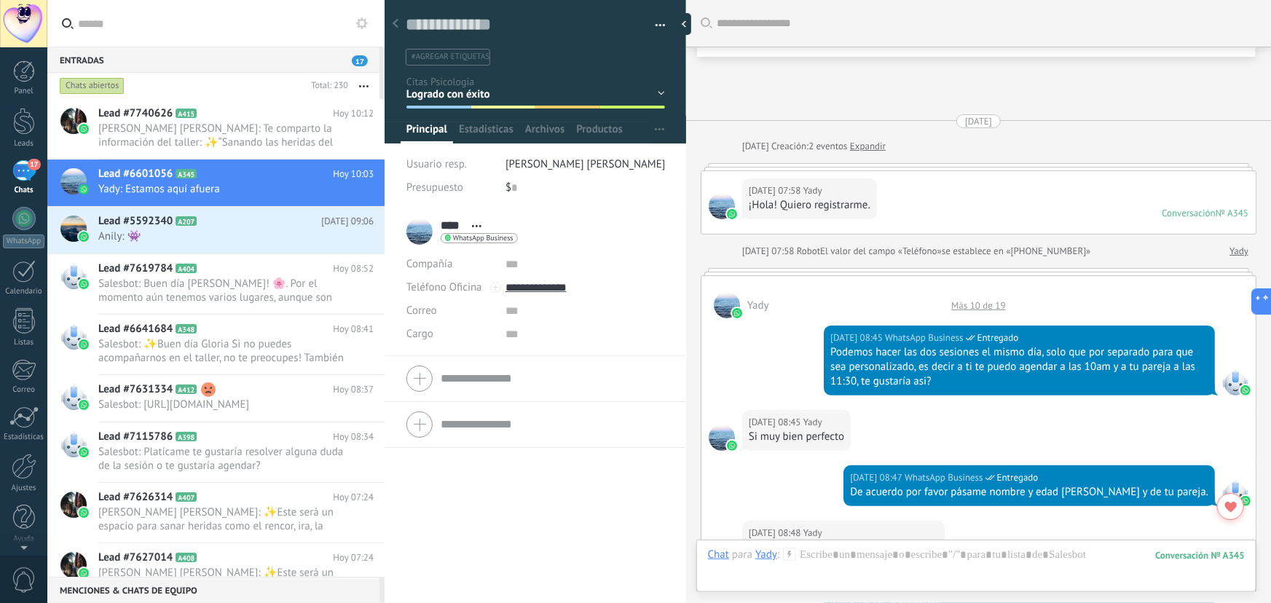
scroll to position [1234, 0]
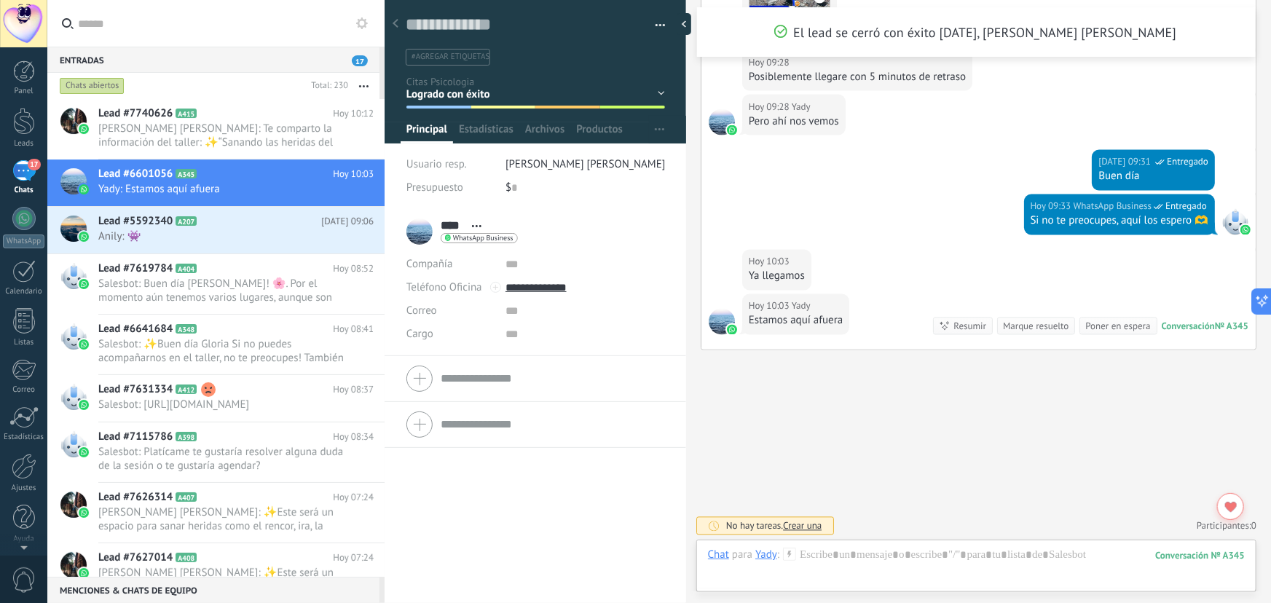
click at [1013, 325] on div "Marque resuelto" at bounding box center [1036, 327] width 66 height 14
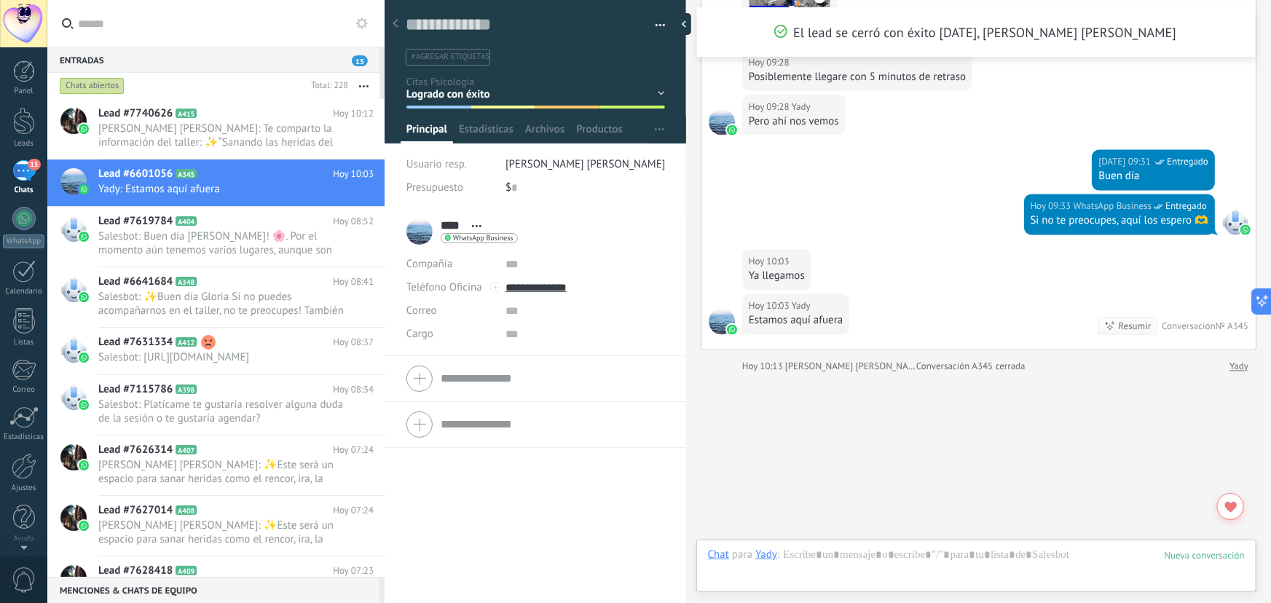
scroll to position [1259, 0]
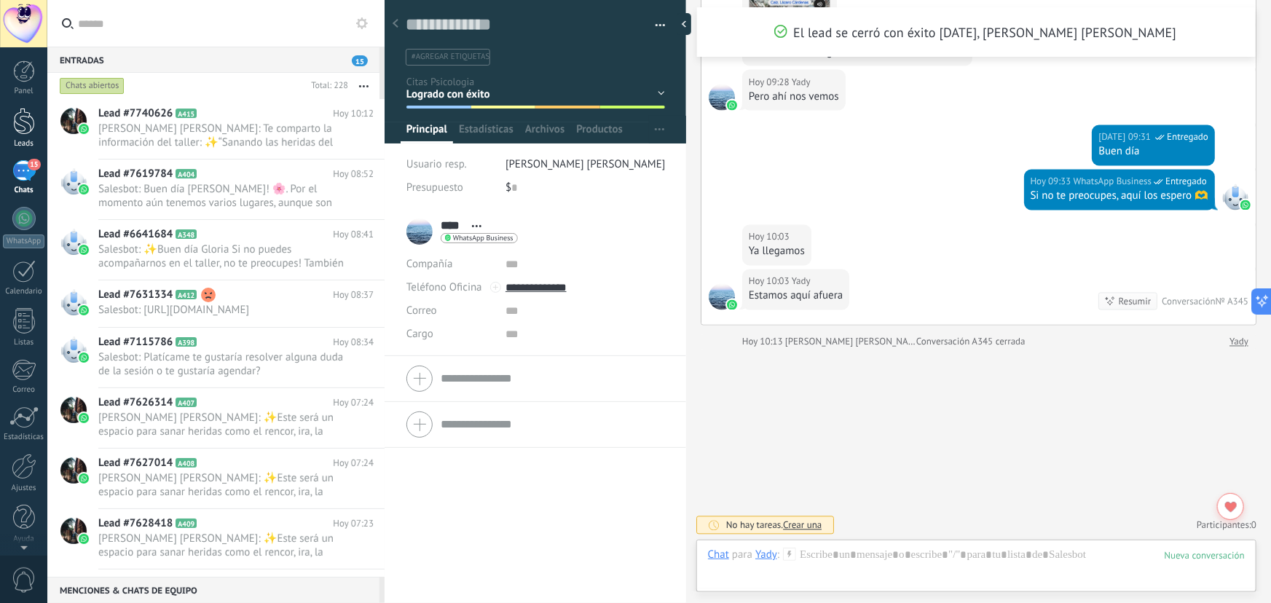
click at [16, 125] on div at bounding box center [24, 121] width 22 height 27
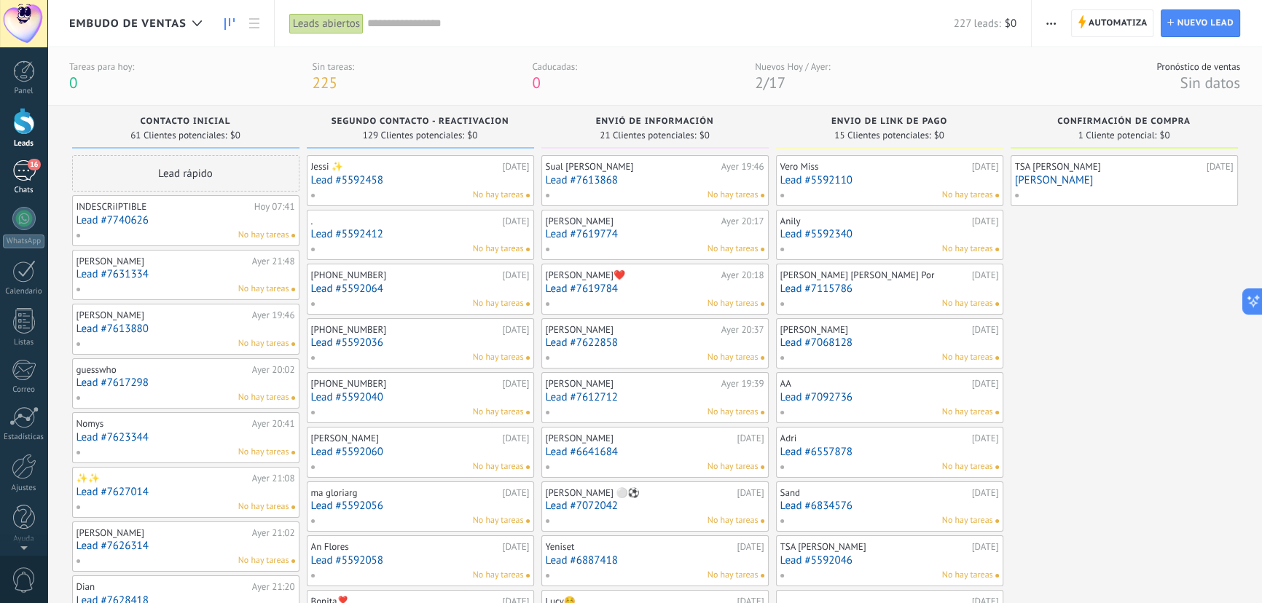
click at [21, 165] on div "16" at bounding box center [23, 170] width 23 height 21
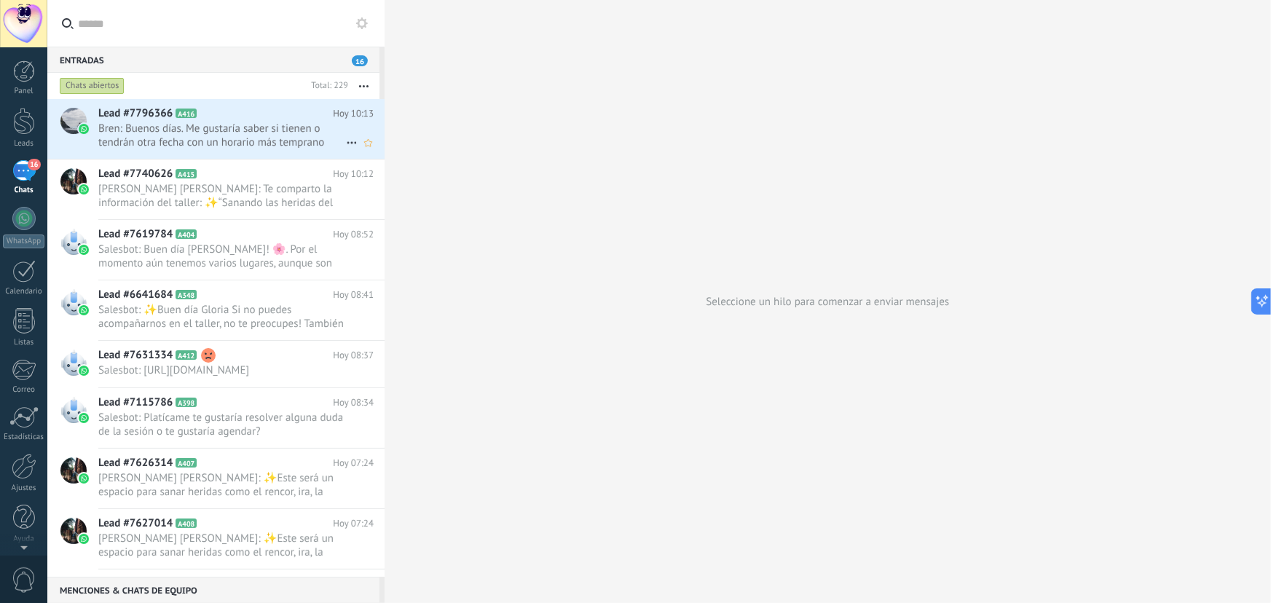
click at [211, 132] on span "Bren: Buenos días. Me gustaría saber si tienen o tendrán otra fecha con un hora…" at bounding box center [222, 136] width 248 height 28
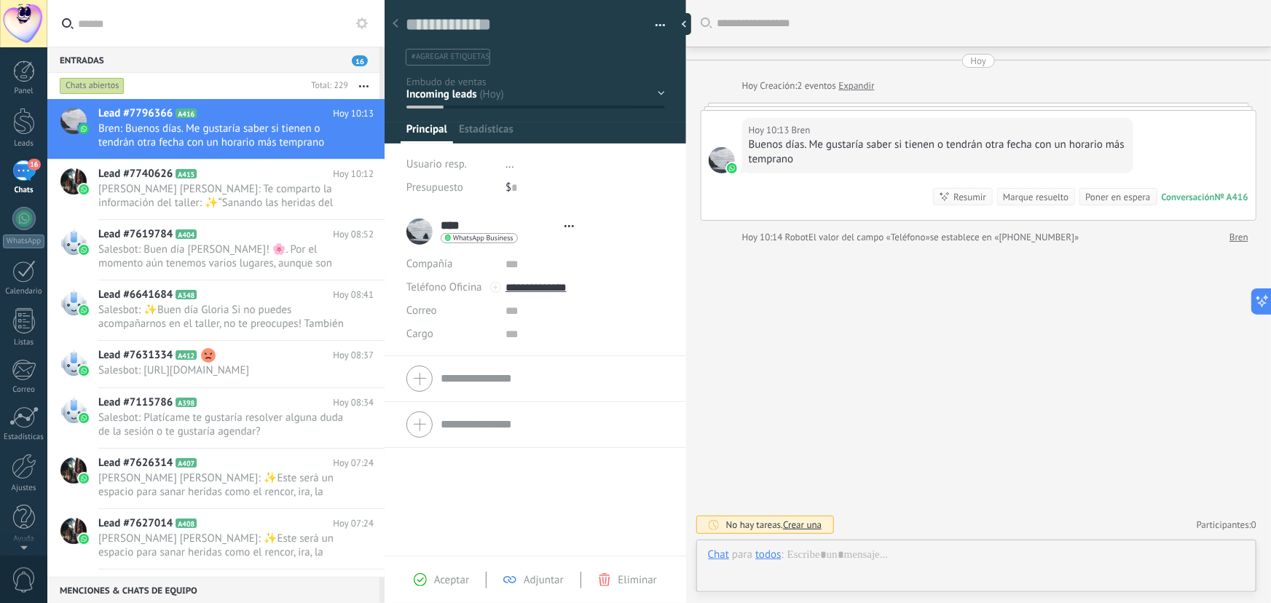
type textarea "**********"
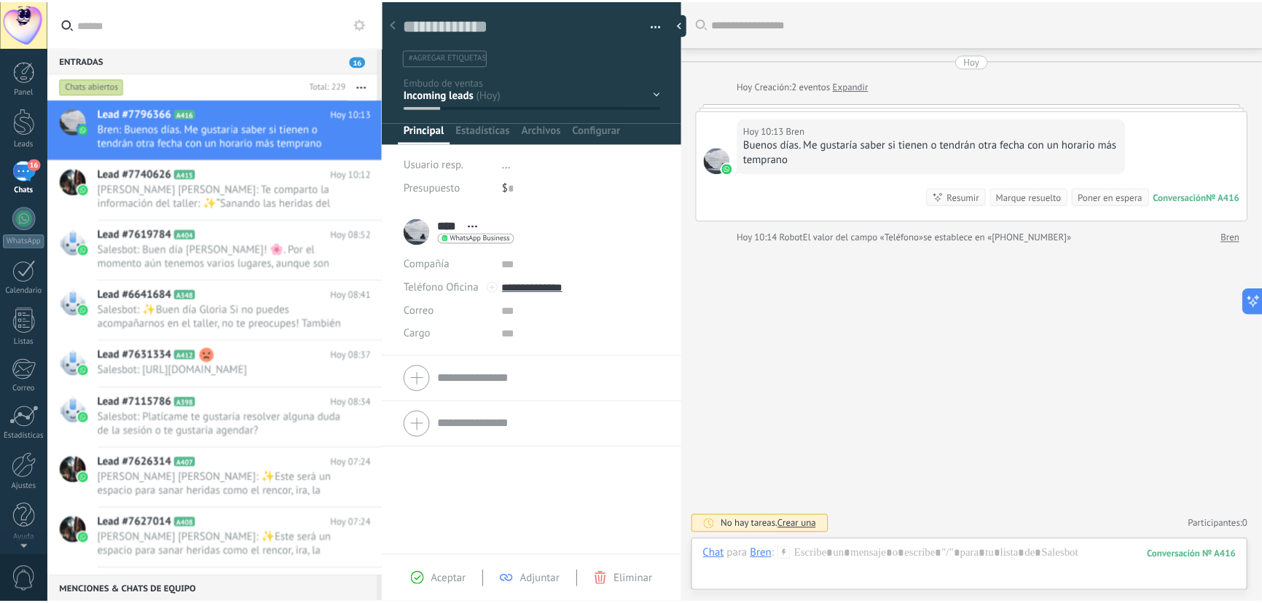
scroll to position [22, 0]
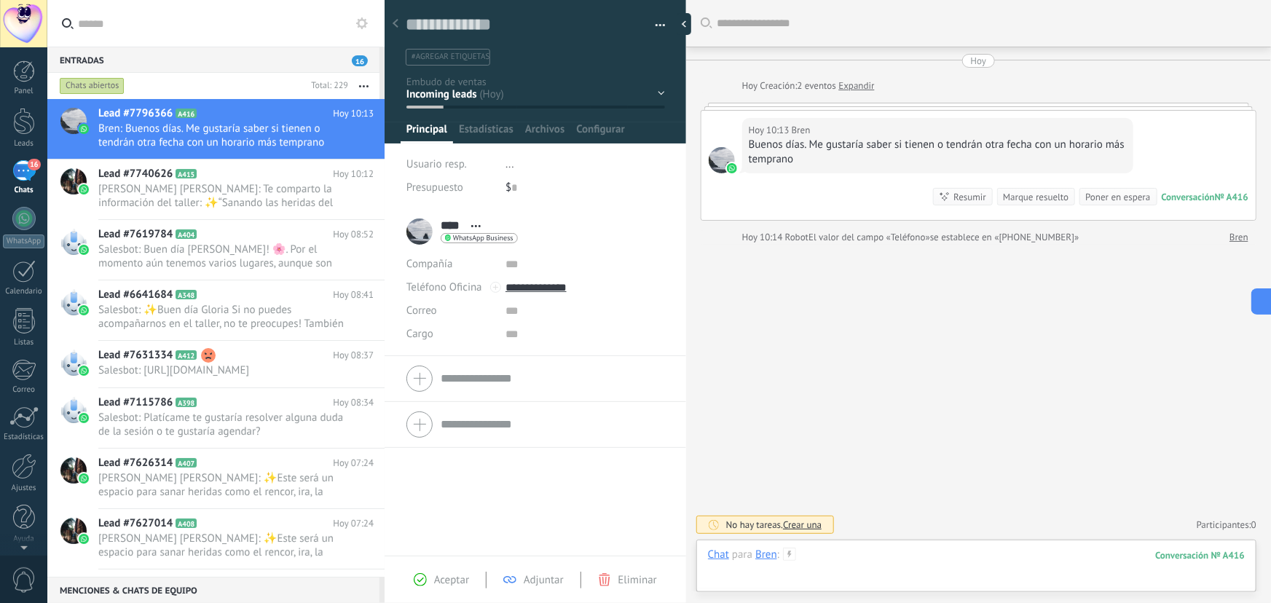
click at [829, 555] on div at bounding box center [976, 570] width 537 height 44
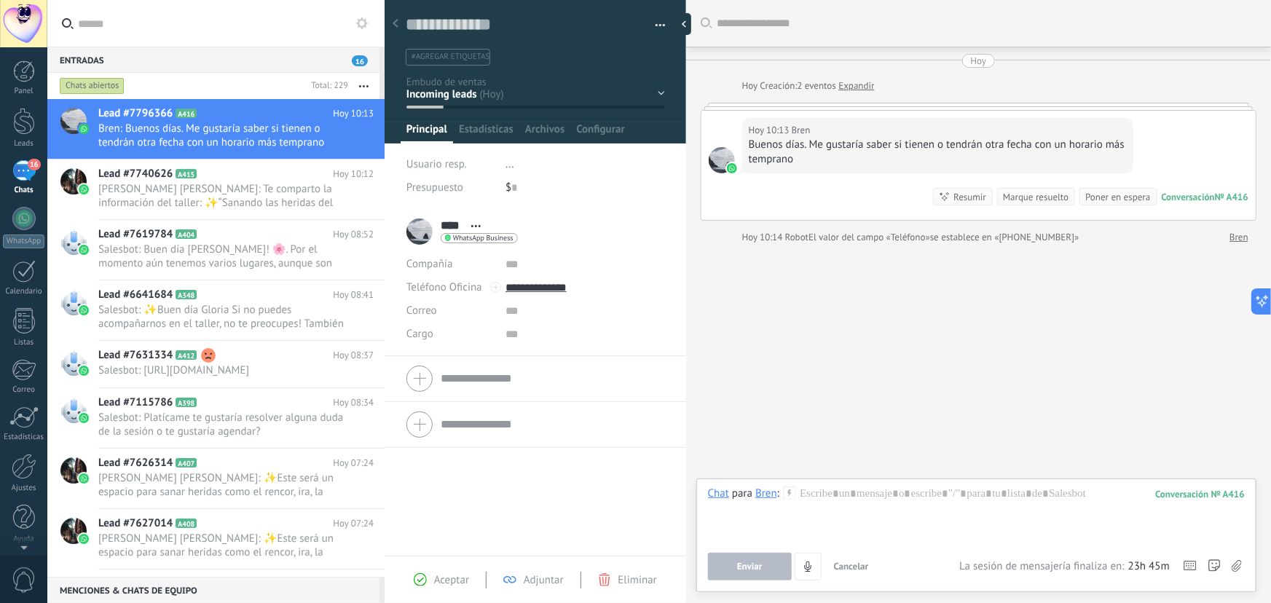
click at [849, 87] on link "Expandir" at bounding box center [856, 86] width 36 height 15
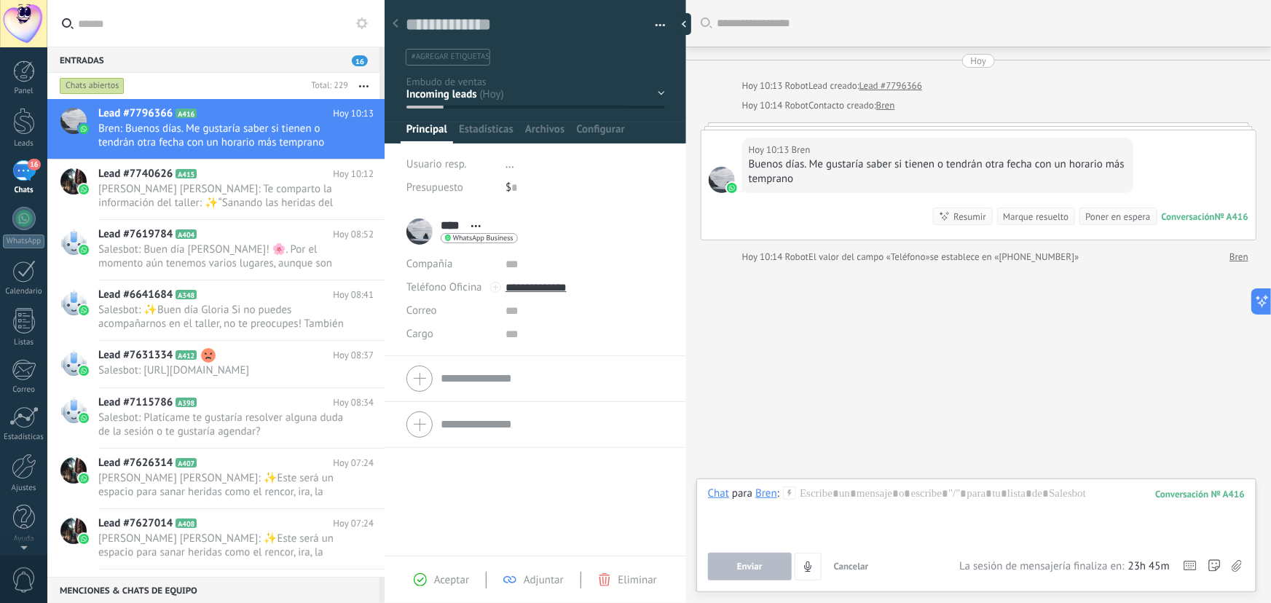
click at [857, 127] on div at bounding box center [979, 125] width 556 height 7
click at [815, 500] on div at bounding box center [976, 514] width 537 height 55
click at [854, 500] on div "**********" at bounding box center [977, 514] width 538 height 55
click at [0, 0] on lt-span "* * *" at bounding box center [0, 0] width 0 height 0
click at [911, 492] on div "**********" at bounding box center [977, 514] width 538 height 55
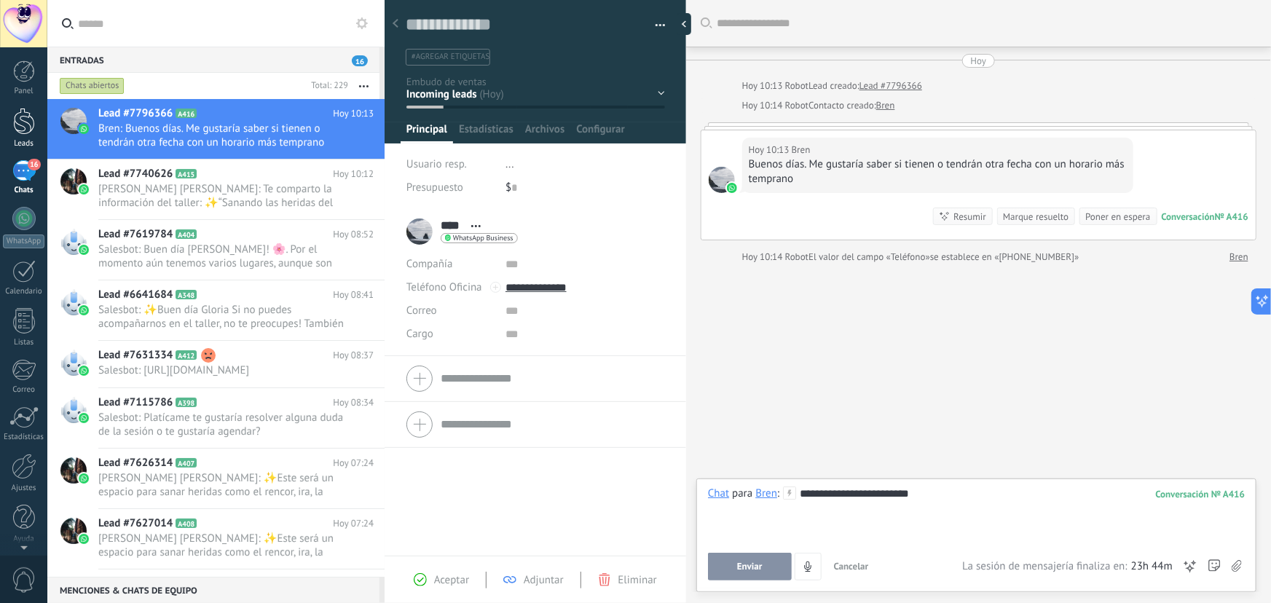
click at [21, 135] on link "Leads" at bounding box center [23, 128] width 47 height 41
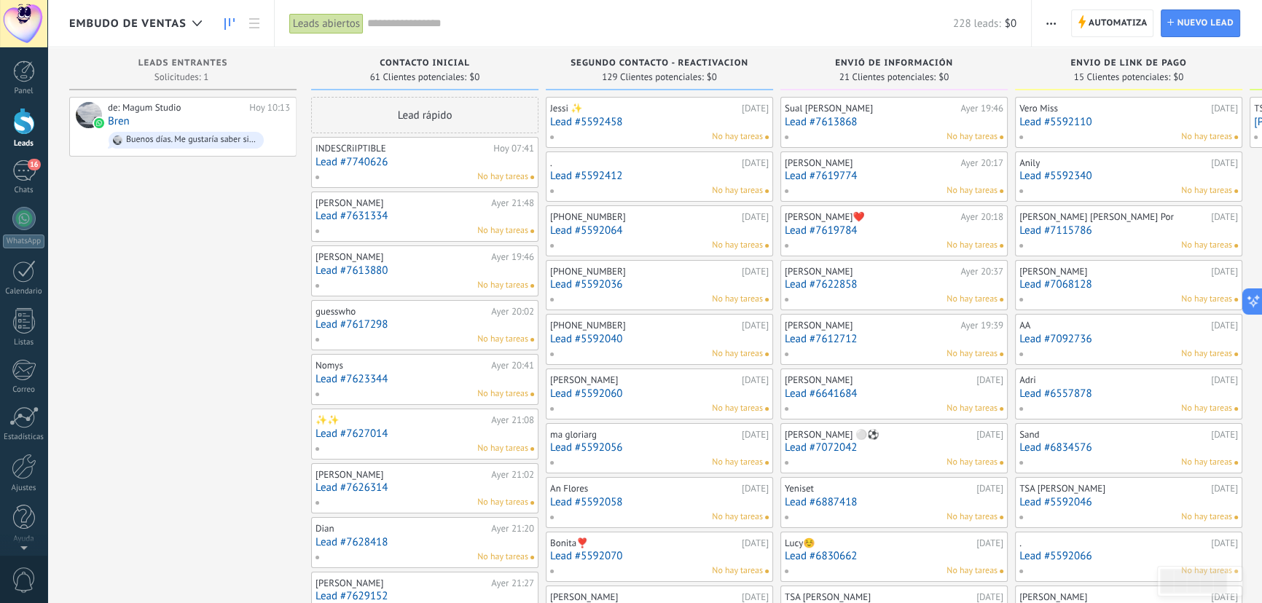
click at [390, 20] on input "text" at bounding box center [660, 23] width 586 height 15
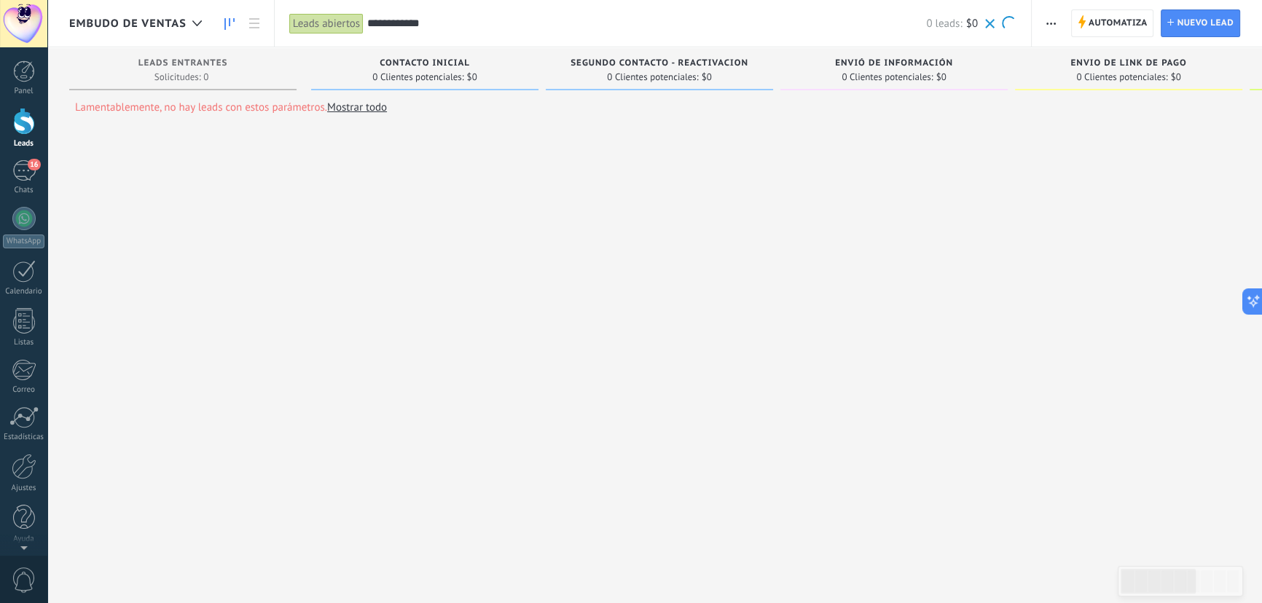
click at [397, 25] on input "**********" at bounding box center [646, 23] width 559 height 15
click at [395, 25] on input "**********" at bounding box center [646, 23] width 559 height 15
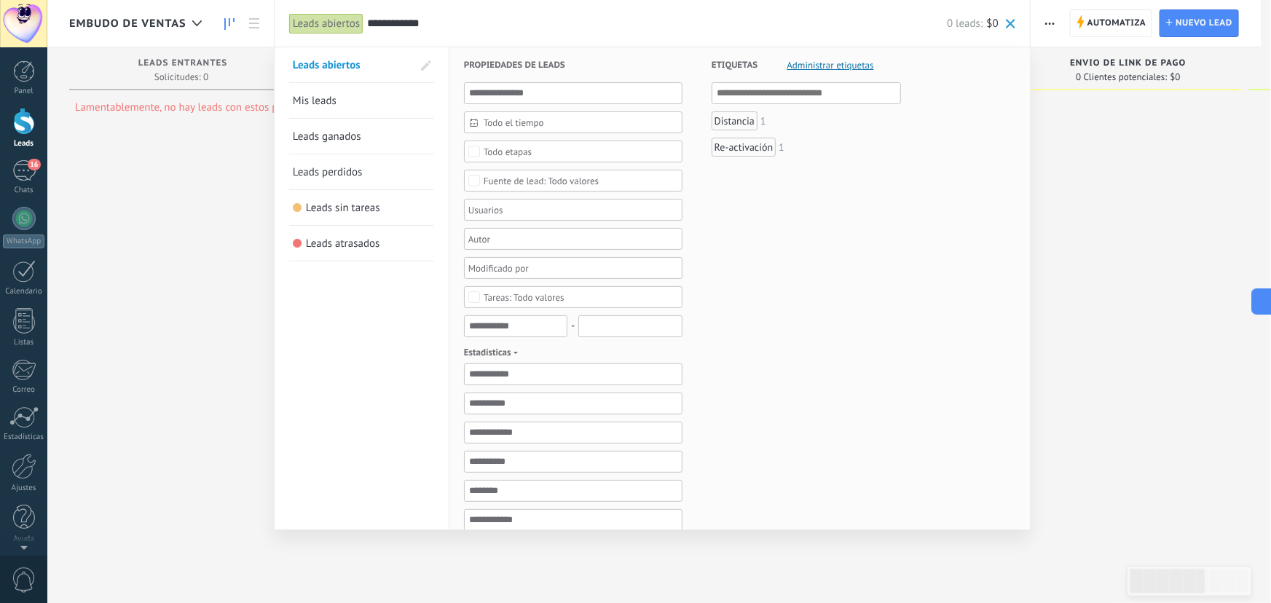
click at [424, 25] on input "**********" at bounding box center [657, 23] width 580 height 15
drag, startPoint x: 424, startPoint y: 25, endPoint x: 372, endPoint y: 21, distance: 52.6
click at [372, 21] on input "**********" at bounding box center [657, 23] width 580 height 15
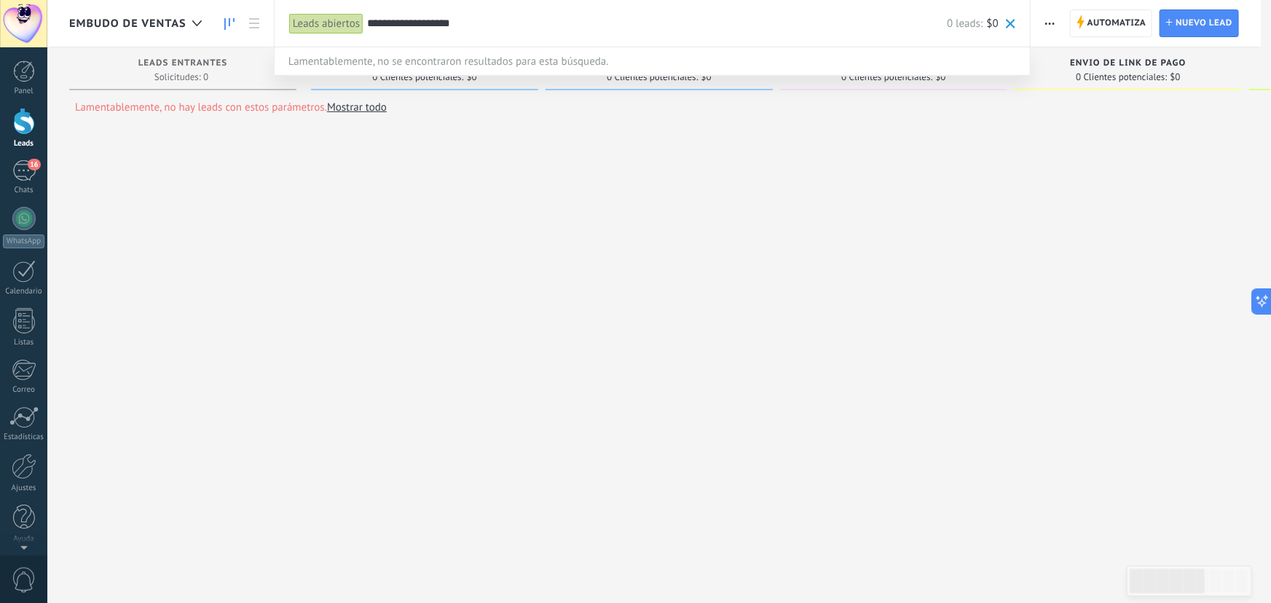
type input "**********"
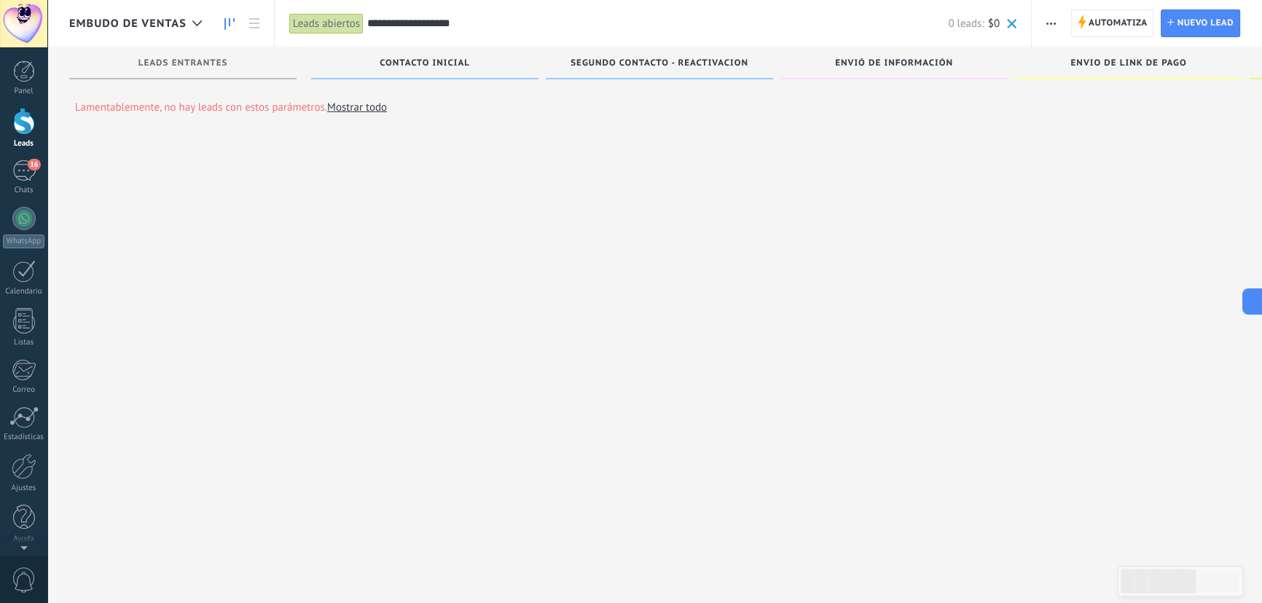
click at [336, 25] on div "Leads abiertos" at bounding box center [326, 23] width 74 height 21
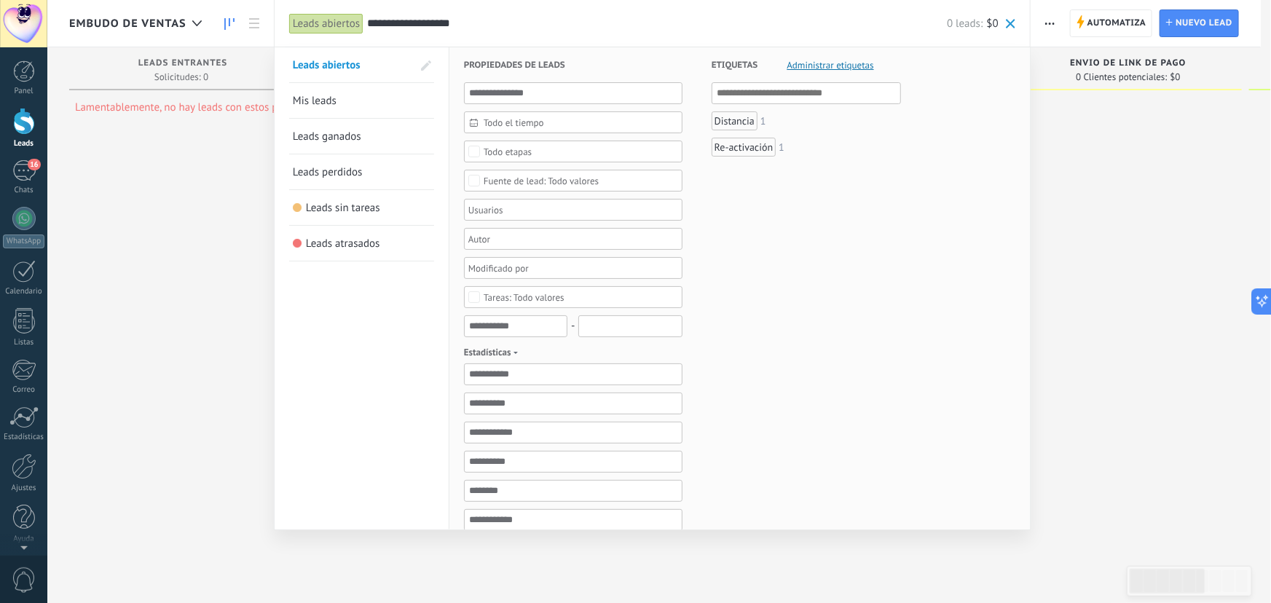
drag, startPoint x: 326, startPoint y: 95, endPoint x: 334, endPoint y: 77, distance: 19.5
click at [326, 95] on span "Mis leads" at bounding box center [315, 101] width 44 height 14
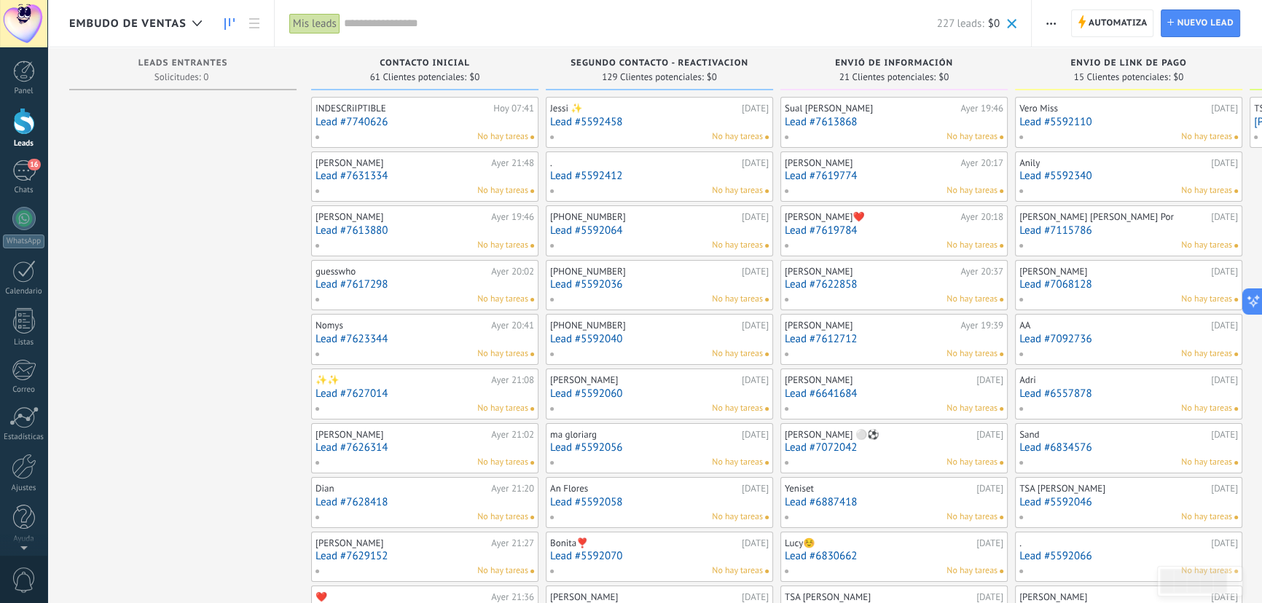
click at [449, 24] on input "text" at bounding box center [640, 23] width 593 height 15
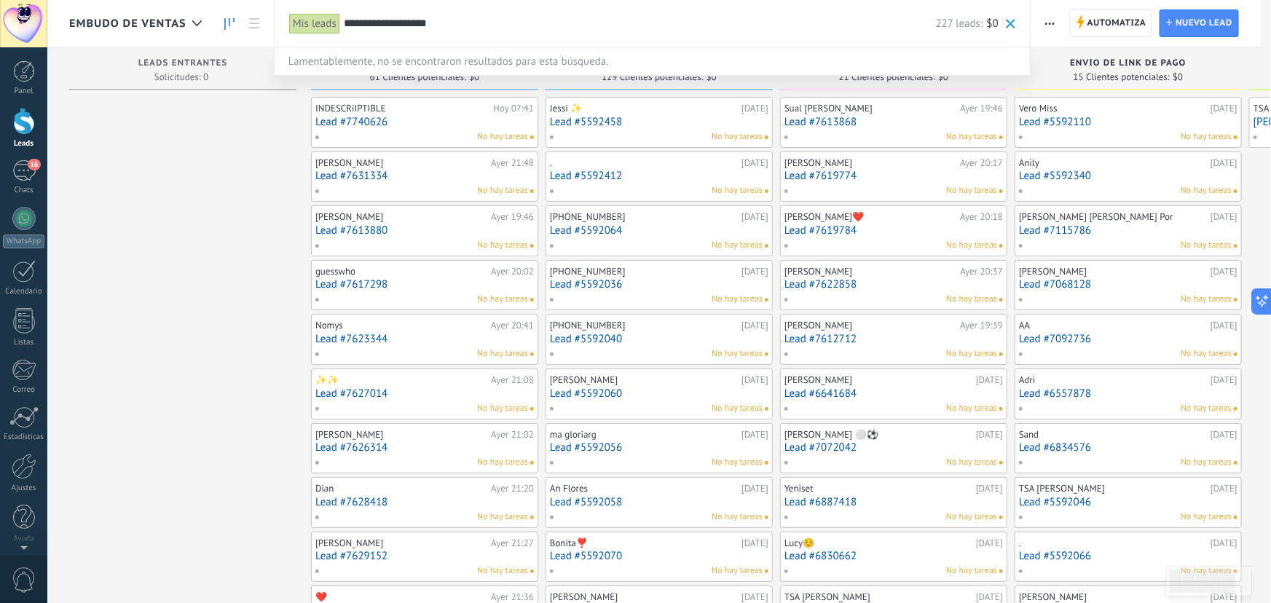
type input "**********"
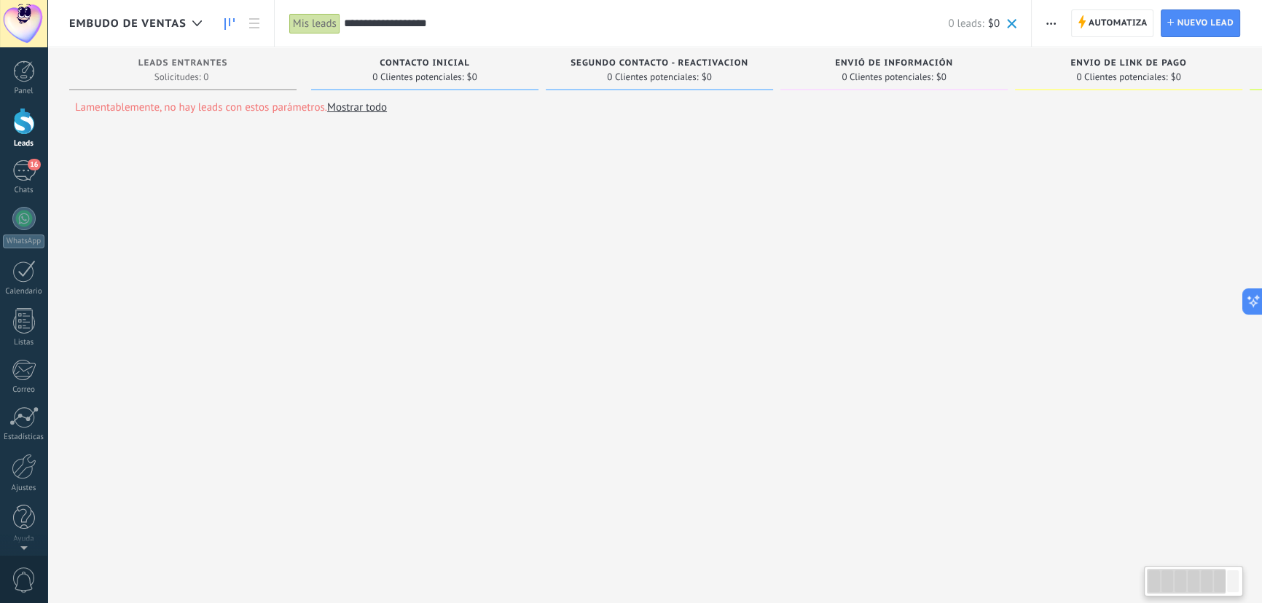
click at [360, 109] on link "Mostrar todo" at bounding box center [357, 108] width 60 height 14
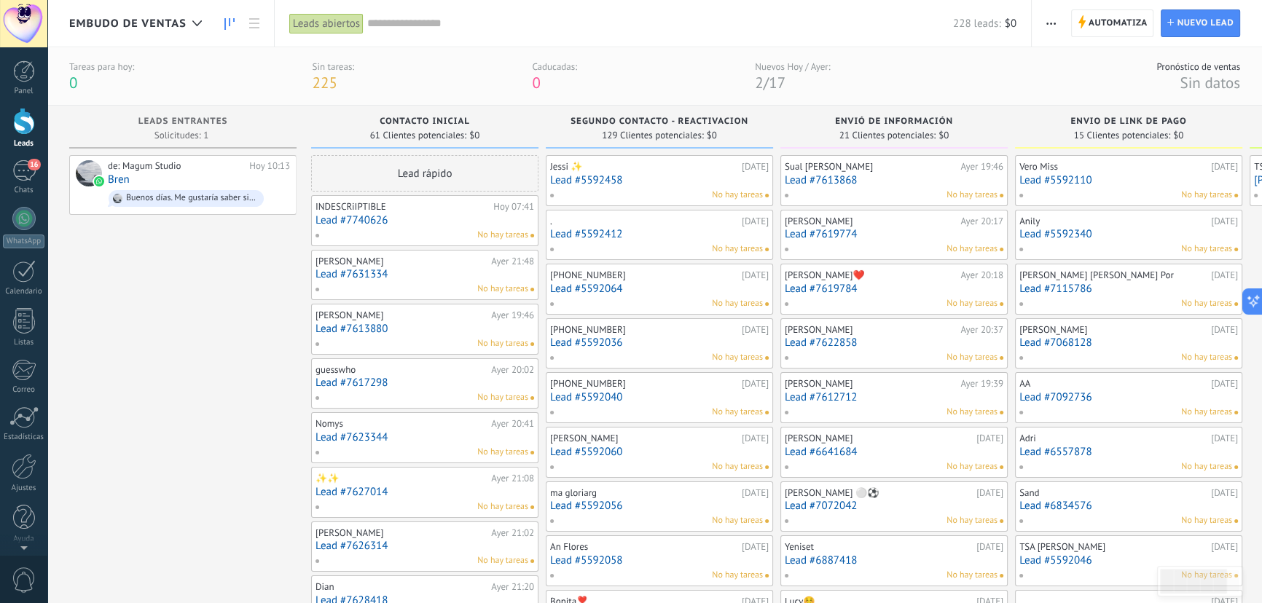
click at [420, 25] on input "text" at bounding box center [660, 23] width 586 height 15
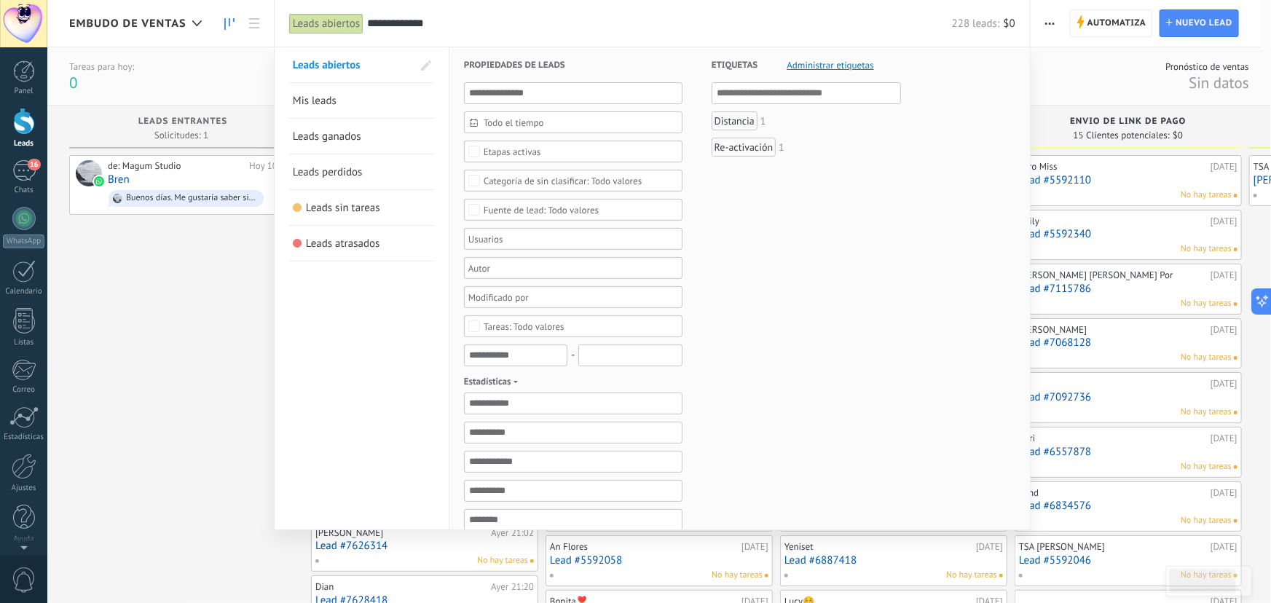
type input "**********"
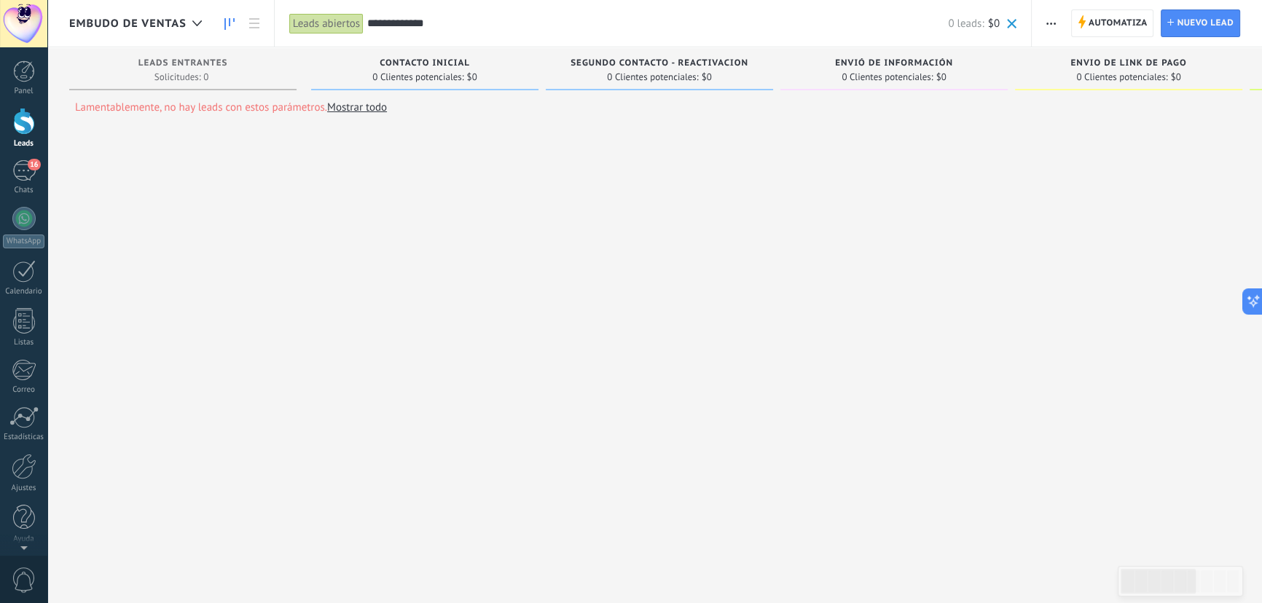
click at [334, 21] on div "Leads abiertos" at bounding box center [326, 23] width 74 height 21
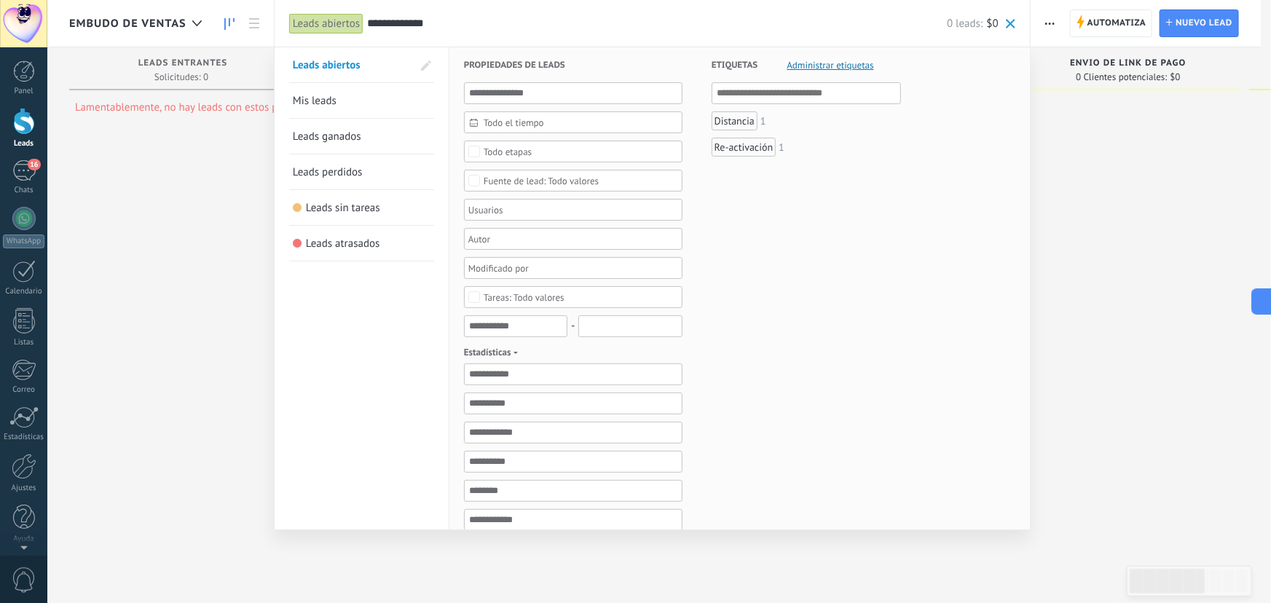
click at [340, 134] on span "Leads ganados" at bounding box center [327, 137] width 68 height 14
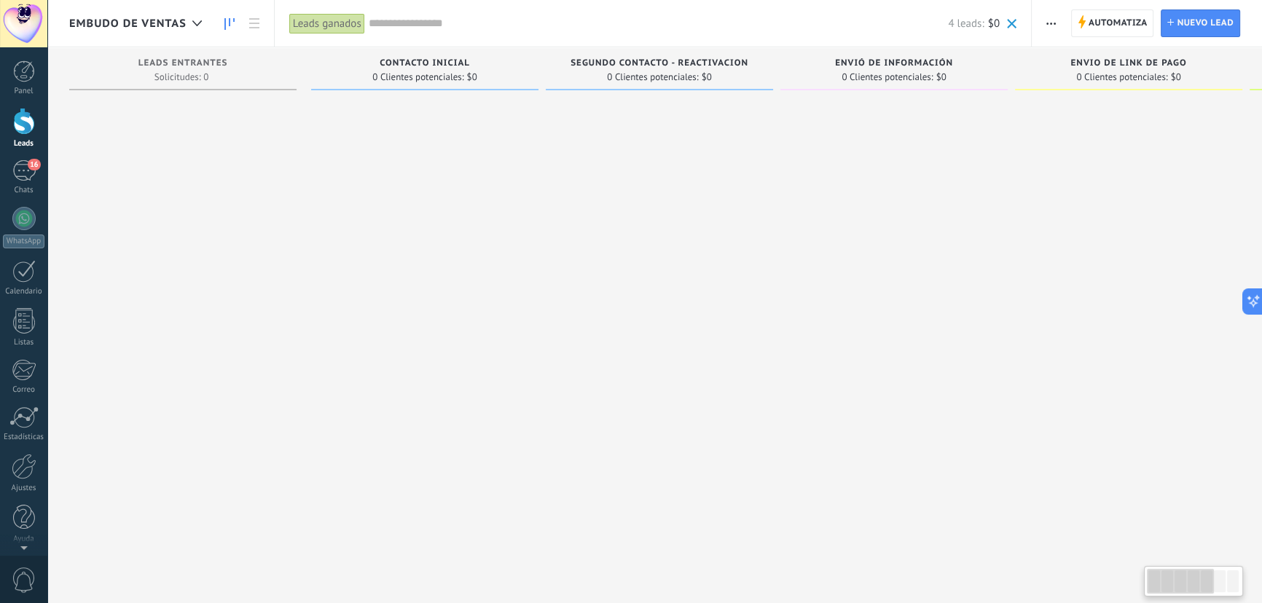
click at [181, 18] on span "Embudo de ventas" at bounding box center [127, 24] width 117 height 14
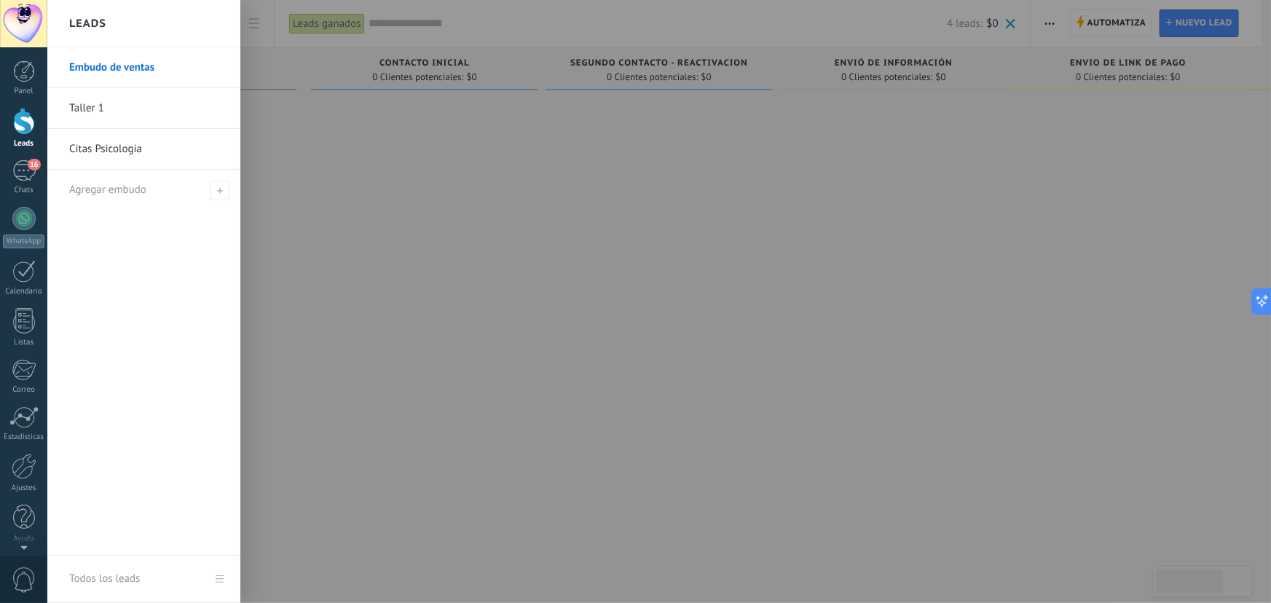
click at [135, 141] on link "Citas Psicologia" at bounding box center [147, 149] width 157 height 41
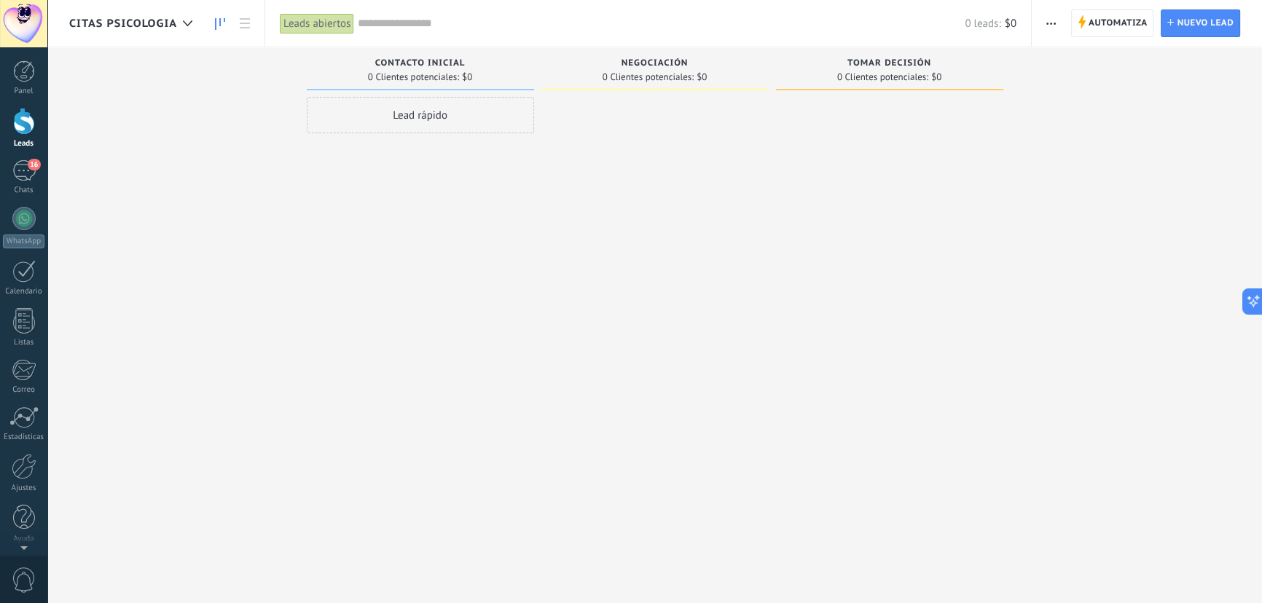
click at [342, 21] on div "Leads abiertos" at bounding box center [317, 23] width 74 height 21
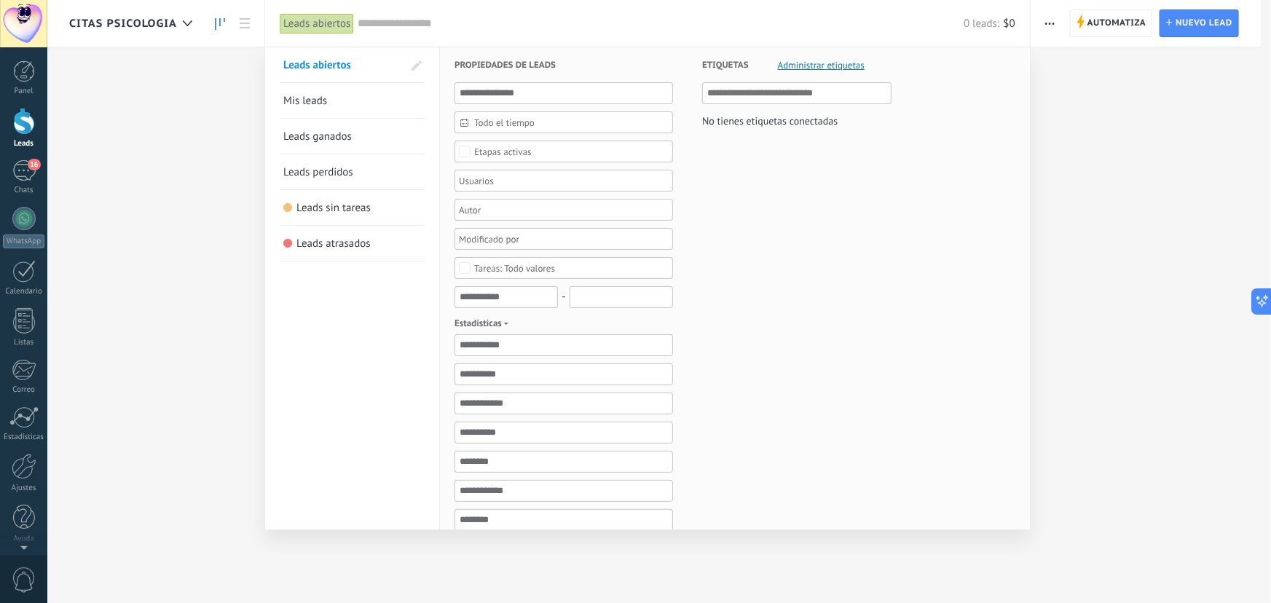
click at [338, 25] on div "Leads abiertos" at bounding box center [317, 23] width 74 height 21
click at [329, 130] on span "Leads ganados" at bounding box center [317, 137] width 68 height 14
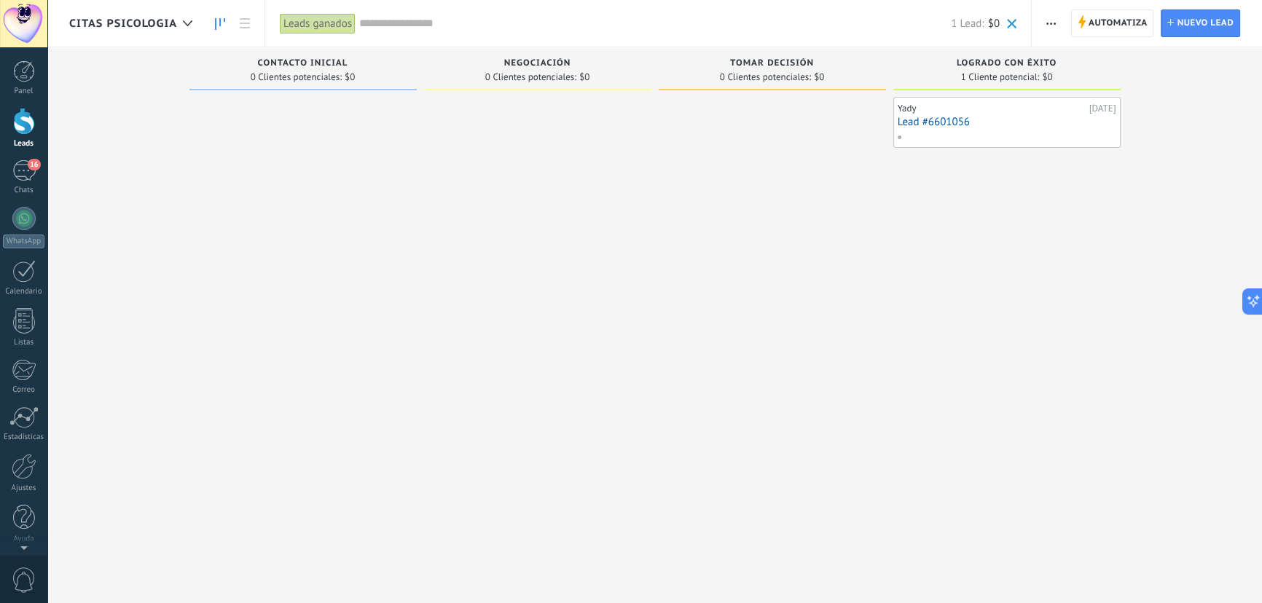
click at [964, 119] on link "Lead #6601056" at bounding box center [1006, 122] width 219 height 12
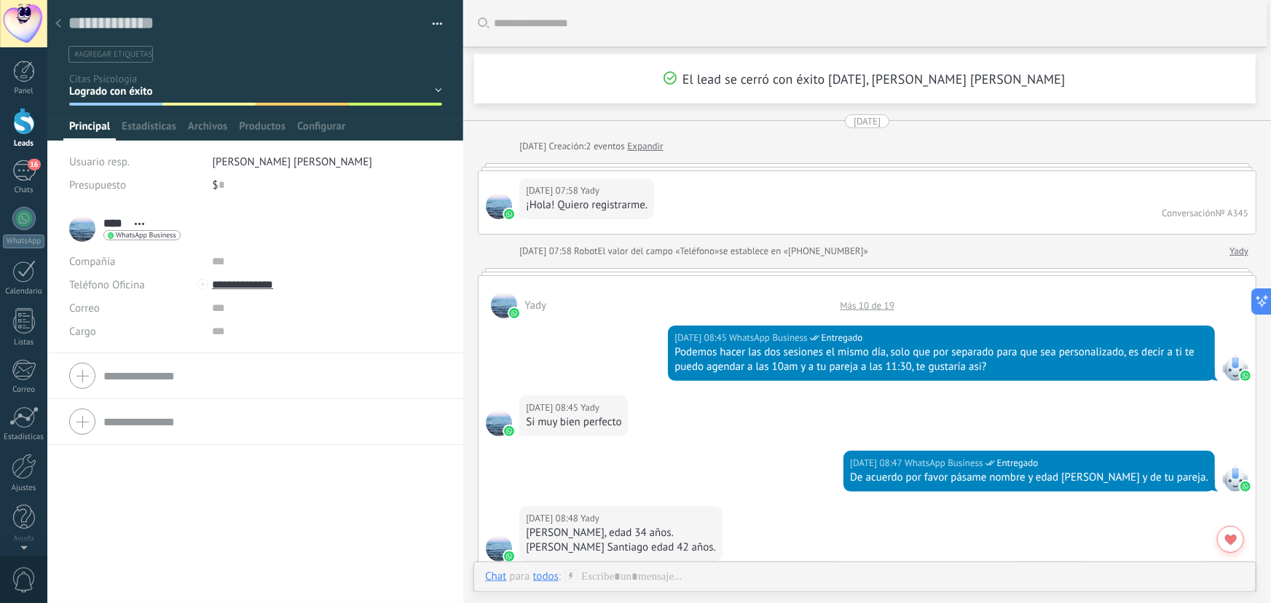
click at [871, 302] on div "Más 10 de 19" at bounding box center [867, 305] width 69 height 12
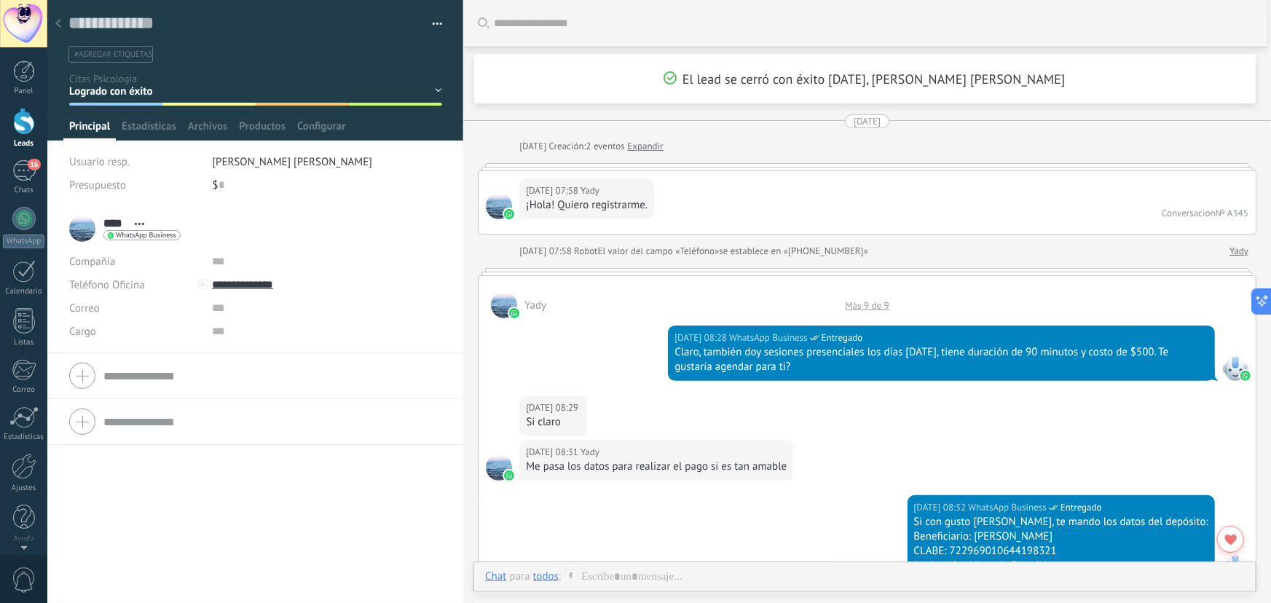
click at [864, 307] on div "Más 9 de 9" at bounding box center [867, 305] width 58 height 12
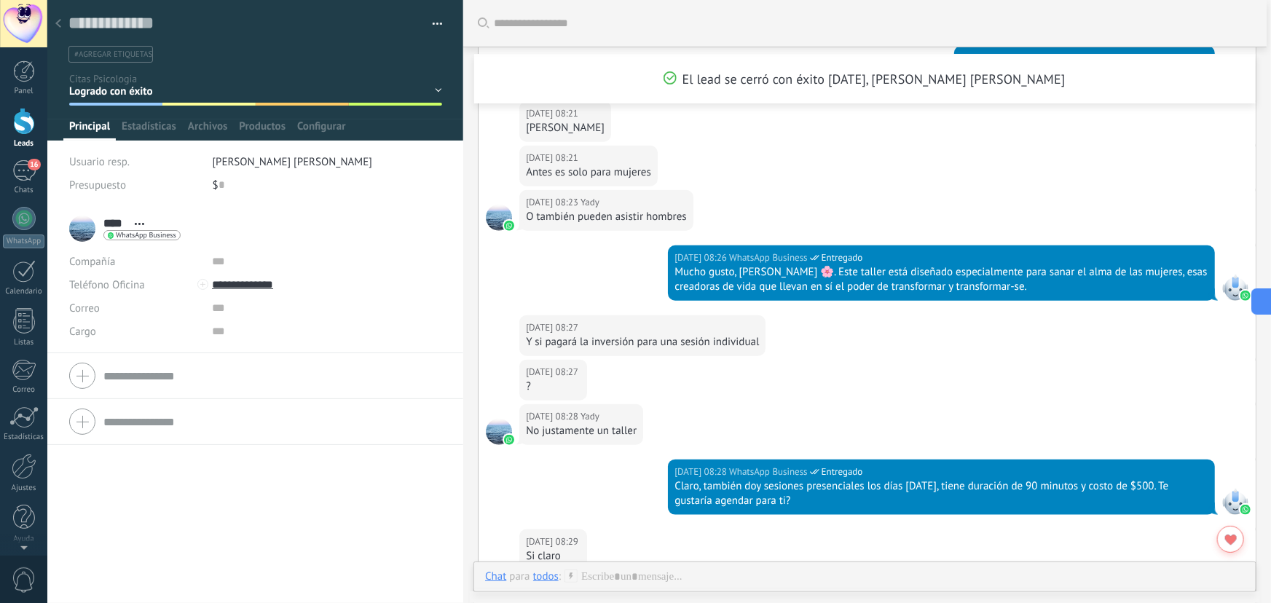
scroll to position [613, 0]
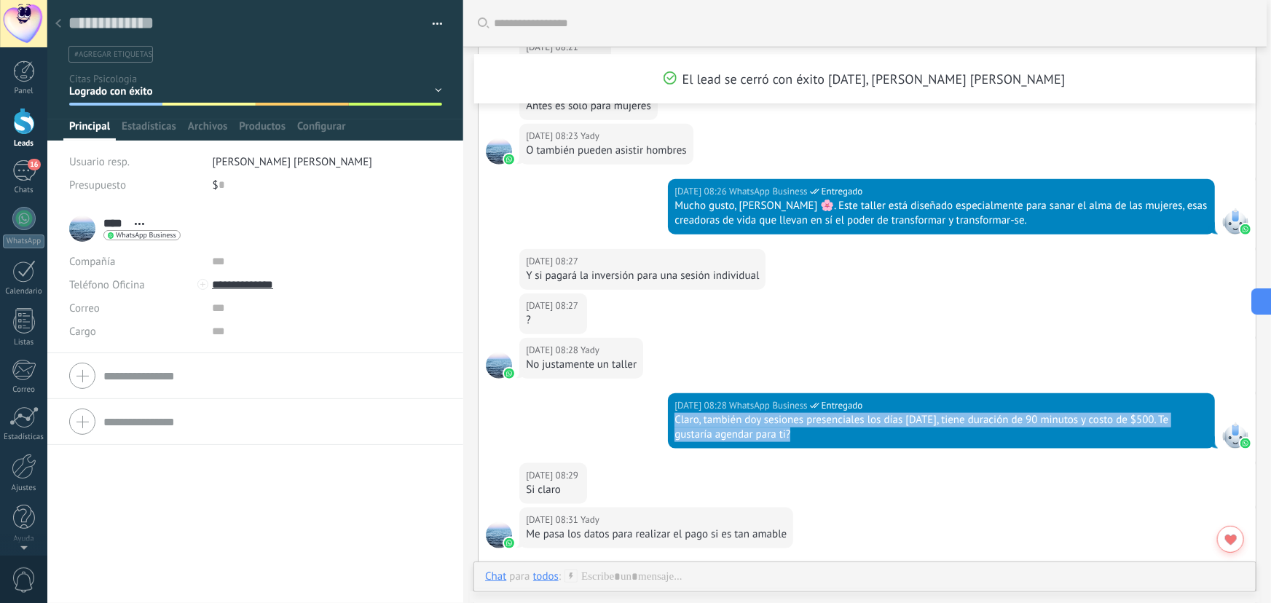
drag, startPoint x: 676, startPoint y: 420, endPoint x: 795, endPoint y: 438, distance: 120.1
click at [795, 438] on div "Claro, también doy sesiones presenciales los días martes, tiene duración de 90 …" at bounding box center [942, 427] width 534 height 29
copy div "Claro, también doy sesiones presenciales los días martes, tiene duración de 90 …"
click at [17, 173] on div "16" at bounding box center [23, 170] width 23 height 21
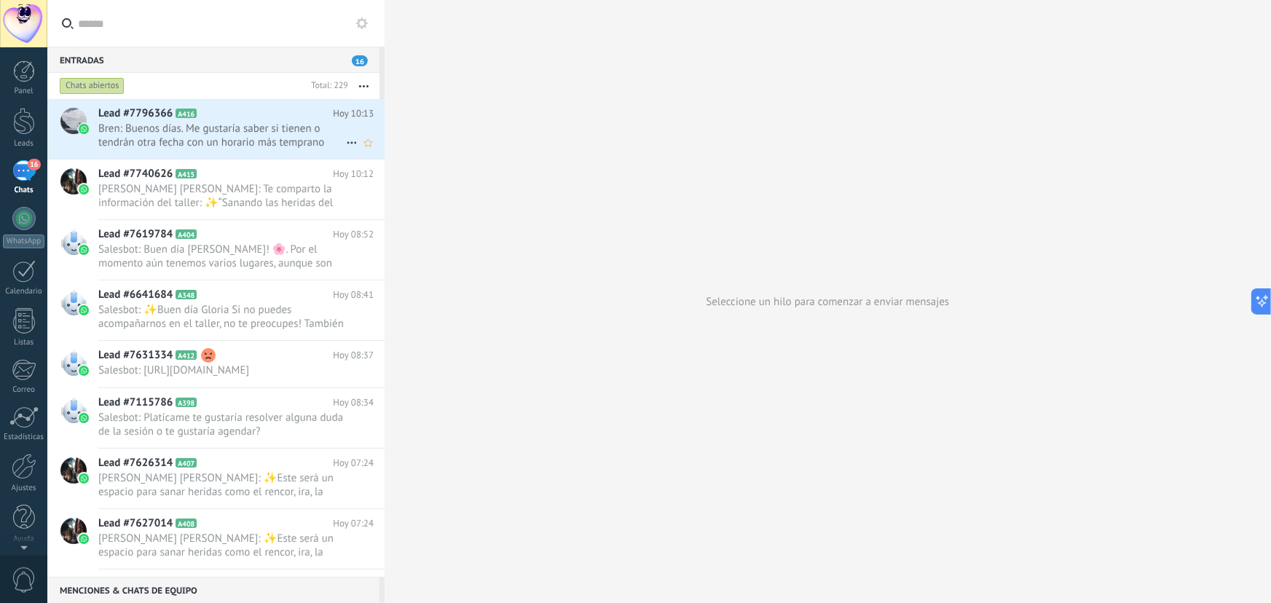
click at [172, 130] on span "Bren: Buenos días. Me gustaría saber si tienen o tendrán otra fecha con un hora…" at bounding box center [222, 136] width 248 height 28
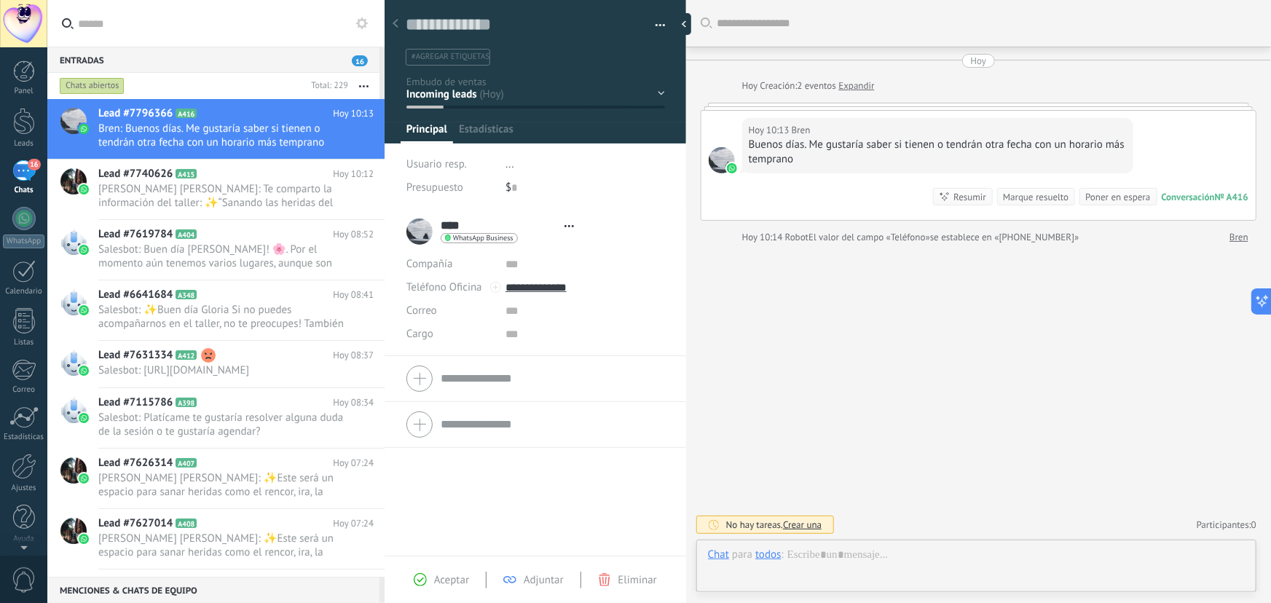
type textarea "**********"
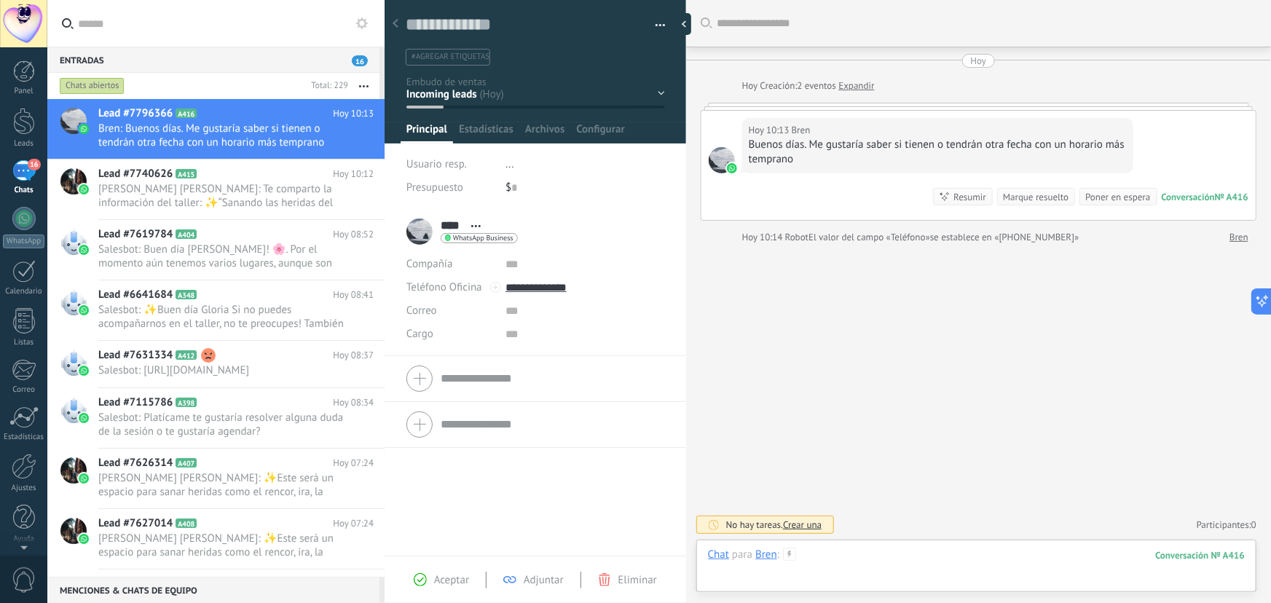
click at [846, 553] on div at bounding box center [976, 570] width 537 height 44
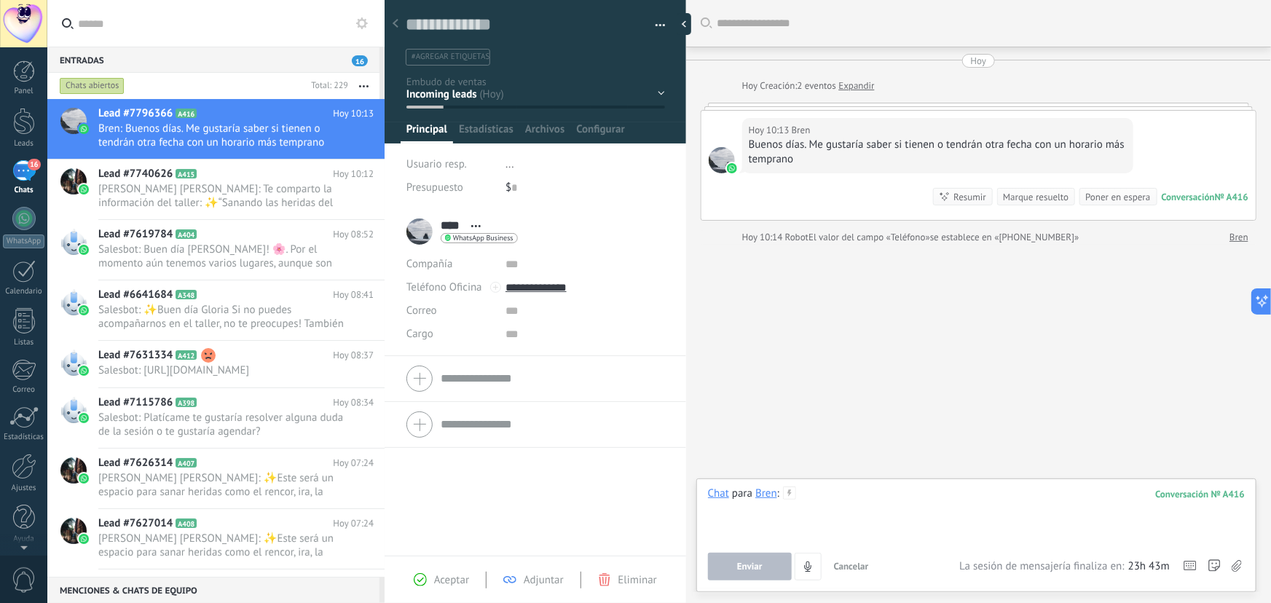
click at [838, 500] on div at bounding box center [976, 514] width 537 height 55
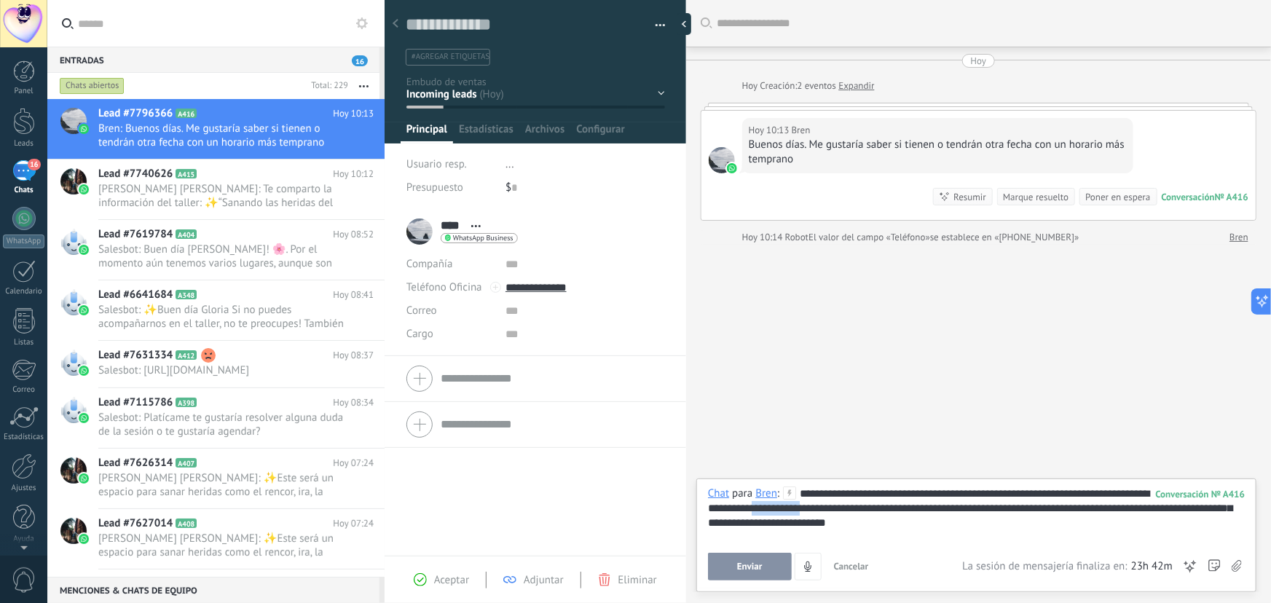
drag, startPoint x: 830, startPoint y: 506, endPoint x: 784, endPoint y: 506, distance: 46.6
click at [784, 506] on div "**********" at bounding box center [977, 514] width 538 height 55
click at [871, 495] on div "**********" at bounding box center [977, 514] width 538 height 55
click at [0, 0] on lt-span "* * **" at bounding box center [0, 0] width 0 height 0
click at [889, 495] on div "**********" at bounding box center [977, 514] width 538 height 55
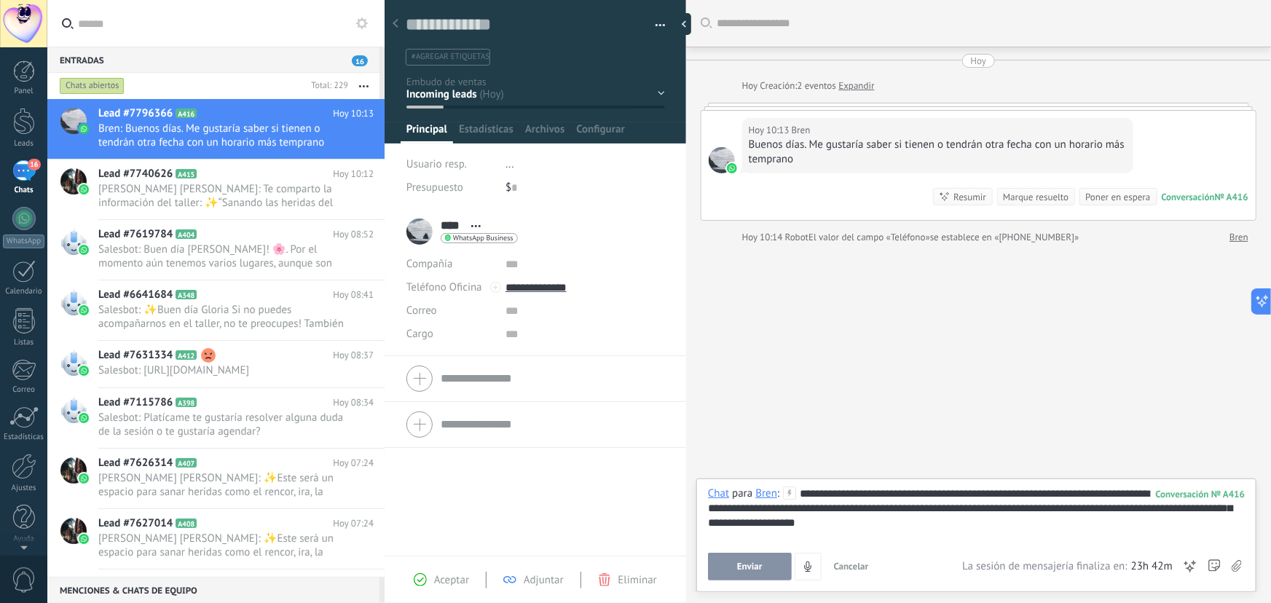
click at [893, 492] on div "**********" at bounding box center [977, 514] width 538 height 55
click at [0, 0] on lt-span "* *" at bounding box center [0, 0] width 0 height 0
click at [742, 527] on div "**********" at bounding box center [977, 514] width 538 height 55
click at [0, 0] on lt-span "* **" at bounding box center [0, 0] width 0 height 0
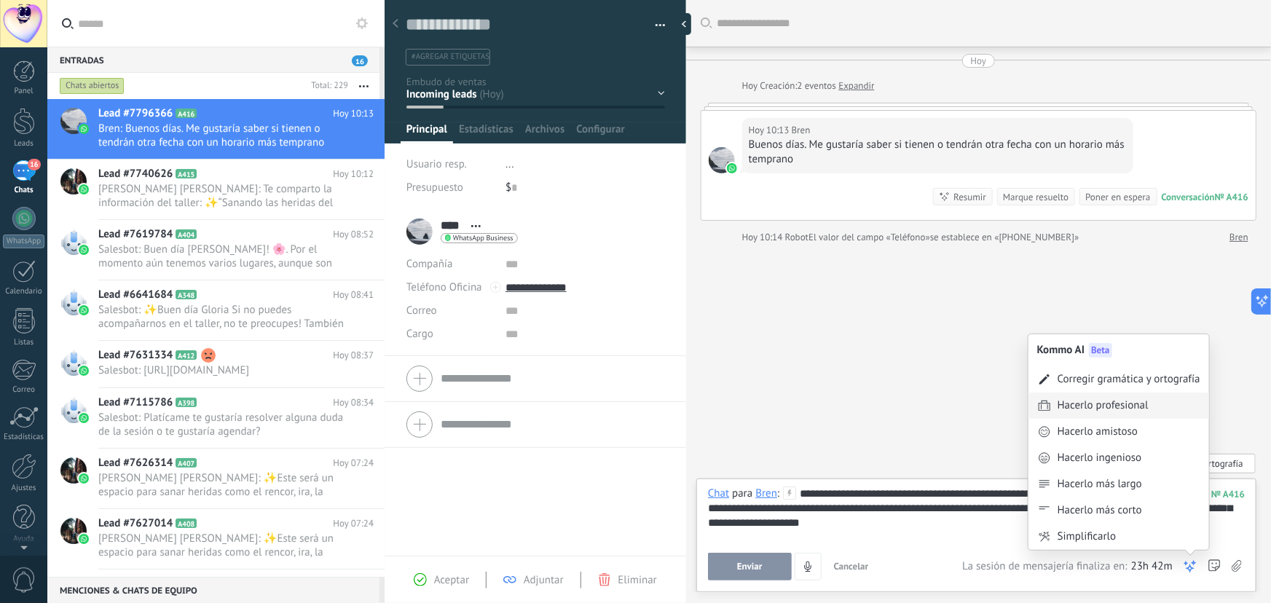
click at [1112, 403] on div "Hacerlo profesional" at bounding box center [1103, 405] width 91 height 15
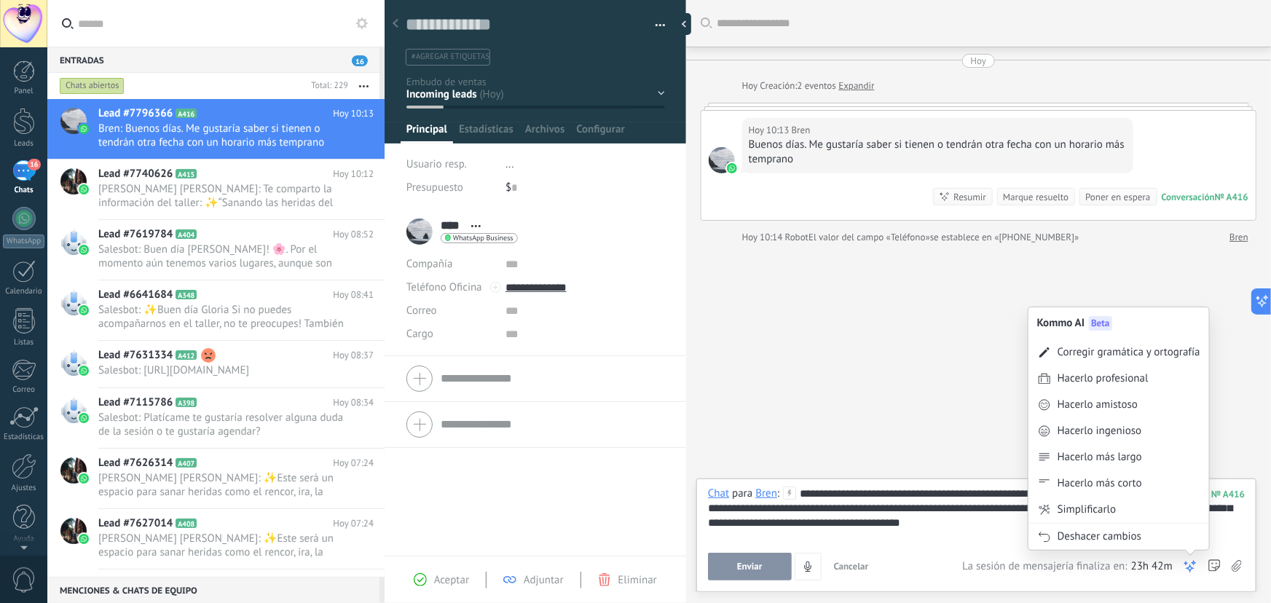
click at [1193, 563] on use at bounding box center [1190, 567] width 10 height 10
click at [1109, 407] on div "Hacerlo amistoso" at bounding box center [1098, 405] width 80 height 15
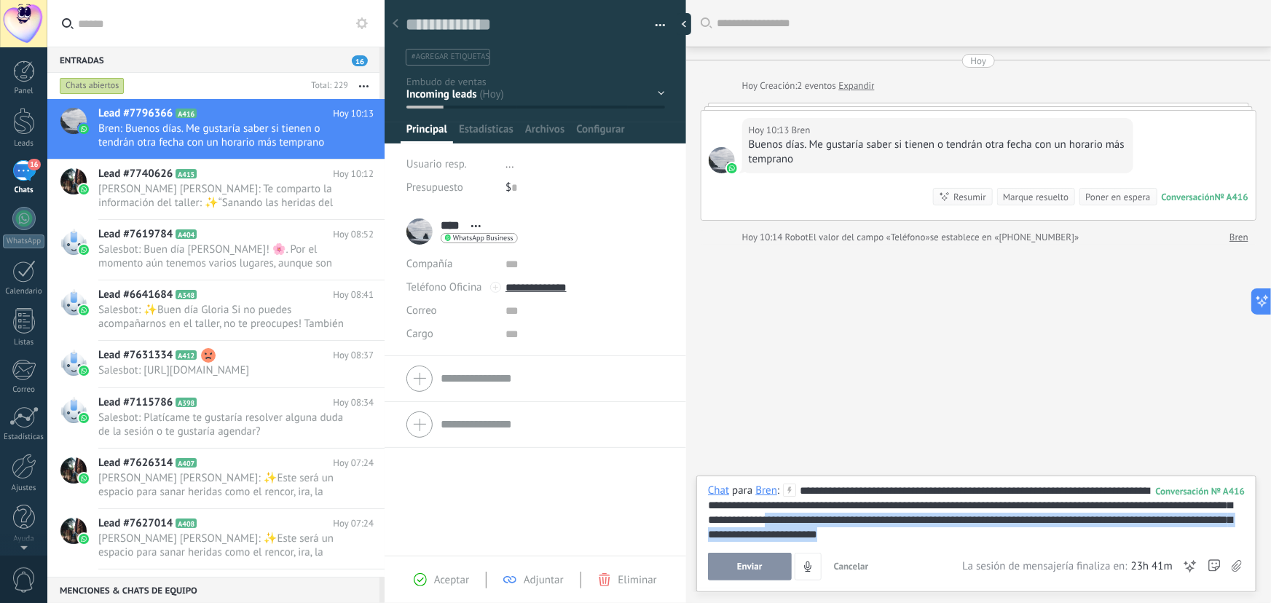
drag, startPoint x: 963, startPoint y: 536, endPoint x: 849, endPoint y: 518, distance: 115.1
click at [849, 518] on div "**********" at bounding box center [977, 513] width 538 height 58
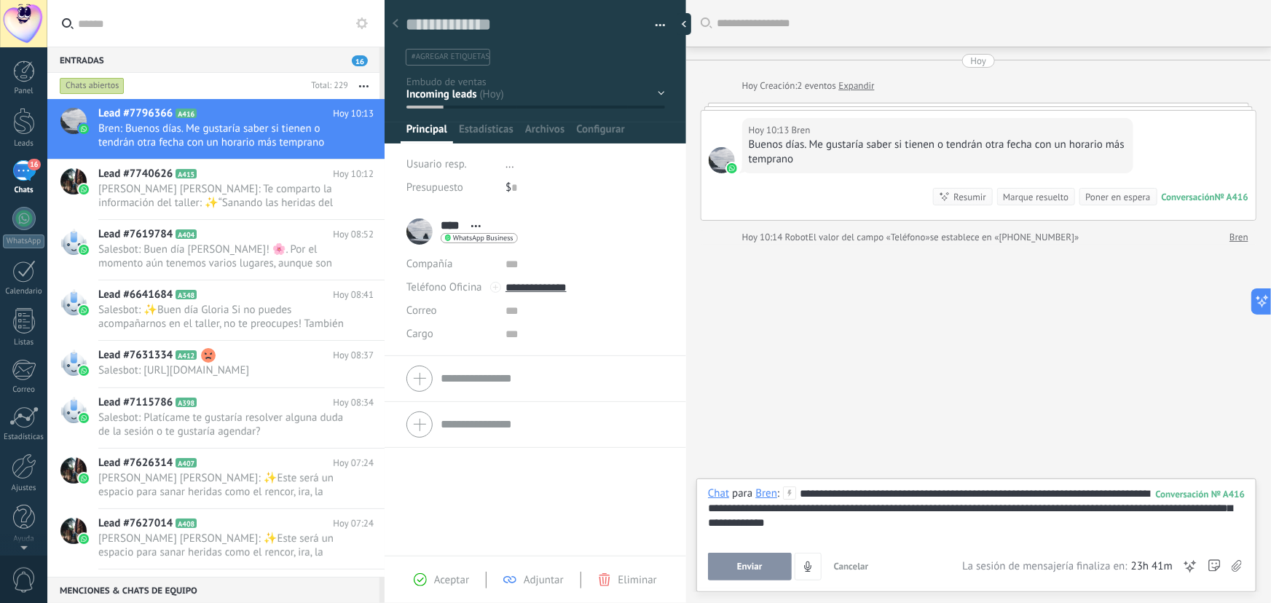
click at [899, 508] on div "**********" at bounding box center [977, 514] width 538 height 55
click at [947, 506] on div "**********" at bounding box center [977, 514] width 538 height 55
click at [752, 570] on span "Enviar" at bounding box center [749, 567] width 25 height 10
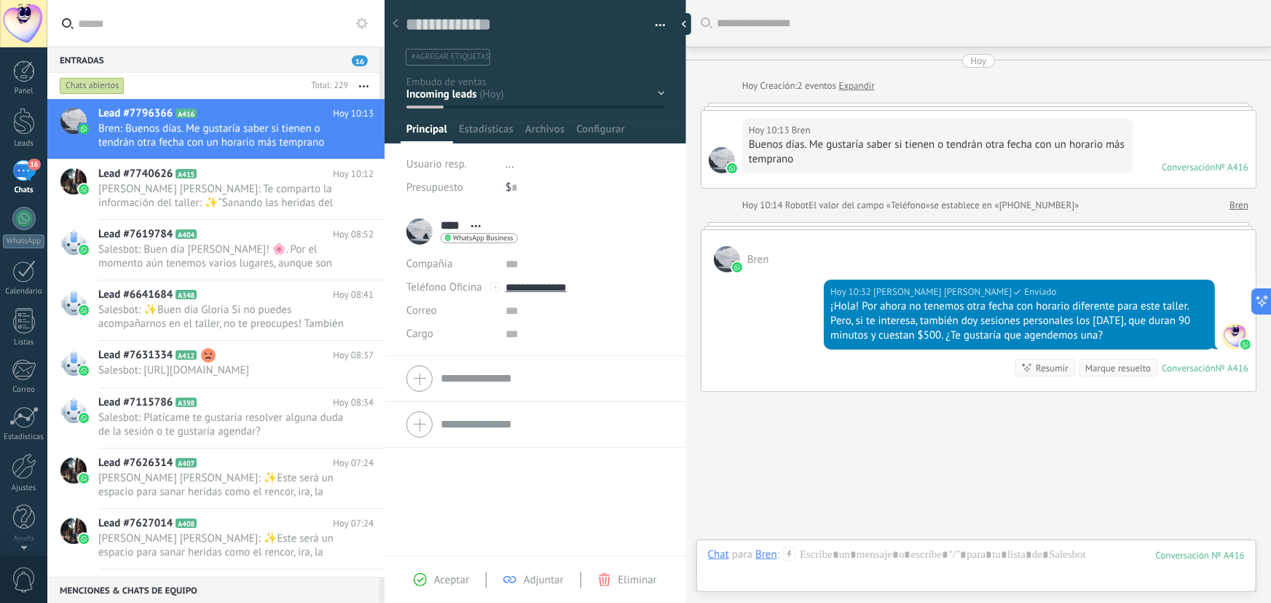
scroll to position [42, 0]
